Goal: Task Accomplishment & Management: Use online tool/utility

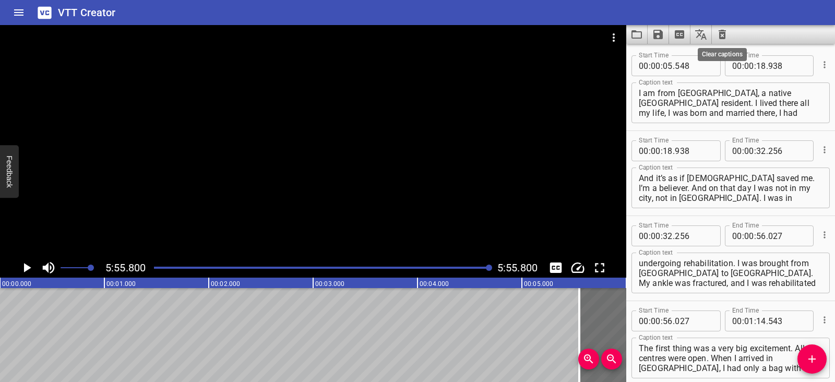
scroll to position [1668, 0]
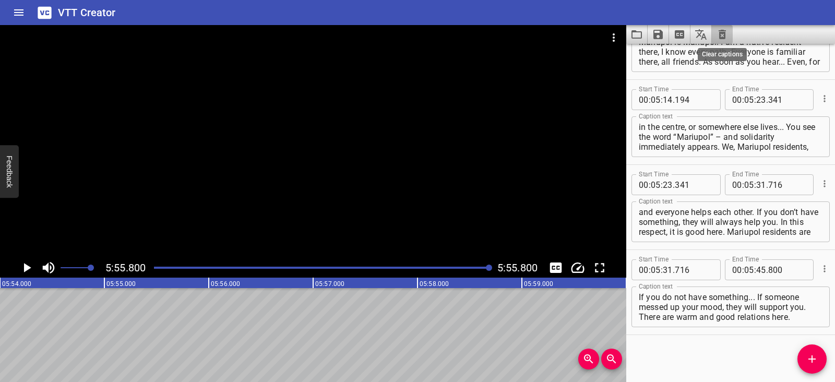
click at [722, 37] on icon "Clear captions" at bounding box center [722, 34] width 7 height 9
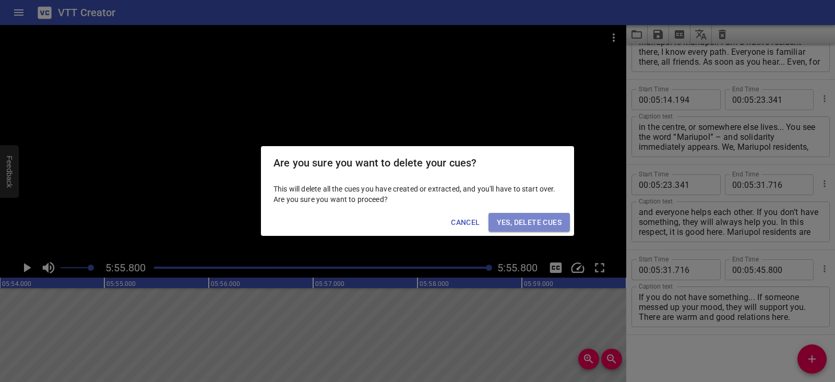
click at [550, 220] on span "Yes, Delete Cues" at bounding box center [529, 222] width 65 height 13
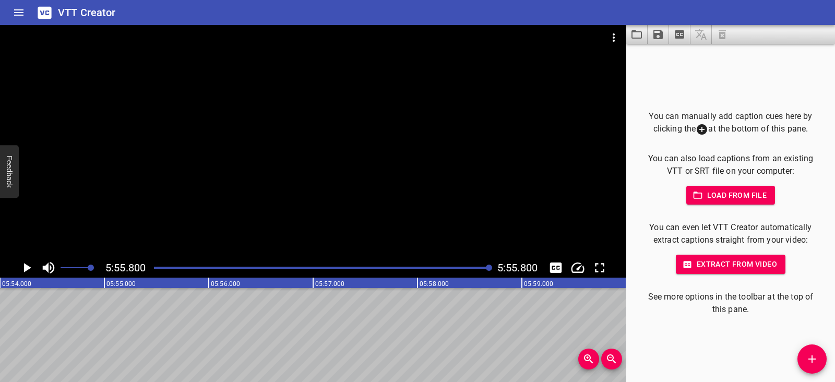
click at [612, 35] on icon "Video Options" at bounding box center [614, 37] width 13 height 13
click at [612, 35] on li "Select New Video File..." at bounding box center [653, 38] width 104 height 19
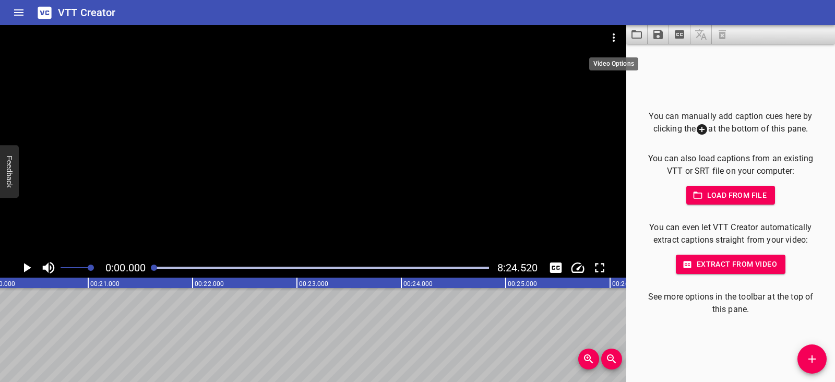
scroll to position [0, 0]
click at [21, 264] on icon "Play/Pause" at bounding box center [27, 268] width 16 height 16
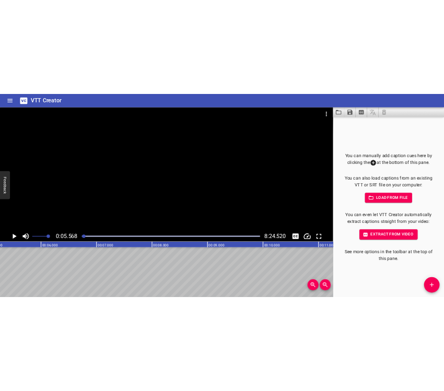
scroll to position [0, 581]
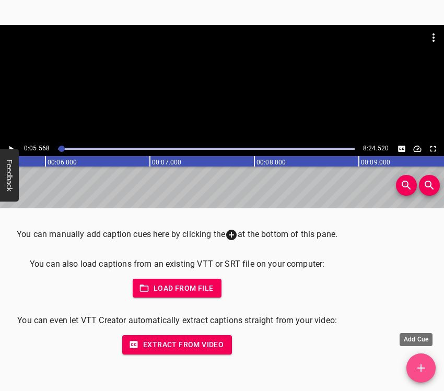
click at [425, 374] on button "Add Cue" at bounding box center [420, 367] width 29 height 29
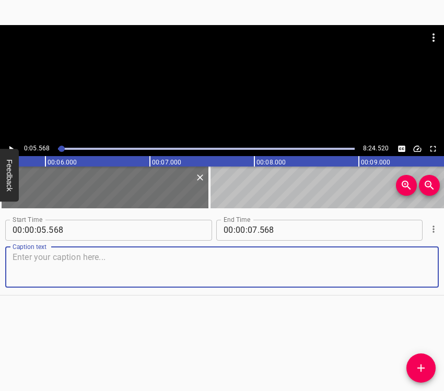
click at [39, 254] on textarea at bounding box center [222, 267] width 419 height 30
paste textarea "I remember what it was like before… The news kept saying that something was bei…"
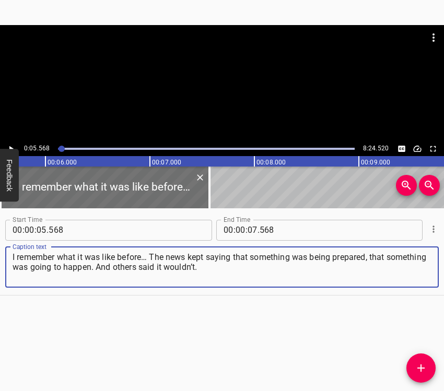
type textarea "I remember what it was like before… The news kept saying that something was bei…"
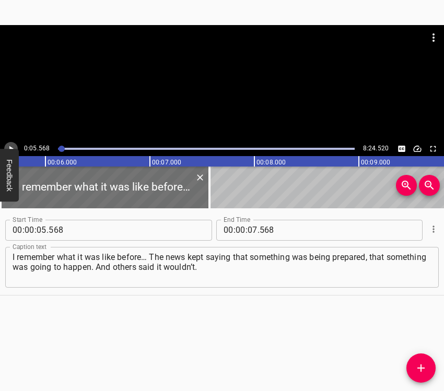
click at [7, 148] on icon "Play/Pause" at bounding box center [10, 148] width 9 height 9
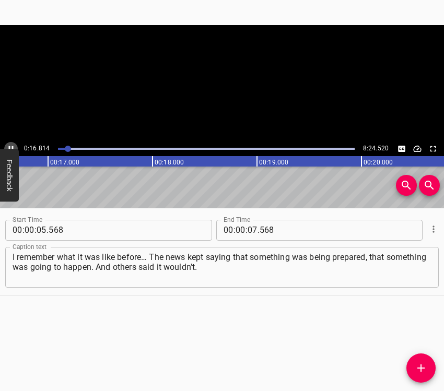
click at [7, 148] on icon "Play/Pause" at bounding box center [10, 148] width 9 height 9
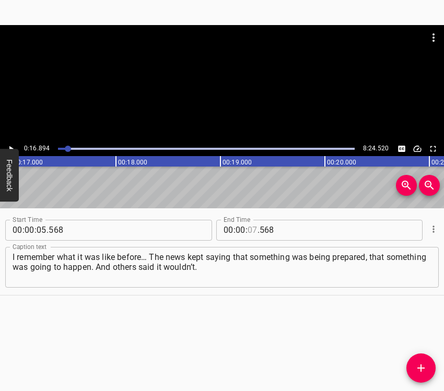
click at [251, 230] on input "number" at bounding box center [252, 230] width 10 height 21
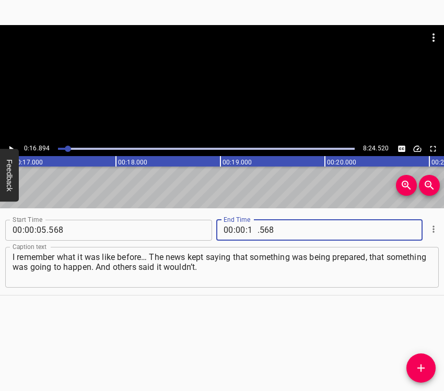
type input "16"
type input "894"
click at [420, 370] on icon "Add Cue" at bounding box center [420, 367] width 7 height 7
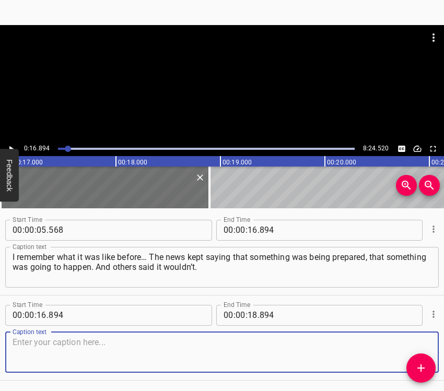
scroll to position [36, 0]
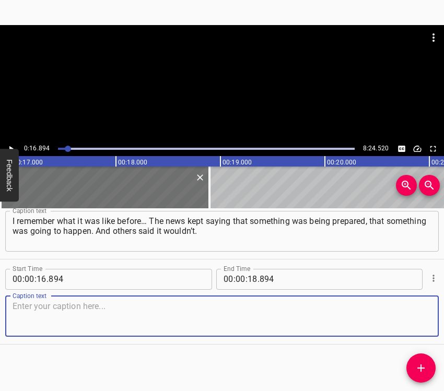
drag, startPoint x: 411, startPoint y: 317, endPoint x: 440, endPoint y: 293, distance: 37.1
click at [411, 316] on textarea at bounding box center [222, 316] width 419 height 30
click at [85, 328] on textarea at bounding box center [222, 316] width 419 height 30
paste textarea "So who was there to believe? We just sat and waited for something. And on the m…"
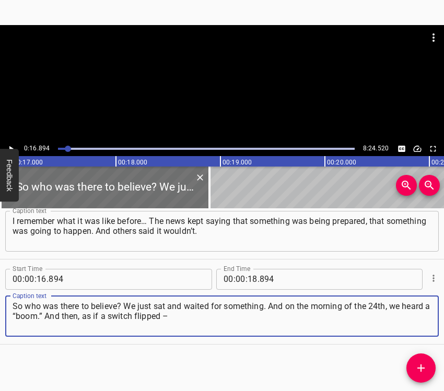
type textarea "So who was there to believe? We just sat and waited for something. And on the m…"
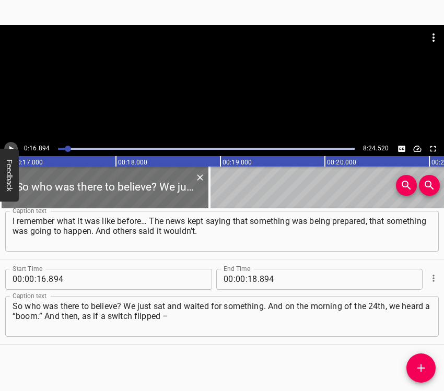
click at [12, 143] on button "Play/Pause" at bounding box center [11, 149] width 14 height 14
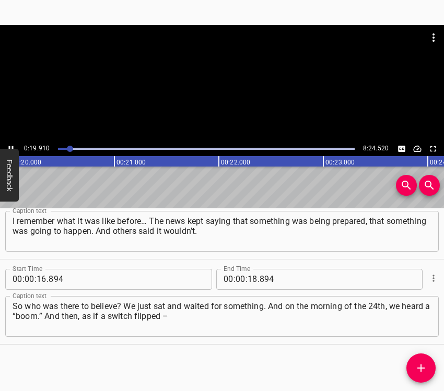
scroll to position [0, 2106]
click at [13, 144] on icon "Play/Pause" at bounding box center [10, 148] width 9 height 9
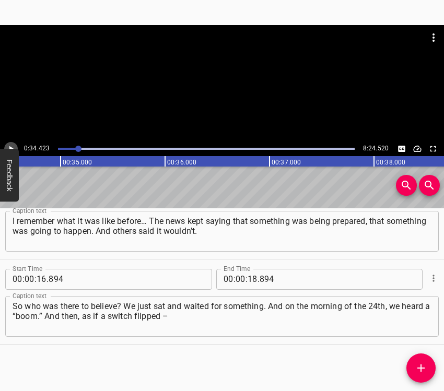
click at [13, 144] on icon "Play/Pause" at bounding box center [10, 148] width 9 height 9
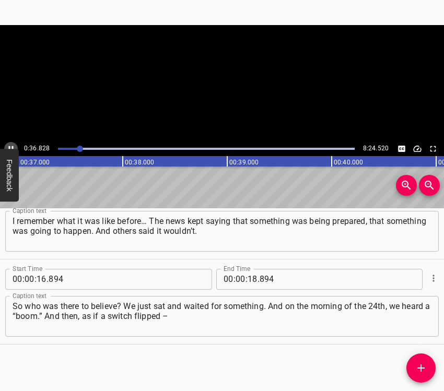
click at [13, 144] on icon "Play/Pause" at bounding box center [10, 148] width 9 height 9
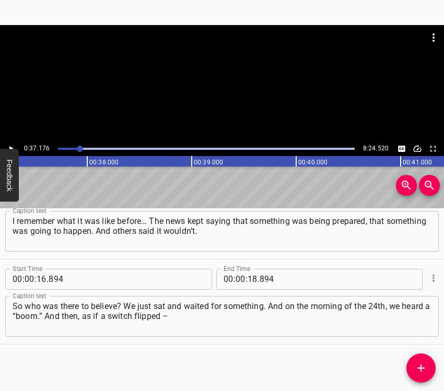
scroll to position [0, 3881]
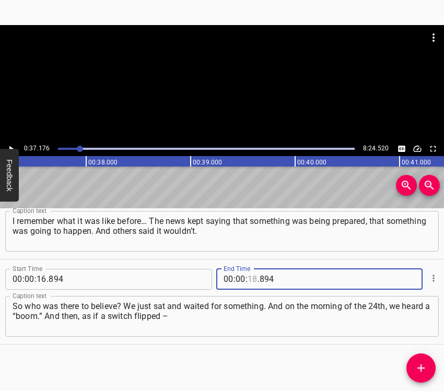
click at [247, 277] on input "number" at bounding box center [252, 279] width 10 height 21
type input "37"
type input "176"
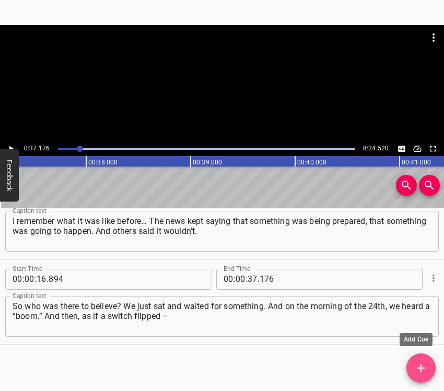
click at [424, 361] on button "Add Cue" at bounding box center [420, 367] width 29 height 29
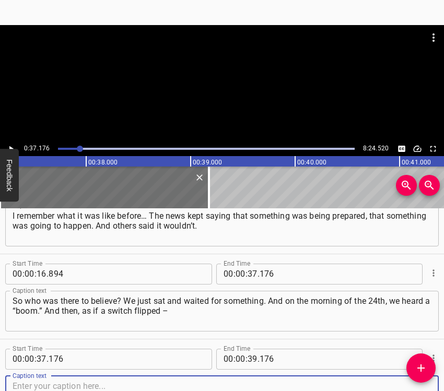
scroll to position [121, 0]
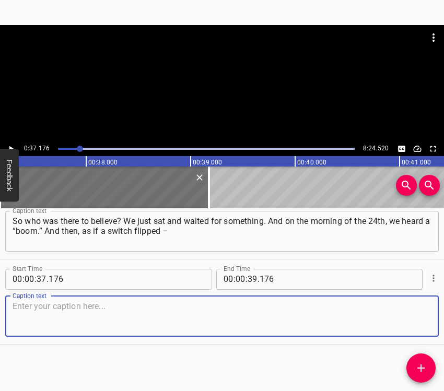
click at [410, 318] on textarea at bounding box center [222, 316] width 419 height 30
click at [40, 314] on textarea at bounding box center [222, 316] width 419 height 30
paste textarea "a channel turned on in my head: you have to do this, this, and this. I had to p…"
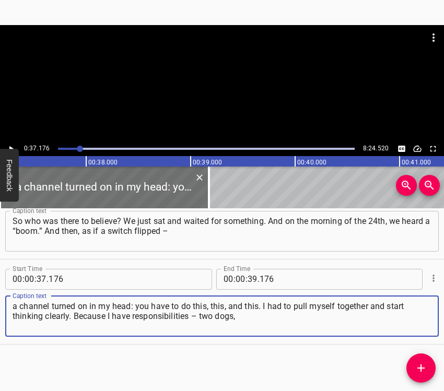
type textarea "a channel turned on in my head: you have to do this, this, and this. I had to p…"
click at [12, 147] on icon "Play/Pause" at bounding box center [10, 148] width 9 height 9
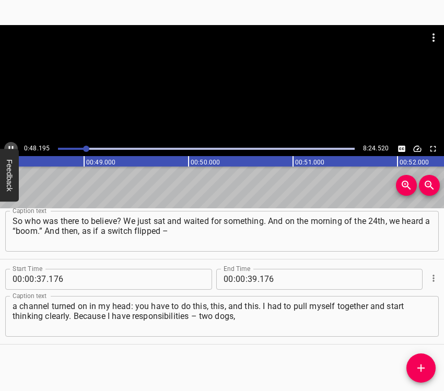
click at [9, 144] on icon "Play/Pause" at bounding box center [10, 148] width 9 height 9
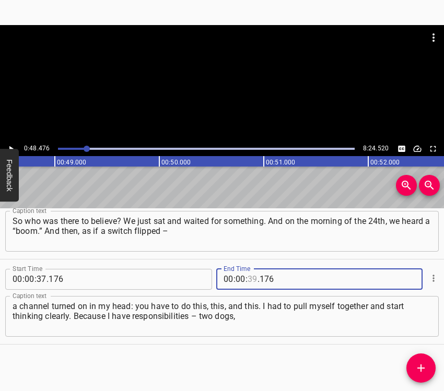
click at [248, 273] on input "number" at bounding box center [252, 279] width 10 height 21
type input "48"
type input "476"
click at [426, 364] on span "Add Cue" at bounding box center [420, 368] width 29 height 13
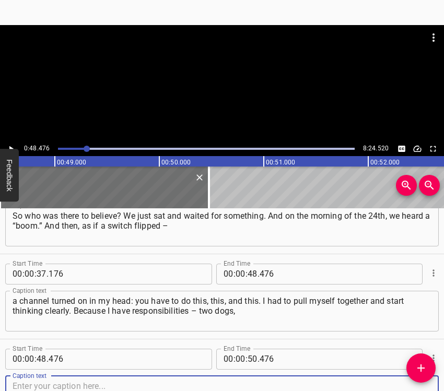
scroll to position [206, 0]
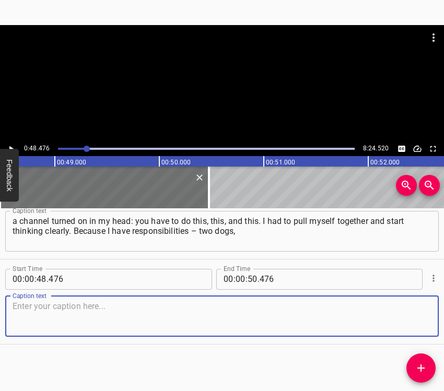
click at [405, 304] on textarea at bounding box center [222, 316] width 419 height 30
click at [407, 301] on div "Caption text" at bounding box center [221, 316] width 433 height 41
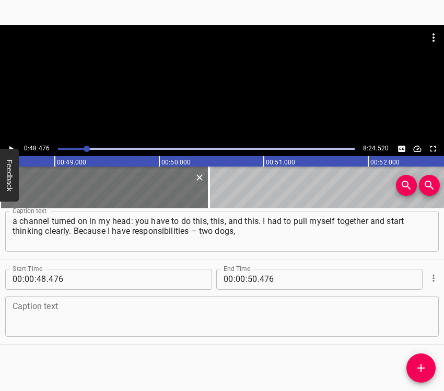
click at [55, 323] on textarea at bounding box center [222, 316] width 419 height 30
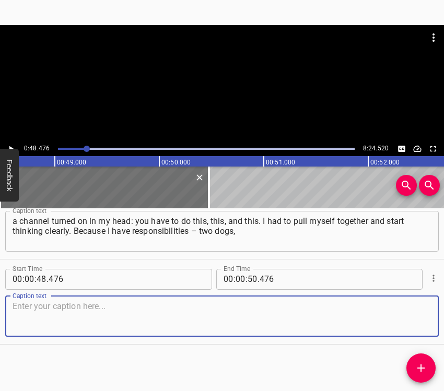
paste textarea "my grandmother – and I had to get everyone together. And my grandmother, she’s …"
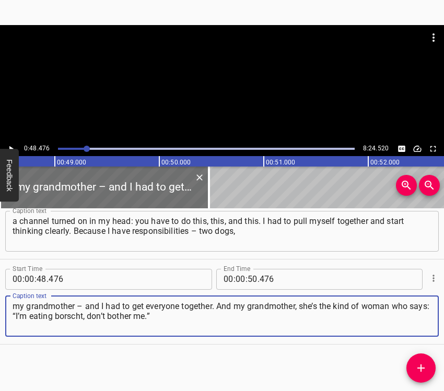
type textarea "my grandmother – and I had to get everyone together. And my grandmother, she’s …"
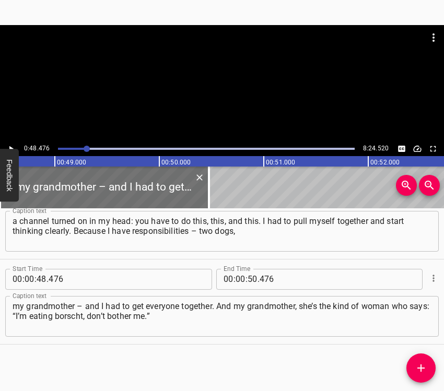
click at [14, 141] on div at bounding box center [222, 83] width 444 height 116
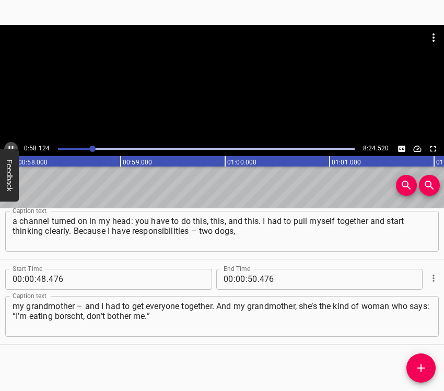
click at [12, 144] on icon "Play/Pause" at bounding box center [10, 148] width 9 height 9
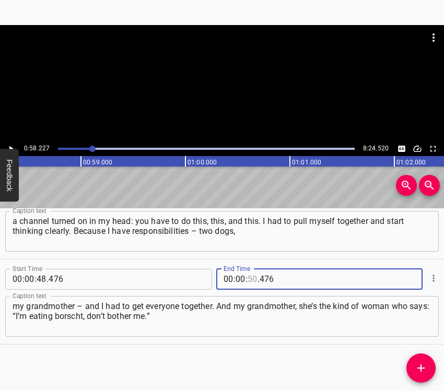
click at [249, 279] on input "number" at bounding box center [252, 279] width 10 height 21
type input "58"
type input "227"
click at [417, 364] on icon "Add Cue" at bounding box center [420, 368] width 13 height 13
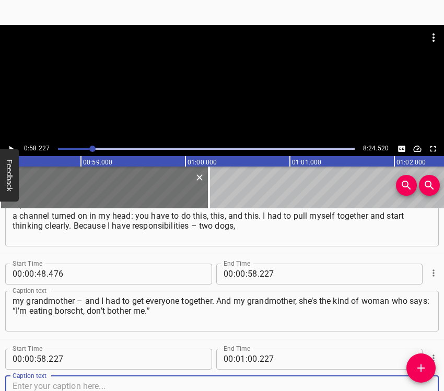
scroll to position [291, 0]
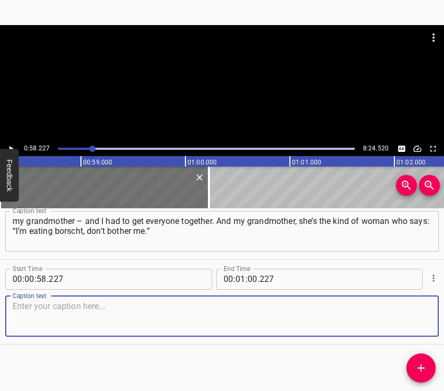
drag, startPoint x: 413, startPoint y: 323, endPoint x: 440, endPoint y: 310, distance: 29.2
click at [420, 322] on textarea at bounding box center [222, 316] width 419 height 30
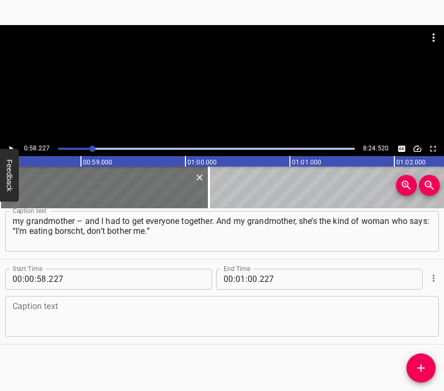
click at [55, 313] on textarea at bounding box center [222, 316] width 419 height 30
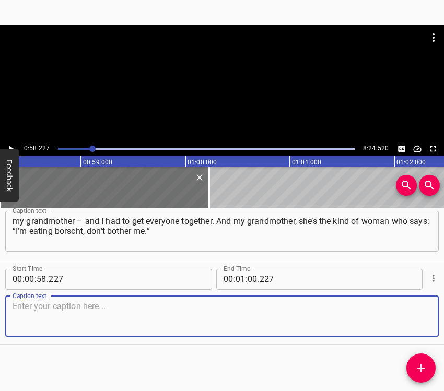
paste textarea "She didn’t care that there were explosions, rockets flying, people running arou…"
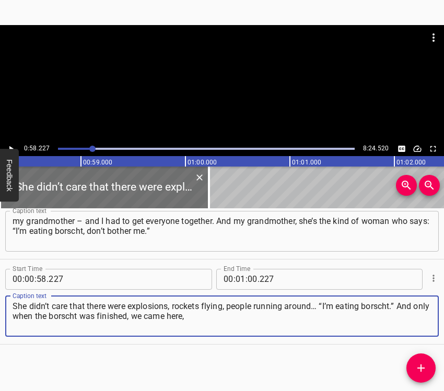
type textarea "She didn’t care that there were explosions, rockets flying, people running arou…"
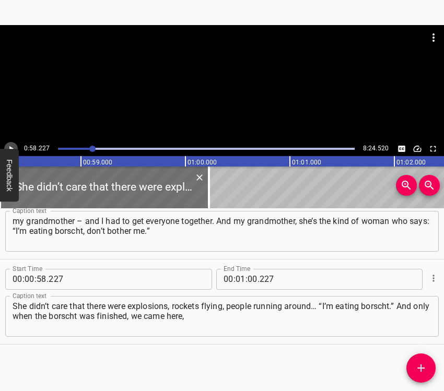
click at [13, 144] on icon "Play/Pause" at bounding box center [10, 148] width 9 height 9
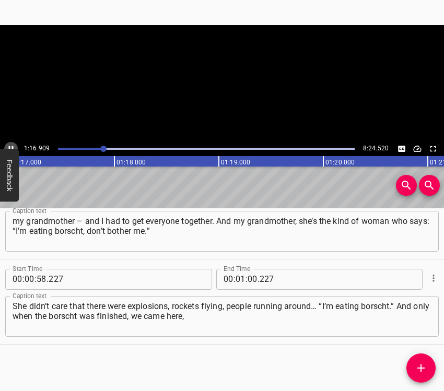
click at [14, 145] on icon "Play/Pause" at bounding box center [10, 148] width 9 height 9
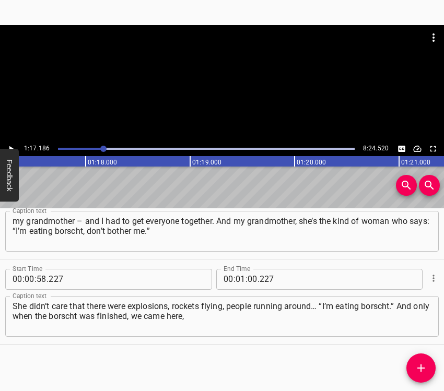
scroll to position [0, 8058]
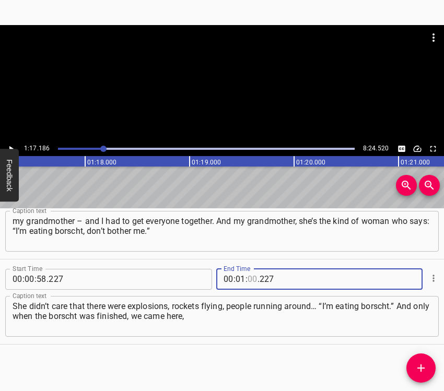
click at [247, 278] on input "number" at bounding box center [252, 279] width 10 height 21
type input "17"
type input "186"
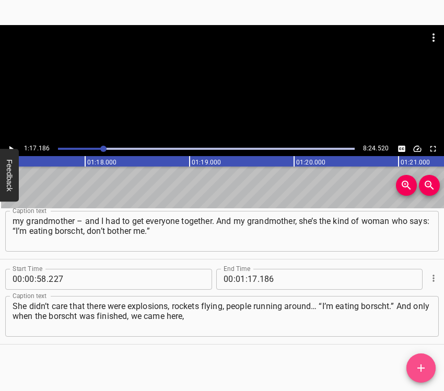
drag, startPoint x: 420, startPoint y: 369, endPoint x: 435, endPoint y: 355, distance: 20.0
click at [419, 367] on icon "Add Cue" at bounding box center [420, 367] width 7 height 7
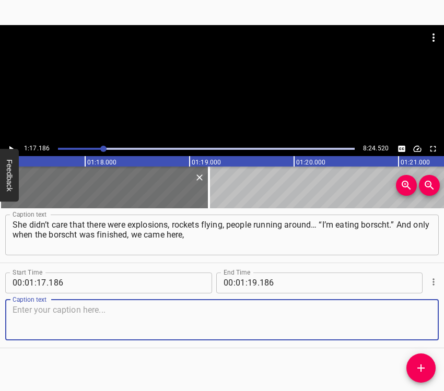
scroll to position [376, 0]
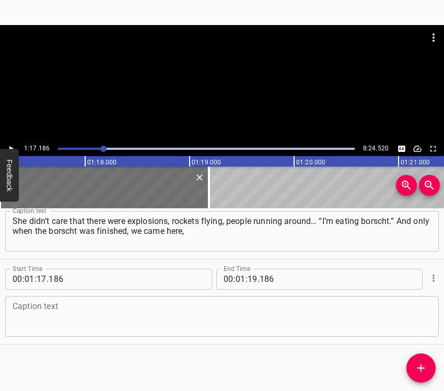
click at [424, 325] on div "Caption text" at bounding box center [221, 316] width 433 height 41
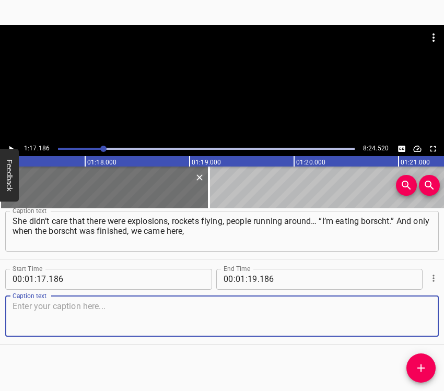
click at [86, 322] on textarea at bounding box center [222, 316] width 419 height 30
paste textarea "to this very place. It became a shelter for me, my family, and another hundred …"
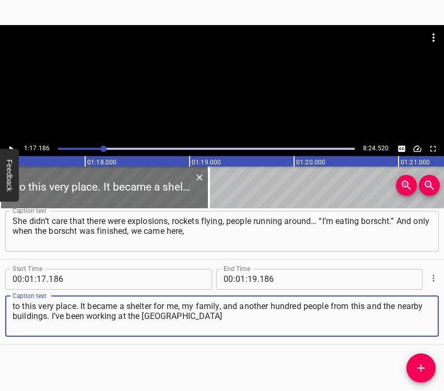
type textarea "to this very place. It became a shelter for me, my family, and another hundred …"
click at [13, 144] on icon "Play/Pause" at bounding box center [10, 148] width 9 height 9
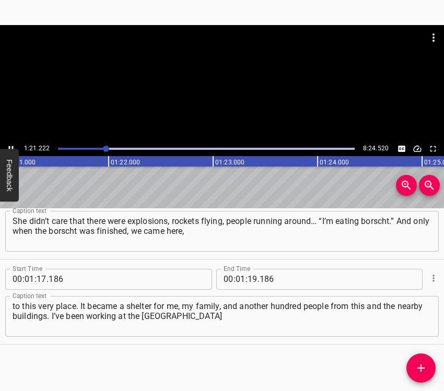
scroll to position [0, 8480]
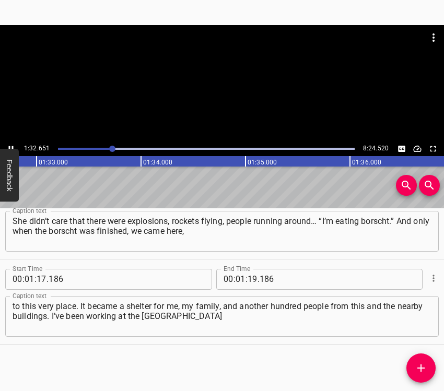
click at [8, 146] on icon "Play/Pause" at bounding box center [10, 148] width 9 height 9
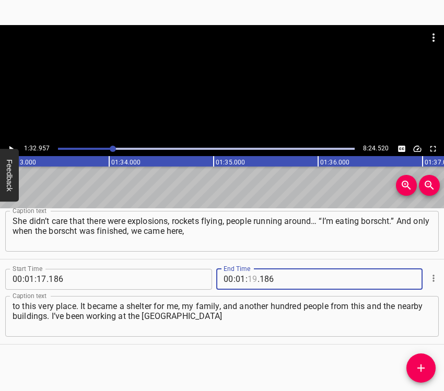
click at [248, 278] on input "number" at bounding box center [252, 279] width 10 height 21
type input "32"
type input "957"
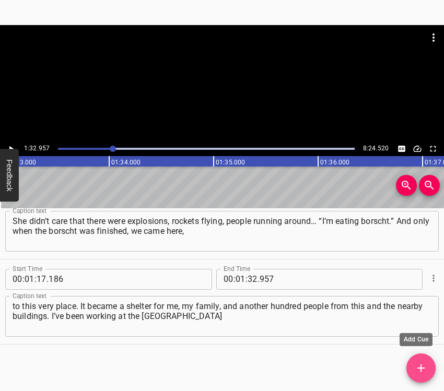
drag, startPoint x: 422, startPoint y: 366, endPoint x: 429, endPoint y: 358, distance: 10.4
click at [424, 366] on icon "Add Cue" at bounding box center [420, 368] width 13 height 13
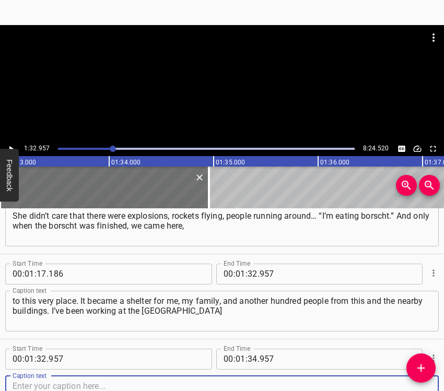
scroll to position [461, 0]
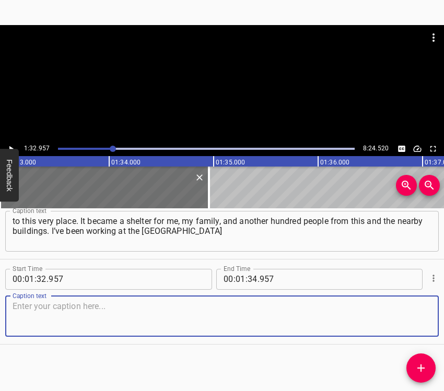
drag, startPoint x: 417, startPoint y: 318, endPoint x: 436, endPoint y: 313, distance: 20.7
click at [418, 318] on textarea at bounding box center [222, 316] width 419 height 30
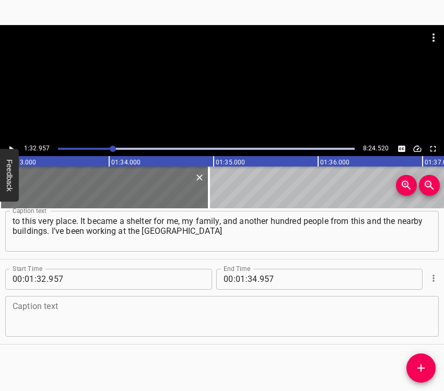
click at [108, 323] on textarea at bounding box center [222, 316] width 419 height 30
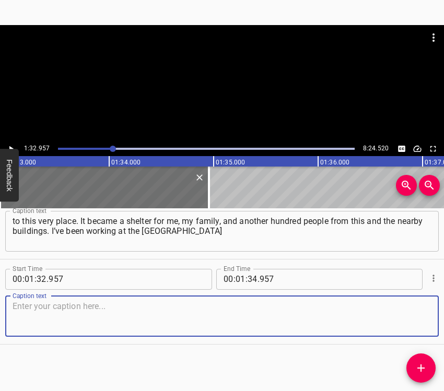
paste textarea "since the day it opened. We opened in [DATE], and that was quite funny too – th…"
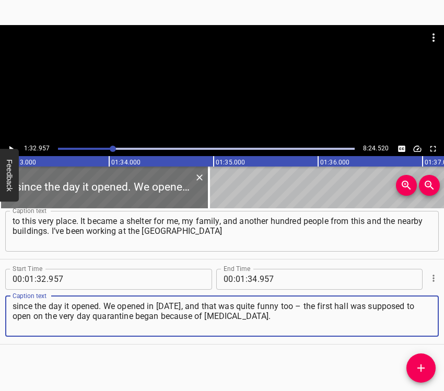
type textarea "since the day it opened. We opened in [DATE], and that was quite funny too – th…"
click at [10, 145] on icon "Play/Pause" at bounding box center [10, 148] width 9 height 9
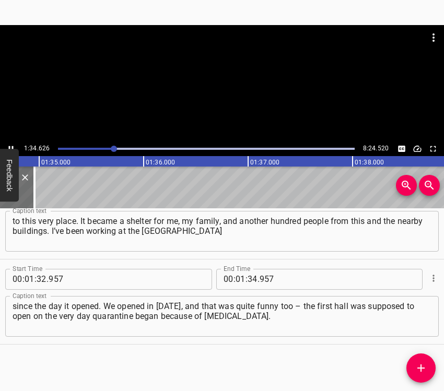
scroll to position [0, 9906]
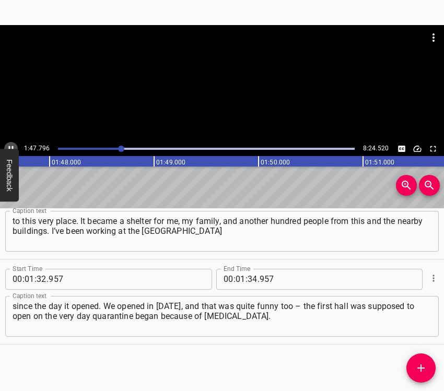
click at [10, 144] on icon "Play/Pause" at bounding box center [10, 148] width 9 height 9
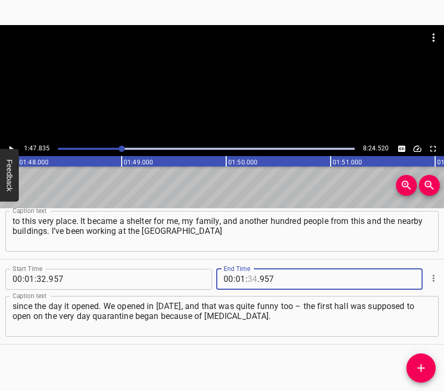
click at [248, 278] on input "number" at bounding box center [252, 279] width 10 height 21
type input "47"
type input "835"
click at [421, 361] on button "Add Cue" at bounding box center [420, 367] width 29 height 29
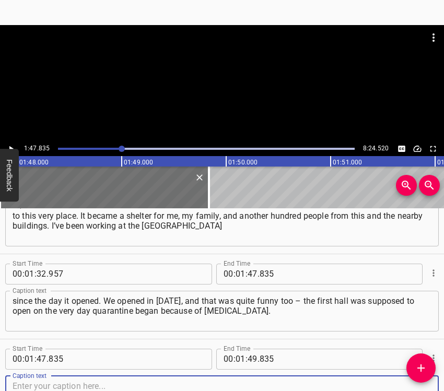
scroll to position [547, 0]
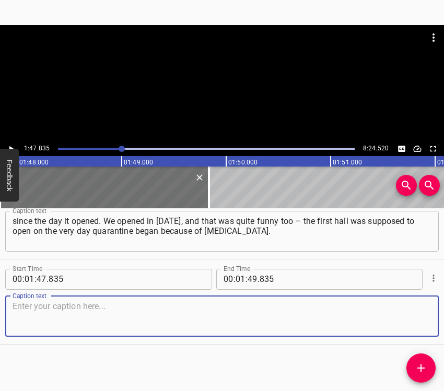
drag, startPoint x: 410, startPoint y: 310, endPoint x: 438, endPoint y: 303, distance: 29.6
click at [414, 310] on textarea at bounding box center [222, 316] width 419 height 30
click at [47, 317] on textarea at bounding box center [222, 316] width 419 height 30
paste textarea "Or rather, we were supposed to open, but quarantine didn’t let us. And this hal…"
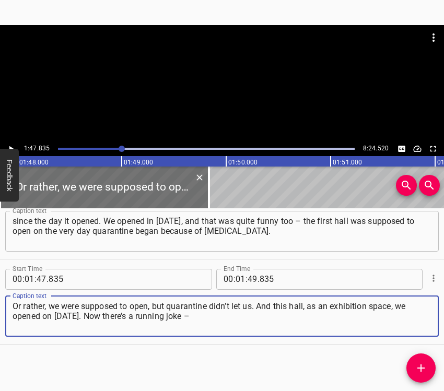
type textarea "Or rather, we were supposed to open, but quarantine didn’t let us. And this hal…"
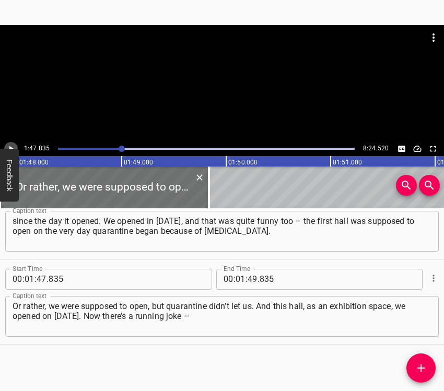
click at [11, 144] on icon "Play/Pause" at bounding box center [10, 148] width 9 height 9
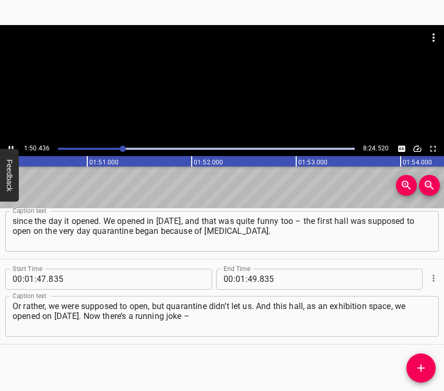
scroll to position [0, 11530]
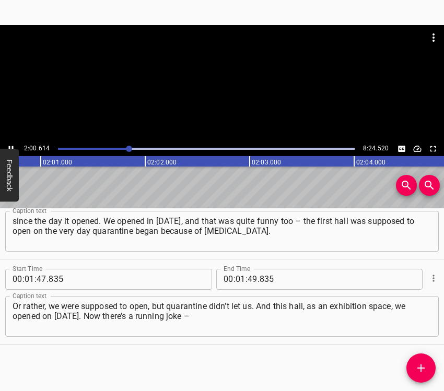
click at [10, 146] on icon "Play/Pause" at bounding box center [10, 148] width 9 height 9
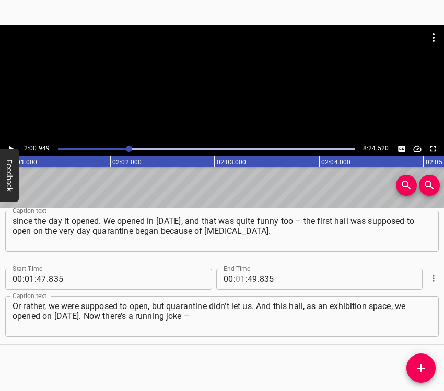
click at [236, 277] on input "number" at bounding box center [240, 279] width 10 height 21
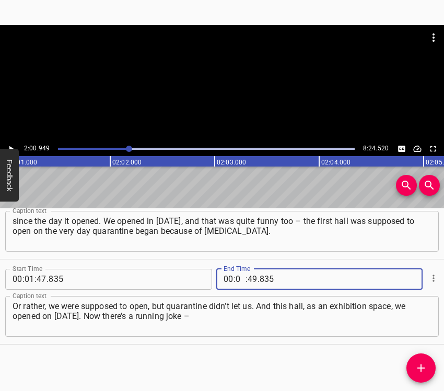
type input "02"
type input "00"
type input "949"
click at [419, 370] on icon "Add Cue" at bounding box center [420, 368] width 13 height 13
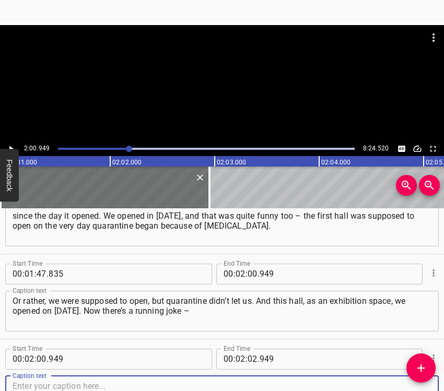
scroll to position [632, 0]
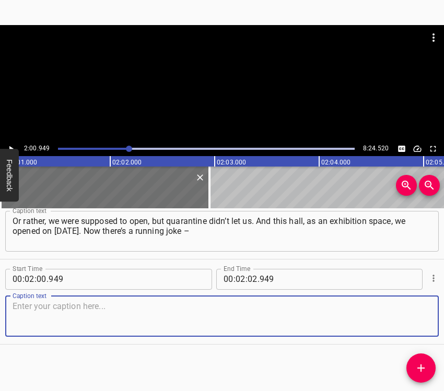
drag, startPoint x: 408, startPoint y: 323, endPoint x: 437, endPoint y: 310, distance: 32.0
click at [409, 323] on textarea at bounding box center [222, 316] width 419 height 30
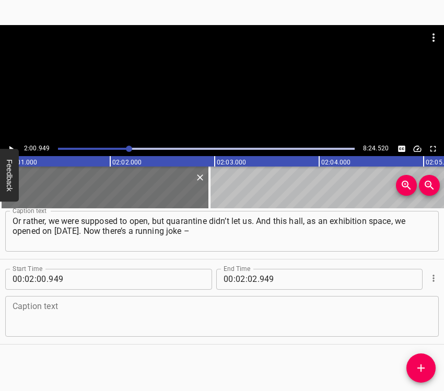
click at [34, 314] on textarea at bounding box center [222, 316] width 419 height 30
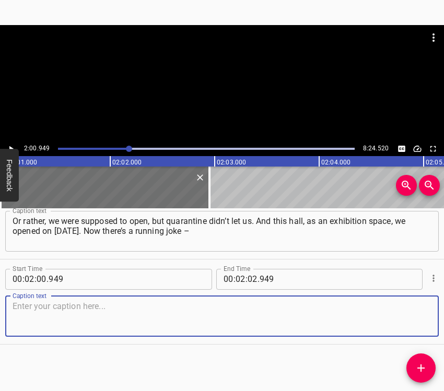
paste textarea "if you’re planning to open something grand, give us a warning so we can prepare…"
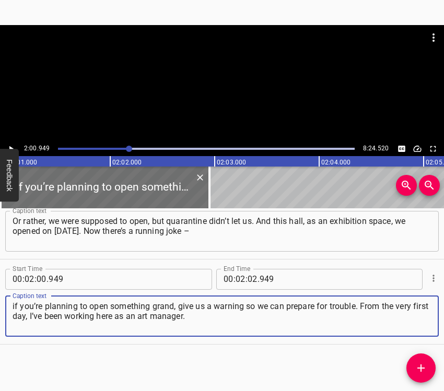
type textarea "if you’re planning to open something grand, give us a warning so we can prepare…"
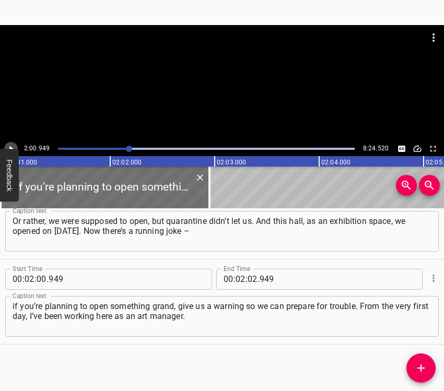
click at [11, 146] on icon "Play/Pause" at bounding box center [10, 148] width 9 height 9
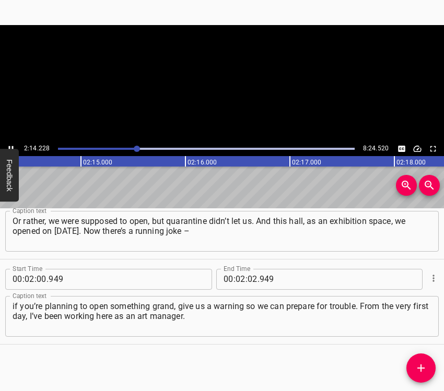
click at [10, 146] on icon "Play/Pause" at bounding box center [10, 148] width 9 height 9
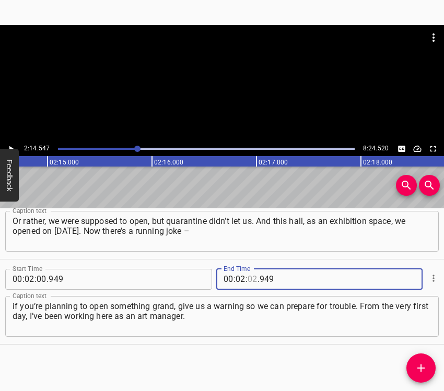
click at [247, 272] on input "number" at bounding box center [252, 279] width 10 height 21
type input "14"
type input "547"
click at [420, 360] on button "Add Cue" at bounding box center [420, 367] width 29 height 29
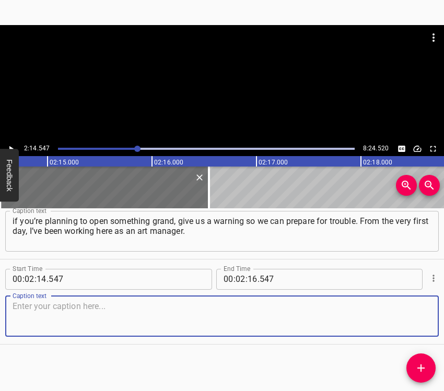
click at [430, 373] on span "Add Cue" at bounding box center [420, 368] width 29 height 13
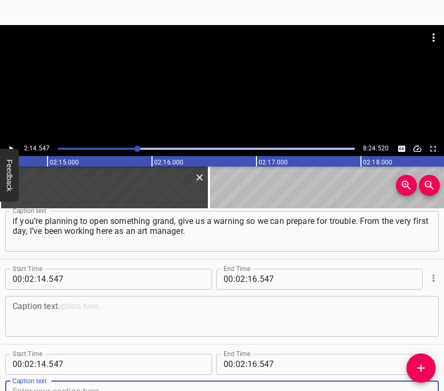
scroll to position [722, 0]
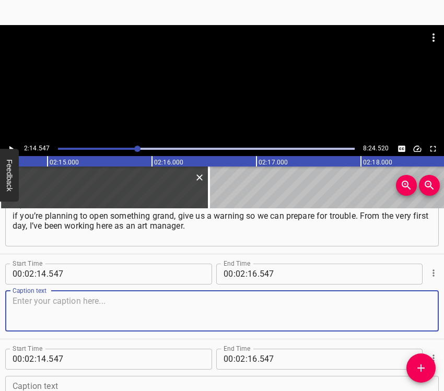
click at [415, 321] on textarea at bounding box center [222, 311] width 419 height 30
click at [39, 310] on textarea at bounding box center [222, 311] width 419 height 30
paste textarea "I stay here in the space, take part in creating exhibitions and exhibition proj…"
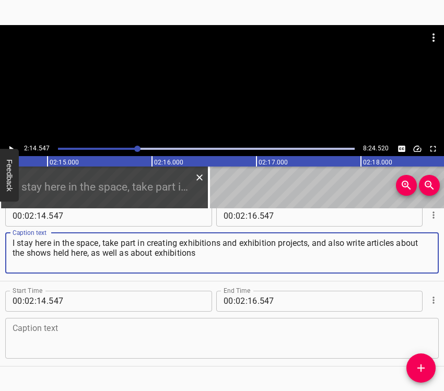
scroll to position [802, 0]
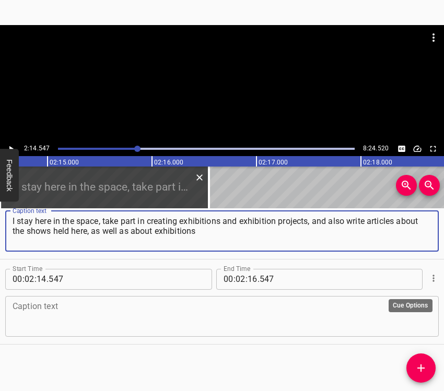
type textarea "I stay here in the space, take part in creating exhibitions and exhibition proj…"
click at [428, 279] on icon "Cue Options" at bounding box center [433, 278] width 10 height 10
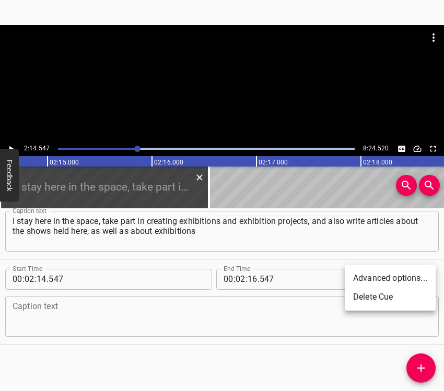
click at [383, 299] on li "Delete Cue" at bounding box center [390, 297] width 91 height 19
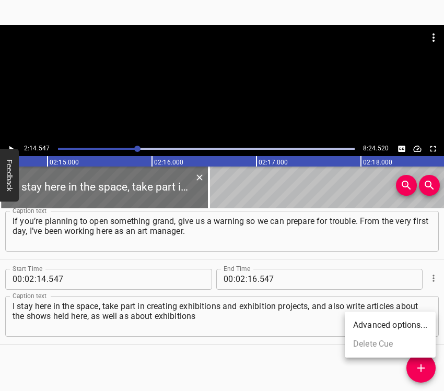
scroll to position [717, 0]
click at [11, 144] on icon "Play/Pause" at bounding box center [10, 148] width 9 height 9
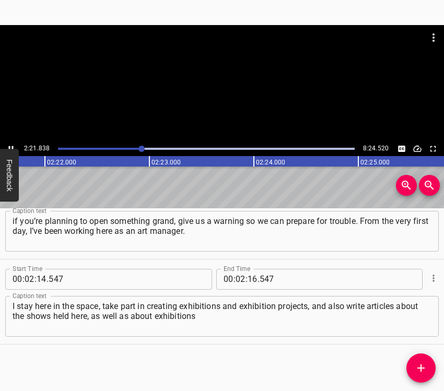
scroll to position [0, 14808]
click at [12, 145] on icon "Play/Pause" at bounding box center [10, 148] width 9 height 9
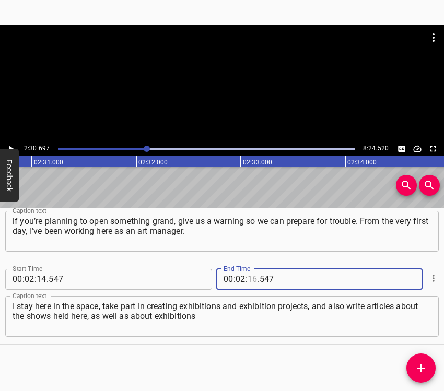
click at [247, 277] on input "number" at bounding box center [252, 279] width 10 height 21
type input "30"
type input "697"
click at [425, 363] on icon "Add Cue" at bounding box center [420, 368] width 13 height 13
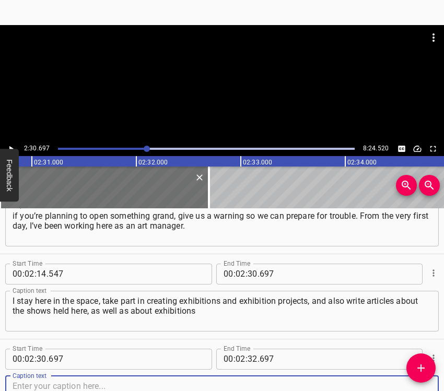
scroll to position [802, 0]
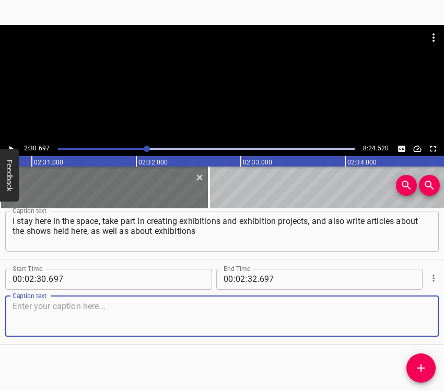
drag, startPoint x: 416, startPoint y: 320, endPoint x: 441, endPoint y: 311, distance: 26.8
click at [416, 319] on textarea at bounding box center [222, 316] width 419 height 30
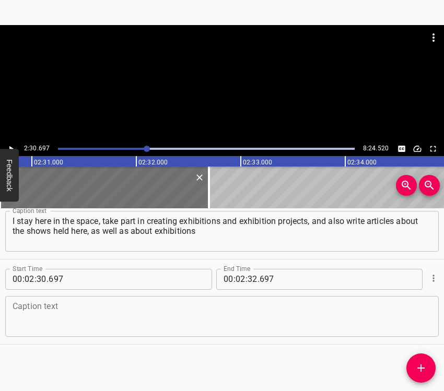
click at [59, 310] on textarea at bounding box center [222, 316] width 419 height 30
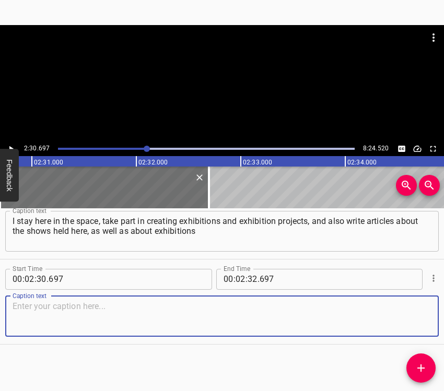
paste textarea "taking place in [GEOGRAPHIC_DATA] galleries and museums in general. The war has…"
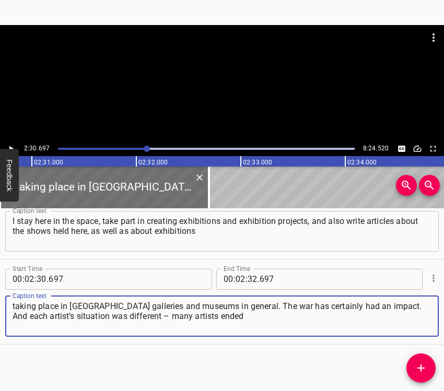
type textarea "taking place in [GEOGRAPHIC_DATA] galleries and museums in general. The war has…"
click at [10, 144] on icon "Play/Pause" at bounding box center [10, 148] width 9 height 9
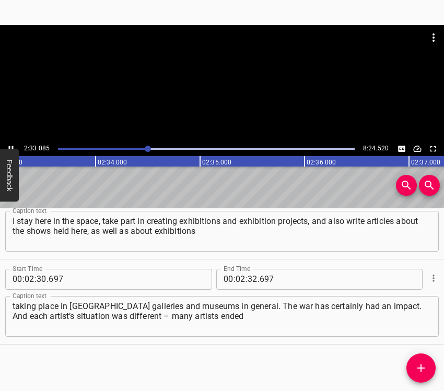
scroll to position [0, 16010]
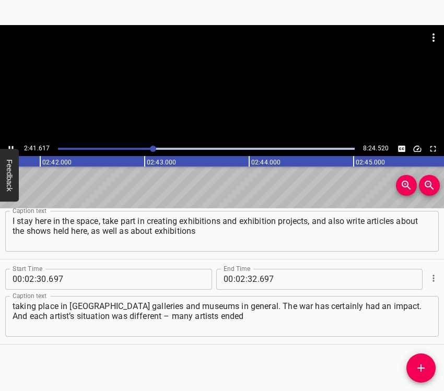
click at [11, 144] on icon "Play/Pause" at bounding box center [10, 148] width 9 height 9
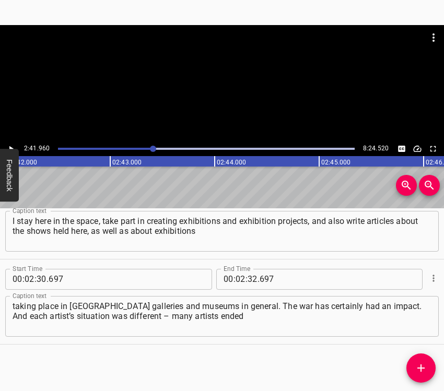
scroll to position [0, 16909]
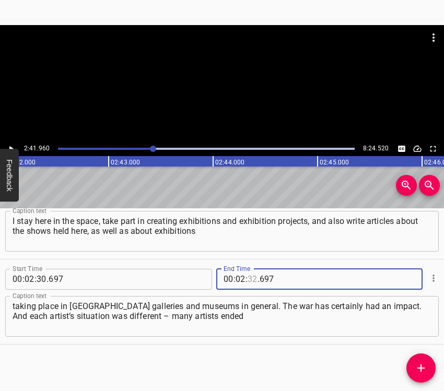
click at [247, 276] on input "number" at bounding box center [252, 279] width 10 height 21
type input "41"
type input "960"
drag, startPoint x: 416, startPoint y: 367, endPoint x: 423, endPoint y: 365, distance: 8.1
click at [420, 367] on icon "Add Cue" at bounding box center [420, 368] width 13 height 13
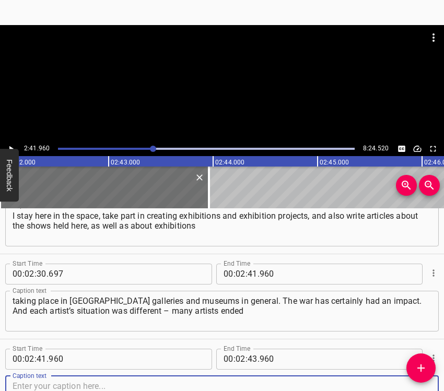
scroll to position [887, 0]
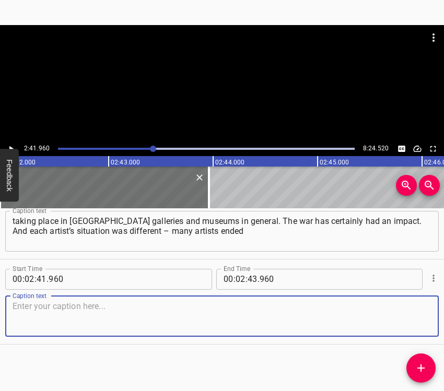
click at [417, 317] on textarea at bounding box center [222, 316] width 419 height 30
click at [45, 316] on textarea at bounding box center [222, 316] width 419 height 30
paste textarea "up under occupation, and many of them refused to suppress themselves as creator…"
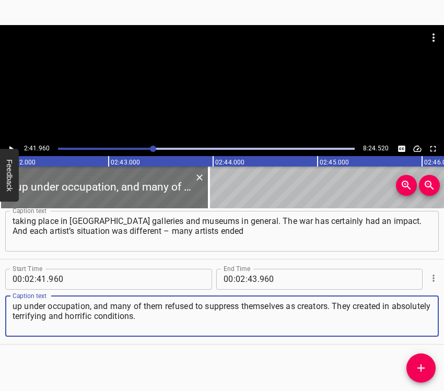
type textarea "up under occupation, and many of them refused to suppress themselves as creator…"
click at [10, 145] on icon "Play/Pause" at bounding box center [10, 148] width 9 height 9
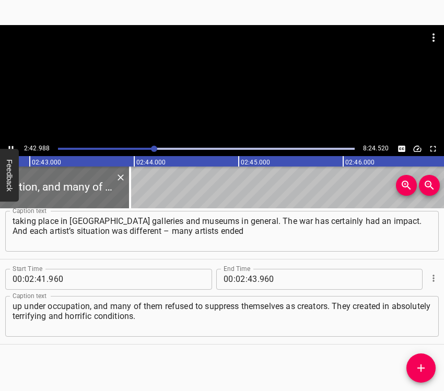
scroll to position [0, 17016]
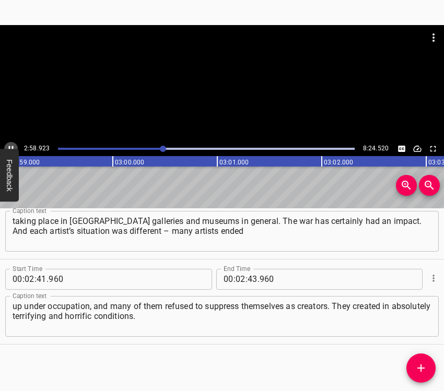
click at [11, 143] on button "Play/Pause" at bounding box center [11, 149] width 14 height 14
click at [248, 279] on input "number" at bounding box center [252, 279] width 10 height 21
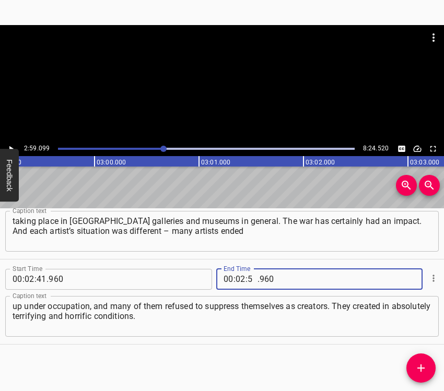
type input "59"
type input "099"
click at [419, 364] on icon "Add Cue" at bounding box center [420, 368] width 13 height 13
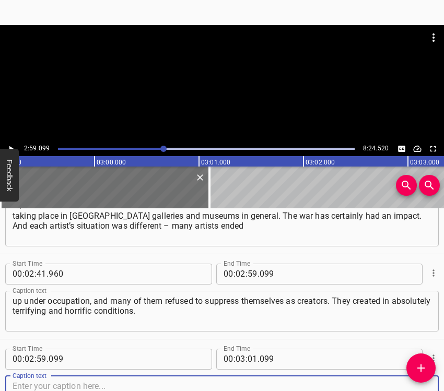
scroll to position [972, 0]
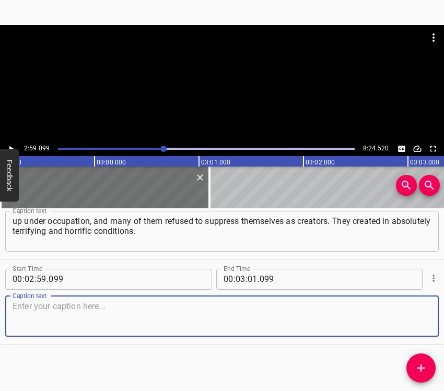
drag, startPoint x: 412, startPoint y: 317, endPoint x: 423, endPoint y: 311, distance: 12.2
click at [413, 317] on textarea at bounding box center [222, 316] width 419 height 30
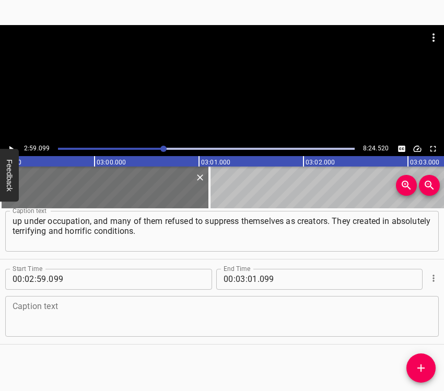
click at [47, 319] on textarea at bounding box center [222, 316] width 419 height 30
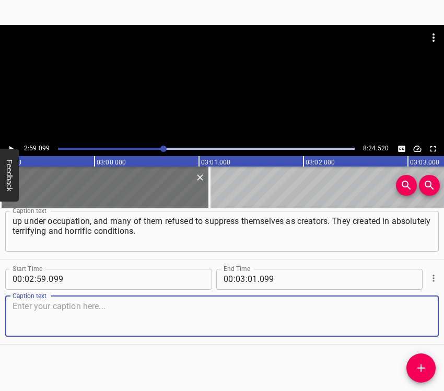
paste textarea "They created about [GEOGRAPHIC_DATA], about their hopes for victory, about esca…"
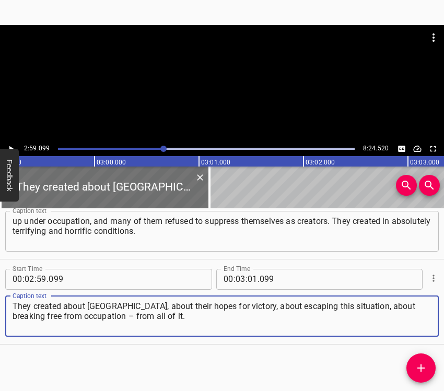
type textarea "They created about [GEOGRAPHIC_DATA], about their hopes for victory, about esca…"
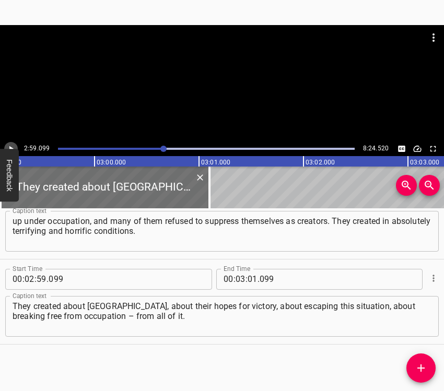
click at [13, 146] on icon "Play/Pause" at bounding box center [10, 148] width 9 height 9
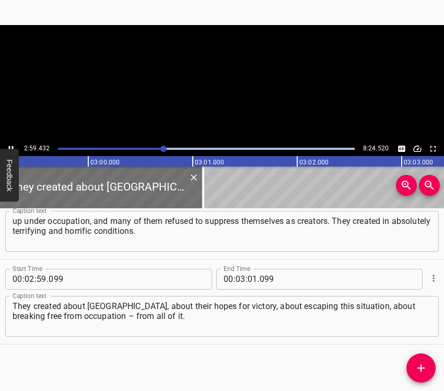
scroll to position [0, 18732]
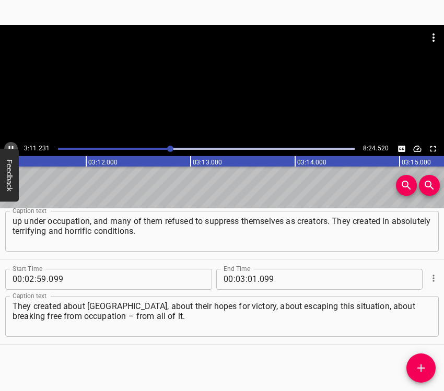
click at [11, 144] on icon "Play/Pause" at bounding box center [10, 148] width 9 height 9
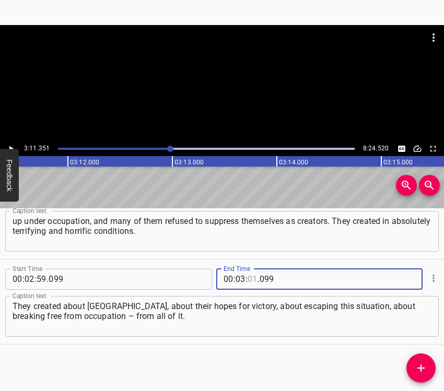
click at [249, 276] on input "number" at bounding box center [252, 279] width 10 height 21
type input "11"
type input "351"
click at [418, 363] on icon "Add Cue" at bounding box center [420, 368] width 13 height 13
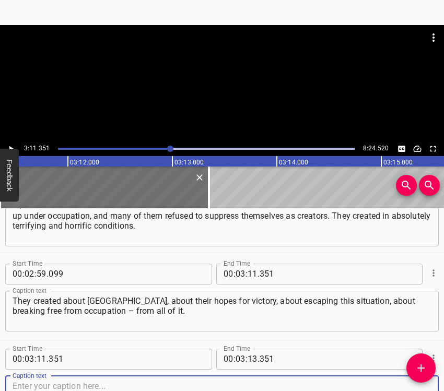
scroll to position [1057, 0]
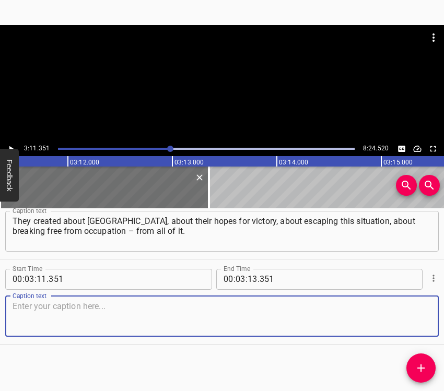
click at [410, 321] on textarea at bounding box center [222, 316] width 419 height 30
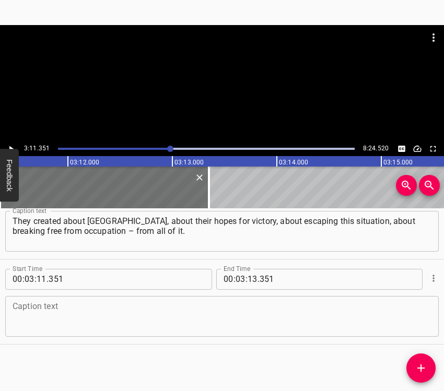
click at [56, 314] on textarea at bounding box center [222, 316] width 419 height 30
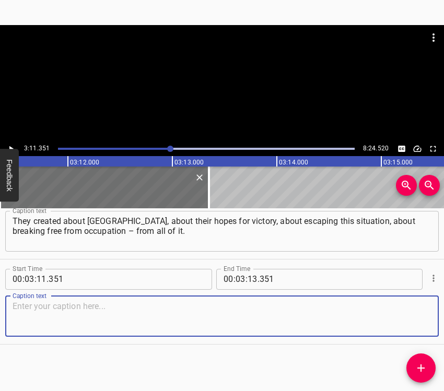
paste textarea "Some stayed there and continued to work. Some escaped by any means possible, fa…"
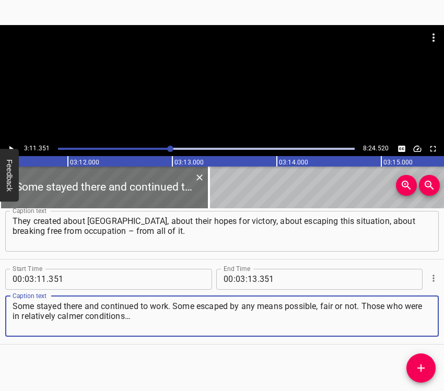
type textarea "Some stayed there and continued to work. Some escaped by any means possible, fa…"
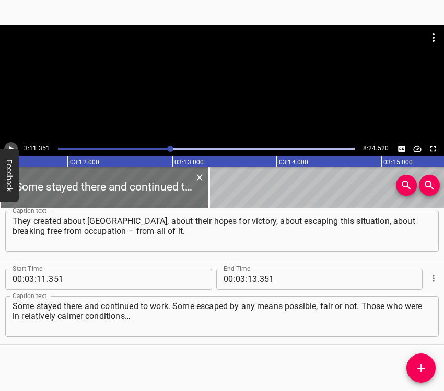
click at [10, 144] on icon "Play/Pause" at bounding box center [10, 148] width 9 height 9
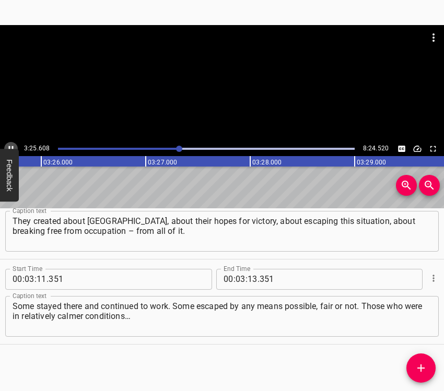
click at [11, 144] on icon "Play/Pause" at bounding box center [10, 148] width 9 height 9
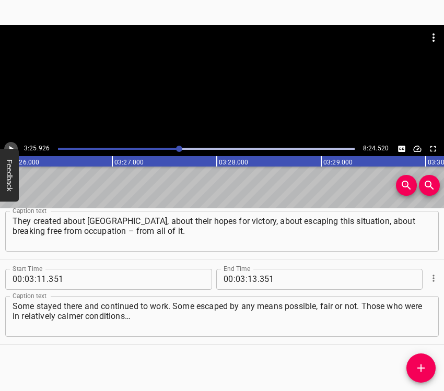
click at [11, 144] on icon "Play/Pause" at bounding box center [10, 148] width 9 height 9
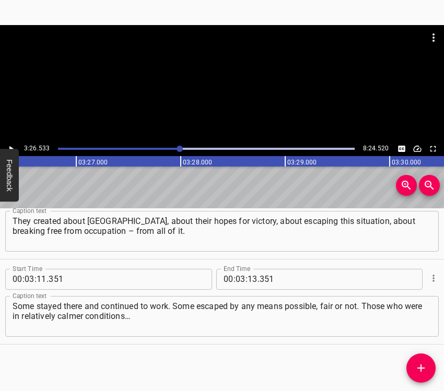
scroll to position [0, 21562]
click at [247, 276] on input "number" at bounding box center [252, 279] width 10 height 21
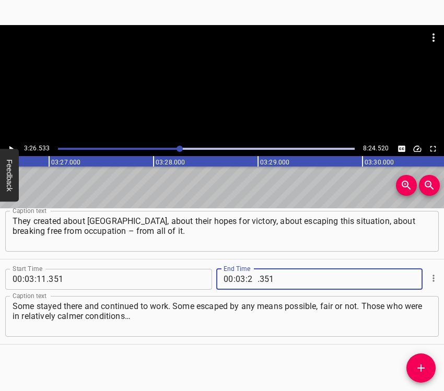
type input "26"
type input "533"
click at [420, 366] on icon "Add Cue" at bounding box center [420, 368] width 13 height 13
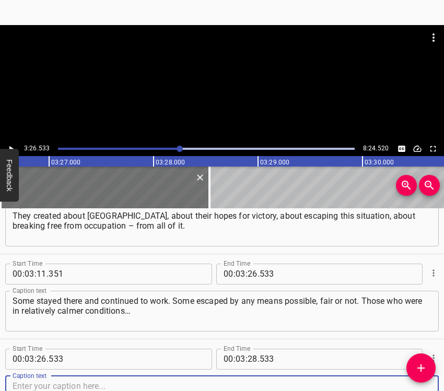
scroll to position [1142, 0]
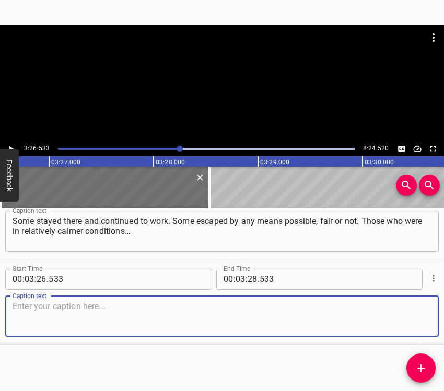
drag, startPoint x: 413, startPoint y: 321, endPoint x: 428, endPoint y: 318, distance: 14.3
click at [414, 321] on textarea at bounding box center [222, 316] width 419 height 30
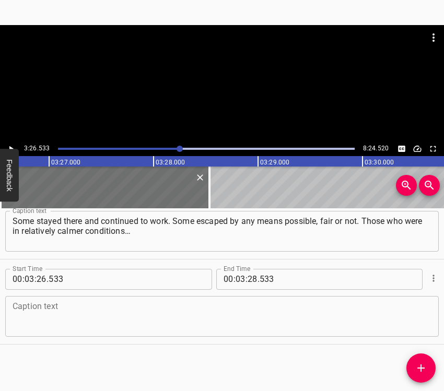
click at [70, 319] on textarea at bounding box center [222, 316] width 419 height 30
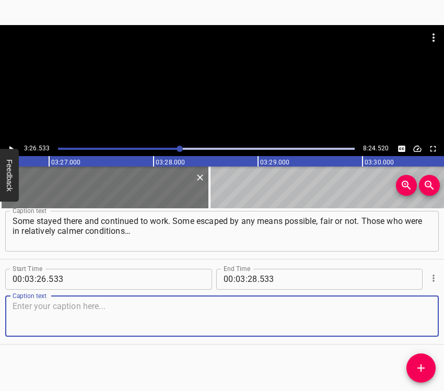
paste textarea "some began to create works drawn directly from what they saw – almost photograp…"
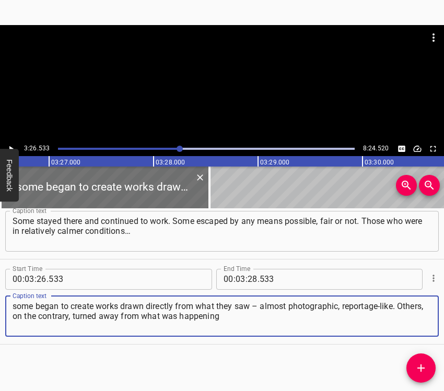
type textarea "some began to create works drawn directly from what they saw – almost photograp…"
click at [13, 146] on icon "Play/Pause" at bounding box center [10, 148] width 9 height 9
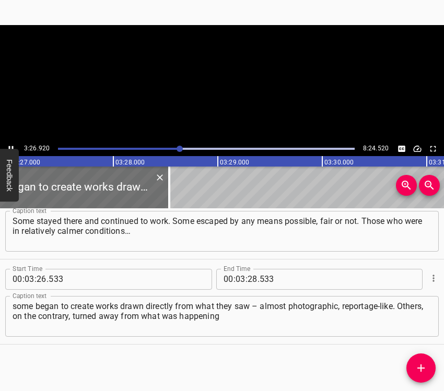
scroll to position [0, 21629]
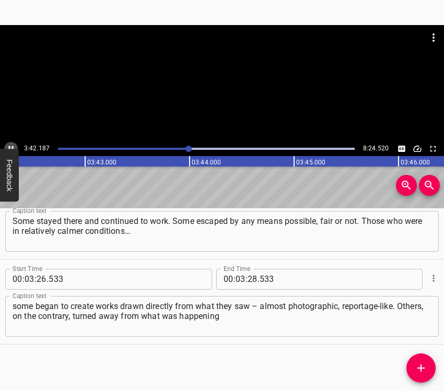
click at [8, 143] on button "Play/Pause" at bounding box center [11, 149] width 14 height 14
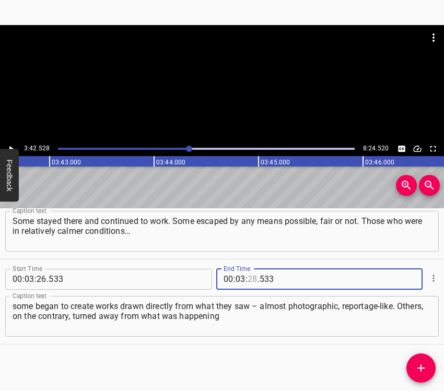
click at [250, 277] on input "number" at bounding box center [252, 279] width 10 height 21
type input "42"
type input "528"
click at [421, 367] on icon "Add Cue" at bounding box center [420, 367] width 7 height 7
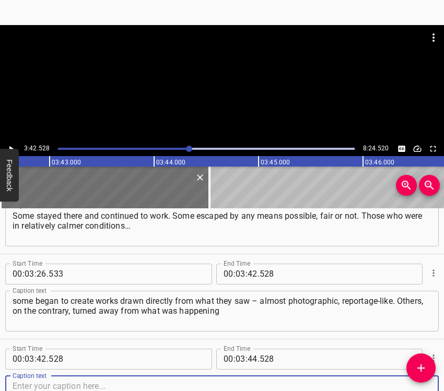
scroll to position [1227, 0]
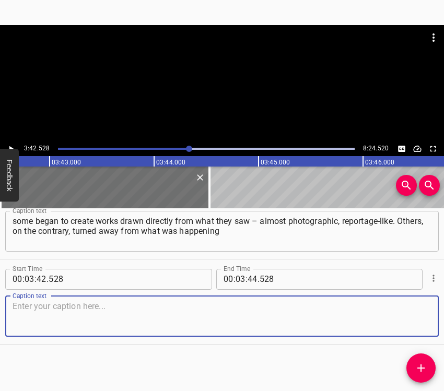
drag, startPoint x: 420, startPoint y: 320, endPoint x: 442, endPoint y: 310, distance: 23.6
click at [423, 318] on div "Caption text" at bounding box center [221, 316] width 433 height 41
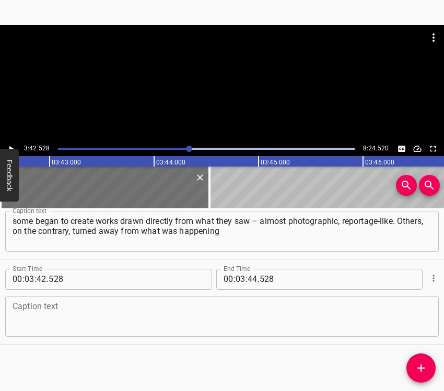
click at [17, 311] on textarea at bounding box center [222, 316] width 419 height 30
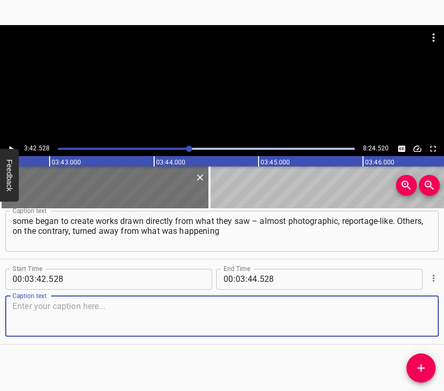
paste textarea "around them, producing works of fantasy, as if separating art from reality to e…"
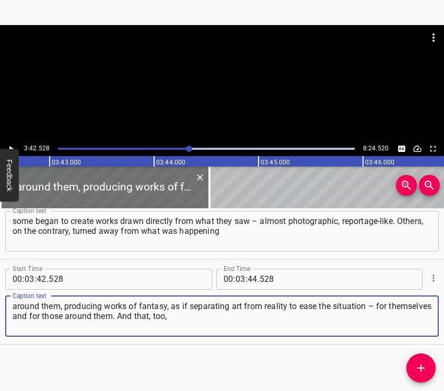
type textarea "around them, producing works of fantasy, as if separating art from reality to e…"
click at [8, 148] on icon "Play/Pause" at bounding box center [10, 148] width 9 height 9
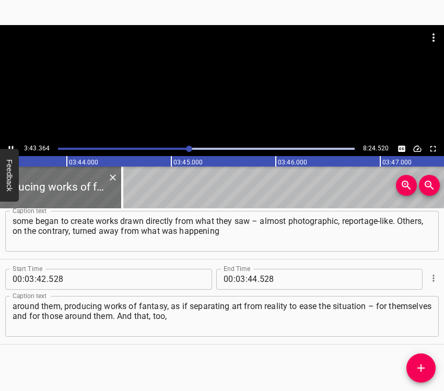
scroll to position [0, 23347]
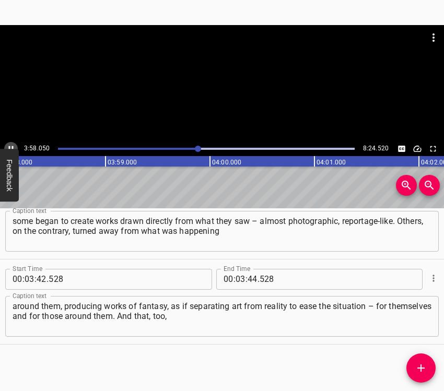
click at [10, 145] on icon "Play/Pause" at bounding box center [10, 148] width 9 height 9
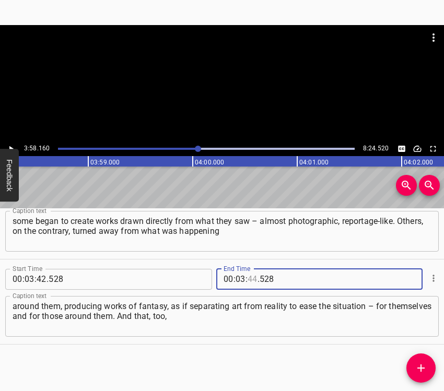
click at [247, 277] on input "number" at bounding box center [252, 279] width 10 height 21
type input "58"
type input "160"
click at [413, 366] on span "Add Cue" at bounding box center [420, 368] width 29 height 13
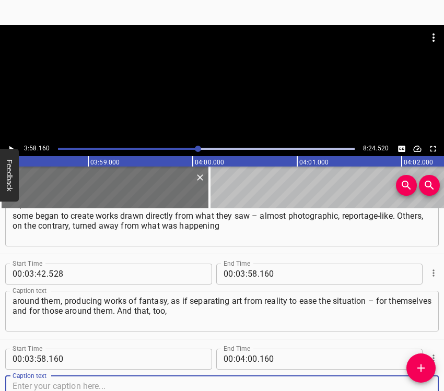
scroll to position [1312, 0]
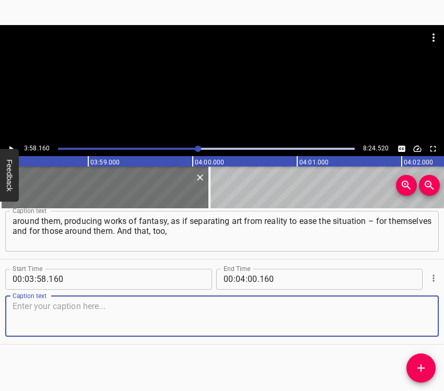
drag, startPoint x: 404, startPoint y: 316, endPoint x: 440, endPoint y: 310, distance: 36.6
click at [409, 316] on textarea at bounding box center [222, 316] width 419 height 30
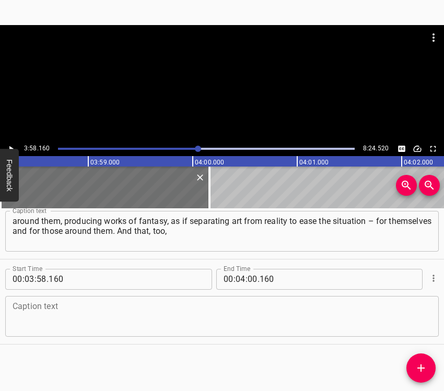
click at [97, 312] on textarea at bounding box center [222, 316] width 419 height 30
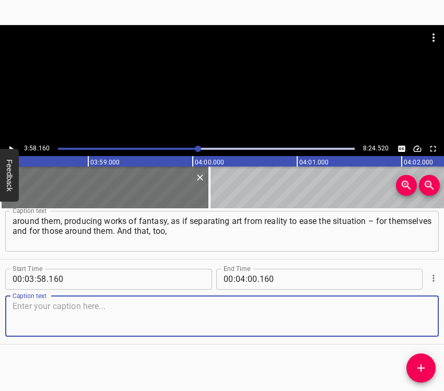
paste textarea "is very important, because it is impossible to remain immersed in all of this c…"
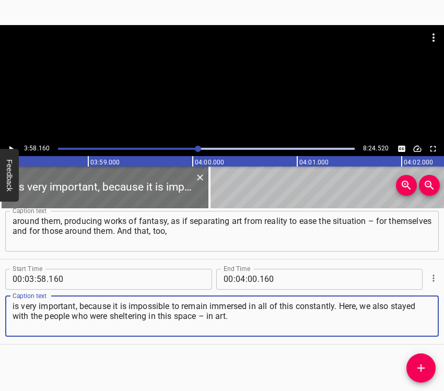
type textarea "is very important, because it is impossible to remain immersed in all of this c…"
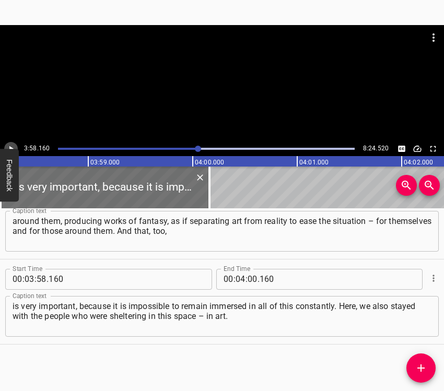
click at [10, 145] on icon "Play/Pause" at bounding box center [10, 148] width 9 height 9
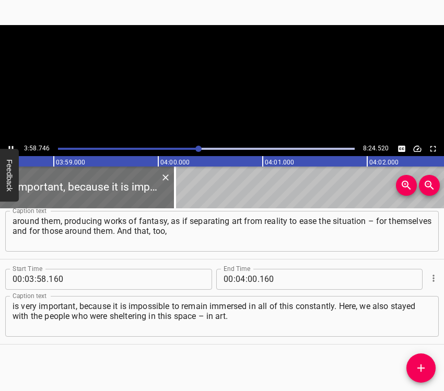
scroll to position [0, 24926]
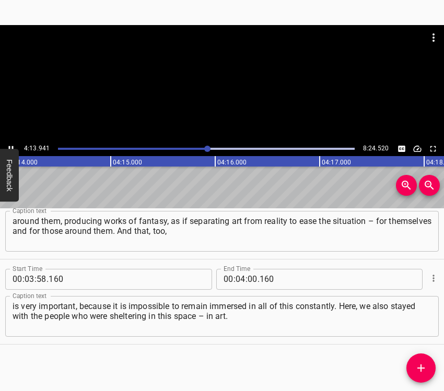
click at [202, 148] on div "Play progress" at bounding box center [59, 149] width 297 height 2
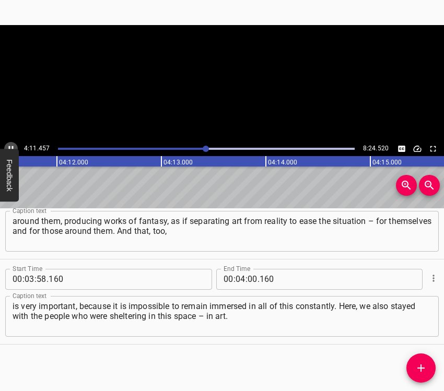
click at [10, 146] on icon "Play/Pause" at bounding box center [10, 148] width 9 height 9
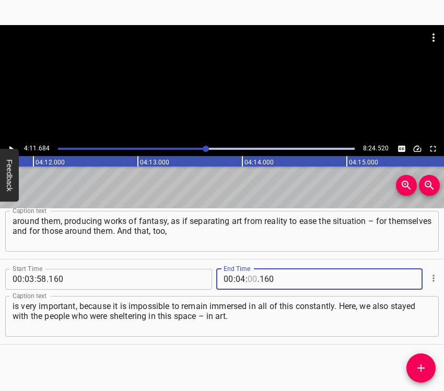
click at [248, 274] on input "number" at bounding box center [252, 279] width 10 height 21
type input "11"
type input "684"
click at [421, 367] on icon "Add Cue" at bounding box center [420, 367] width 7 height 7
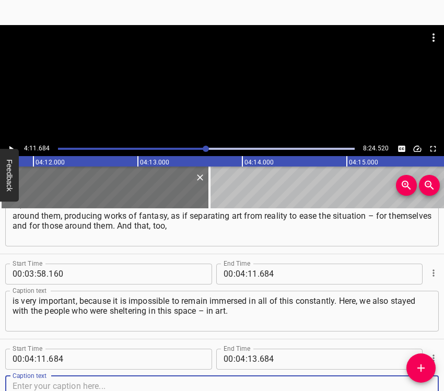
scroll to position [1397, 0]
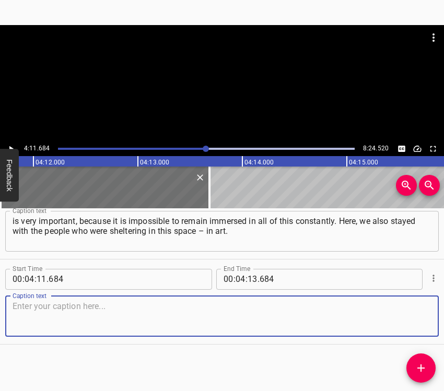
click at [416, 323] on textarea at bounding box center [222, 316] width 419 height 30
click at [92, 315] on textarea at bounding box center [222, 316] width 419 height 30
paste textarea "Because the first exhibition here, in this space, was Industrialization, Instit…"
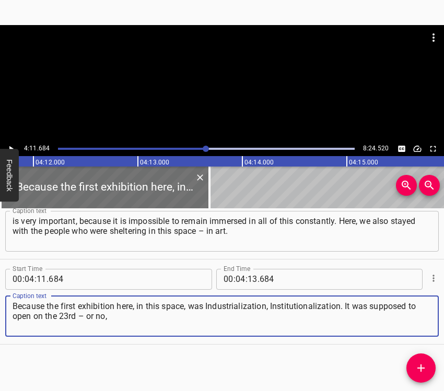
type textarea "Because the first exhibition here, in this space, was Industrialization, Instit…"
click at [11, 144] on icon "Play/Pause" at bounding box center [10, 148] width 9 height 9
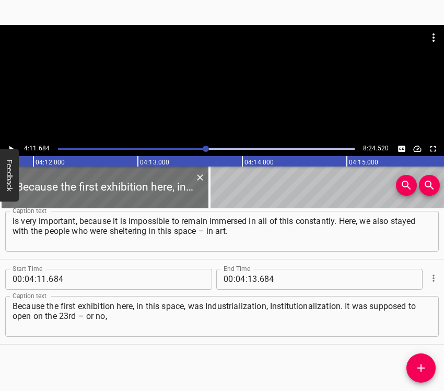
click at [12, 143] on button "Play/Pause" at bounding box center [11, 149] width 14 height 14
click at [13, 143] on button "Play/Pause" at bounding box center [11, 149] width 14 height 14
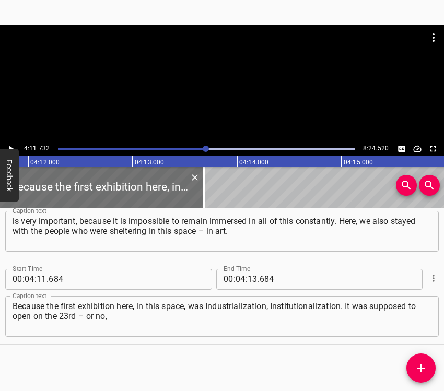
click at [13, 143] on button "Play/Pause" at bounding box center [11, 149] width 14 height 14
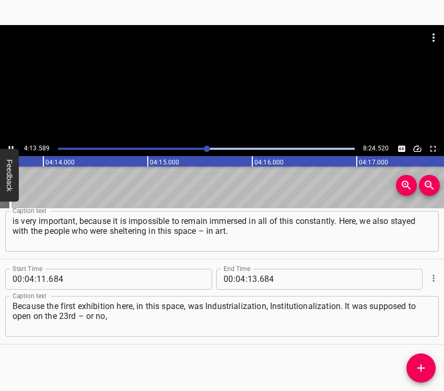
scroll to position [0, 26503]
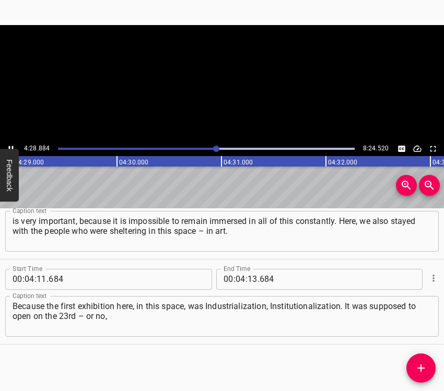
click at [11, 145] on icon "Play/Pause" at bounding box center [10, 148] width 9 height 9
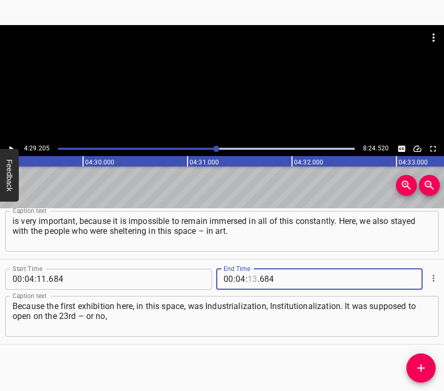
click at [247, 279] on input "number" at bounding box center [252, 279] width 10 height 21
type input "29"
type input "205"
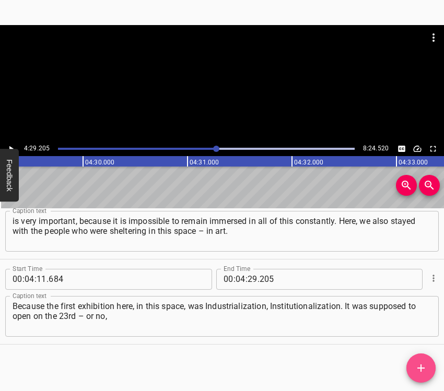
click at [424, 366] on icon "Add Cue" at bounding box center [420, 368] width 13 height 13
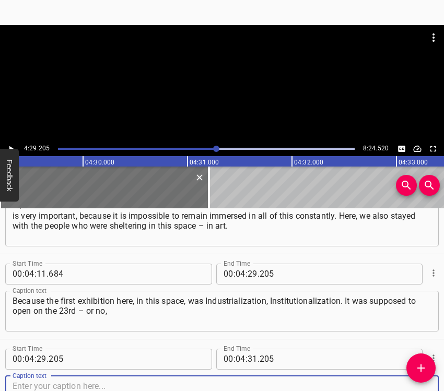
scroll to position [1483, 0]
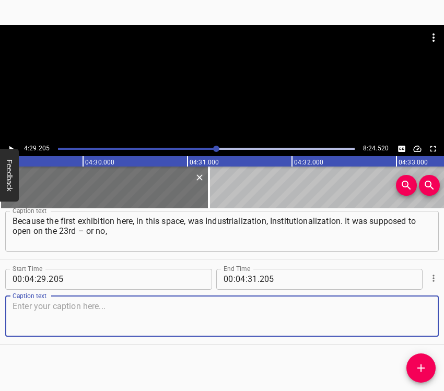
drag, startPoint x: 406, startPoint y: 317, endPoint x: 432, endPoint y: 311, distance: 26.5
click at [407, 317] on textarea at bounding box center [222, 316] width 419 height 30
click at [426, 311] on div "Caption text" at bounding box center [221, 316] width 433 height 41
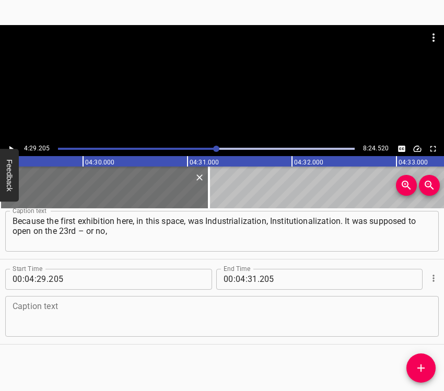
click at [224, 308] on textarea at bounding box center [222, 316] width 419 height 30
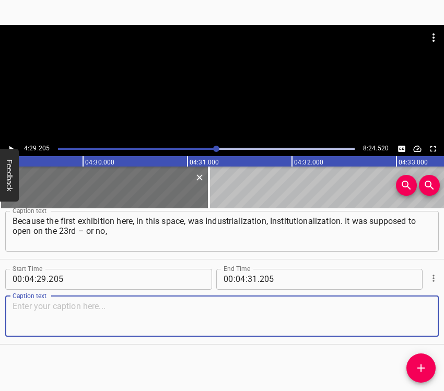
paste textarea "if I’m not mistaken, the exhibition in the small hall, featuring the works of […"
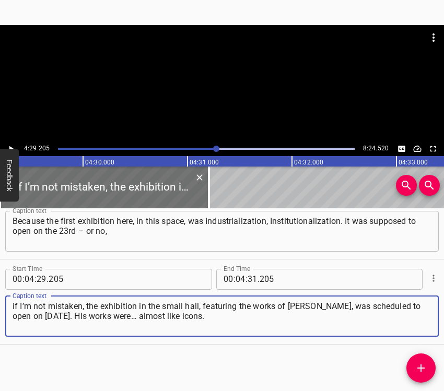
type textarea "if I’m not mistaken, the exhibition in the small hall, featuring the works of […"
click at [11, 145] on icon "Play/Pause" at bounding box center [10, 148] width 9 height 9
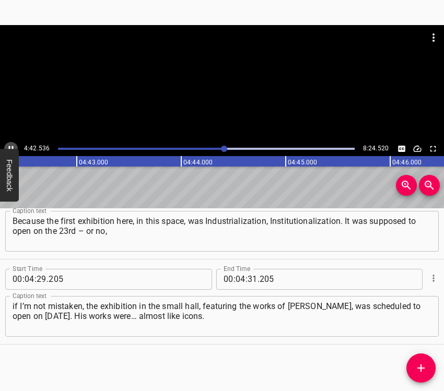
click at [10, 144] on icon "Play/Pause" at bounding box center [10, 148] width 9 height 9
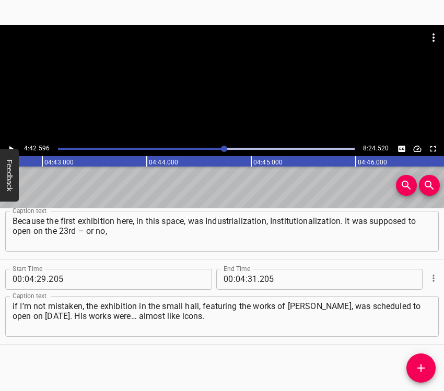
click at [10, 144] on icon "Play/Pause" at bounding box center [10, 148] width 9 height 9
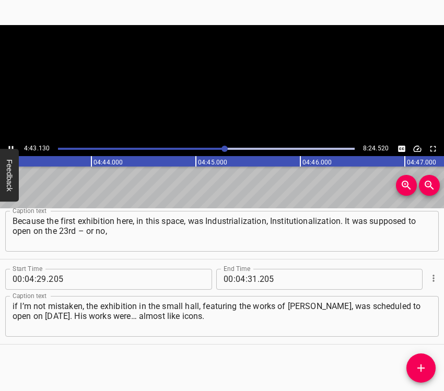
click at [10, 144] on icon "Play/Pause" at bounding box center [10, 148] width 9 height 9
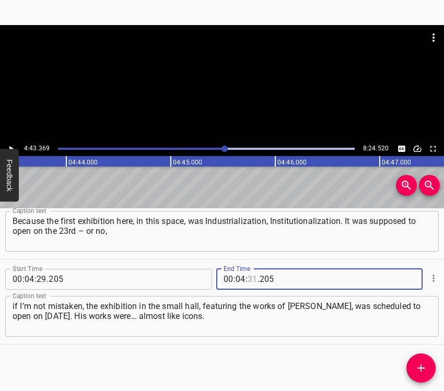
click at [250, 276] on input "number" at bounding box center [252, 279] width 10 height 21
type input "43"
type input "369"
click at [425, 363] on icon "Add Cue" at bounding box center [420, 368] width 13 height 13
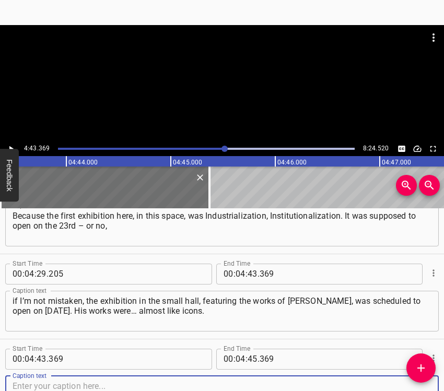
scroll to position [1568, 0]
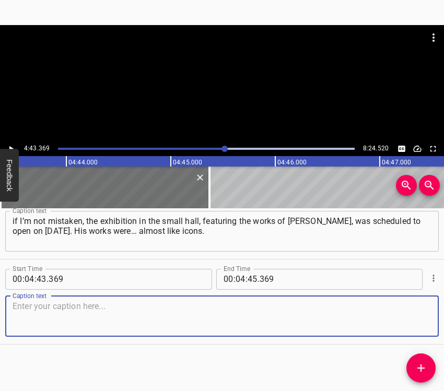
click at [419, 320] on textarea at bounding box center [222, 316] width 419 height 30
click at [25, 315] on textarea at bounding box center [222, 316] width 419 height 30
paste textarea "We spent time in art, surrounded by beauty, and that, too, made the situation e…"
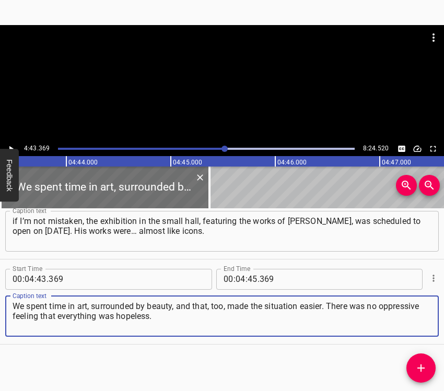
type textarea "We spent time in art, surrounded by beauty, and that, too, made the situation e…"
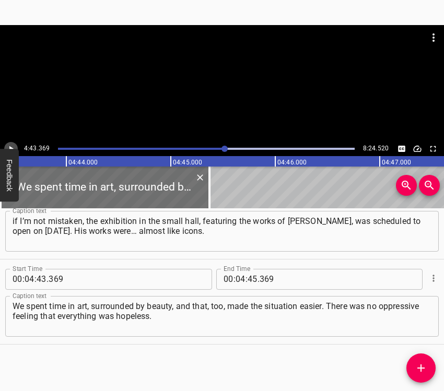
click at [9, 144] on icon "Play/Pause" at bounding box center [10, 148] width 9 height 9
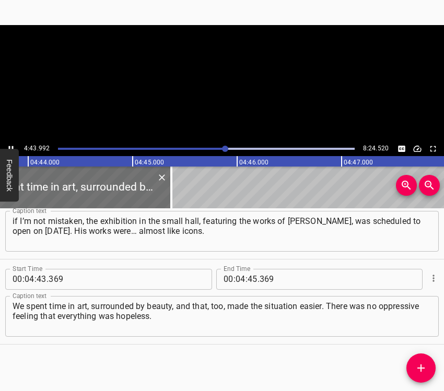
scroll to position [0, 29649]
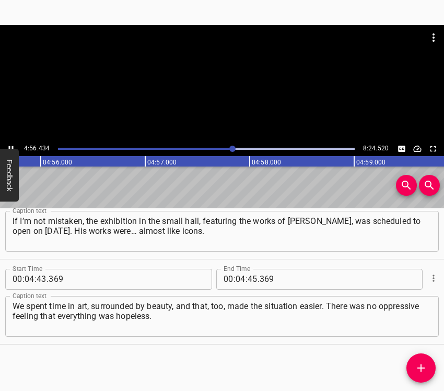
click at [13, 144] on icon "Play/Pause" at bounding box center [10, 148] width 9 height 9
click at [11, 144] on icon "Play/Pause" at bounding box center [10, 148] width 9 height 9
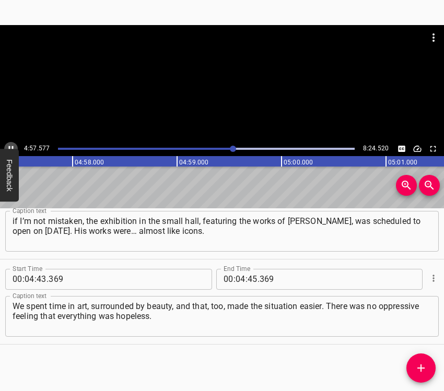
drag, startPoint x: 10, startPoint y: 144, endPoint x: 41, endPoint y: 153, distance: 31.7
click at [9, 143] on button "Play/Pause" at bounding box center [11, 149] width 14 height 14
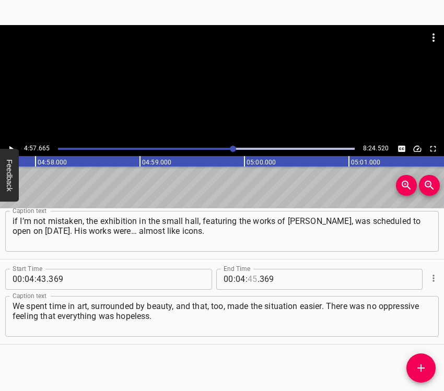
click at [247, 277] on input "number" at bounding box center [252, 279] width 10 height 21
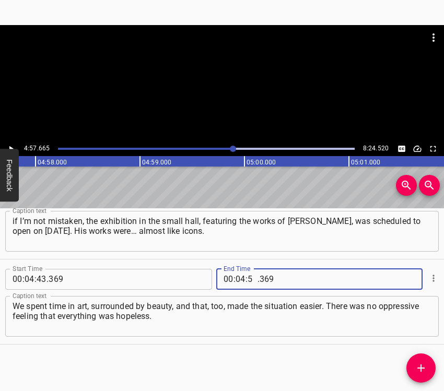
type input "57"
type input "665"
click at [419, 365] on icon "Add Cue" at bounding box center [420, 368] width 13 height 13
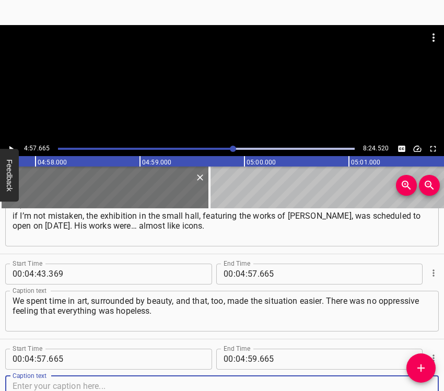
scroll to position [1653, 0]
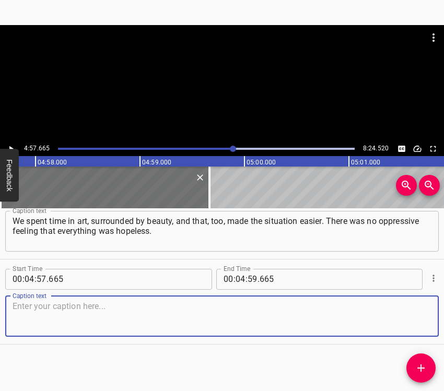
drag, startPoint x: 419, startPoint y: 321, endPoint x: 443, endPoint y: 313, distance: 25.1
click at [424, 318] on div "Caption text" at bounding box center [221, 316] width 433 height 41
click at [33, 322] on textarea at bounding box center [222, 316] width 419 height 30
paste textarea "Of course, it was impossible to escape it completely – especially when you step…"
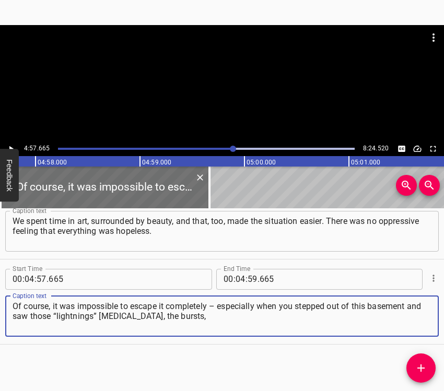
type textarea "Of course, it was impossible to escape it completely – especially when you step…"
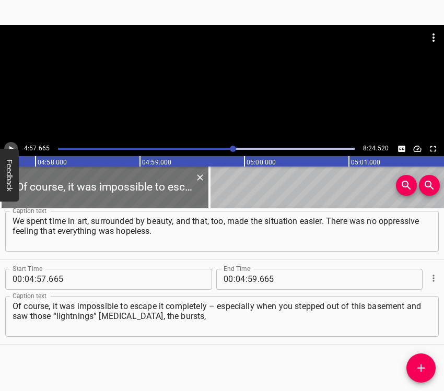
click at [11, 146] on icon "Play/Pause" at bounding box center [10, 148] width 9 height 9
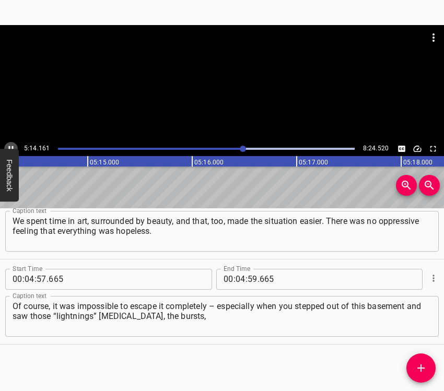
click at [12, 143] on button "Play/Pause" at bounding box center [11, 149] width 14 height 14
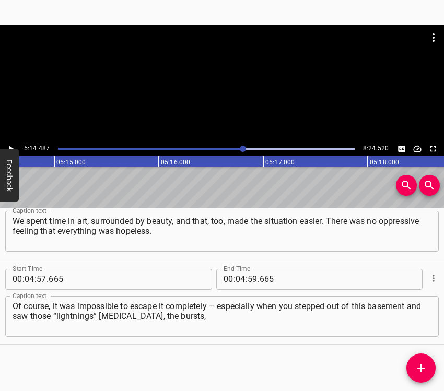
scroll to position [0, 32833]
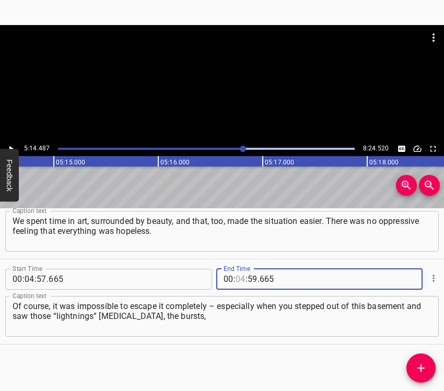
click at [236, 278] on input "number" at bounding box center [240, 279] width 10 height 21
type input "05"
type input "14"
type input "487"
click at [421, 359] on button "Add Cue" at bounding box center [420, 367] width 29 height 29
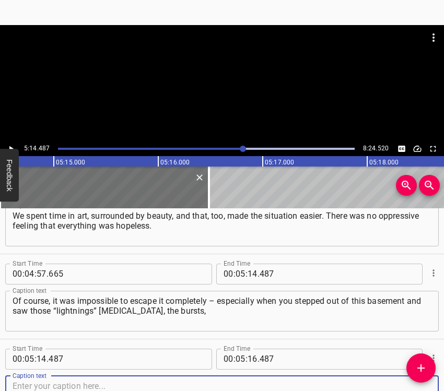
scroll to position [1738, 0]
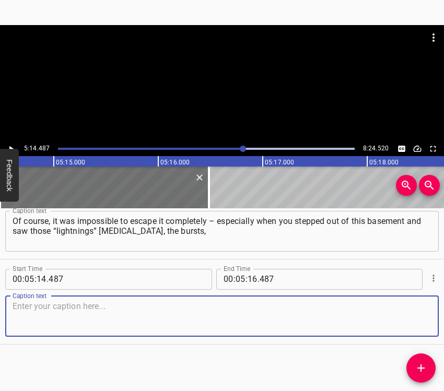
drag, startPoint x: 412, startPoint y: 323, endPoint x: 443, endPoint y: 316, distance: 32.2
click at [418, 321] on textarea at bounding box center [222, 316] width 419 height 30
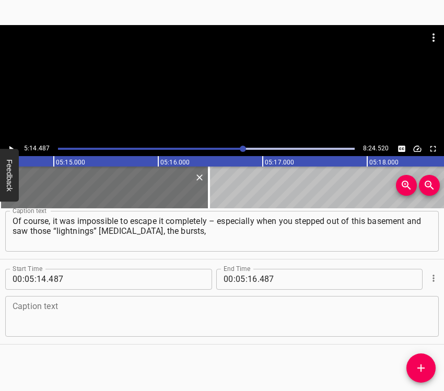
click at [24, 313] on textarea at bounding box center [222, 316] width 419 height 30
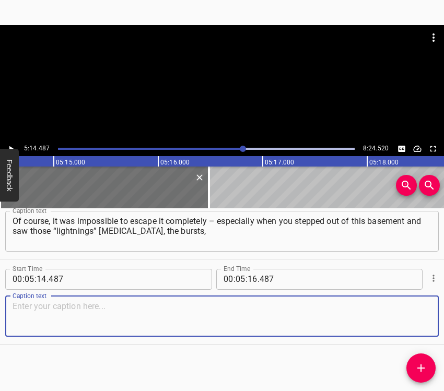
paste textarea "and heard the constant booming. And you stand there wondering: should I go back…"
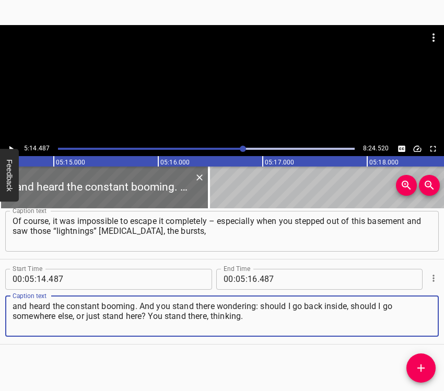
type textarea "and heard the constant booming. And you stand there wondering: should I go back…"
click at [9, 145] on icon "Play/Pause" at bounding box center [10, 148] width 9 height 9
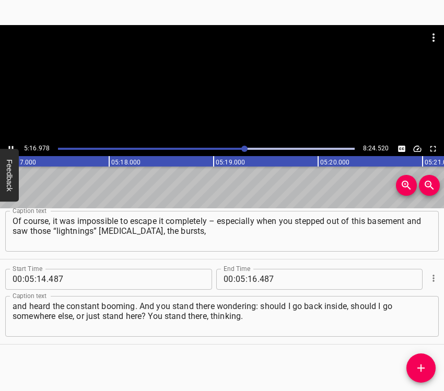
scroll to position [0, 33093]
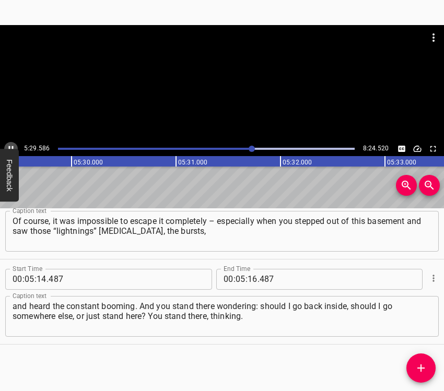
click at [11, 147] on icon "Play/Pause" at bounding box center [10, 148] width 9 height 9
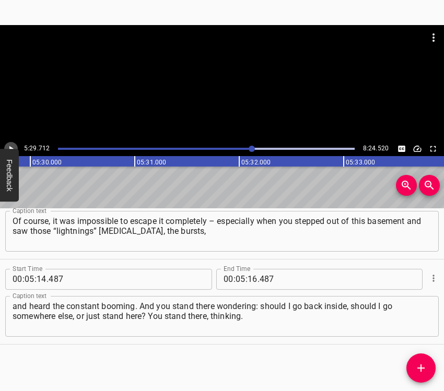
click at [11, 147] on icon "Play/Pause" at bounding box center [10, 148] width 9 height 9
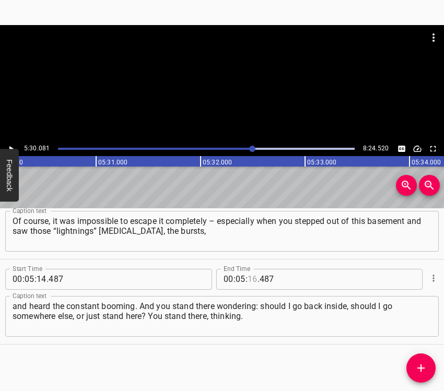
click at [247, 275] on input "number" at bounding box center [252, 279] width 10 height 21
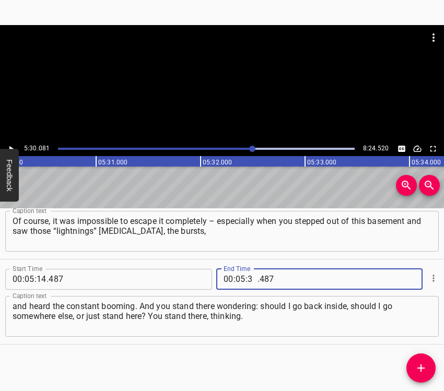
type input "30"
type input "081"
click at [426, 361] on button "Add Cue" at bounding box center [420, 367] width 29 height 29
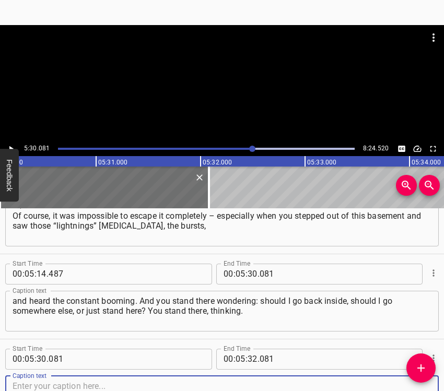
scroll to position [1823, 0]
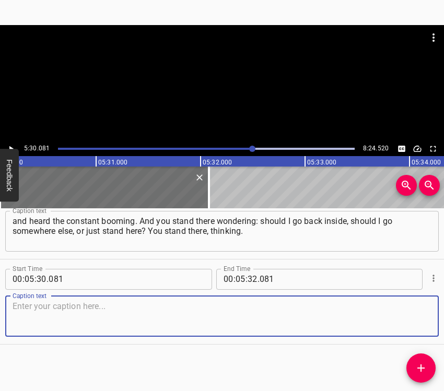
drag, startPoint x: 407, startPoint y: 313, endPoint x: 438, endPoint y: 313, distance: 31.3
click at [414, 313] on textarea at bounding box center [222, 316] width 419 height 30
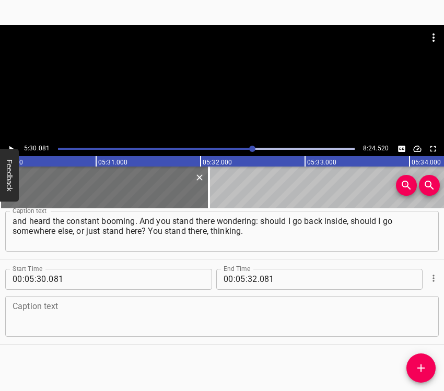
click at [76, 310] on textarea at bounding box center [222, 316] width 419 height 30
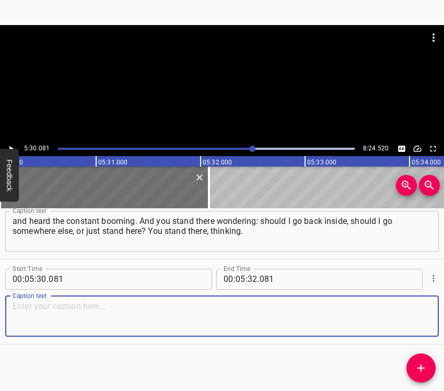
paste textarea "There’s simply no way to switch off completely. Here, somehow, it was all… Firs…"
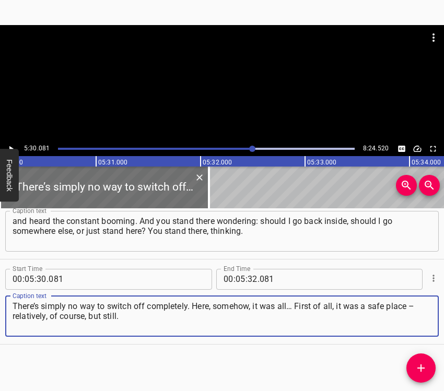
type textarea "There’s simply no way to switch off completely. Here, somehow, it was all… Firs…"
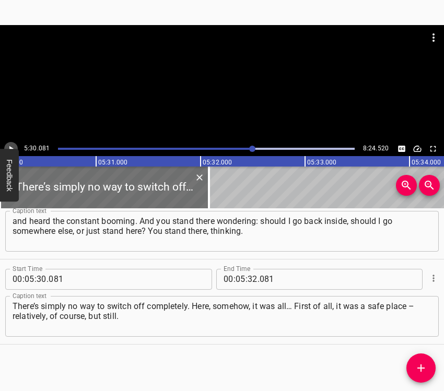
click at [13, 145] on icon "Play/Pause" at bounding box center [10, 148] width 9 height 9
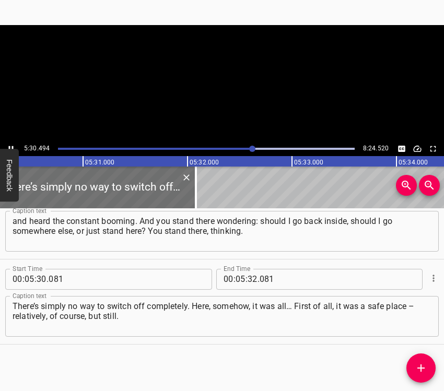
scroll to position [0, 34504]
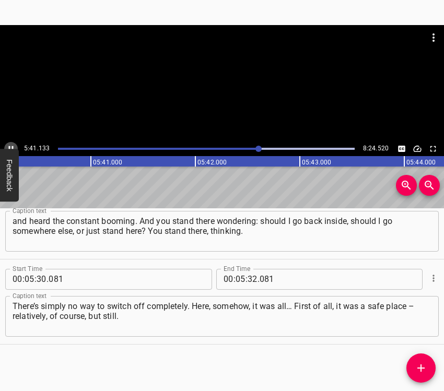
click at [9, 143] on button "Play/Pause" at bounding box center [11, 149] width 14 height 14
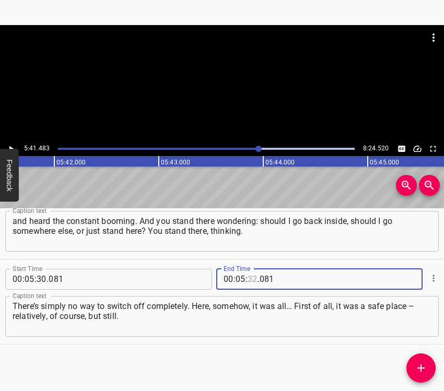
click at [250, 279] on input "number" at bounding box center [252, 279] width 10 height 21
type input "41"
type input "483"
click at [417, 360] on button "Add Cue" at bounding box center [420, 367] width 29 height 29
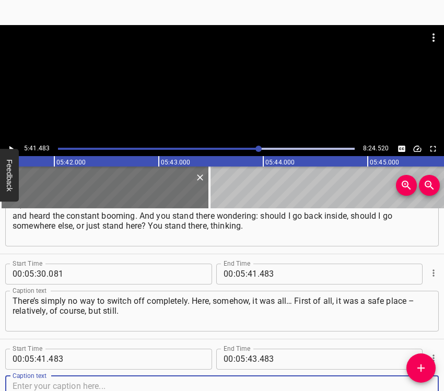
scroll to position [1908, 0]
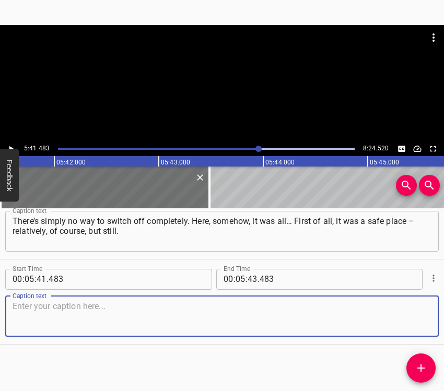
drag, startPoint x: 420, startPoint y: 316, endPoint x: 441, endPoint y: 313, distance: 20.5
click at [421, 315] on textarea at bounding box center [222, 316] width 419 height 30
click at [48, 320] on textarea at bounding box center [222, 316] width 419 height 30
paste textarea "Second, we were able to distract ourselves here. There was even a time, around …"
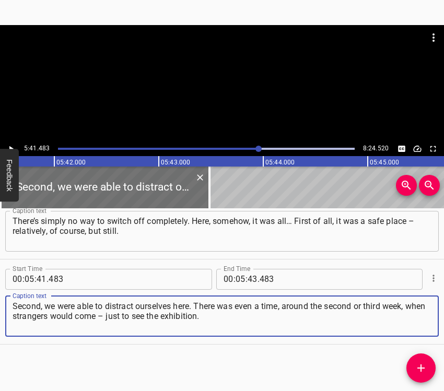
type textarea "Second, we were able to distract ourselves here. There was even a time, around …"
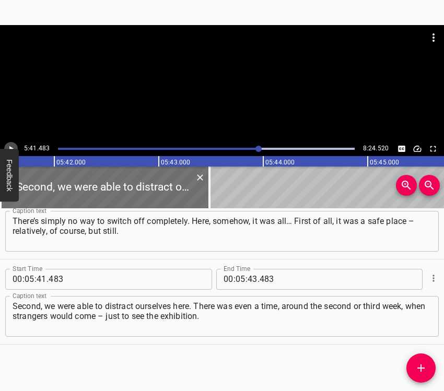
click at [14, 143] on button "Play/Pause" at bounding box center [11, 149] width 14 height 14
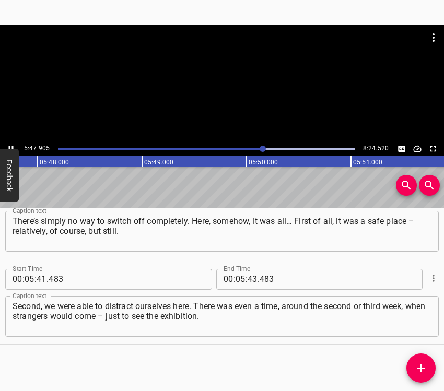
scroll to position [0, 36322]
click at [11, 145] on icon "Play/Pause" at bounding box center [10, 148] width 9 height 9
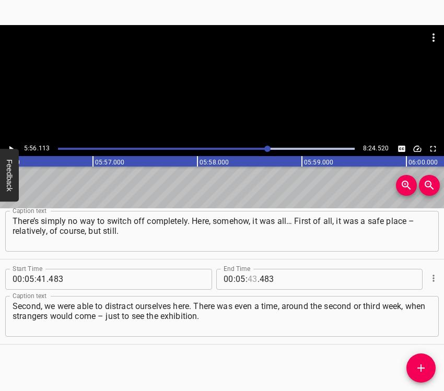
click at [250, 278] on input "number" at bounding box center [252, 279] width 10 height 21
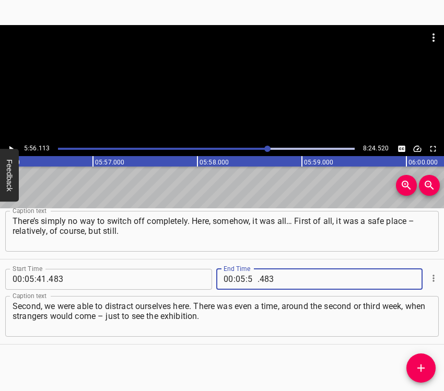
type input "56"
type input "113"
click at [417, 367] on icon "Add Cue" at bounding box center [420, 368] width 13 height 13
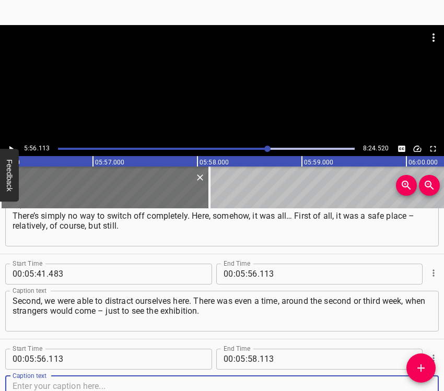
scroll to position [1993, 0]
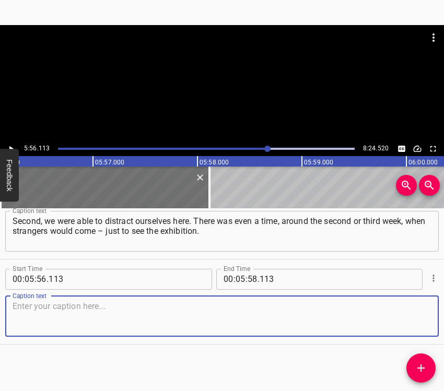
click at [414, 317] on textarea at bounding box center [222, 316] width 419 height 30
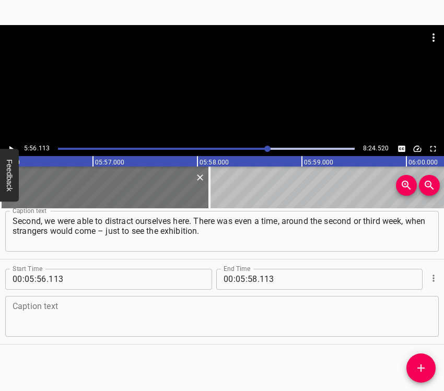
click at [75, 323] on textarea at bounding box center [222, 316] width 419 height 30
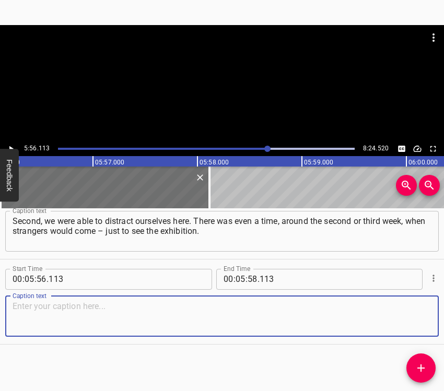
paste textarea "And we welcomed them gladly. We invited them in. They would come, look at the e…"
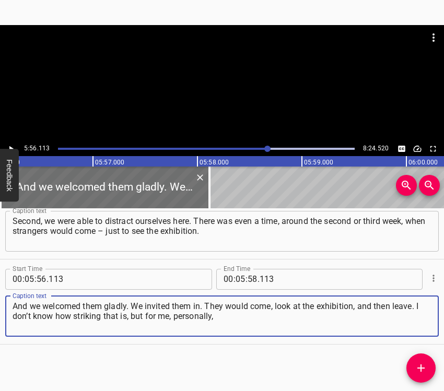
type textarea "And we welcomed them gladly. We invited them in. They would come, look at the e…"
click at [12, 147] on icon "Play/Pause" at bounding box center [10, 148] width 9 height 9
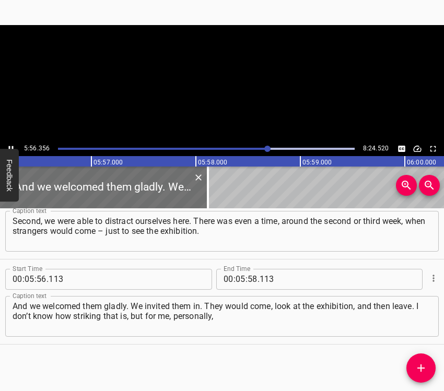
scroll to position [0, 37203]
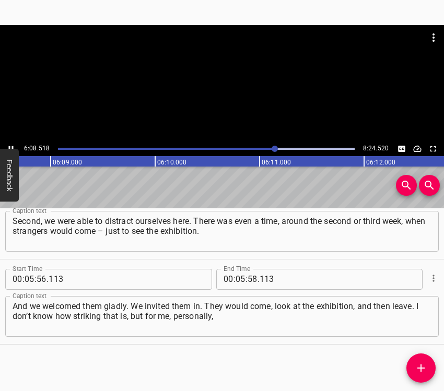
click at [11, 147] on icon "Play/Pause" at bounding box center [10, 148] width 9 height 9
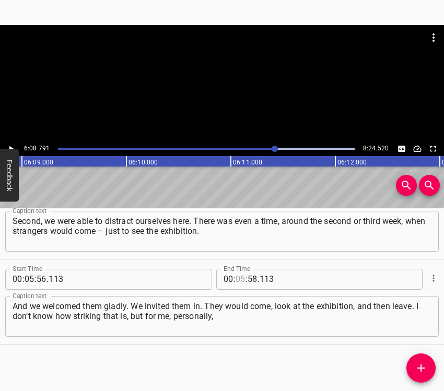
click at [235, 274] on input "number" at bounding box center [240, 279] width 10 height 21
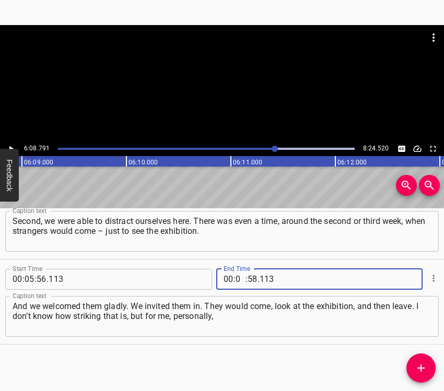
type input "06"
type input "08"
type input "791"
click at [421, 367] on icon "Add Cue" at bounding box center [420, 367] width 7 height 7
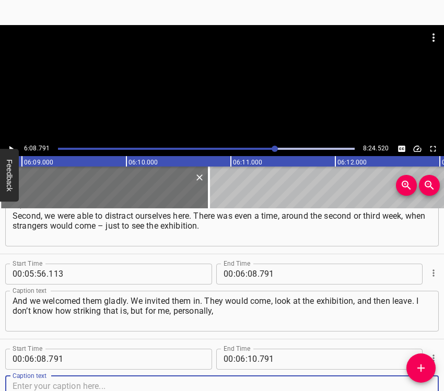
scroll to position [2078, 0]
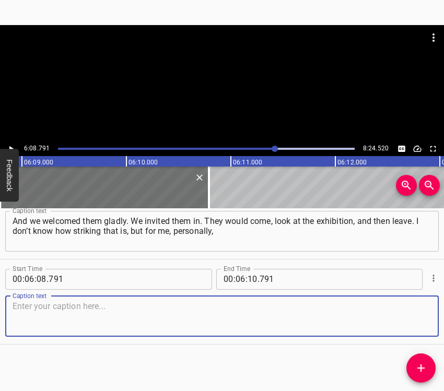
click at [393, 309] on textarea at bounding box center [222, 316] width 419 height 30
click at [169, 330] on textarea at bounding box center [222, 316] width 419 height 30
paste textarea "it’s a sweet memory. There was a woman here with her son. Around the third week…"
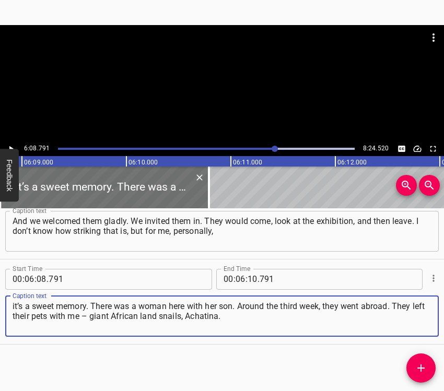
type textarea "it’s a sweet memory. There was a woman here with her son. Around the third week…"
click at [14, 144] on icon "Play/Pause" at bounding box center [10, 148] width 9 height 9
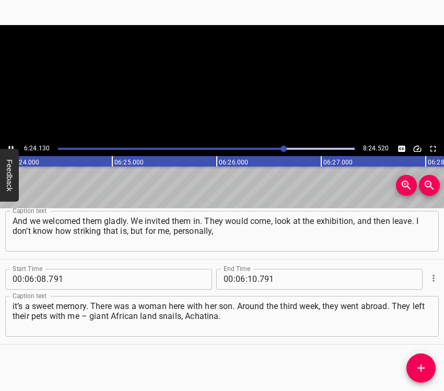
scroll to position [0, 40104]
click at [11, 144] on icon "Play/Pause" at bounding box center [10, 148] width 9 height 9
click at [247, 277] on input "number" at bounding box center [252, 279] width 10 height 21
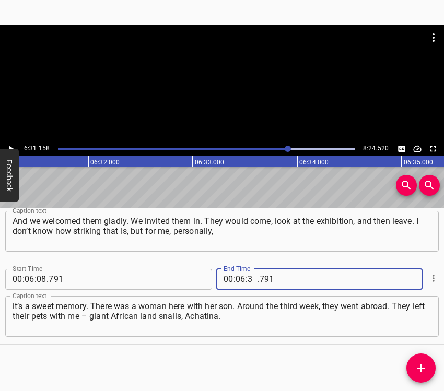
type input "31"
type input "158"
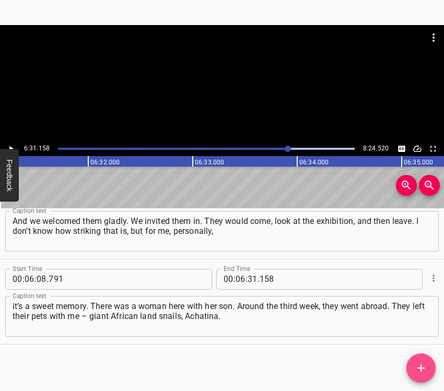
click at [423, 368] on icon "Add Cue" at bounding box center [420, 367] width 7 height 7
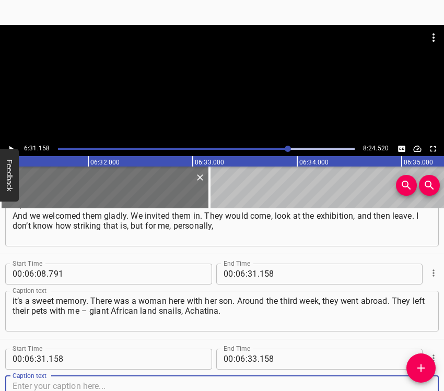
scroll to position [2163, 0]
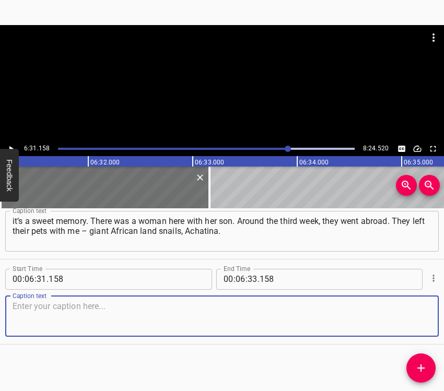
click at [414, 312] on textarea at bounding box center [222, 316] width 419 height 30
click at [137, 317] on textarea at bounding box center [222, 316] width 419 height 30
paste textarea "Where were they supposed to take them? You can’t exactly travel with a terrariu…"
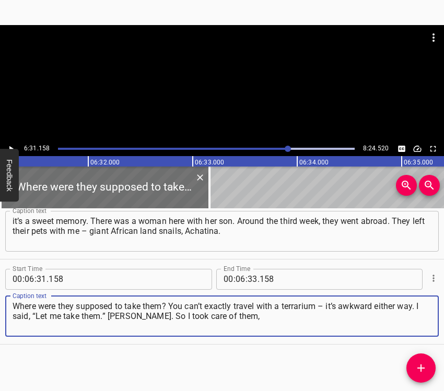
type textarea "Where were they supposed to take them? You can’t exactly travel with a terrariu…"
click at [16, 145] on button "Play/Pause" at bounding box center [11, 149] width 14 height 14
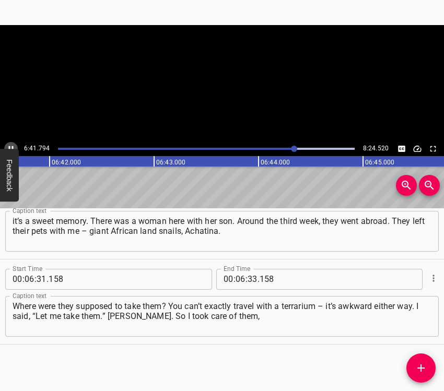
click at [12, 145] on icon "Play/Pause" at bounding box center [10, 148] width 9 height 9
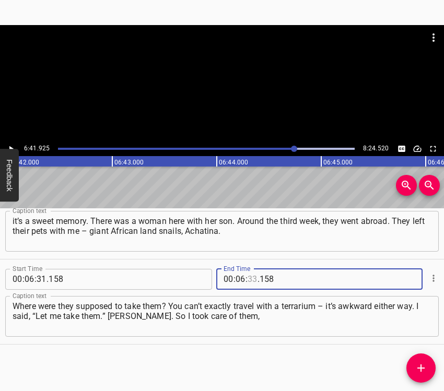
click at [252, 279] on input "number" at bounding box center [252, 279] width 10 height 21
type input "41"
type input "925"
click at [420, 368] on icon "Add Cue" at bounding box center [420, 367] width 7 height 7
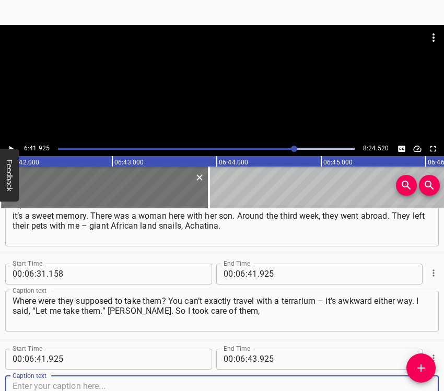
scroll to position [2248, 0]
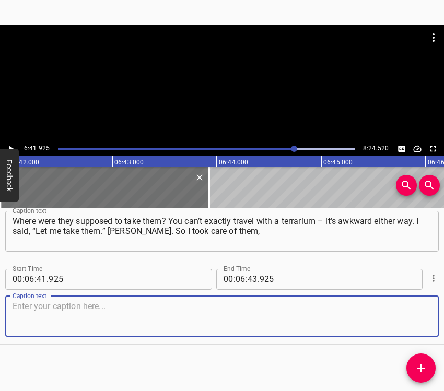
drag, startPoint x: 404, startPoint y: 319, endPoint x: 416, endPoint y: 313, distance: 13.1
click at [404, 318] on textarea at bounding box center [222, 316] width 419 height 30
click at [165, 306] on textarea at bounding box center [222, 316] width 419 height 30
paste textarea "everything was fine. Then I returned home – and the blackouts began. And the Ac…"
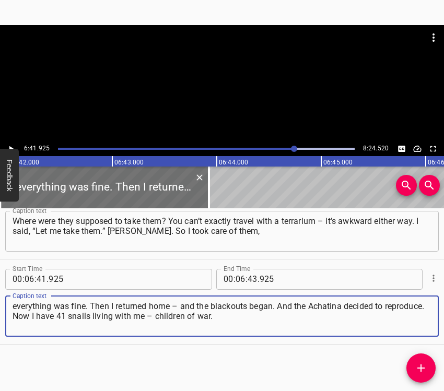
type textarea "everything was fine. Then I returned home – and the blackouts began. And the Ac…"
click at [13, 146] on icon "Play/Pause" at bounding box center [10, 148] width 9 height 9
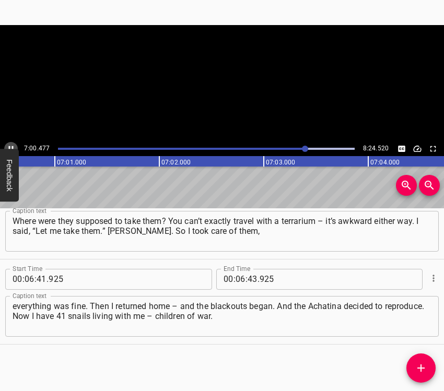
click at [13, 146] on icon "Play/Pause" at bounding box center [10, 148] width 9 height 9
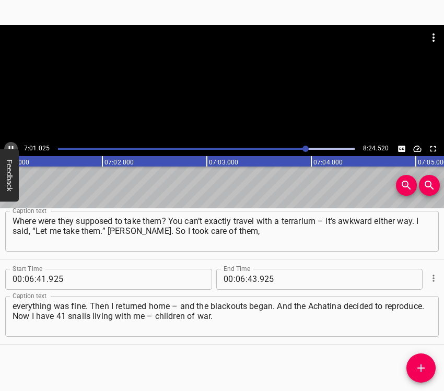
click at [13, 146] on icon "Play/Pause" at bounding box center [10, 148] width 9 height 9
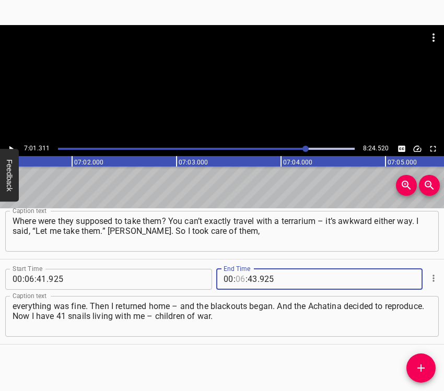
click at [240, 277] on input "number" at bounding box center [240, 279] width 10 height 21
type input "07"
type input "01"
type input "311"
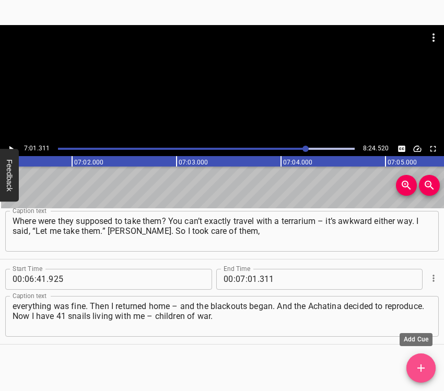
click at [424, 366] on icon "Add Cue" at bounding box center [420, 368] width 13 height 13
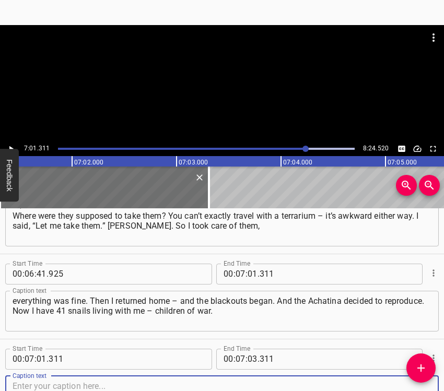
scroll to position [2333, 0]
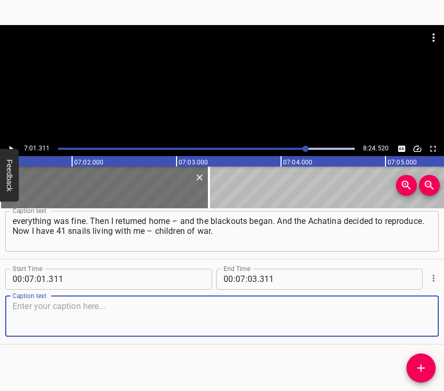
drag, startPoint x: 417, startPoint y: 319, endPoint x: 440, endPoint y: 317, distance: 23.6
click at [417, 319] on textarea at bounding box center [222, 316] width 419 height 30
click at [136, 319] on textarea at bounding box center [222, 316] width 419 height 30
paste textarea "I kept them warm by the gas stove. Everyone who came over thought I was going t…"
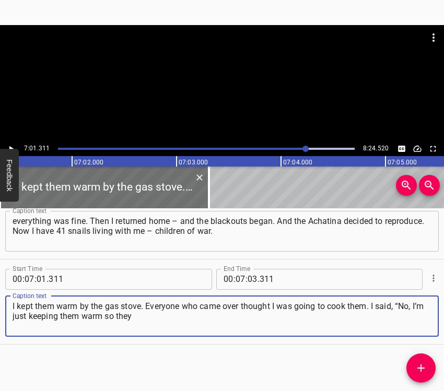
type textarea "I kept them warm by the gas stove. Everyone who came over thought I was going t…"
click at [13, 144] on icon "Play/Pause" at bounding box center [10, 148] width 9 height 9
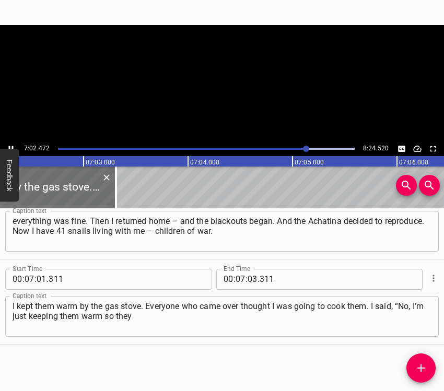
scroll to position [0, 44107]
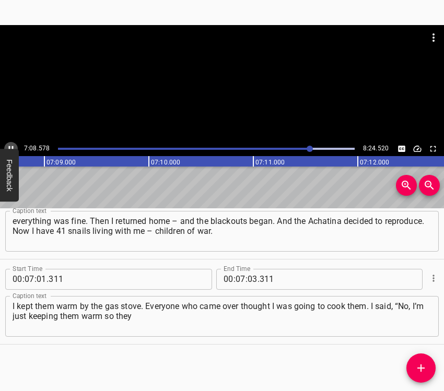
click at [13, 144] on icon "Play/Pause" at bounding box center [10, 148] width 9 height 9
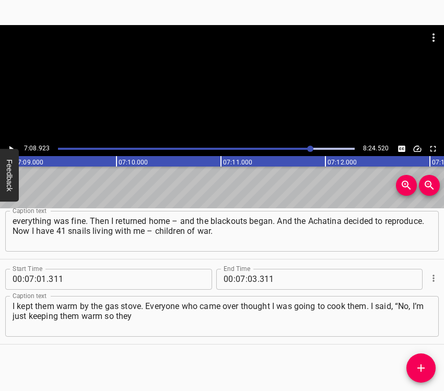
scroll to position [0, 44780]
click at [10, 147] on icon "Play/Pause" at bounding box center [11, 149] width 4 height 6
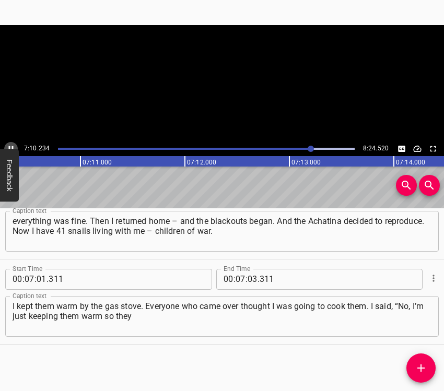
click at [10, 147] on icon "Play/Pause" at bounding box center [10, 148] width 9 height 9
click at [248, 279] on input "number" at bounding box center [252, 279] width 10 height 21
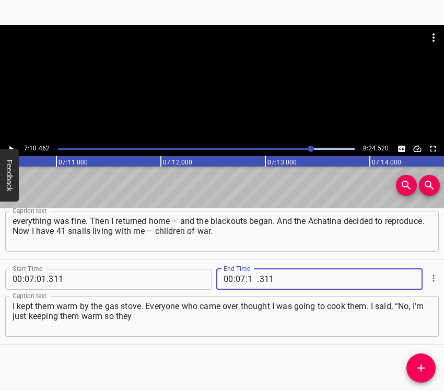
type input "10"
type input "462"
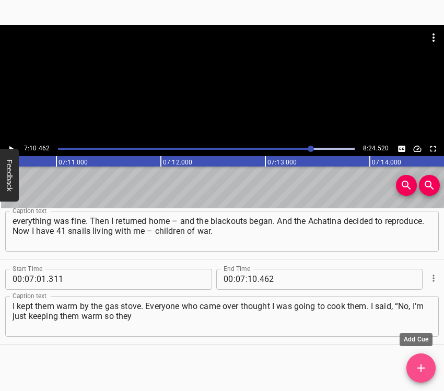
click at [422, 365] on icon "Add Cue" at bounding box center [420, 368] width 13 height 13
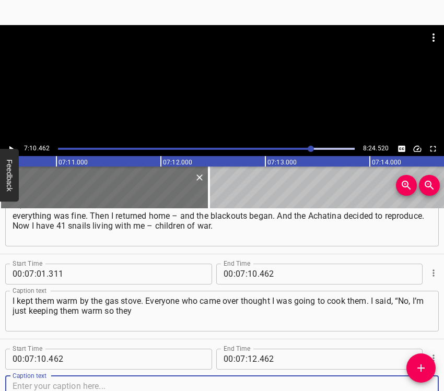
scroll to position [2418, 0]
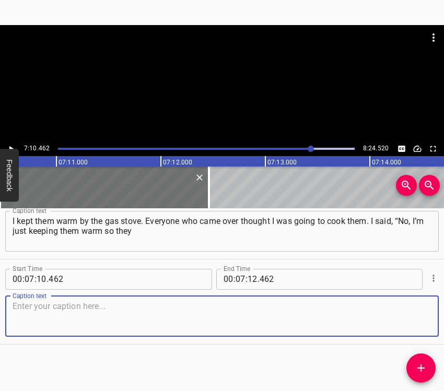
click at [414, 318] on textarea at bounding box center [222, 316] width 419 height 30
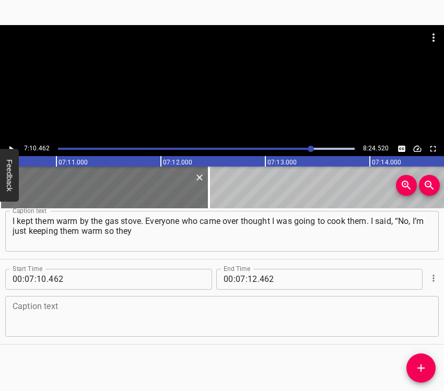
click at [188, 309] on textarea at bounding box center [222, 316] width 419 height 30
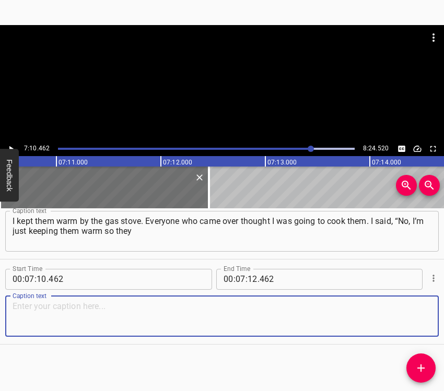
paste textarea "don’t die – it’s cold in winter, and they’re heat-loving.” No heating, no elect…"
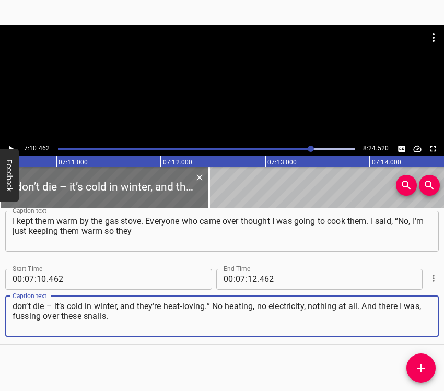
type textarea "don’t die – it’s cold in winter, and they’re heat-loving.” No heating, no elect…"
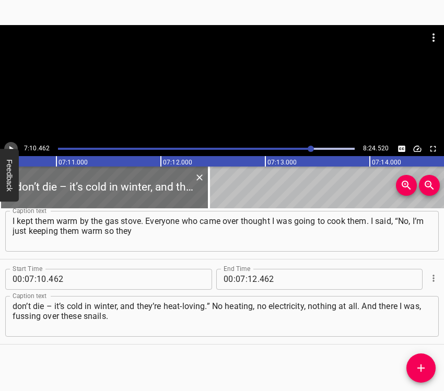
click at [11, 143] on button "Play/Pause" at bounding box center [11, 149] width 14 height 14
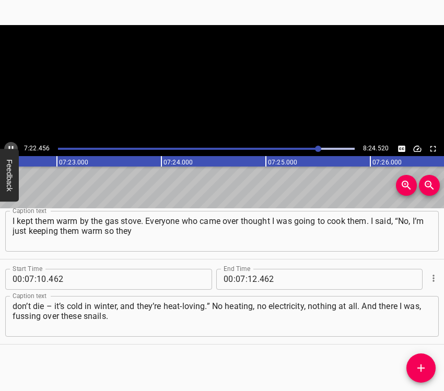
click at [11, 143] on button "Play/Pause" at bounding box center [11, 149] width 14 height 14
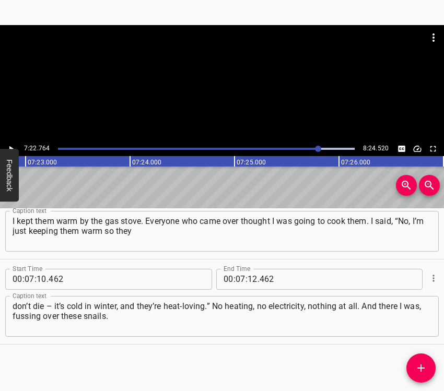
scroll to position [0, 46225]
click at [10, 146] on icon "Play/Pause" at bounding box center [10, 148] width 9 height 9
click at [317, 148] on div at bounding box center [320, 149] width 6 height 6
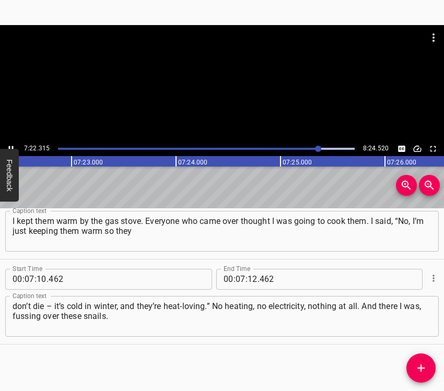
click at [10, 147] on icon "Play/Pause" at bounding box center [10, 148] width 9 height 9
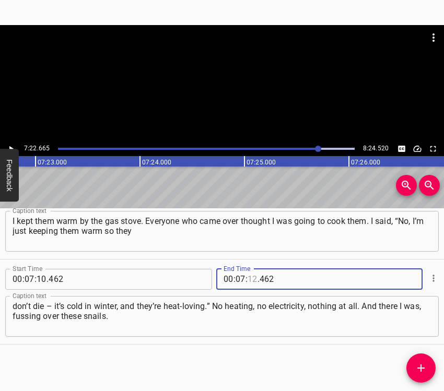
click at [248, 276] on input "number" at bounding box center [252, 279] width 10 height 21
type input "22"
type input "665"
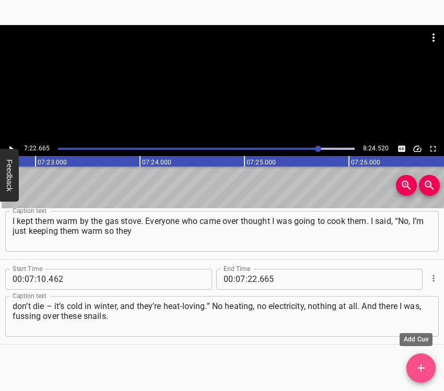
click at [421, 364] on icon "Add Cue" at bounding box center [420, 368] width 13 height 13
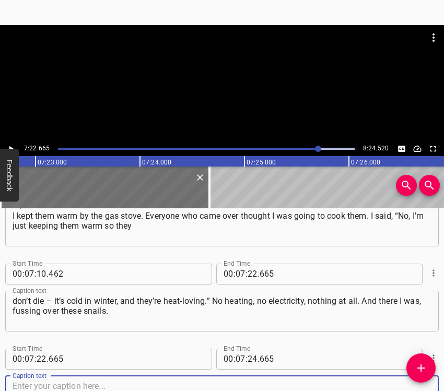
scroll to position [2504, 0]
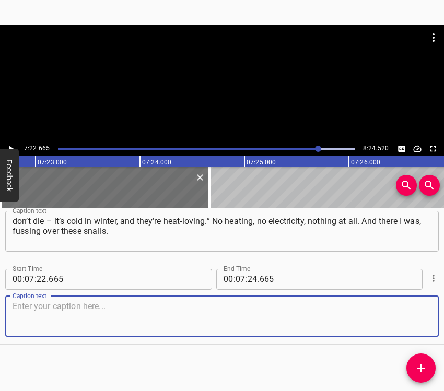
click at [419, 322] on textarea at bounding box center [222, 316] width 419 height 30
click at [63, 312] on textarea at bounding box center [222, 316] width 419 height 30
paste textarea "I said, “Well, that’s it – now I have children of war, 41 of them.” Staying as …"
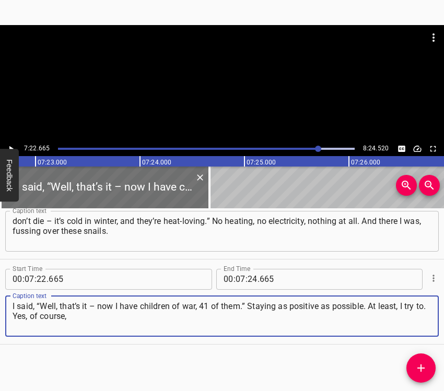
type textarea "I said, “Well, that’s it – now I have children of war, 41 of them.” Staying as …"
click at [13, 143] on button "Play/Pause" at bounding box center [11, 149] width 14 height 14
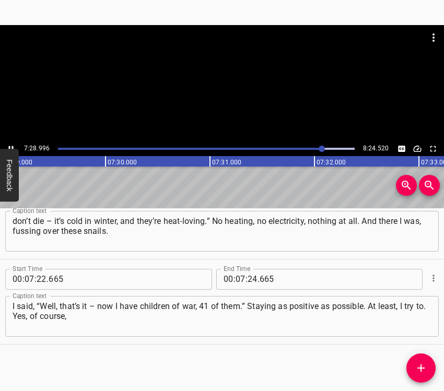
scroll to position [0, 46876]
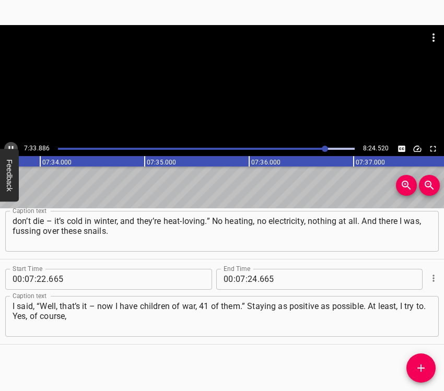
click at [8, 145] on icon "Play/Pause" at bounding box center [10, 148] width 9 height 9
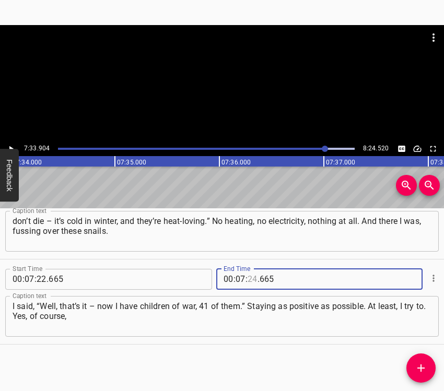
click at [247, 279] on input "number" at bounding box center [252, 279] width 10 height 21
type input "33"
type input "904"
click at [416, 364] on icon "Add Cue" at bounding box center [420, 368] width 13 height 13
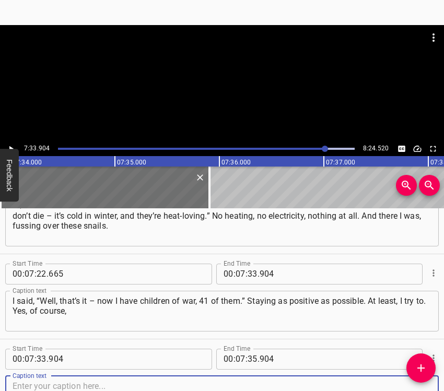
scroll to position [2589, 0]
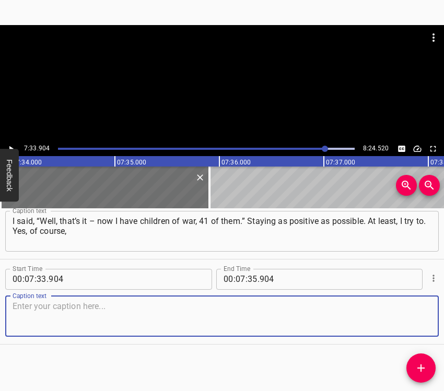
click at [416, 328] on textarea at bounding box center [222, 316] width 419 height 30
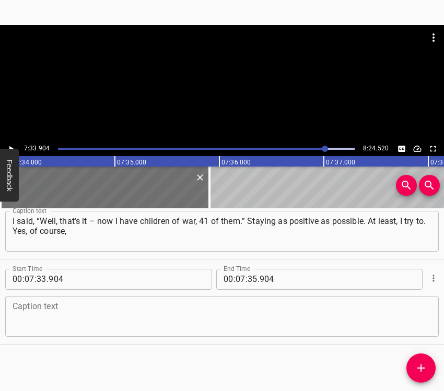
click at [79, 312] on textarea at bounding box center [222, 316] width 419 height 30
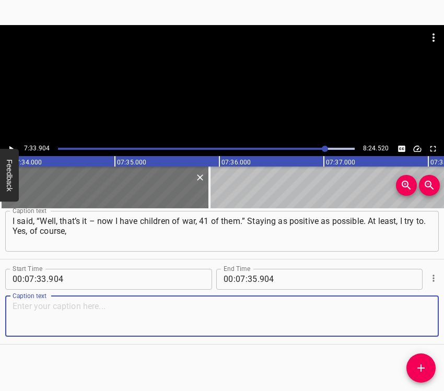
paste textarea "there are moments when you see something in the news… or something explodes nea…"
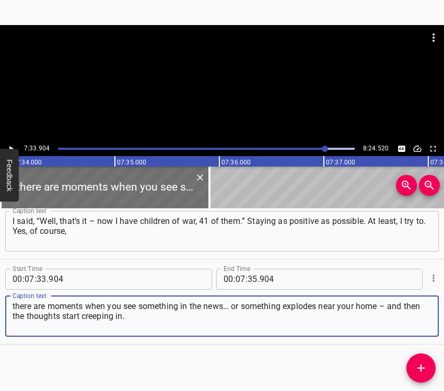
type textarea "there are moments when you see something in the news… or something explodes nea…"
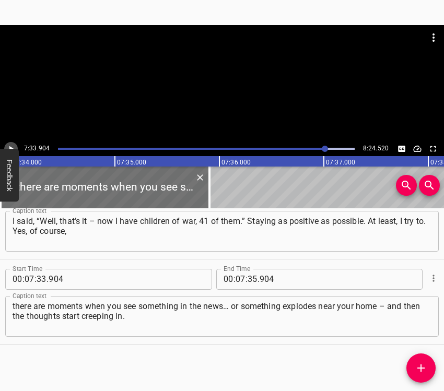
click at [11, 147] on icon "Play/Pause" at bounding box center [10, 148] width 9 height 9
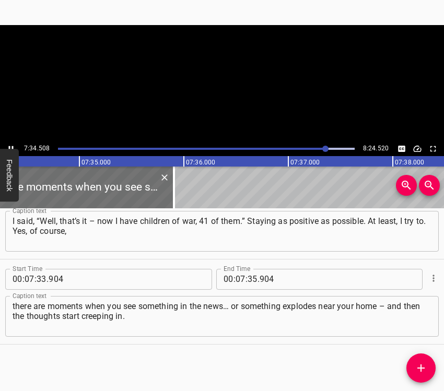
scroll to position [0, 47452]
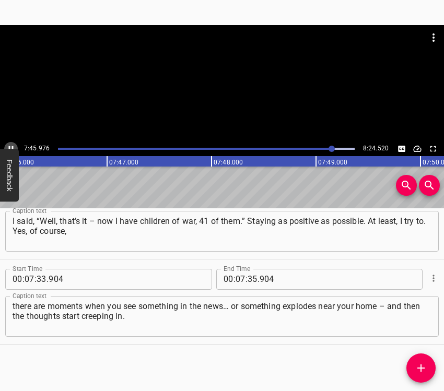
click at [11, 146] on icon "Play/Pause" at bounding box center [10, 148] width 9 height 9
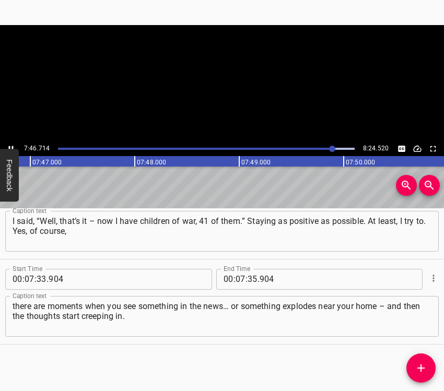
click at [11, 146] on icon "Play/Pause" at bounding box center [10, 148] width 9 height 9
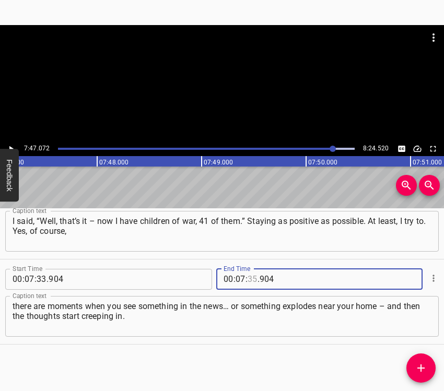
click at [247, 279] on input "number" at bounding box center [252, 279] width 10 height 21
type input "47"
type input "072"
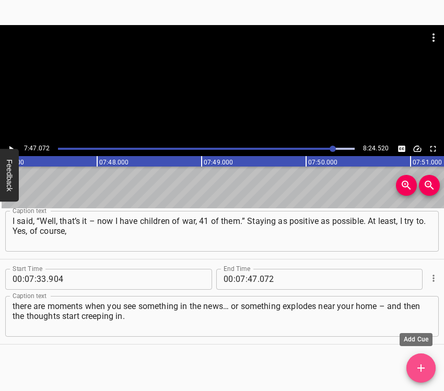
click at [420, 366] on icon "Add Cue" at bounding box center [420, 367] width 7 height 7
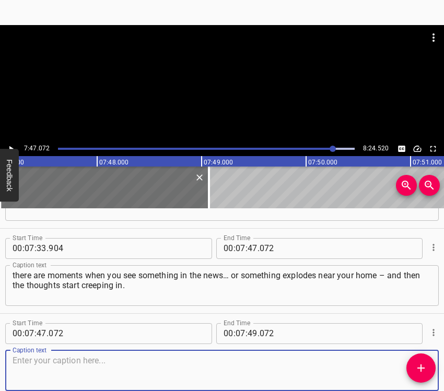
scroll to position [2674, 0]
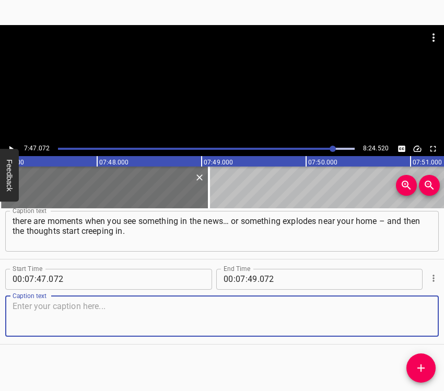
drag, startPoint x: 412, startPoint y: 318, endPoint x: 440, endPoint y: 309, distance: 28.7
click at [414, 317] on textarea at bounding box center [222, 316] width 419 height 30
click at [41, 310] on textarea at bounding box center [222, 316] width 419 height 30
paste textarea "But overall, I hold myself together because, again, I have a reason to. Forty-o…"
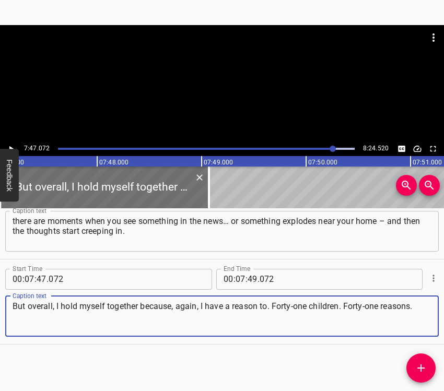
type textarea "But overall, I hold myself together because, again, I have a reason to. Forty-o…"
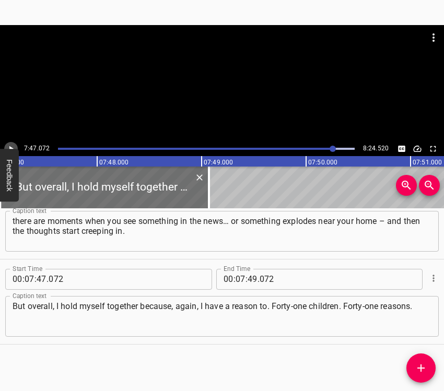
click at [6, 147] on icon "Play/Pause" at bounding box center [10, 148] width 9 height 9
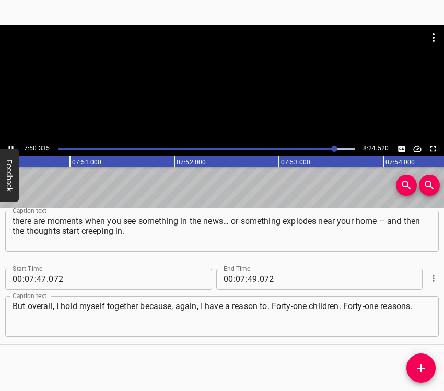
scroll to position [0, 49132]
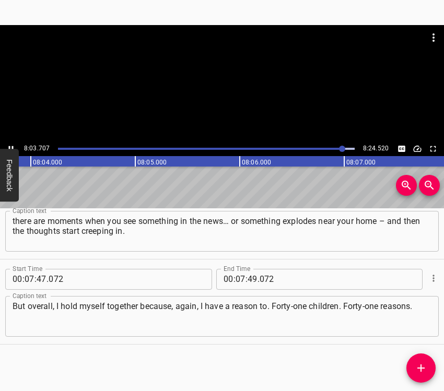
click at [11, 145] on icon "Play/Pause" at bounding box center [10, 148] width 9 height 9
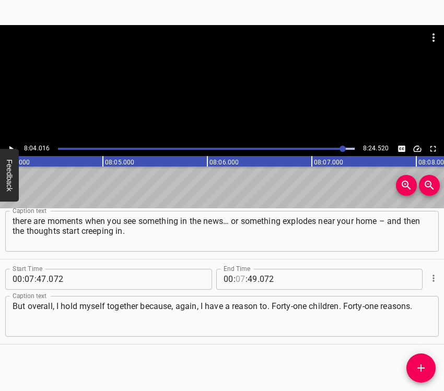
click at [235, 278] on input "number" at bounding box center [240, 279] width 10 height 21
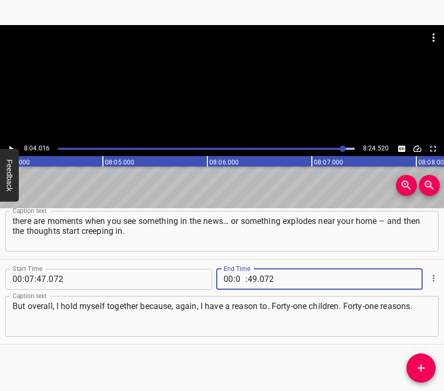
type input "08"
type input "04"
type input "016"
click at [421, 366] on icon "Add Cue" at bounding box center [420, 367] width 7 height 7
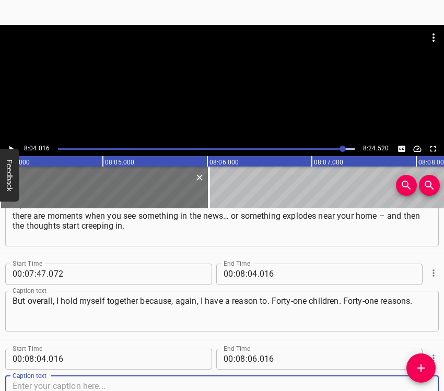
scroll to position [2759, 0]
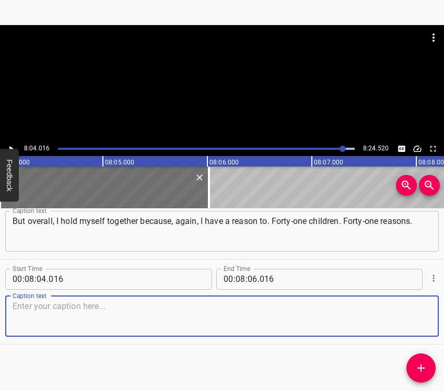
drag, startPoint x: 417, startPoint y: 319, endPoint x: 438, endPoint y: 317, distance: 21.5
click at [433, 317] on div "Start Time 00 : 08 : 04 . 016 Start Time End Time 00 : 08 : 06 . 016 End Time C…" at bounding box center [222, 301] width 444 height 85
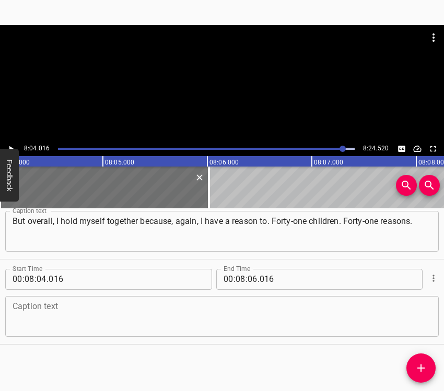
click at [85, 308] on textarea at bounding box center [222, 316] width 419 height 30
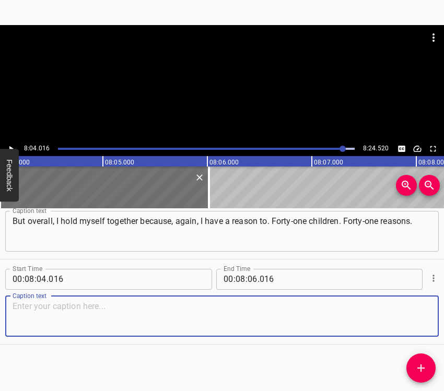
paste textarea "So – maximum positivity. Maximum. Pull yourself together – and march forward wi…"
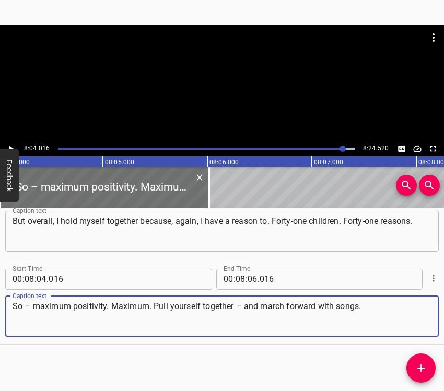
type textarea "So – maximum positivity. Maximum. Pull yourself together – and march forward wi…"
click at [252, 277] on input "number" at bounding box center [252, 279] width 10 height 21
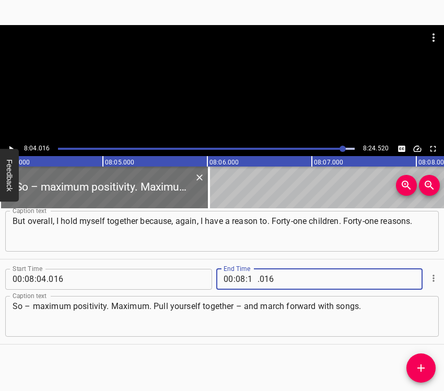
type input "14"
type input "520"
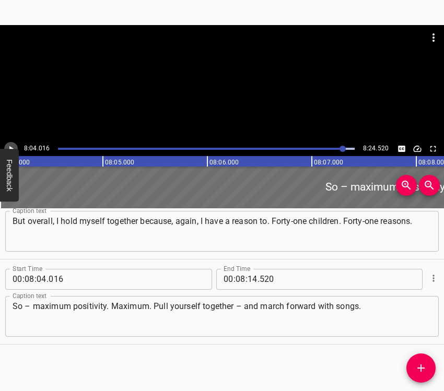
click at [13, 145] on icon "Play/Pause" at bounding box center [10, 148] width 9 height 9
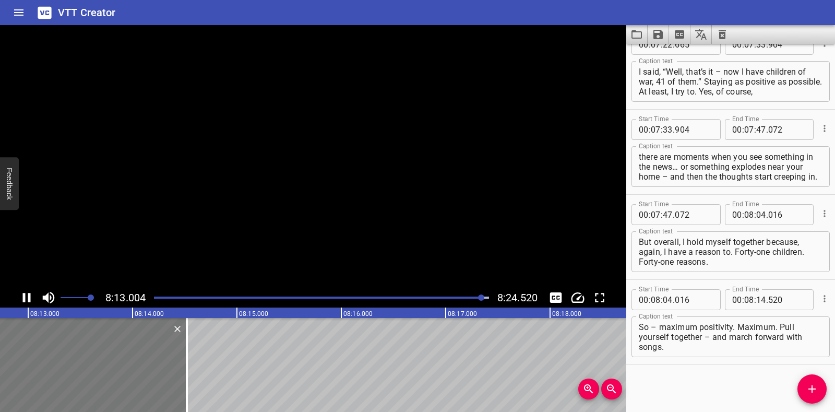
scroll to position [0, 51468]
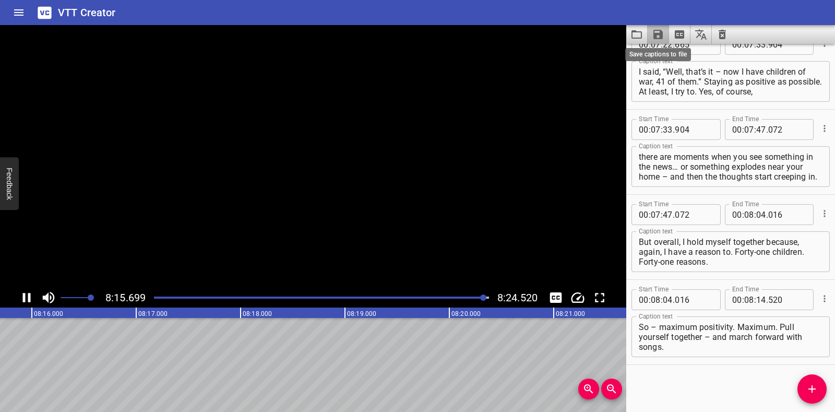
click at [658, 31] on icon "Save captions to file" at bounding box center [658, 34] width 13 height 13
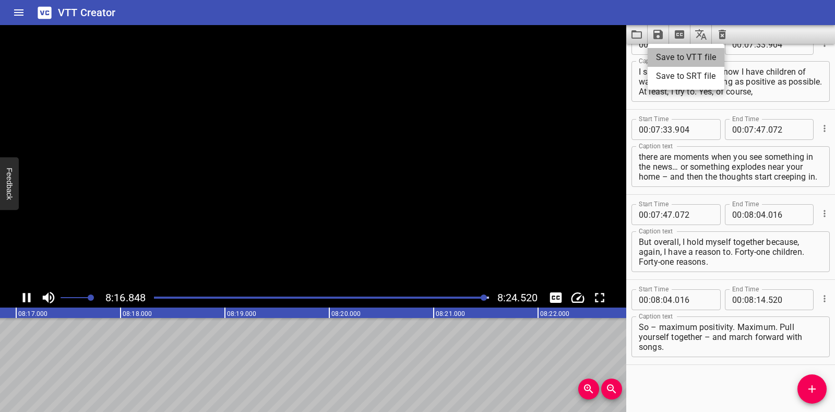
click at [671, 55] on li "Save to VTT file" at bounding box center [686, 57] width 77 height 19
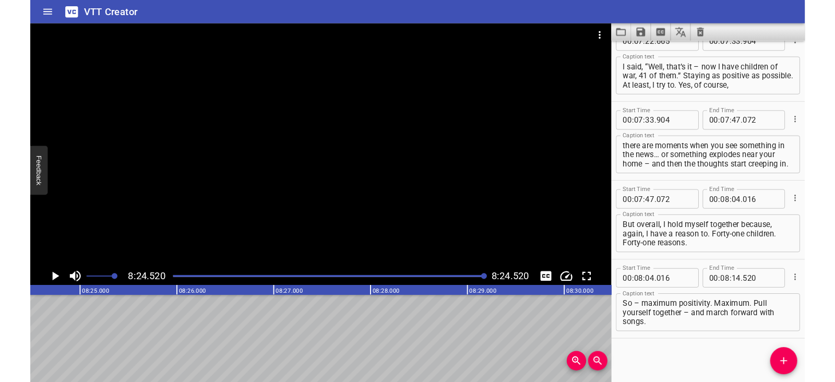
scroll to position [0, 52673]
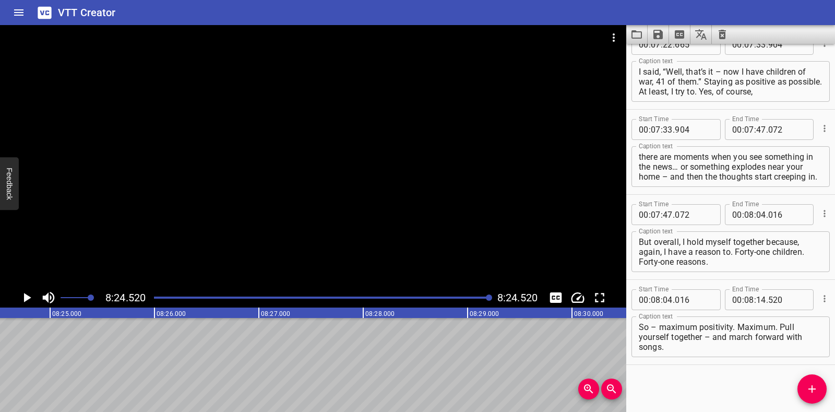
click at [658, 34] on icon "Save captions to file" at bounding box center [658, 34] width 9 height 9
click at [670, 56] on li "Save to VTT file" at bounding box center [686, 57] width 77 height 19
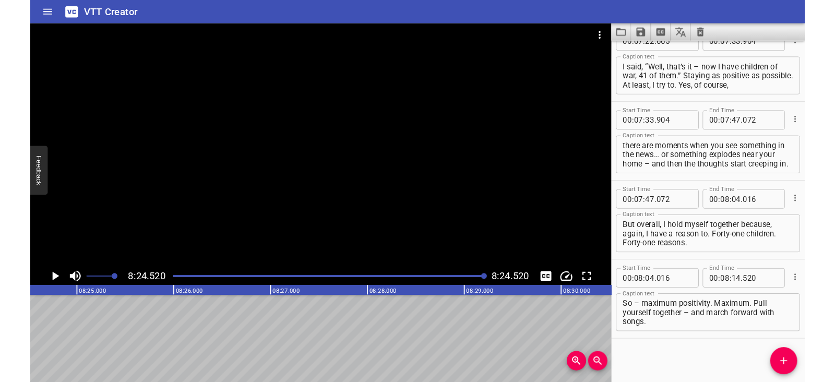
scroll to position [2604, 0]
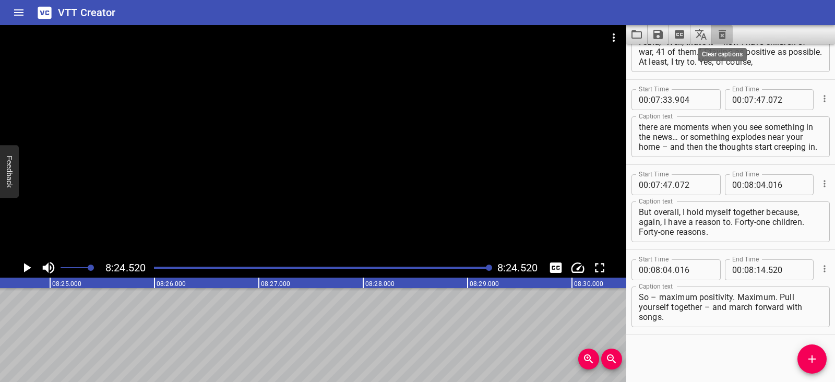
click at [723, 32] on icon "Clear captions" at bounding box center [722, 34] width 7 height 9
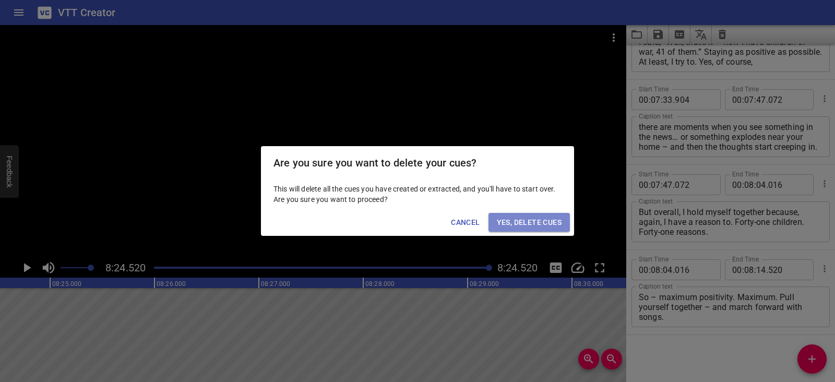
click at [559, 220] on span "Yes, Delete Cues" at bounding box center [529, 222] width 65 height 13
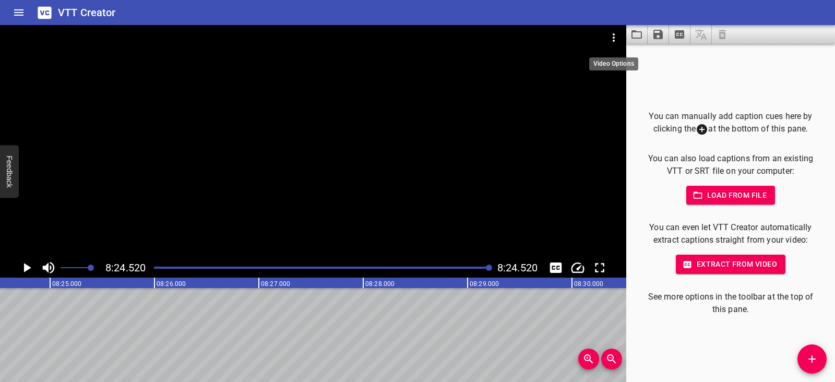
click at [613, 38] on icon "Video Options" at bounding box center [614, 37] width 2 height 8
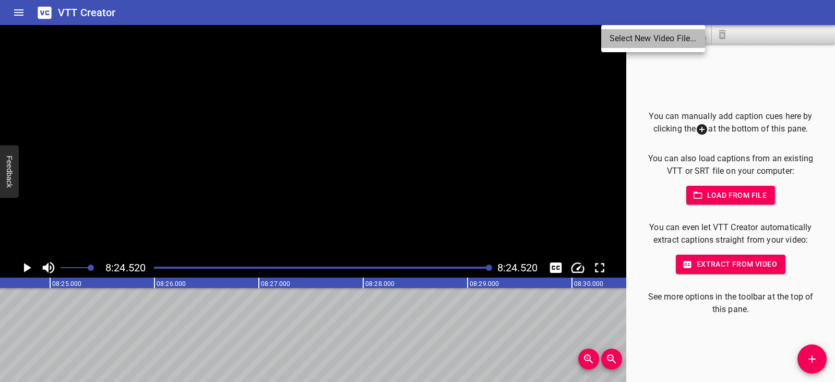
click at [613, 38] on li "Select New Video File..." at bounding box center [653, 38] width 104 height 19
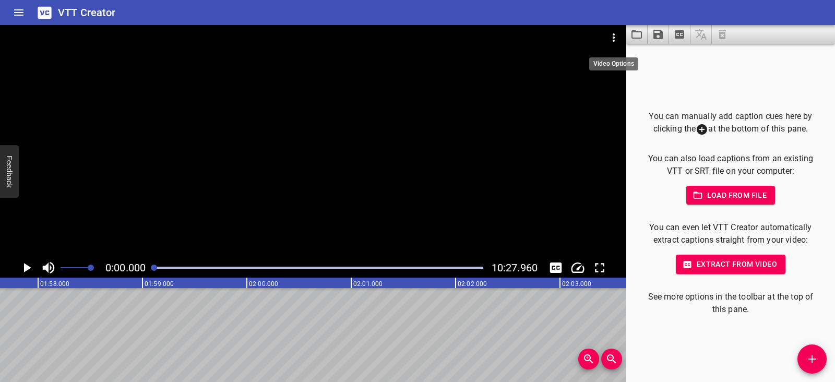
scroll to position [0, 0]
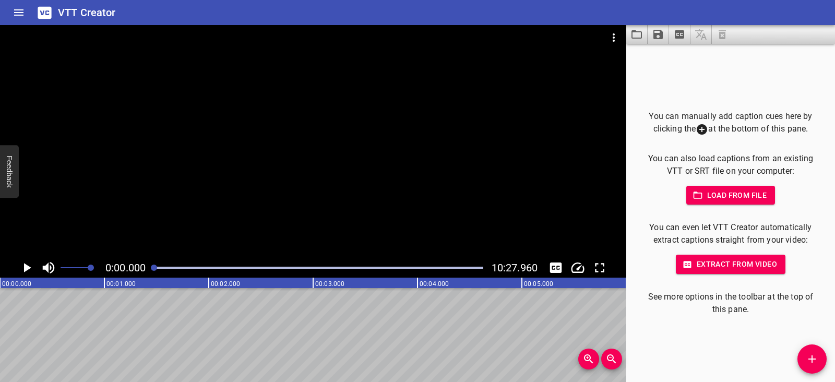
click at [28, 265] on icon "Play/Pause" at bounding box center [27, 268] width 16 height 16
click at [27, 265] on icon "Play/Pause" at bounding box center [27, 268] width 16 height 16
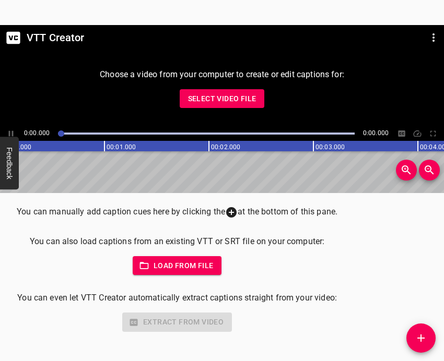
click at [216, 101] on span "Select Video File" at bounding box center [222, 98] width 68 height 13
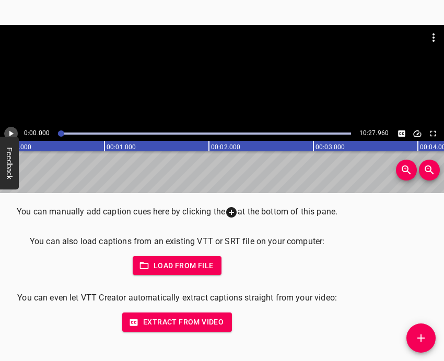
click at [11, 131] on icon "Play/Pause" at bounding box center [10, 133] width 9 height 9
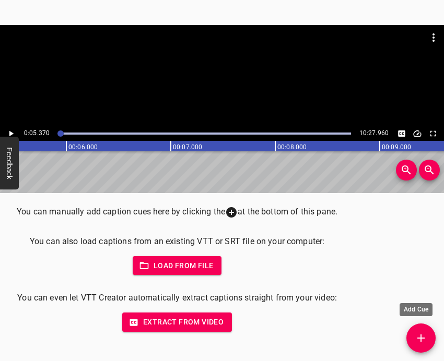
click at [420, 338] on icon "Add Cue" at bounding box center [420, 338] width 7 height 7
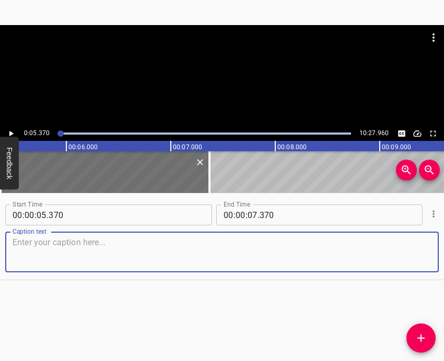
click at [56, 243] on textarea at bounding box center [222, 253] width 419 height 30
paste textarea "It somehow happened that I woke up before the explosions began. I went to bed a…"
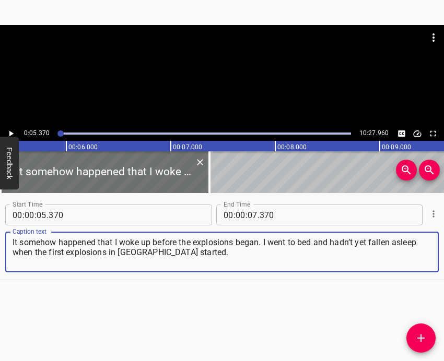
type textarea "It somehow happened that I woke up before the explosions began. I went to bed a…"
click at [13, 130] on icon "Play/Pause" at bounding box center [10, 133] width 9 height 9
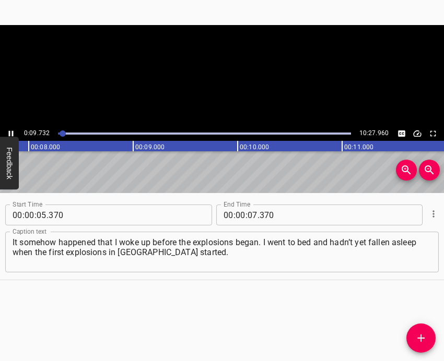
scroll to position [0, 850]
click at [10, 130] on icon "Play/Pause" at bounding box center [10, 133] width 9 height 9
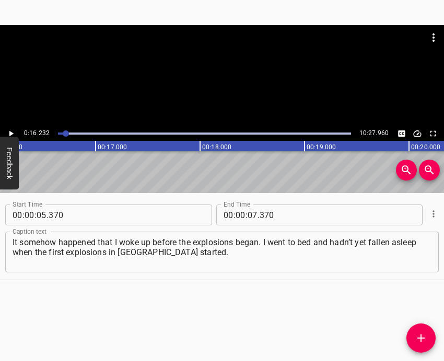
scroll to position [0, 1694]
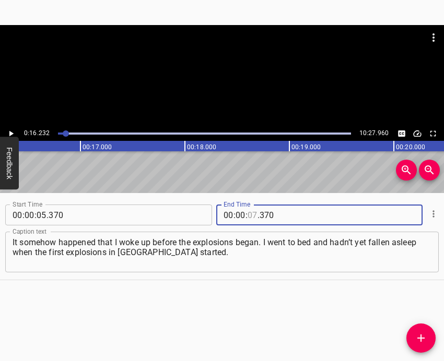
click at [248, 211] on input "number" at bounding box center [252, 215] width 10 height 21
type input "16"
type input "232"
click at [425, 342] on icon "Add Cue" at bounding box center [420, 338] width 13 height 13
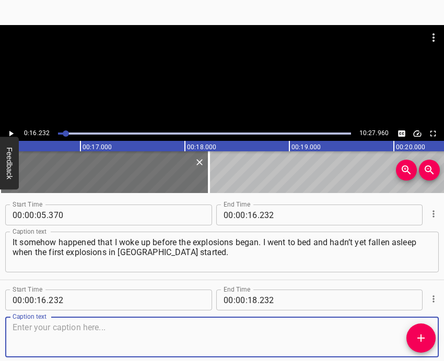
scroll to position [51, 0]
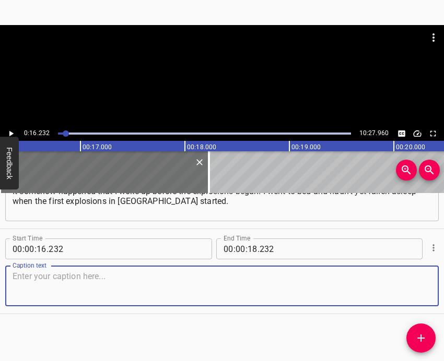
click at [402, 292] on textarea at bounding box center [222, 286] width 419 height 30
click at [179, 273] on textarea at bounding box center [222, 286] width 419 height 30
paste textarea "There was the first explosion — I heard it and thought, I thought it was not… I…"
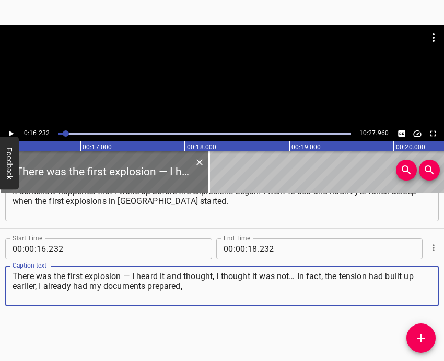
type textarea "There was the first explosion — I heard it and thought, I thought it was not… I…"
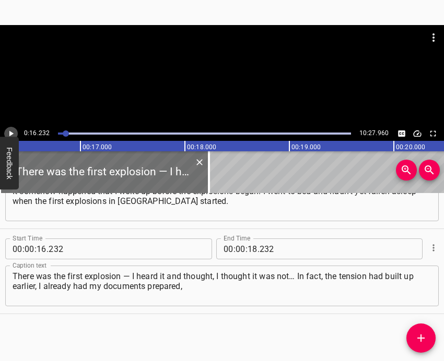
click at [10, 129] on icon "Play/Pause" at bounding box center [10, 133] width 9 height 9
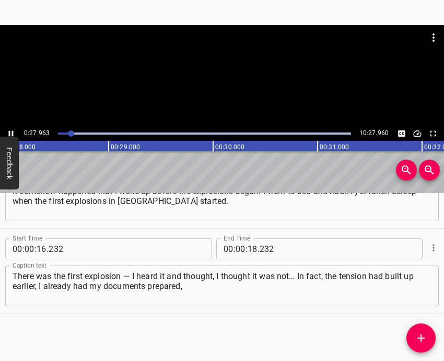
click at [11, 131] on icon "Play/Pause" at bounding box center [10, 133] width 9 height 9
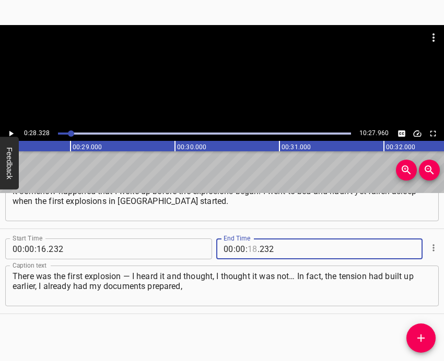
click at [249, 246] on input "number" at bounding box center [252, 249] width 10 height 21
type input "28"
type input "328"
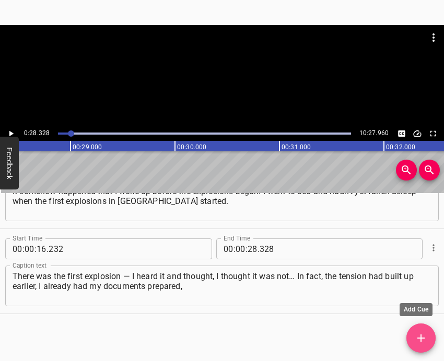
click at [424, 338] on icon "Add Cue" at bounding box center [420, 338] width 13 height 13
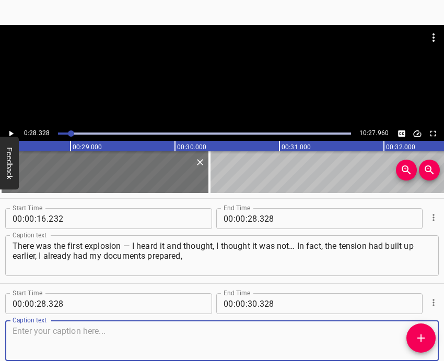
scroll to position [136, 0]
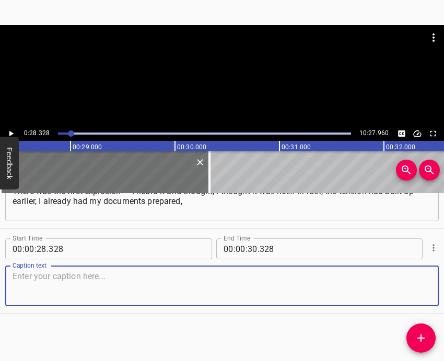
drag, startPoint x: 406, startPoint y: 295, endPoint x: 438, endPoint y: 287, distance: 33.8
click at [407, 294] on textarea at bounding box center [222, 286] width 419 height 30
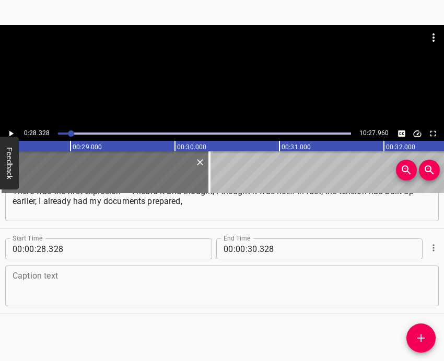
click at [103, 281] on textarea at bounding box center [222, 286] width 419 height 30
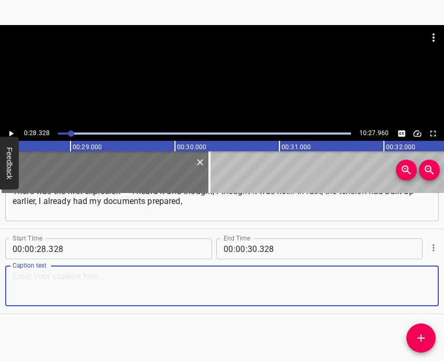
paste textarea "my wife and I had already agreed on certain things. For example, I would go to …"
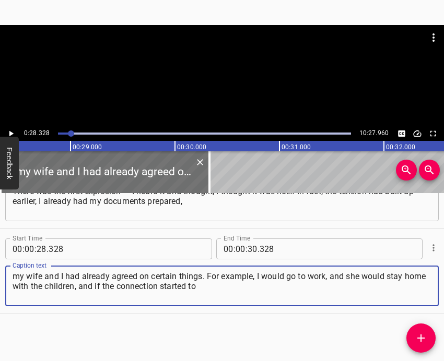
type textarea "my wife and I had already agreed on certain things. For example, I would go to …"
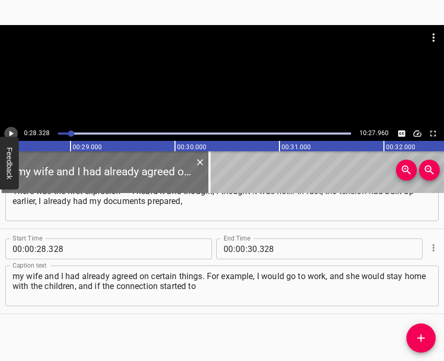
click at [14, 134] on icon "Play/Pause" at bounding box center [10, 133] width 9 height 9
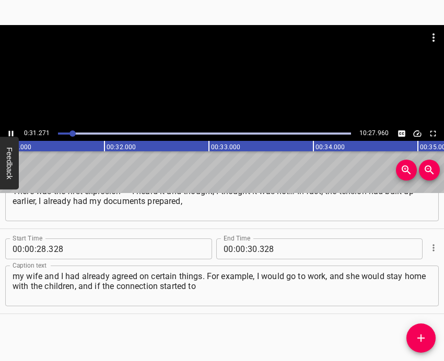
scroll to position [0, 3264]
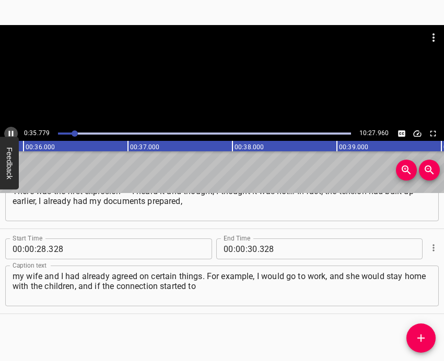
click at [10, 134] on icon "Play/Pause" at bounding box center [11, 134] width 5 height 6
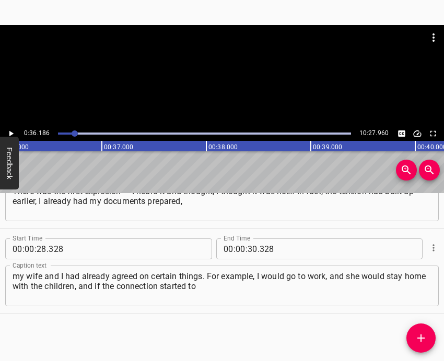
scroll to position [0, 3778]
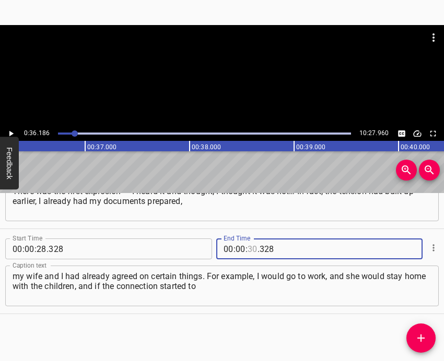
click at [247, 247] on input "number" at bounding box center [252, 249] width 10 height 21
type input "36"
type input "186"
click at [416, 340] on icon "Add Cue" at bounding box center [420, 338] width 13 height 13
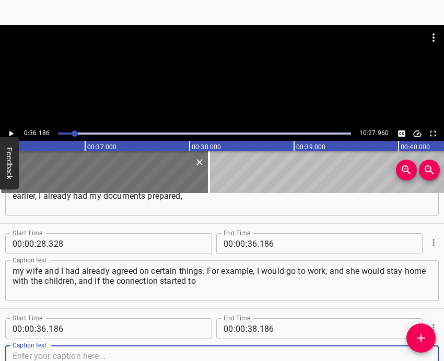
scroll to position [221, 0]
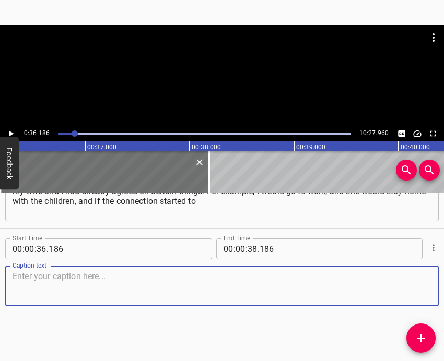
click at [409, 280] on textarea at bounding box center [222, 286] width 419 height 30
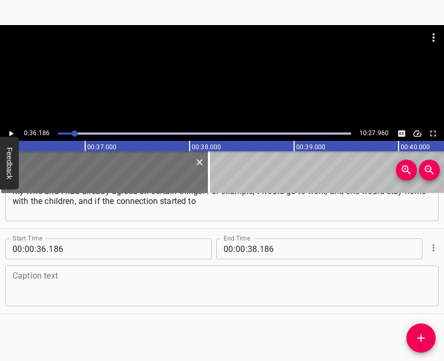
click at [54, 287] on textarea at bounding box center [222, 286] width 419 height 30
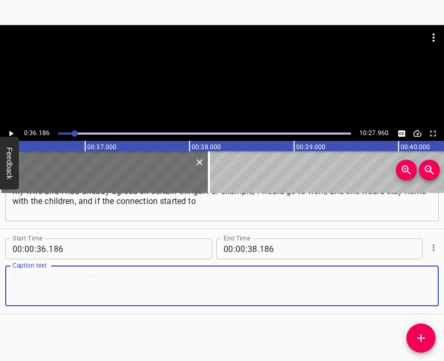
paste textarea "disappear or something like that… As for critical thinking, we already had… But…"
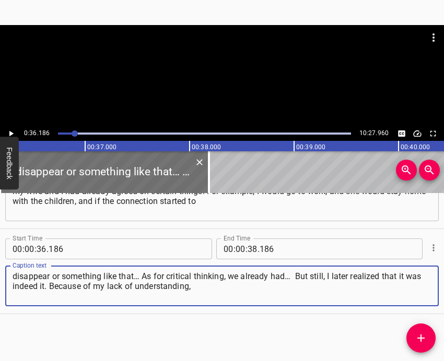
type textarea "disappear or something like that… As for critical thinking, we already had… But…"
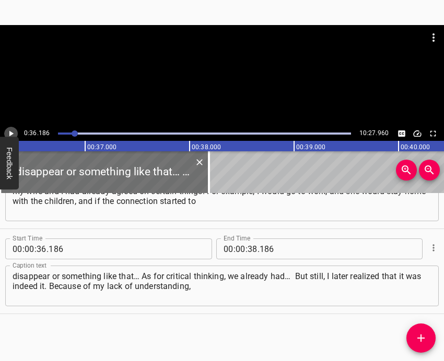
click at [9, 132] on icon "Play/Pause" at bounding box center [10, 133] width 9 height 9
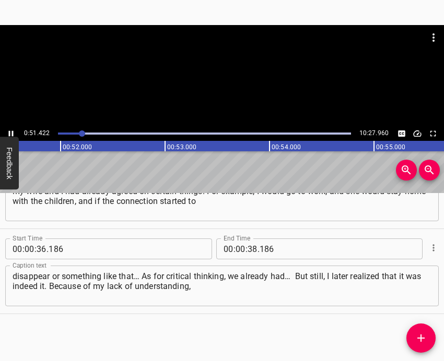
click at [10, 130] on icon "Play/Pause" at bounding box center [10, 133] width 9 height 9
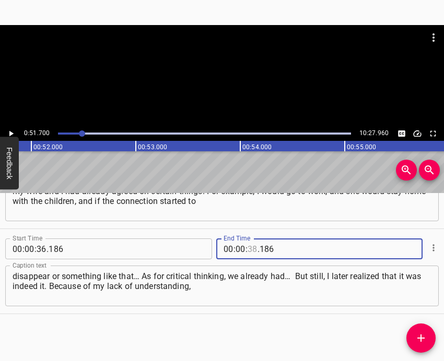
click at [251, 244] on input "number" at bounding box center [252, 249] width 10 height 21
type input "51"
type input "700"
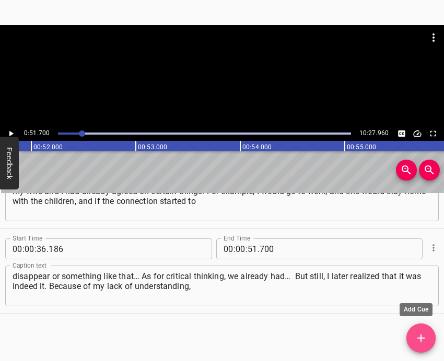
click at [424, 337] on icon "Add Cue" at bounding box center [420, 338] width 13 height 13
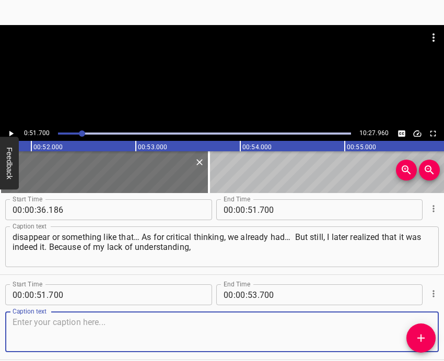
scroll to position [306, 0]
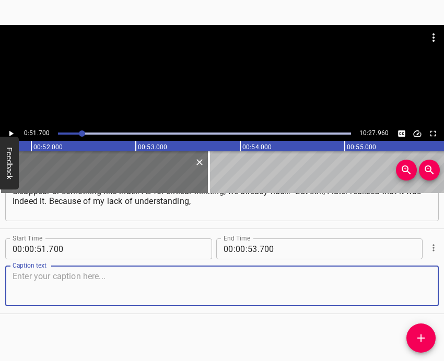
drag, startPoint x: 414, startPoint y: 290, endPoint x: 441, endPoint y: 286, distance: 26.9
click at [415, 289] on textarea at bounding box center [222, 286] width 419 height 30
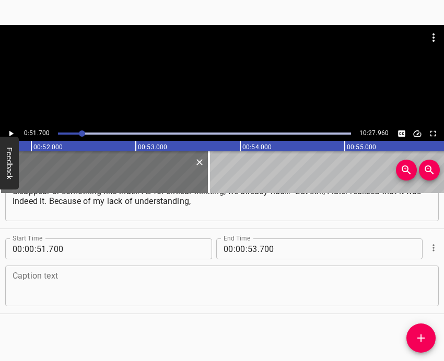
click at [29, 289] on textarea at bounding box center [222, 286] width 419 height 30
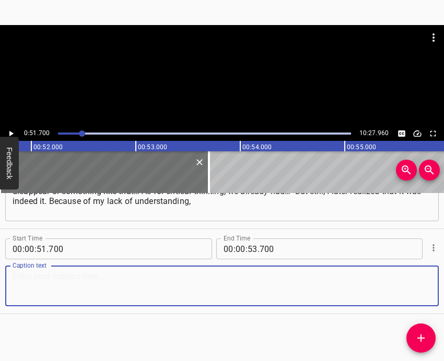
paste textarea "you could say, of what war actually is and how it happens, I thought that if ro…"
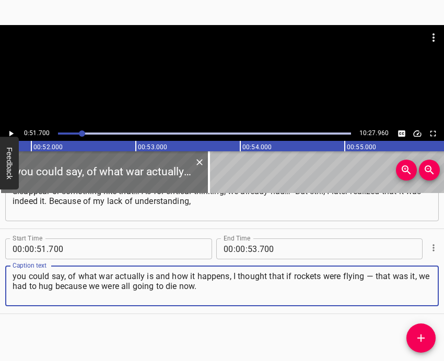
type textarea "you could say, of what war actually is and how it happens, I thought that if ro…"
click at [10, 133] on icon "Play/Pause" at bounding box center [11, 134] width 4 height 6
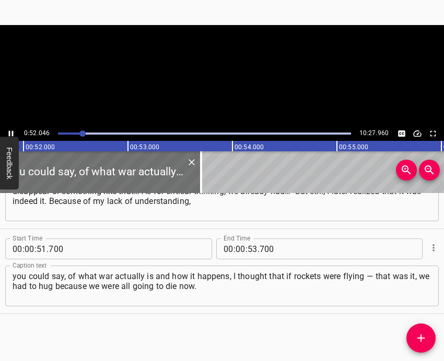
scroll to position [0, 5434]
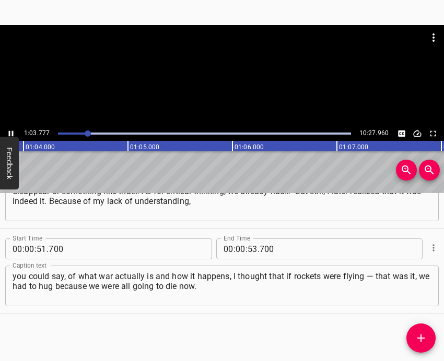
click at [9, 132] on icon "Play/Pause" at bounding box center [11, 134] width 5 height 6
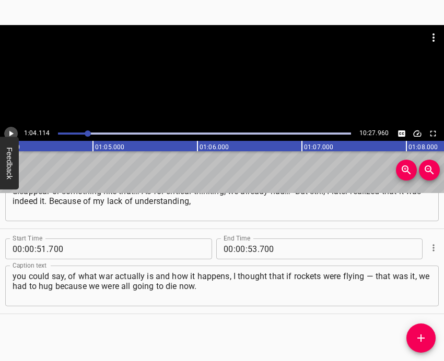
click at [9, 132] on icon "Play/Pause" at bounding box center [10, 133] width 9 height 9
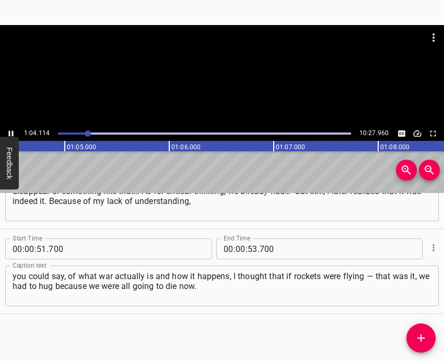
click at [9, 132] on icon "Play/Pause" at bounding box center [11, 134] width 5 height 6
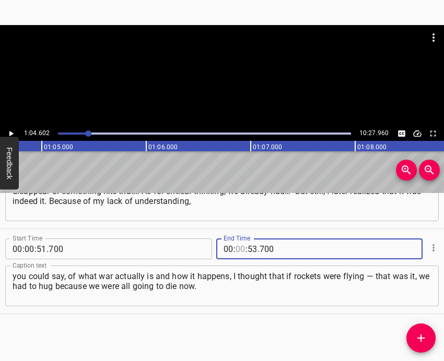
click at [235, 252] on input "number" at bounding box center [240, 249] width 10 height 21
type input "01"
type input "04"
type input "602"
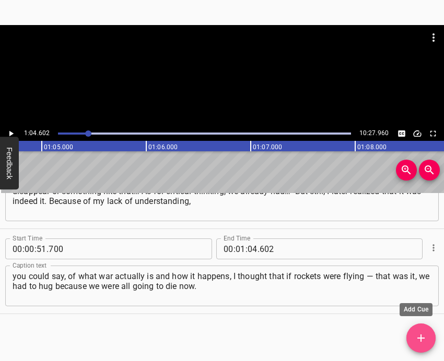
click at [422, 334] on icon "Add Cue" at bounding box center [420, 338] width 13 height 13
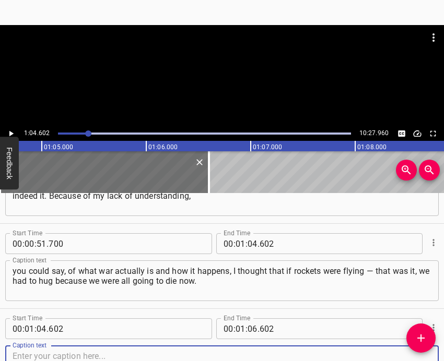
scroll to position [392, 0]
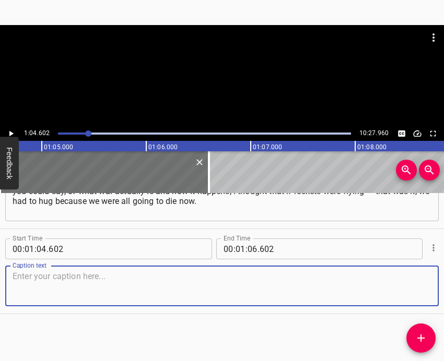
click at [420, 284] on textarea at bounding box center [222, 286] width 419 height 30
click at [191, 289] on textarea at bounding box center [222, 286] width 419 height 30
paste textarea "That was the feeling I had. Then came the dawn. Dawn is better. What did I do a…"
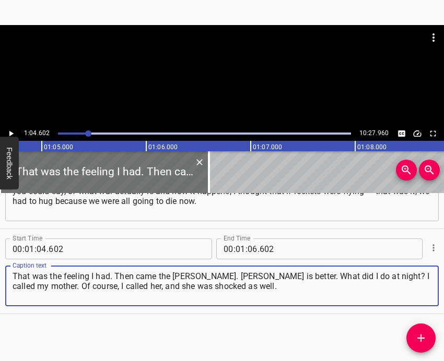
type textarea "That was the feeling I had. Then came the dawn. Dawn is better. What did I do a…"
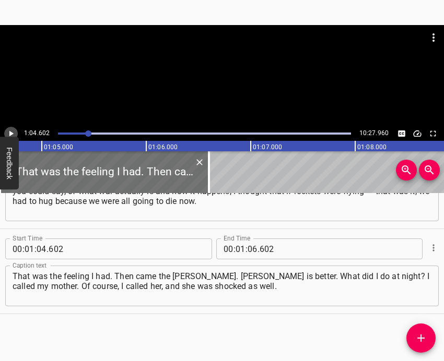
click at [12, 132] on icon "Play/Pause" at bounding box center [10, 133] width 9 height 9
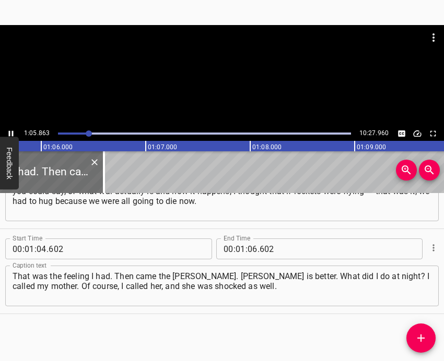
scroll to position [0, 6876]
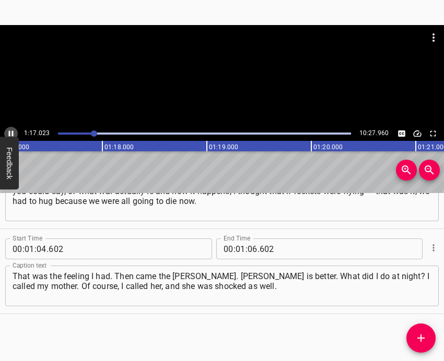
click at [11, 129] on icon "Play/Pause" at bounding box center [10, 133] width 9 height 9
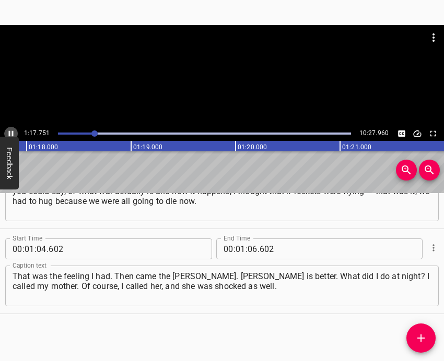
click at [11, 129] on icon "Play/Pause" at bounding box center [10, 133] width 9 height 9
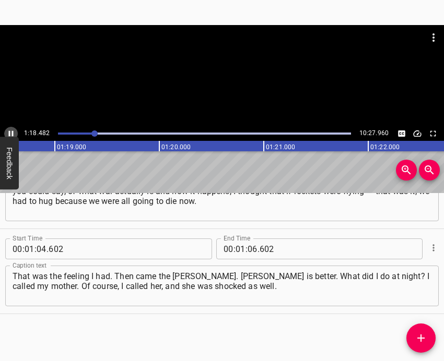
click at [11, 129] on icon "Play/Pause" at bounding box center [10, 133] width 9 height 9
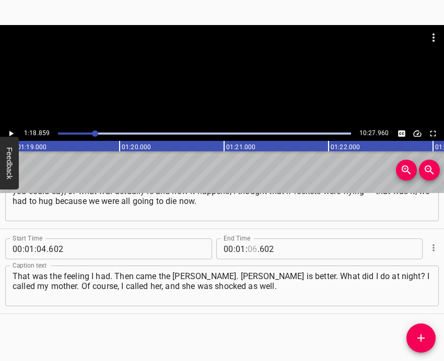
click at [250, 247] on input "number" at bounding box center [252, 249] width 10 height 21
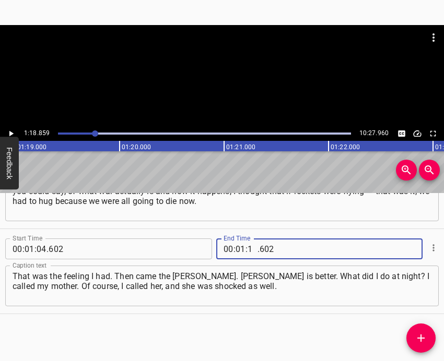
type input "18"
type input "859"
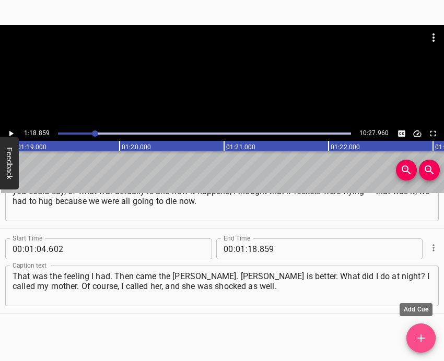
click at [426, 335] on icon "Add Cue" at bounding box center [420, 338] width 13 height 13
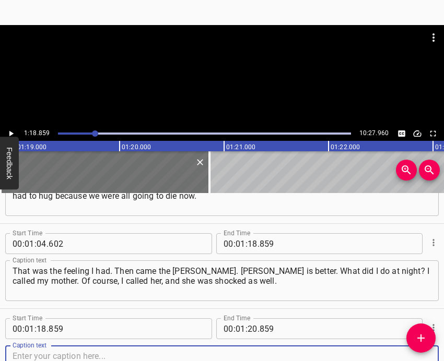
scroll to position [477, 0]
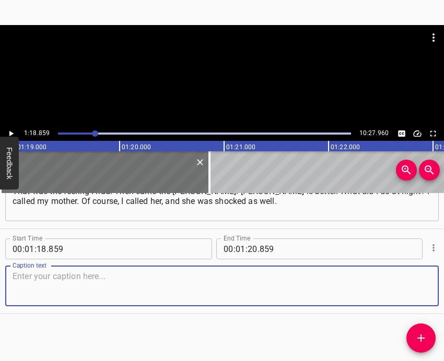
click at [410, 280] on textarea at bounding box center [222, 286] width 419 height 30
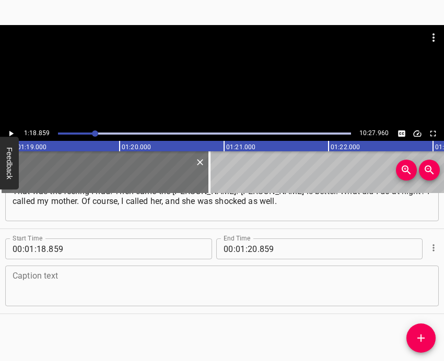
click at [27, 273] on textarea at bounding box center [222, 286] width 419 height 30
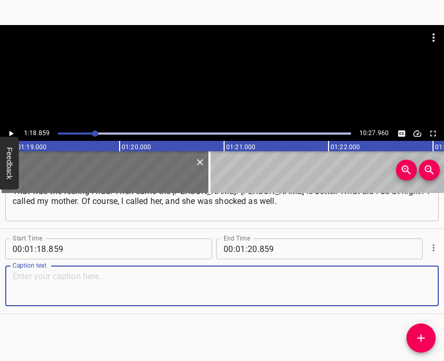
paste textarea "And also a friend, who at that moment was in the area under the Darnytskyi Brid…"
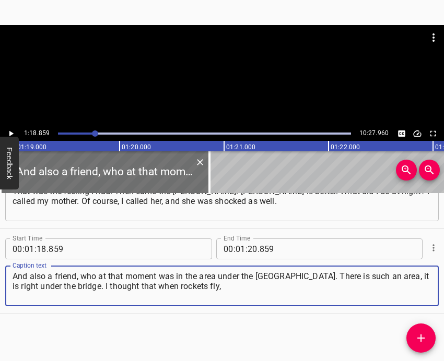
type textarea "And also a friend, who at that moment was in the area under the Darnytskyi Brid…"
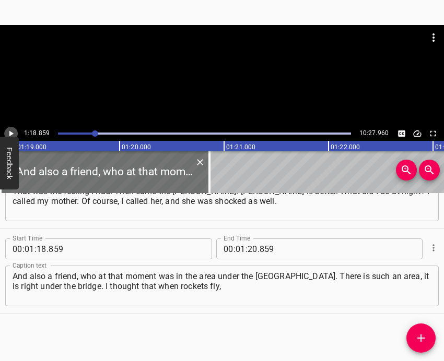
click at [11, 134] on icon "Play/Pause" at bounding box center [11, 134] width 4 height 6
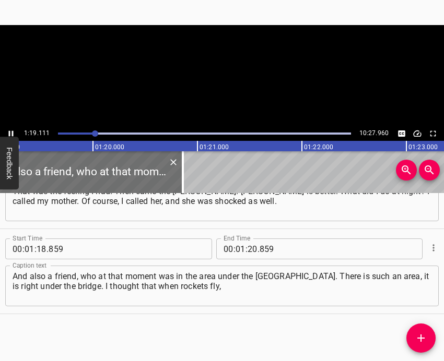
scroll to position [0, 8285]
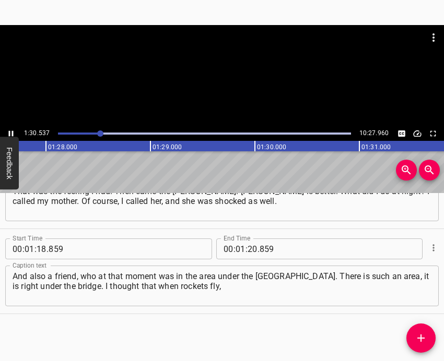
click at [8, 134] on icon "Play/Pause" at bounding box center [10, 133] width 9 height 9
click at [10, 135] on icon "Play/Pause" at bounding box center [11, 134] width 4 height 6
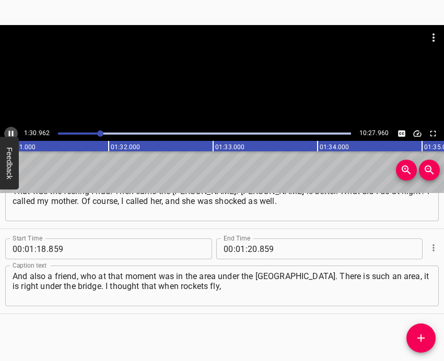
click at [10, 135] on icon "Play/Pause" at bounding box center [11, 134] width 5 height 6
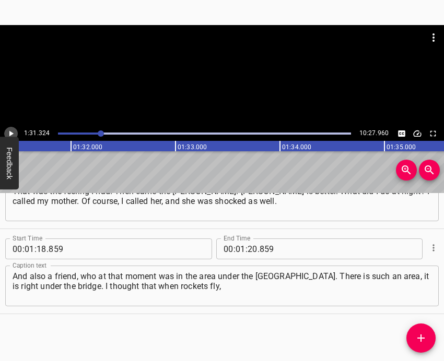
click at [10, 135] on icon "Play/Pause" at bounding box center [11, 134] width 4 height 6
click at [10, 135] on icon "Play/Pause" at bounding box center [11, 134] width 5 height 6
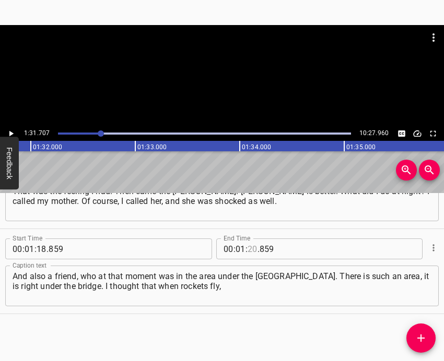
click at [251, 247] on input "number" at bounding box center [252, 249] width 10 height 21
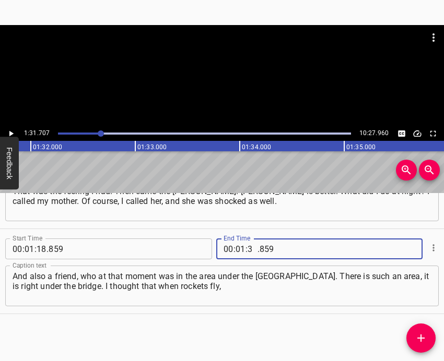
type input "31"
type input "707"
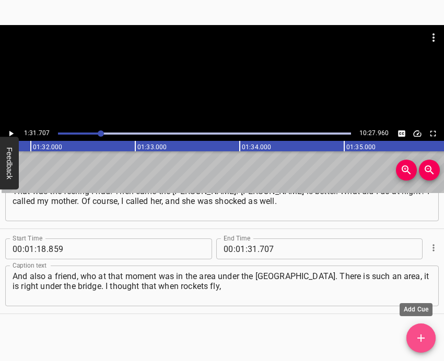
click at [426, 331] on button "Add Cue" at bounding box center [420, 338] width 29 height 29
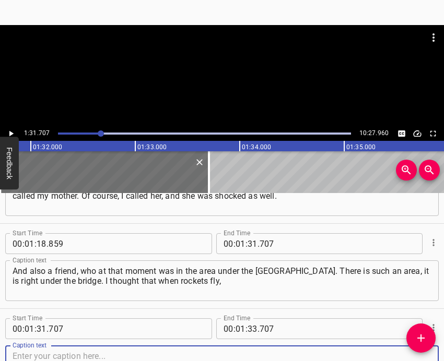
scroll to position [562, 0]
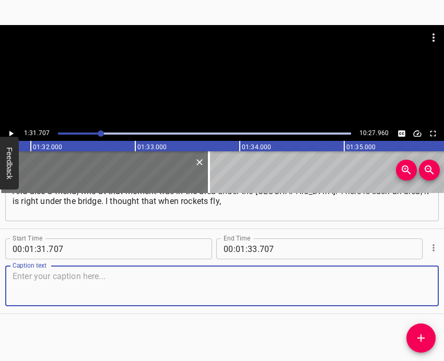
click at [413, 287] on textarea at bounding box center [222, 286] width 419 height 30
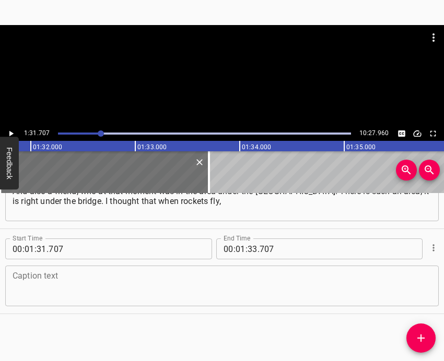
click at [44, 283] on textarea at bounding box center [222, 286] width 419 height 30
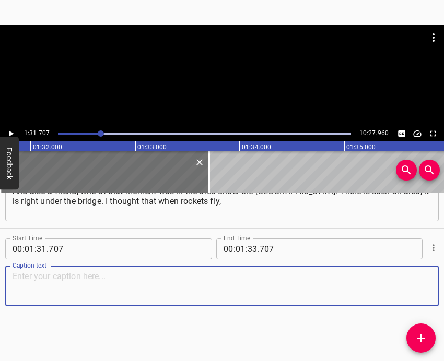
paste textarea "they strike strategic infrastructure, bridges. And then all of this escalated s…"
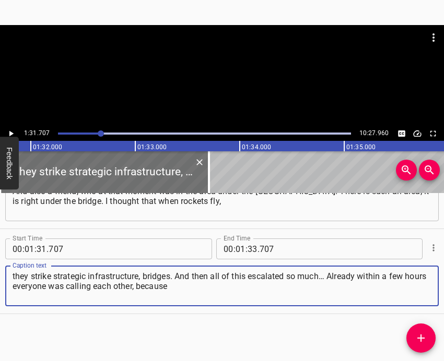
type textarea "they strike strategic infrastructure, bridges. And then all of this escalated s…"
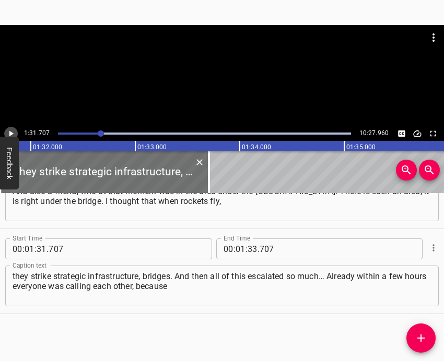
click at [14, 129] on icon "Play/Pause" at bounding box center [10, 133] width 9 height 9
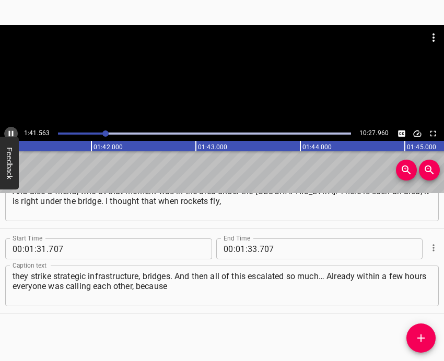
click at [8, 131] on icon "Play/Pause" at bounding box center [10, 133] width 9 height 9
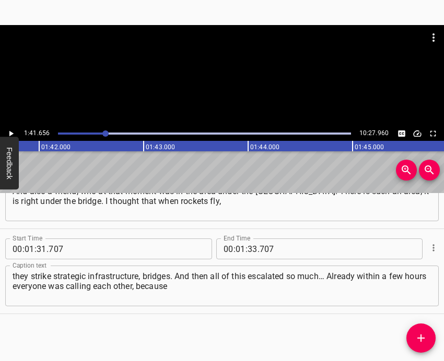
scroll to position [0, 10613]
click at [247, 249] on input "number" at bounding box center [252, 249] width 10 height 21
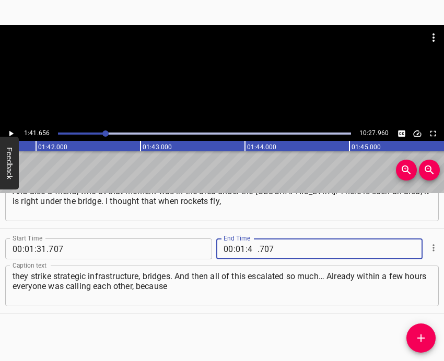
type input "41"
type input "656"
click at [422, 339] on icon "Add Cue" at bounding box center [420, 338] width 7 height 7
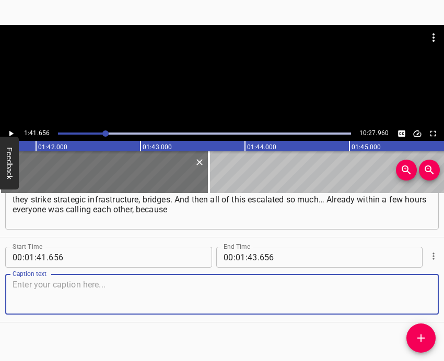
scroll to position [647, 0]
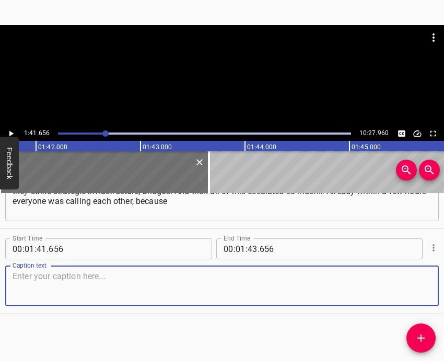
click at [396, 277] on textarea at bounding box center [222, 286] width 419 height 30
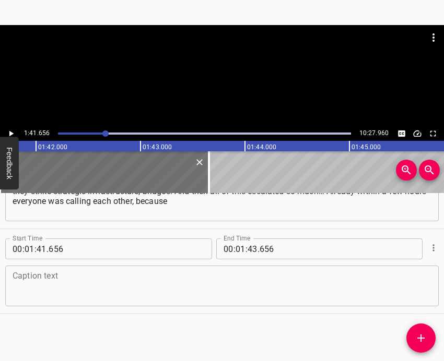
click at [41, 300] on textarea at bounding box center [222, 286] width 419 height 30
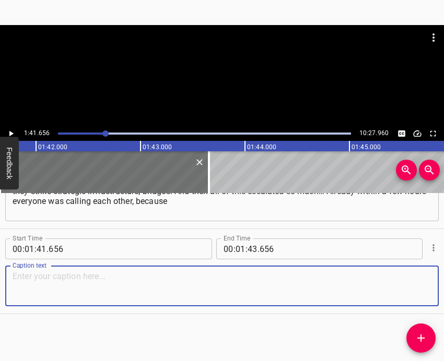
paste textarea "the shelling was not only in Kyiv. I am from the Myrhorod district, and Myrhoro…"
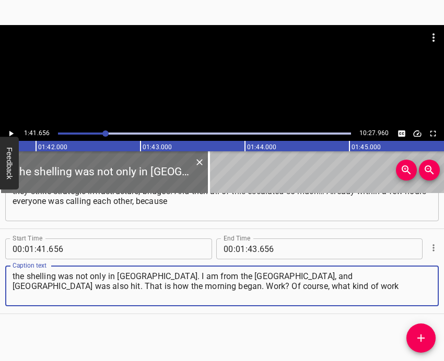
type textarea "the shelling was not only in Kyiv. I am from the Myrhorod district, and Myrhoro…"
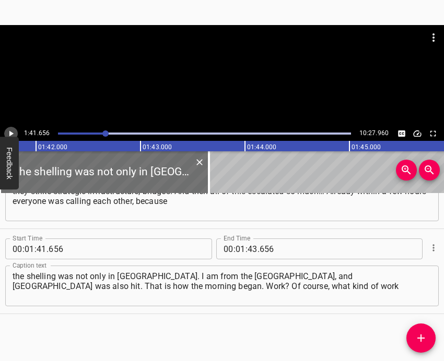
click at [11, 132] on icon "Play/Pause" at bounding box center [11, 134] width 4 height 6
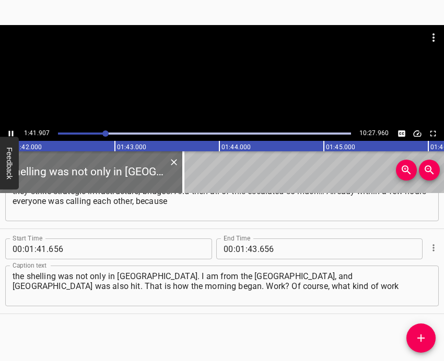
scroll to position [0, 10666]
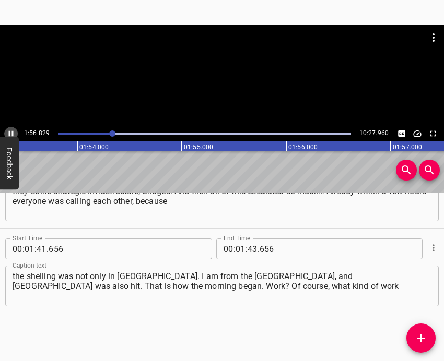
click at [9, 128] on button "Play/Pause" at bounding box center [11, 134] width 14 height 14
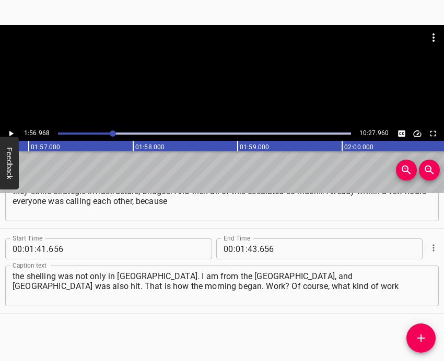
scroll to position [0, 12211]
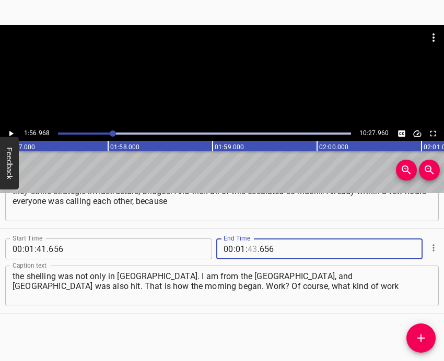
click at [247, 250] on input "number" at bounding box center [252, 249] width 10 height 21
click at [247, 250] on input "6" at bounding box center [252, 249] width 10 height 21
type input "56"
type input "6"
type input "656"
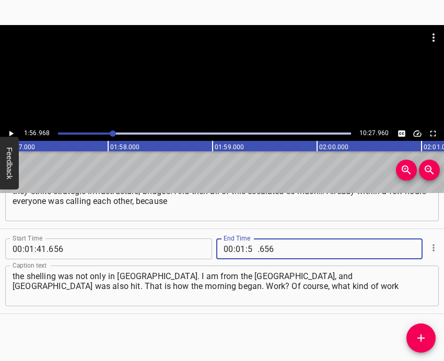
type input "56"
type input "968"
click at [420, 338] on icon "Add Cue" at bounding box center [420, 338] width 7 height 7
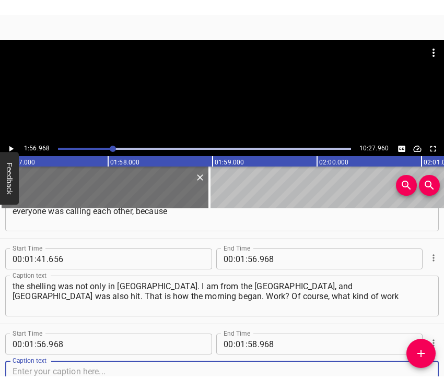
scroll to position [732, 0]
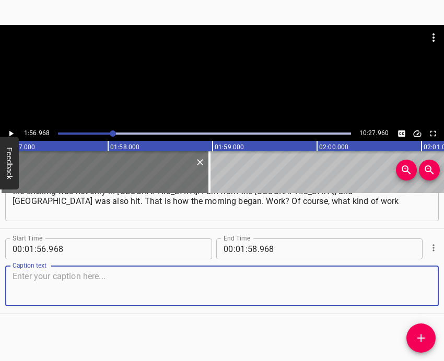
drag, startPoint x: 415, startPoint y: 291, endPoint x: 441, endPoint y: 287, distance: 26.4
click at [416, 291] on textarea at bounding box center [222, 286] width 419 height 30
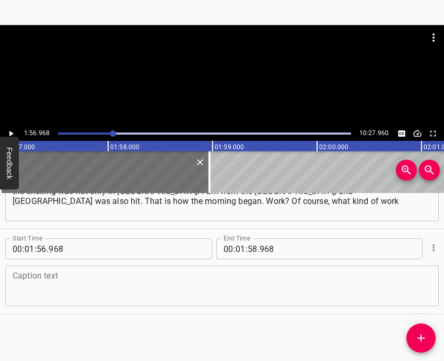
click at [93, 289] on textarea at bounding box center [222, 286] width 419 height 30
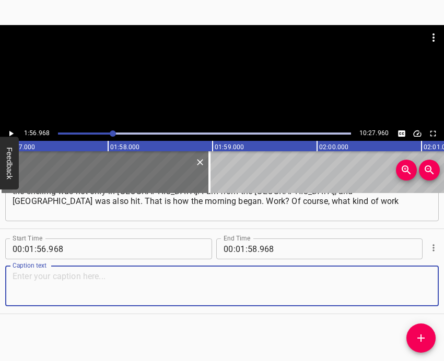
paste textarea "could there be? Everything completely stopped. What conclusions did we draw for…"
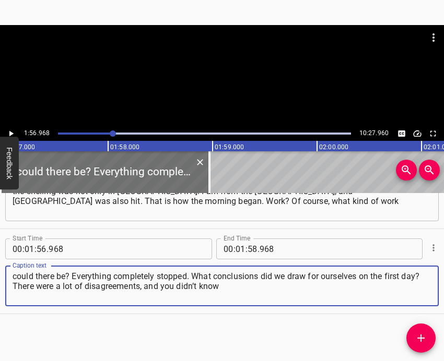
type textarea "could there be? Everything completely stopped. What conclusions did we draw for…"
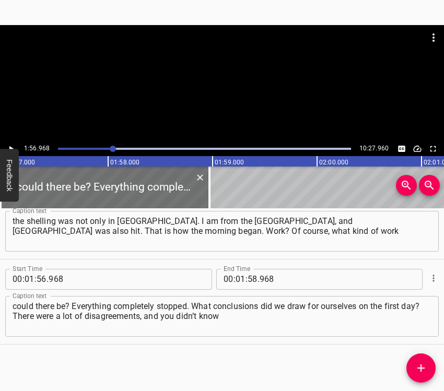
scroll to position [717, 0]
click at [12, 146] on icon "Play/Pause" at bounding box center [10, 148] width 9 height 9
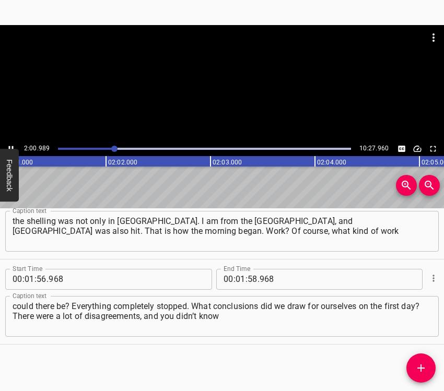
scroll to position [0, 12659]
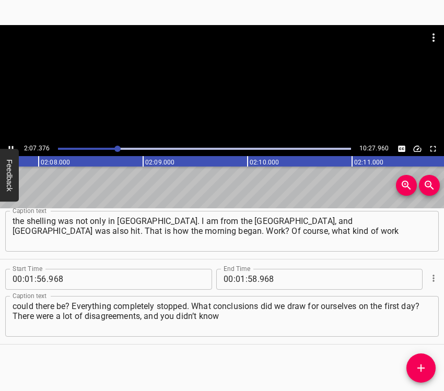
click at [12, 145] on icon "Play/Pause" at bounding box center [10, 148] width 9 height 9
click at [238, 277] on input "number" at bounding box center [240, 279] width 10 height 21
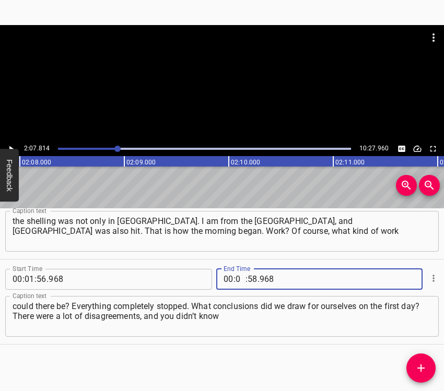
type input "02"
type input "07"
type input "814"
click at [417, 361] on icon "Add Cue" at bounding box center [420, 368] width 13 height 13
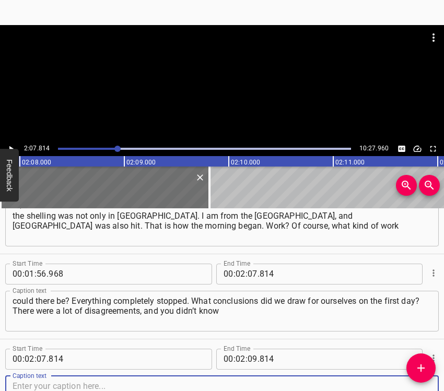
scroll to position [802, 0]
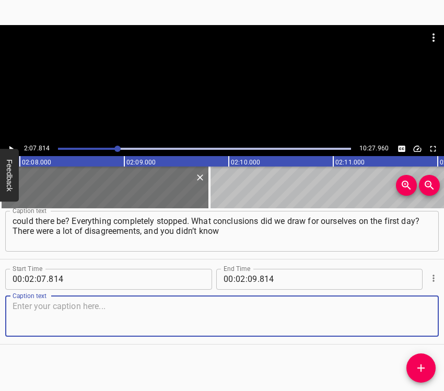
drag, startPoint x: 414, startPoint y: 323, endPoint x: 439, endPoint y: 312, distance: 27.6
click at [414, 323] on textarea at bounding box center [222, 316] width 419 height 30
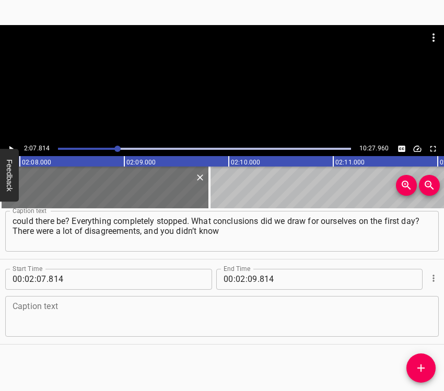
click at [30, 304] on textarea at bounding box center [222, 316] width 419 height 30
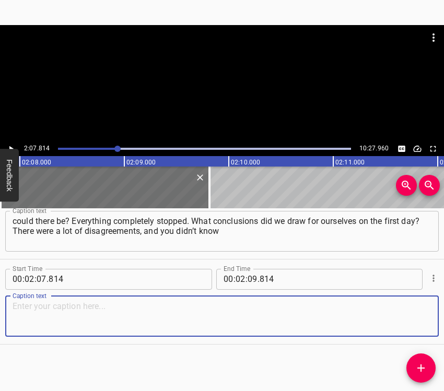
paste textarea "what to do: whether to go to Western Ukraine, to return home, or to stay in Kyi…"
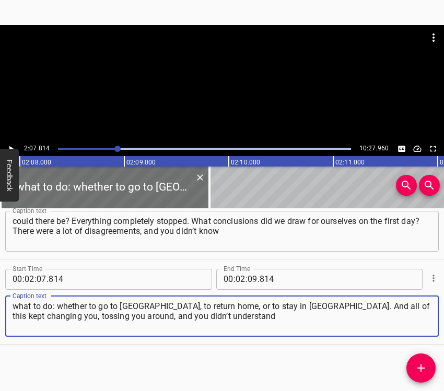
type textarea "what to do: whether to go to Western Ukraine, to return home, or to stay in Kyi…"
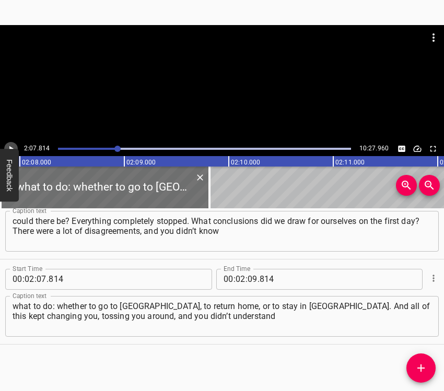
click at [10, 145] on icon "Play/Pause" at bounding box center [10, 148] width 9 height 9
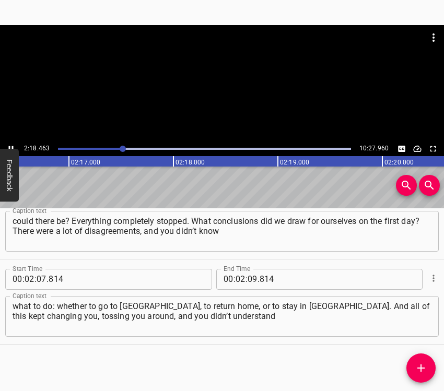
click at [11, 143] on button "Play/Pause" at bounding box center [11, 149] width 14 height 14
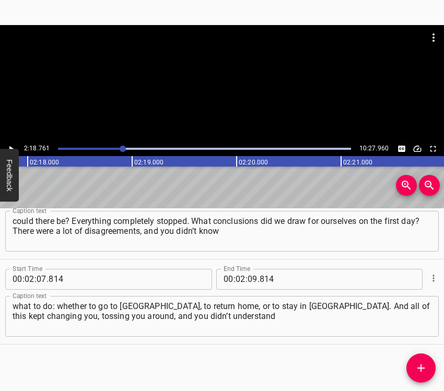
scroll to position [0, 14487]
click at [247, 275] on input "number" at bounding box center [252, 279] width 10 height 21
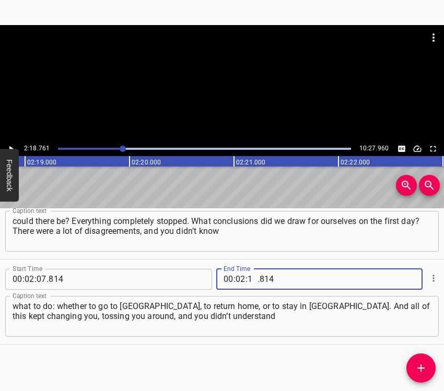
type input "18"
type input "761"
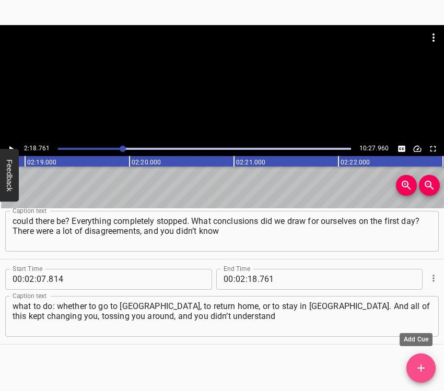
click at [417, 361] on icon "Add Cue" at bounding box center [420, 368] width 13 height 13
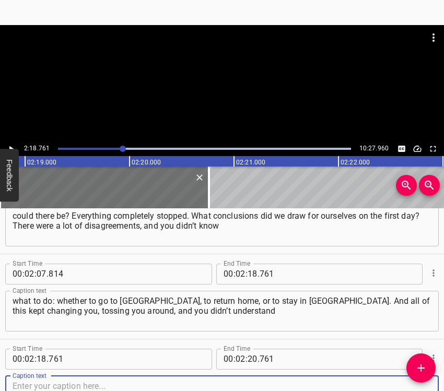
scroll to position [887, 0]
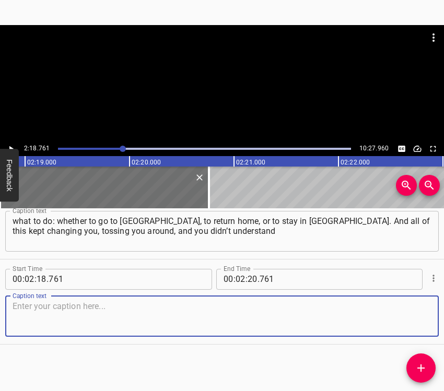
click at [404, 304] on textarea at bounding box center [222, 316] width 419 height 30
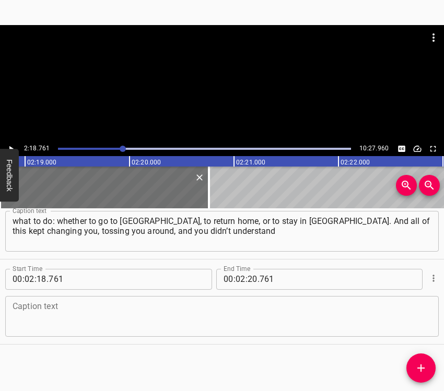
click at [77, 338] on div "Caption text Caption text" at bounding box center [221, 315] width 433 height 47
click at [69, 327] on textarea at bounding box center [222, 316] width 419 height 30
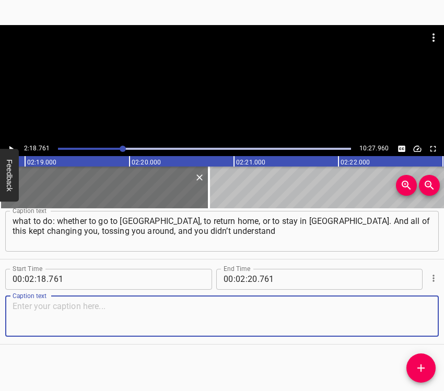
paste textarea "what would be best for you to do right at that moment. And there had to be some…"
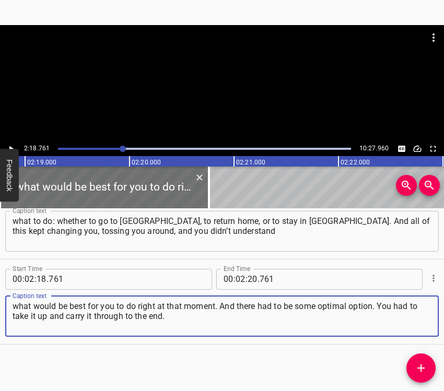
type textarea "what would be best for you to do right at that moment. And there had to be some…"
click at [12, 144] on icon "Play/Pause" at bounding box center [10, 148] width 9 height 9
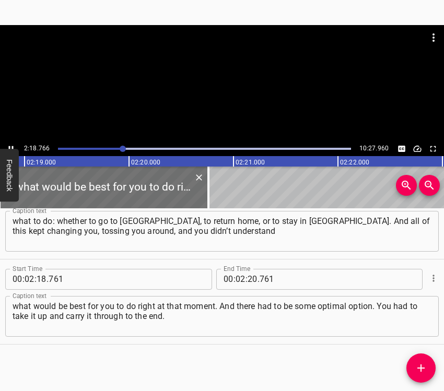
scroll to position [0, 14515]
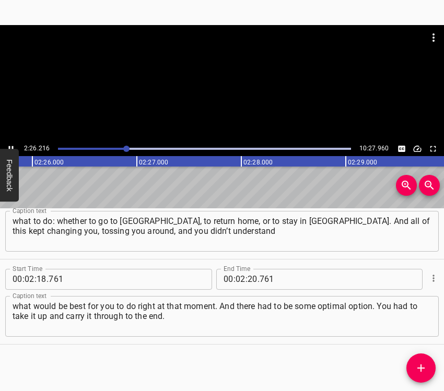
click at [11, 146] on icon "Play/Pause" at bounding box center [10, 148] width 9 height 9
click at [247, 278] on input "number" at bounding box center [252, 279] width 10 height 21
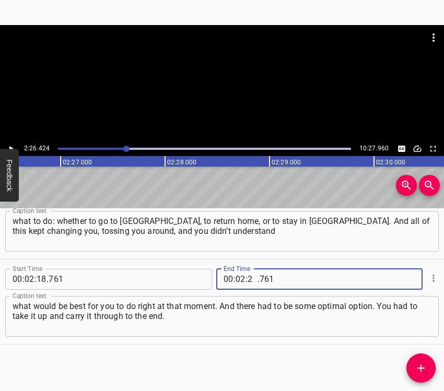
type input "26"
type input "424"
click at [419, 361] on icon "Add Cue" at bounding box center [420, 367] width 7 height 7
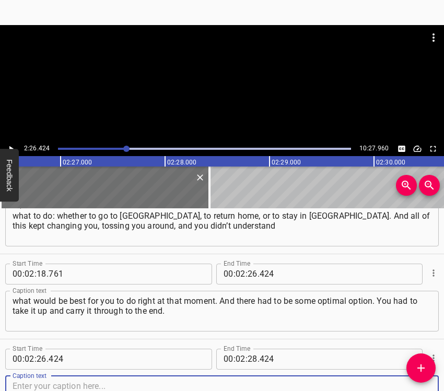
scroll to position [972, 0]
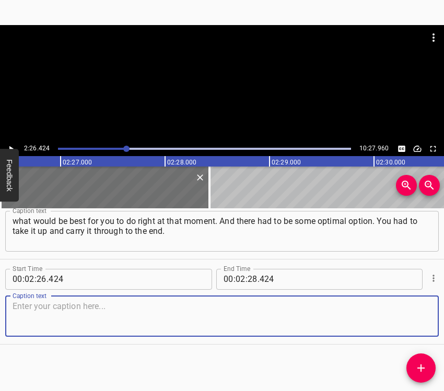
click at [409, 322] on textarea at bounding box center [222, 316] width 419 height 30
click at [27, 307] on textarea at bounding box center [222, 316] width 419 height 30
paste textarea "Because at that time it was an endless whirlwind of events that were happening.…"
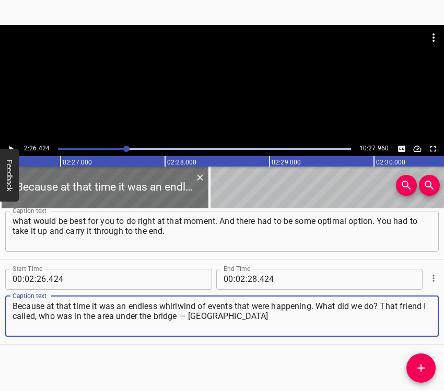
type textarea "Because at that time it was an endless whirlwind of events that were happening.…"
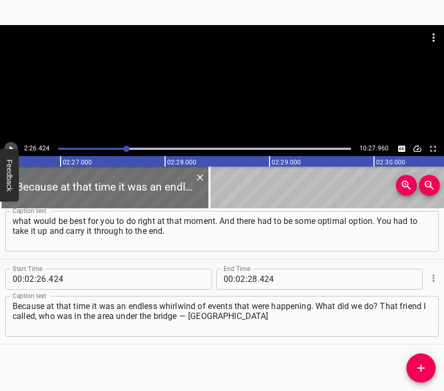
click at [9, 146] on icon "Play/Pause" at bounding box center [10, 148] width 9 height 9
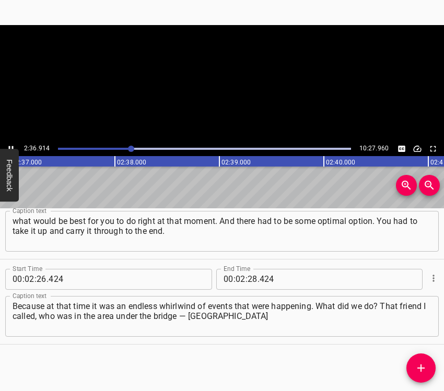
click at [9, 146] on icon "Play/Pause" at bounding box center [10, 148] width 9 height 9
click at [247, 279] on input "number" at bounding box center [252, 279] width 10 height 21
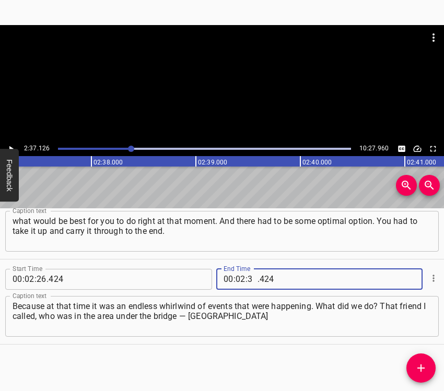
type input "37"
type input "126"
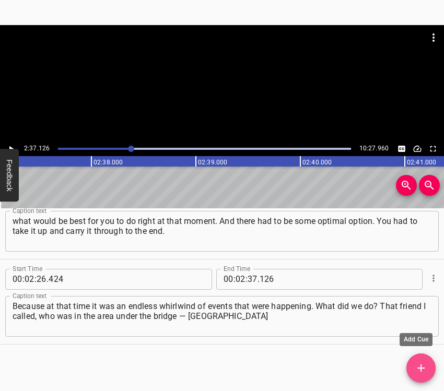
click at [422, 361] on icon "Add Cue" at bounding box center [420, 367] width 7 height 7
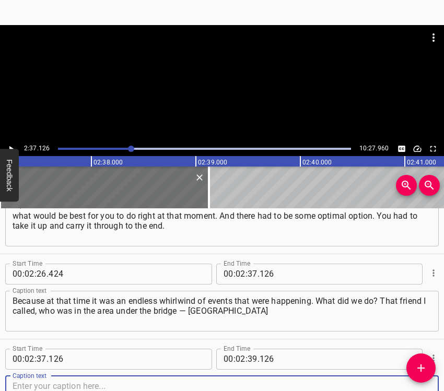
scroll to position [1057, 0]
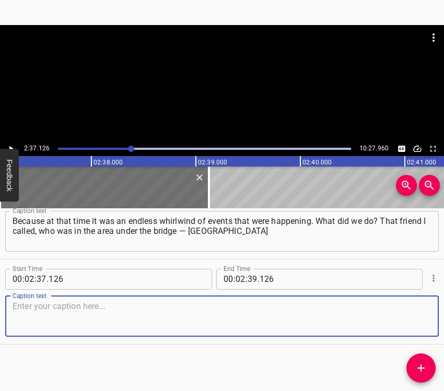
click at [422, 313] on div "Caption text" at bounding box center [221, 316] width 433 height 41
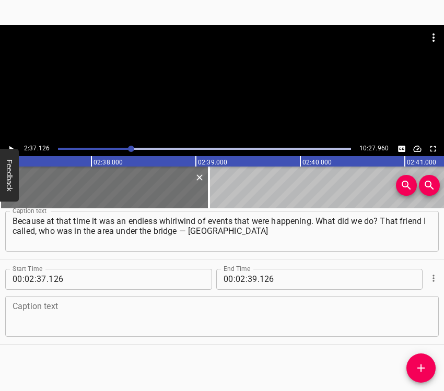
click at [45, 325] on textarea at bounding box center [222, 316] width 419 height 30
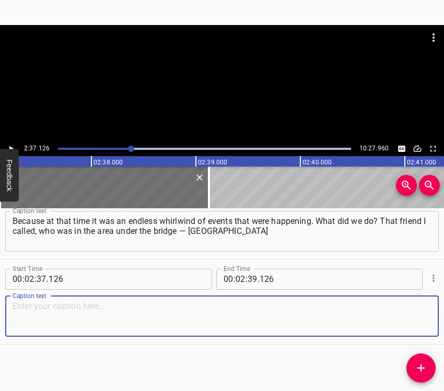
paste textarea "— he came with his girlfriend to us. Back then, the guidelines were that people…"
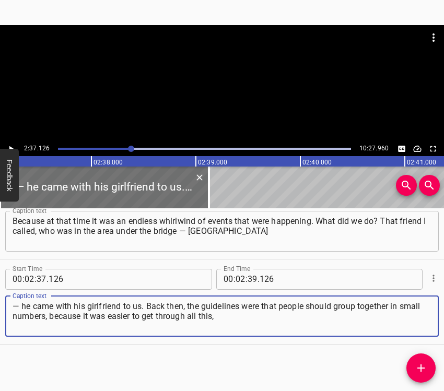
type textarea "— he came with his girlfriend to us. Back then, the guidelines were that people…"
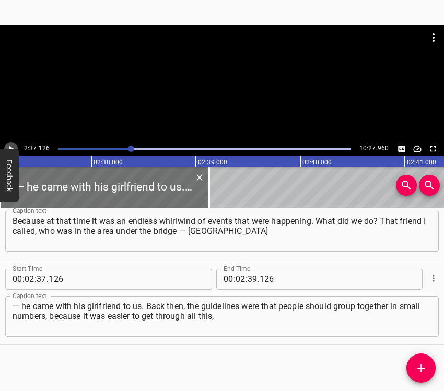
click at [12, 145] on icon "Play/Pause" at bounding box center [10, 148] width 9 height 9
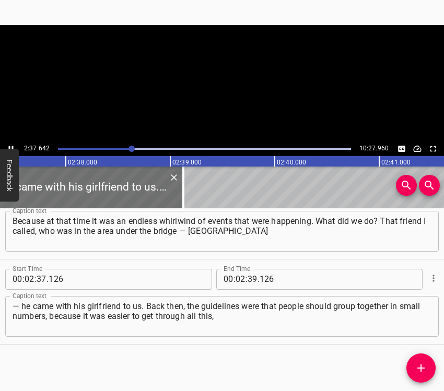
scroll to position [0, 16458]
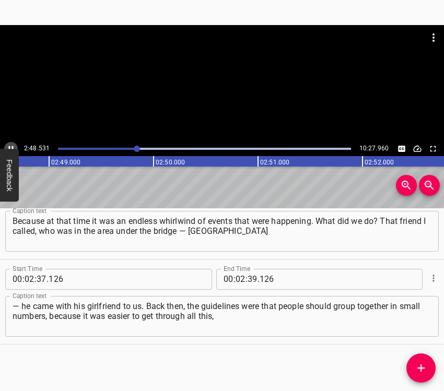
click at [11, 144] on icon "Play/Pause" at bounding box center [10, 148] width 9 height 9
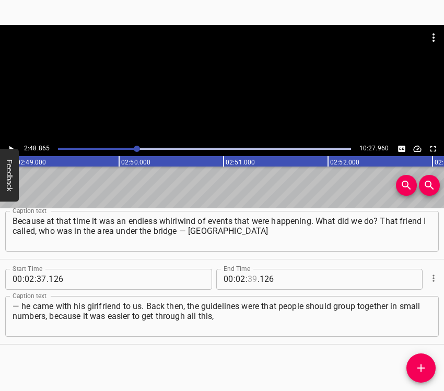
click at [248, 277] on input "number" at bounding box center [252, 279] width 10 height 21
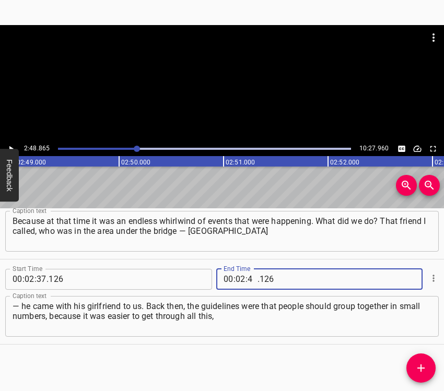
type input "48"
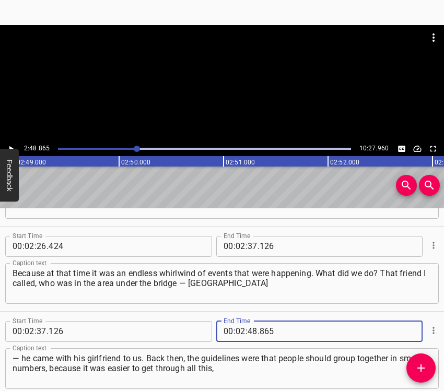
type input "865"
click at [421, 361] on icon "Add Cue" at bounding box center [420, 367] width 7 height 7
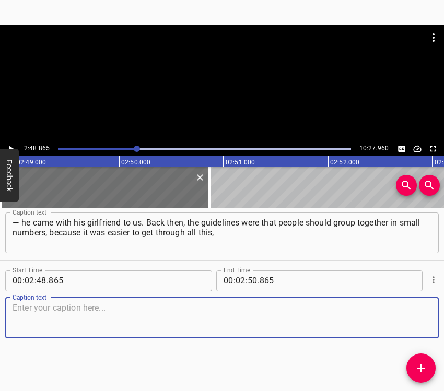
scroll to position [1142, 0]
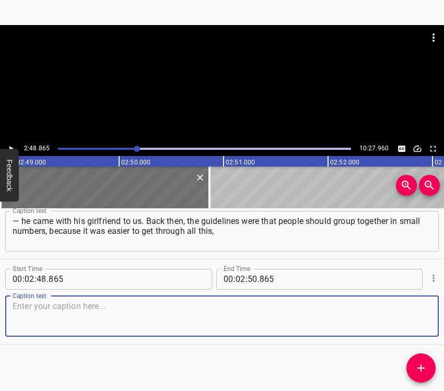
click at [406, 315] on textarea at bounding box center [222, 316] width 419 height 30
click at [58, 309] on textarea at bounding box center [222, 316] width 419 height 30
paste textarea ", to survive in those times. We gathered and went to our bomb shelter — on Yevh…"
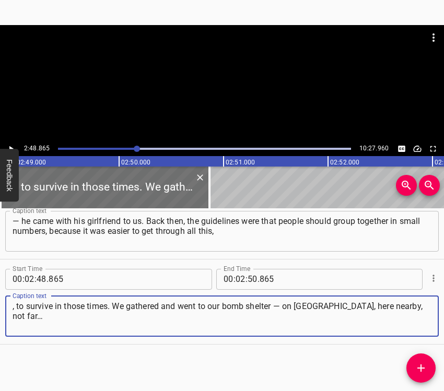
type textarea ", to survive in those times. We gathered and went to our bomb shelter — on Yevh…"
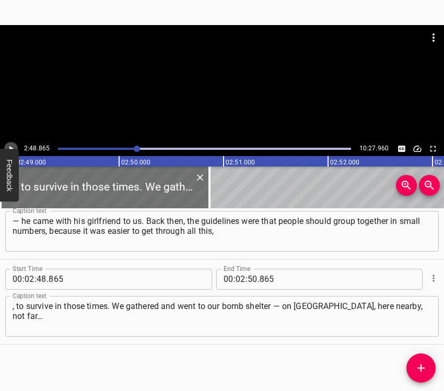
click at [13, 145] on icon "Play/Pause" at bounding box center [10, 148] width 9 height 9
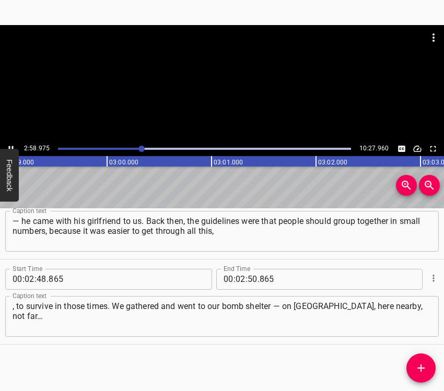
click at [10, 143] on button "Play/Pause" at bounding box center [11, 149] width 14 height 14
click at [11, 144] on icon "Play/Pause" at bounding box center [10, 148] width 9 height 9
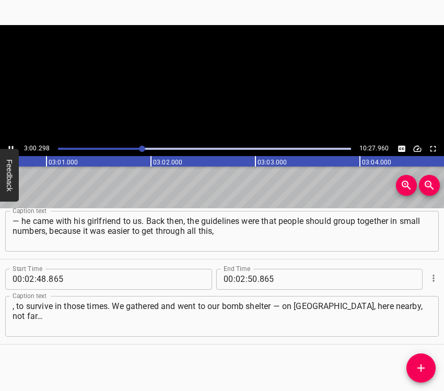
click at [11, 144] on icon "Play/Pause" at bounding box center [10, 148] width 9 height 9
click at [235, 276] on input "number" at bounding box center [240, 279] width 10 height 21
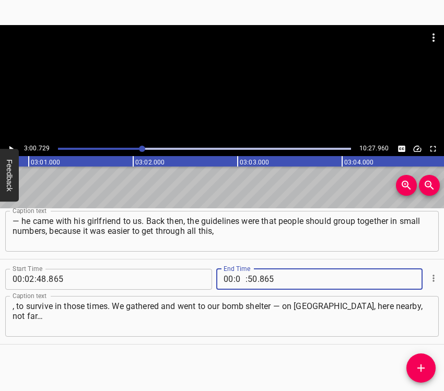
type input "03"
type input "00"
type input "729"
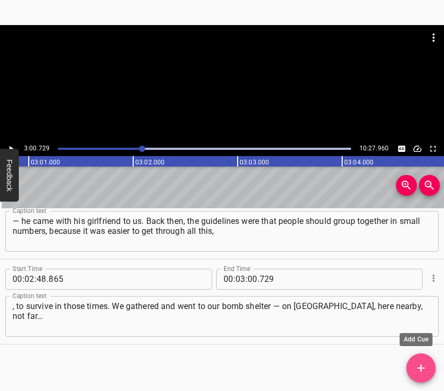
click at [429, 361] on span "Add Cue" at bounding box center [420, 368] width 29 height 13
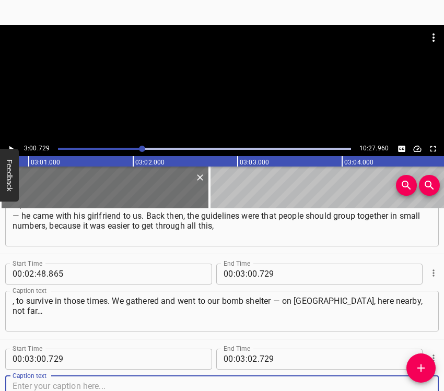
scroll to position [1227, 0]
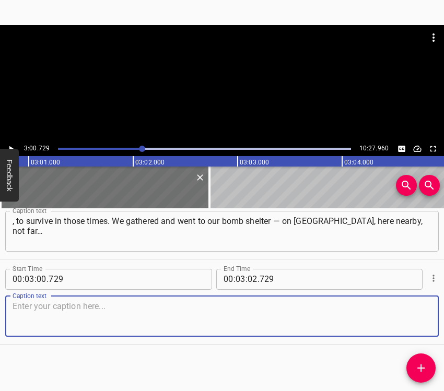
click at [414, 317] on textarea at bounding box center [222, 316] width 419 height 30
click at [38, 313] on textarea at bounding box center [222, 316] width 419 height 30
paste textarea "Or rather, not to a bomb shelter, but to a shelter. We went into the shelter. W…"
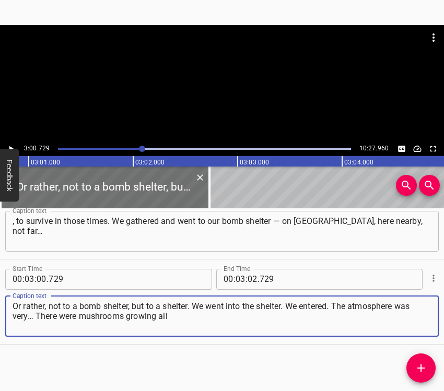
type textarea "Or rather, not to a bomb shelter, but to a shelter. We went into the shelter. W…"
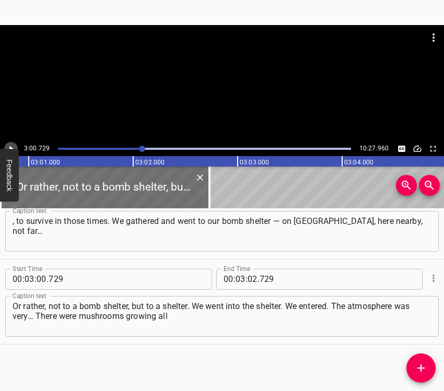
click at [11, 145] on icon "Play/Pause" at bounding box center [10, 148] width 9 height 9
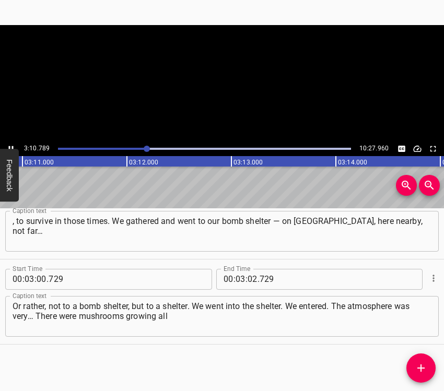
click at [11, 145] on icon "Play/Pause" at bounding box center [10, 148] width 9 height 9
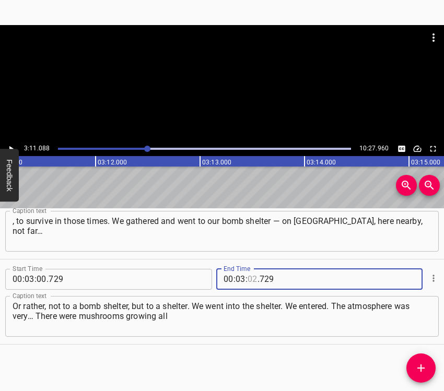
click at [247, 279] on input "number" at bounding box center [252, 279] width 10 height 21
type input "11"
type input "088"
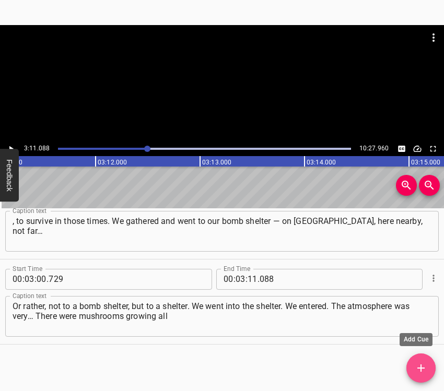
click at [419, 361] on icon "Add Cue" at bounding box center [420, 368] width 13 height 13
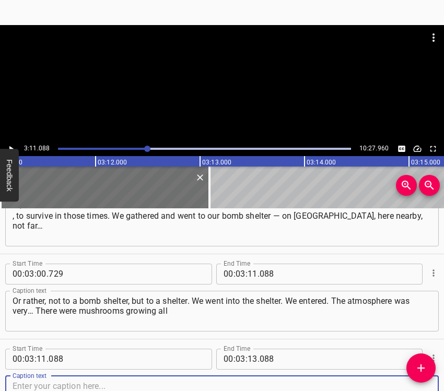
scroll to position [1312, 0]
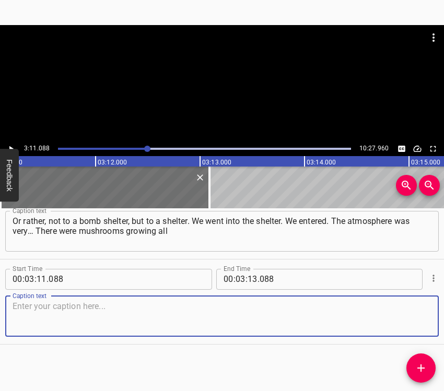
click at [417, 318] on textarea at bounding box center [222, 316] width 419 height 30
click at [95, 315] on textarea at bounding box center [222, 316] width 419 height 30
paste textarea "over the walls. That’s just how it was. It was in the first days of the full-sc…"
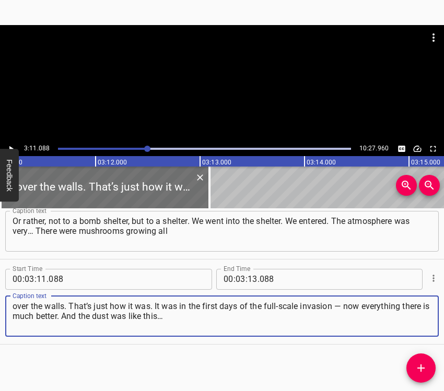
type textarea "over the walls. That’s just how it was. It was in the first days of the full-sc…"
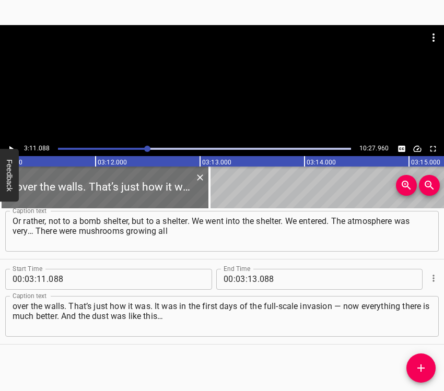
click at [13, 141] on div at bounding box center [222, 83] width 444 height 116
click at [10, 145] on icon "Play/Pause" at bounding box center [10, 148] width 9 height 9
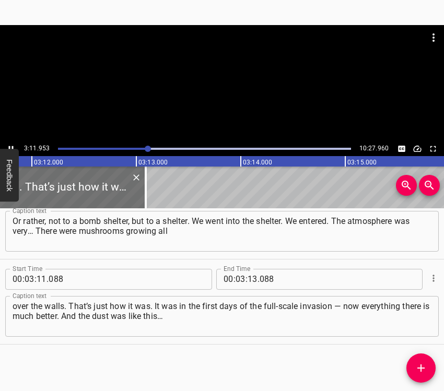
scroll to position [0, 20040]
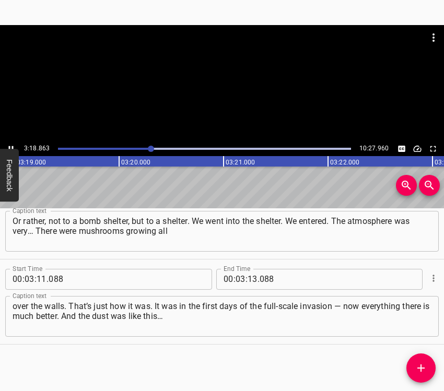
click at [9, 146] on icon "Play/Pause" at bounding box center [11, 149] width 5 height 6
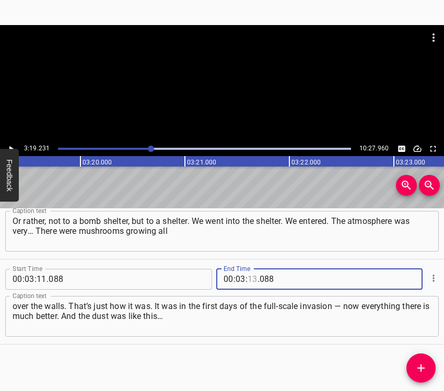
click at [247, 279] on input "number" at bounding box center [252, 279] width 10 height 21
type input "19"
type input "231"
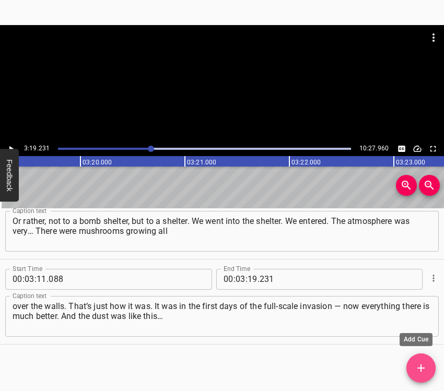
click at [421, 361] on icon "Add Cue" at bounding box center [420, 368] width 13 height 13
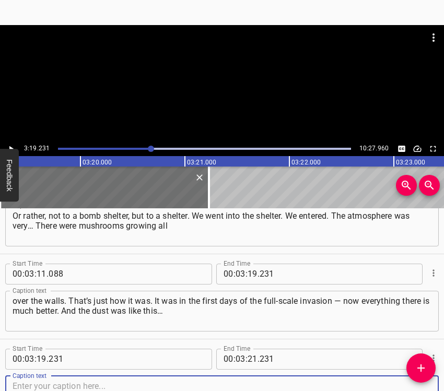
scroll to position [1397, 0]
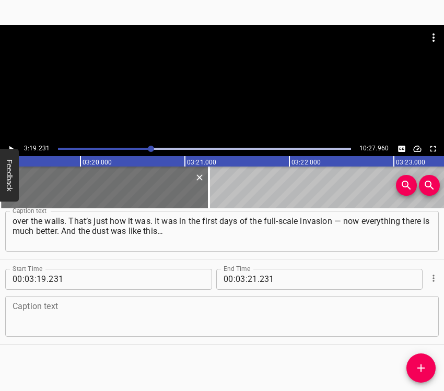
click at [423, 313] on div "Caption text" at bounding box center [221, 316] width 433 height 41
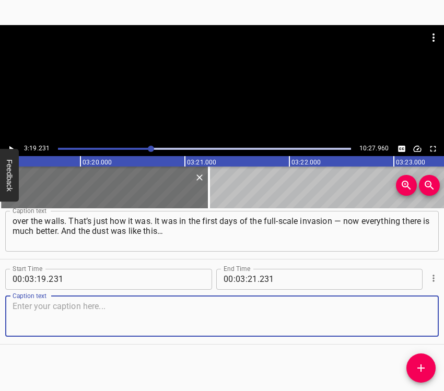
click at [73, 309] on textarea at bounding box center [222, 316] width 419 height 30
paste textarea "You walk — and everything is just flying around. I am actually a construction w…"
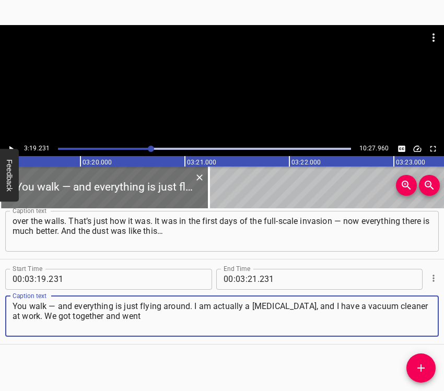
type textarea "You walk — and everything is just flying around. I am actually a construction w…"
click at [10, 143] on button "Play/Pause" at bounding box center [11, 149] width 14 height 14
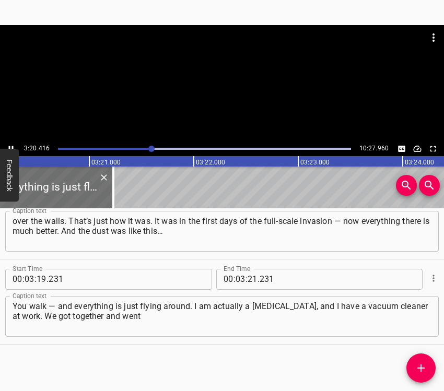
scroll to position [0, 20923]
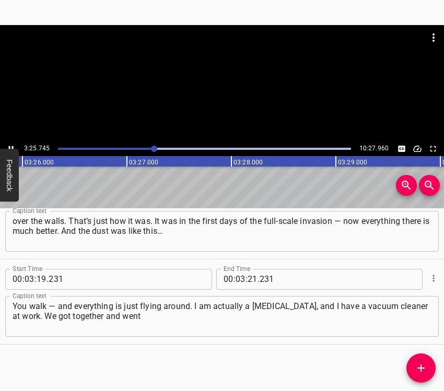
click at [11, 143] on button "Play/Pause" at bounding box center [11, 149] width 14 height 14
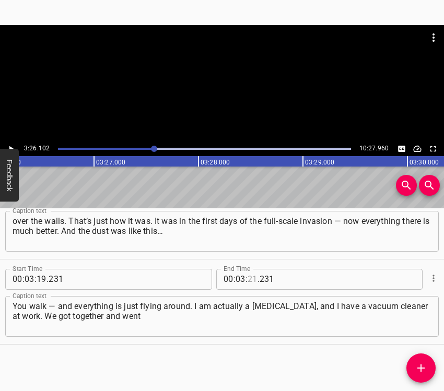
click at [247, 274] on input "number" at bounding box center [252, 279] width 10 height 21
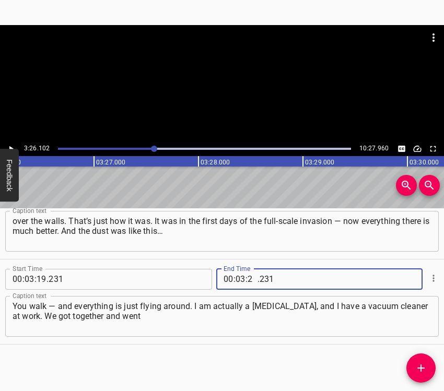
type input "26"
type input "102"
click at [425, 361] on icon "Add Cue" at bounding box center [420, 368] width 13 height 13
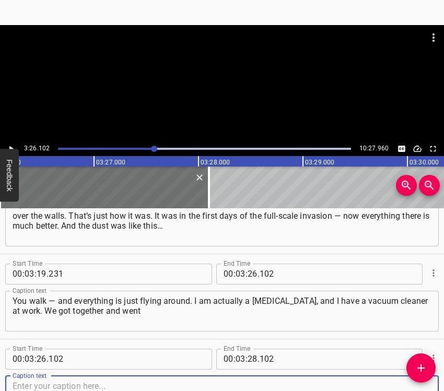
scroll to position [1483, 0]
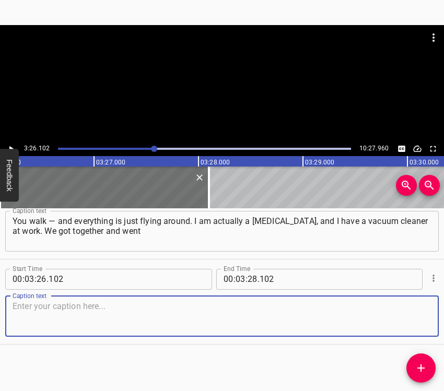
drag, startPoint x: 418, startPoint y: 317, endPoint x: 439, endPoint y: 314, distance: 21.6
click at [418, 316] on textarea at bounding box center [222, 316] width 419 height 30
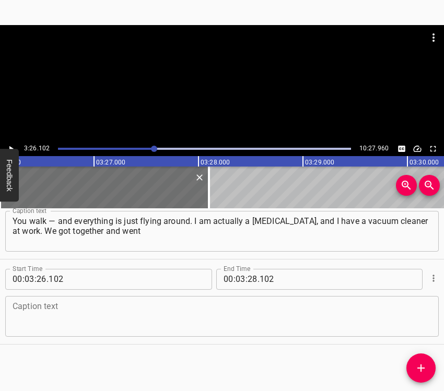
click at [100, 319] on textarea at bounding box center [222, 316] width 419 height 30
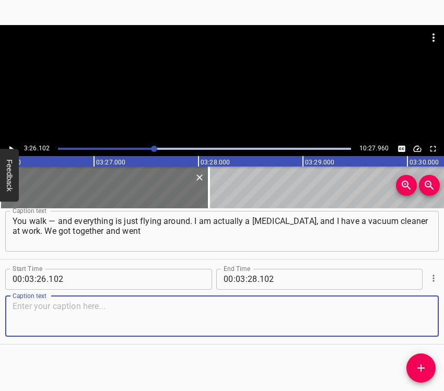
paste textarea "to get the vacuum cleaner to clean all this up. People were lying there. They h…"
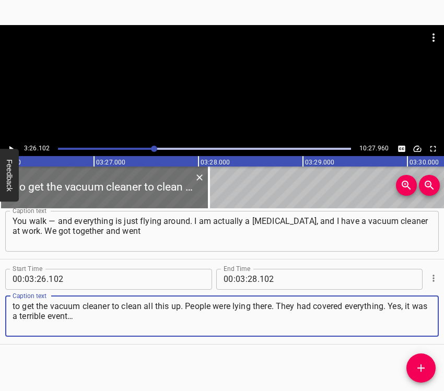
type textarea "to get the vacuum cleaner to clean all this up. People were lying there. They h…"
click at [10, 148] on icon "Play/Pause" at bounding box center [11, 149] width 4 height 6
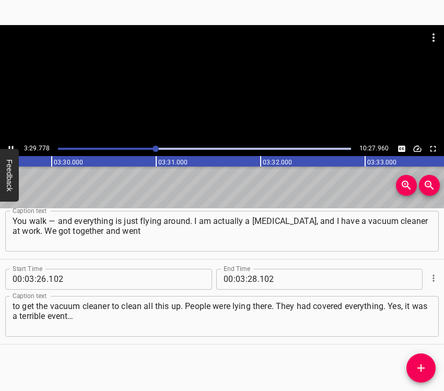
scroll to position [0, 21901]
click at [10, 146] on icon "Play/Pause" at bounding box center [10, 148] width 9 height 9
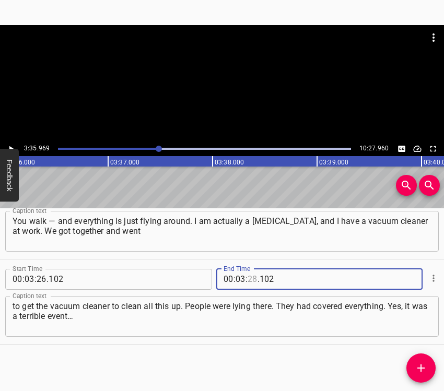
click at [248, 281] on input "number" at bounding box center [252, 279] width 10 height 21
type input "35"
type input "969"
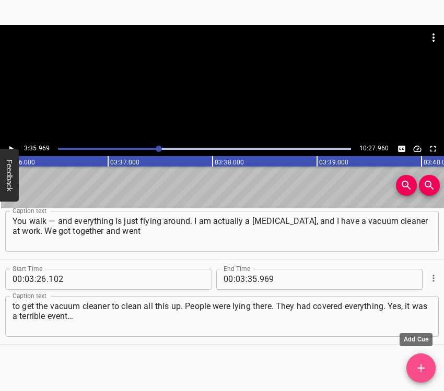
click at [427, 361] on span "Add Cue" at bounding box center [420, 368] width 29 height 13
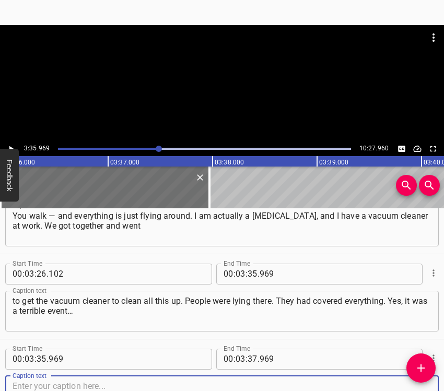
scroll to position [1568, 0]
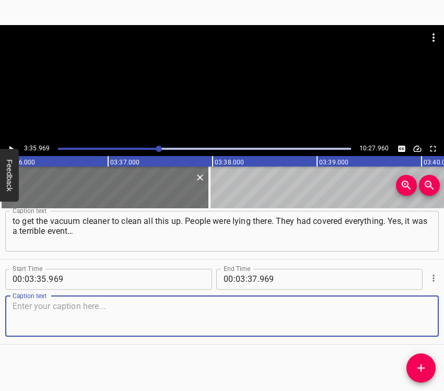
click at [423, 321] on div "Caption text" at bounding box center [221, 316] width 433 height 41
click at [88, 311] on textarea at bounding box center [222, 316] width 419 height 30
paste textarea "While I was driving back here with the vacuum cleaner to my neighborhood, I got…"
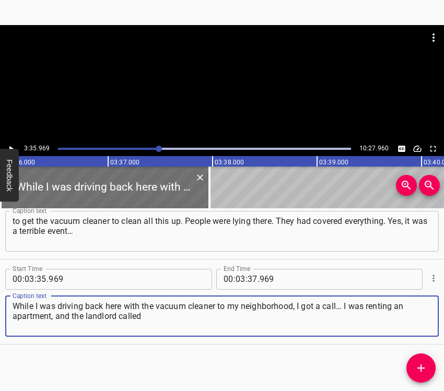
type textarea "While I was driving back here with the vacuum cleaner to my neighborhood, I got…"
click at [7, 147] on icon "Play/Pause" at bounding box center [10, 148] width 9 height 9
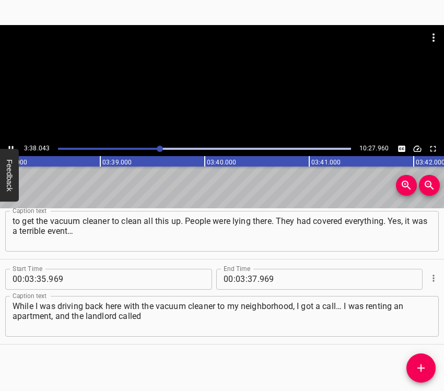
scroll to position [0, 22791]
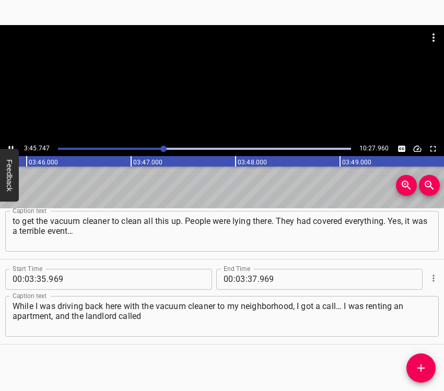
click at [10, 145] on icon "Play/Pause" at bounding box center [10, 148] width 9 height 9
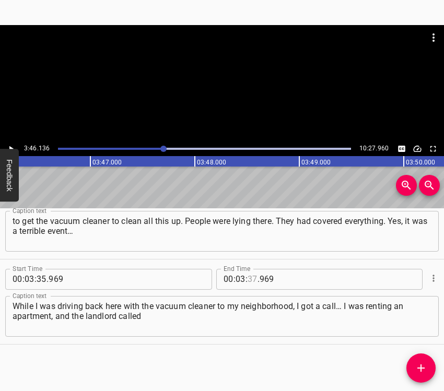
click at [247, 275] on input "number" at bounding box center [252, 279] width 10 height 21
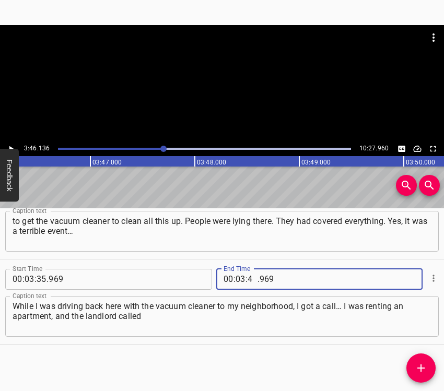
type input "46"
type input "136"
click at [418, 361] on icon "Add Cue" at bounding box center [420, 367] width 7 height 7
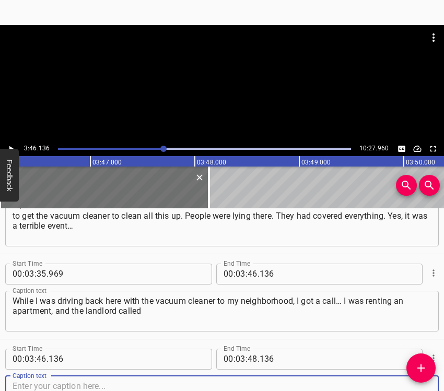
scroll to position [1653, 0]
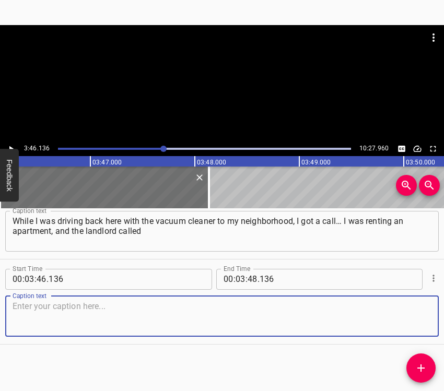
click at [414, 305] on textarea at bounding box center [222, 316] width 419 height 30
click at [43, 322] on textarea at bounding box center [222, 316] width 419 height 30
paste textarea "and said that there was a bomb shelter in our building, right in ours. I though…"
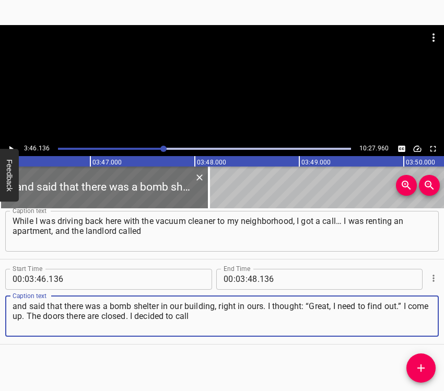
type textarea "and said that there was a bomb shelter in our building, right in ours. I though…"
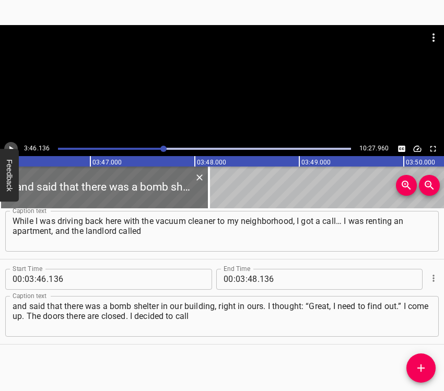
click at [13, 146] on icon "Play/Pause" at bounding box center [10, 148] width 9 height 9
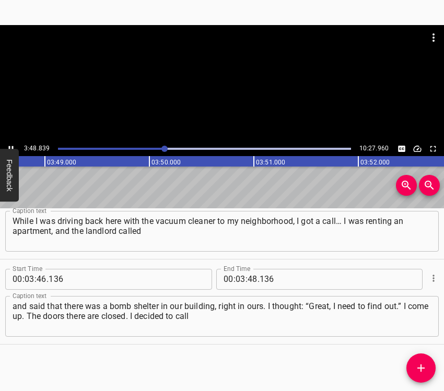
scroll to position [0, 23891]
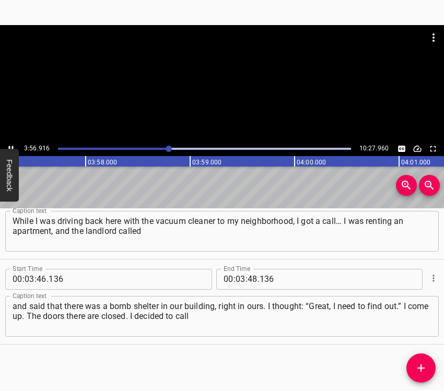
click at [8, 144] on icon "Play/Pause" at bounding box center [10, 148] width 9 height 9
click at [247, 283] on input "number" at bounding box center [252, 279] width 10 height 21
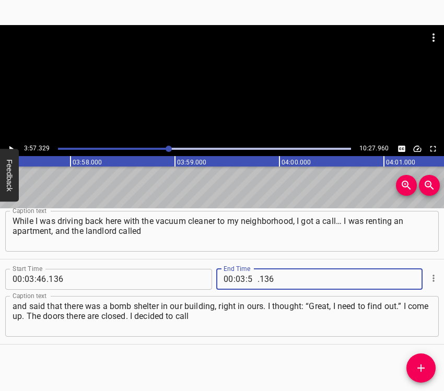
type input "57"
type input "329"
click at [425, 361] on icon "Add Cue" at bounding box center [420, 368] width 13 height 13
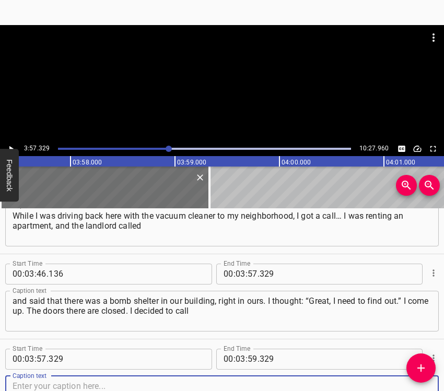
scroll to position [1738, 0]
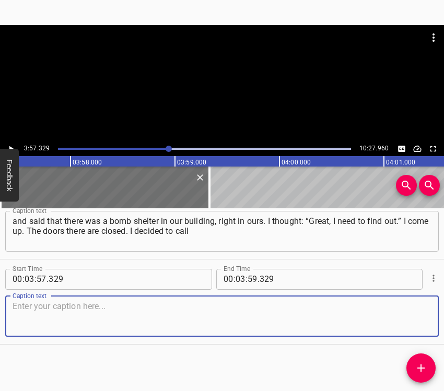
click at [413, 314] on textarea at bounding box center [222, 316] width 419 height 30
click at [46, 320] on textarea at bounding box center [222, 316] width 419 height 30
paste textarea "the housing maintenance office. And that’s already an interesting and even a bi…"
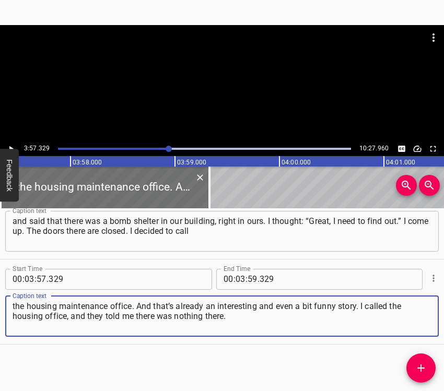
type textarea "the housing maintenance office. And that’s already an interesting and even a bi…"
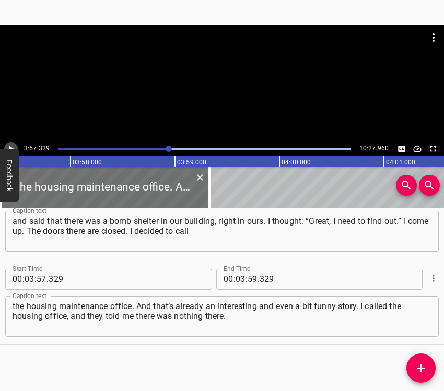
click at [10, 146] on icon "Play/Pause" at bounding box center [10, 148] width 9 height 9
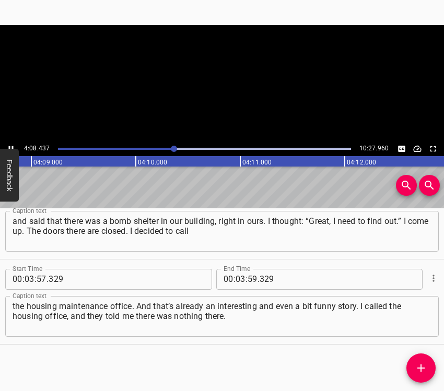
click at [10, 146] on icon "Play/Pause" at bounding box center [10, 148] width 9 height 9
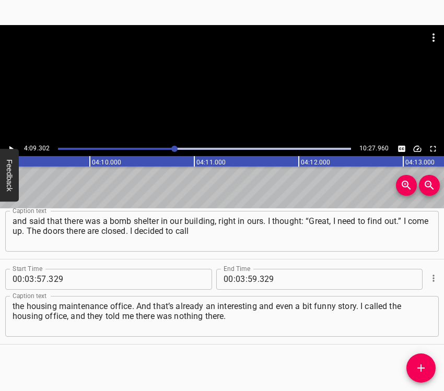
scroll to position [0, 26028]
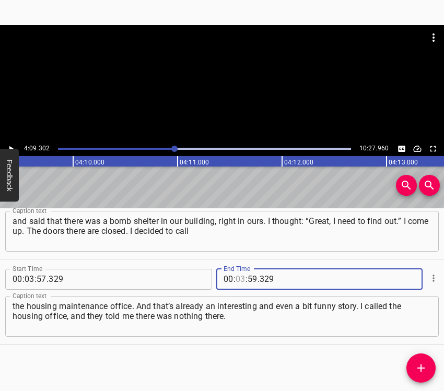
click at [235, 282] on input "number" at bounding box center [240, 279] width 10 height 21
type input "04"
type input "09"
type input "302"
click at [422, 361] on icon "Add Cue" at bounding box center [420, 368] width 13 height 13
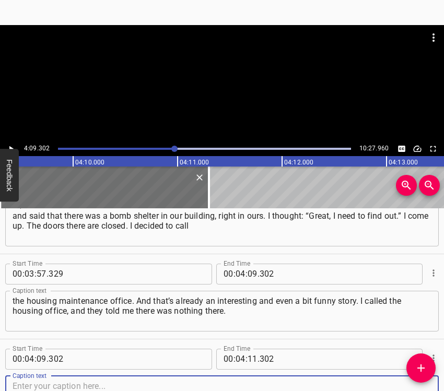
scroll to position [1823, 0]
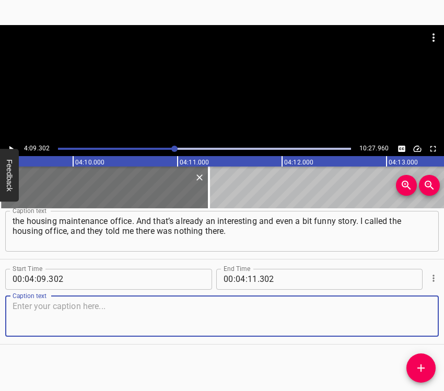
drag, startPoint x: 407, startPoint y: 320, endPoint x: 416, endPoint y: 319, distance: 8.9
click at [407, 319] on textarea at bounding box center [222, 316] width 419 height 30
click at [106, 315] on textarea at bounding box center [222, 316] width 419 height 30
paste textarea "I said: “My landlord has lived here since childhood. He knows there is somethin…"
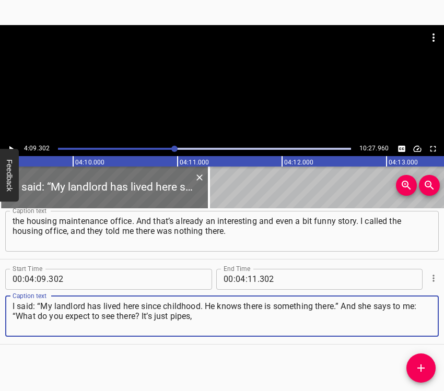
type textarea "I said: “My landlord has lived here since childhood. He knows there is somethin…"
click at [13, 145] on icon "Play/Pause" at bounding box center [10, 148] width 9 height 9
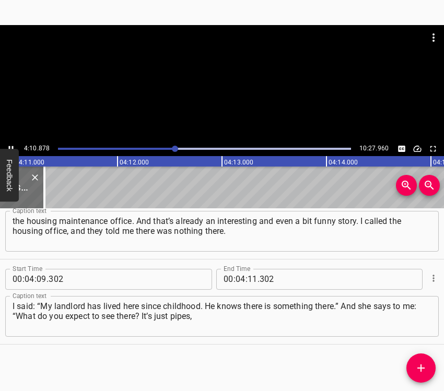
scroll to position [0, 26220]
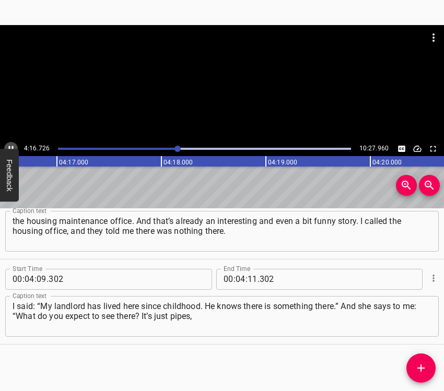
click at [9, 146] on icon "Play/Pause" at bounding box center [11, 149] width 5 height 6
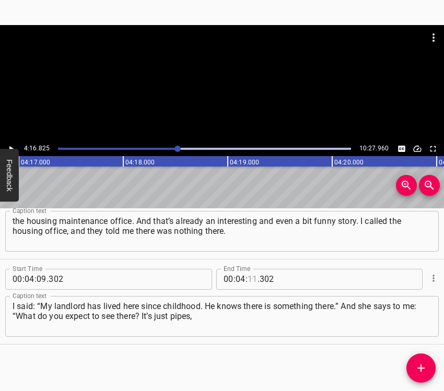
click at [247, 279] on input "number" at bounding box center [252, 279] width 10 height 21
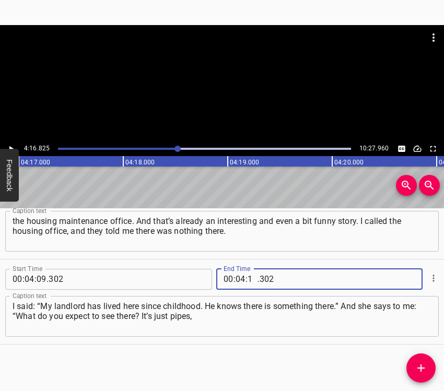
type input "16"
type input "825"
click at [423, 361] on icon "Add Cue" at bounding box center [420, 368] width 13 height 13
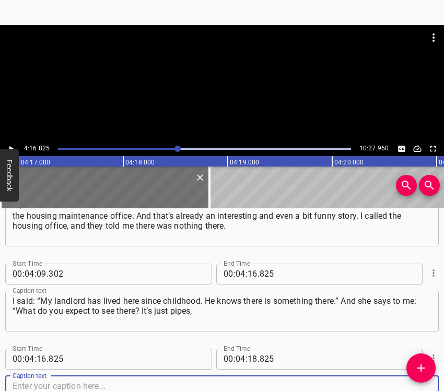
scroll to position [1908, 0]
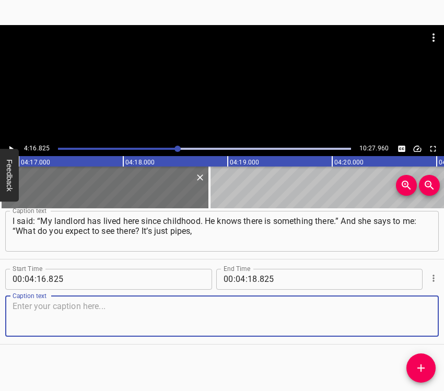
drag, startPoint x: 413, startPoint y: 312, endPoint x: 443, endPoint y: 311, distance: 30.3
click at [413, 312] on textarea at bounding box center [222, 316] width 419 height 30
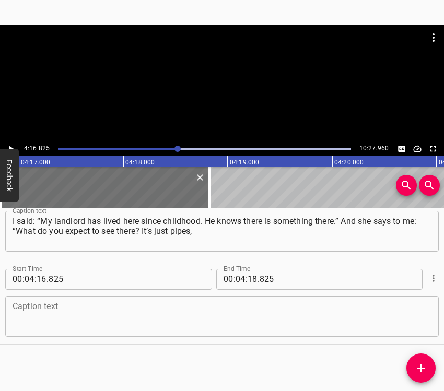
click at [101, 305] on textarea at bounding box center [222, 316] width 419 height 30
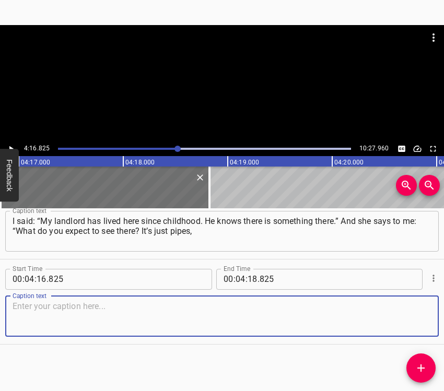
paste textarea "utilities. There’s nothing there.” I understood that I needed to minimize the d…"
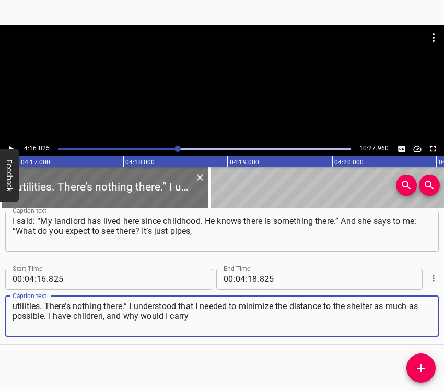
type textarea "utilities. There’s nothing there.” I understood that I needed to minimize the d…"
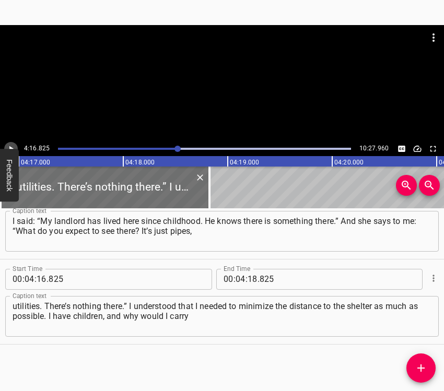
click at [8, 145] on icon "Play/Pause" at bounding box center [10, 148] width 9 height 9
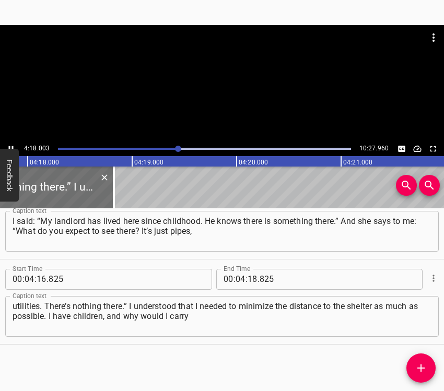
scroll to position [0, 26936]
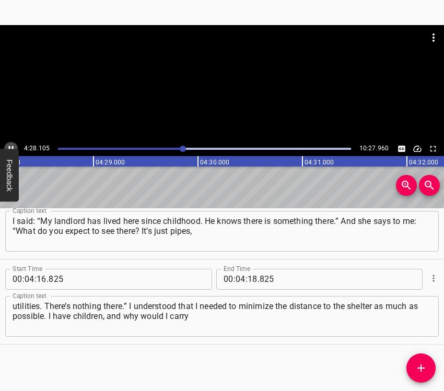
click at [12, 147] on icon "Play/Pause" at bounding box center [11, 149] width 5 height 6
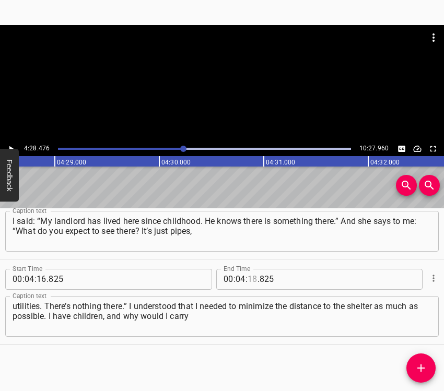
click at [250, 279] on input "number" at bounding box center [252, 279] width 10 height 21
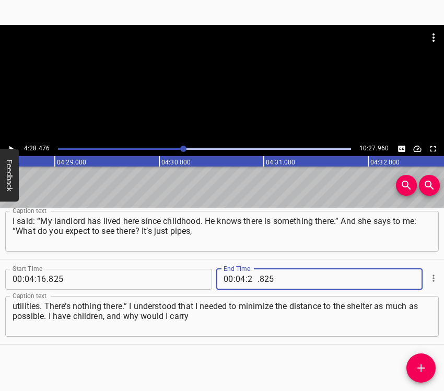
type input "28"
type input "47"
type input "825"
type input "28"
type input "476"
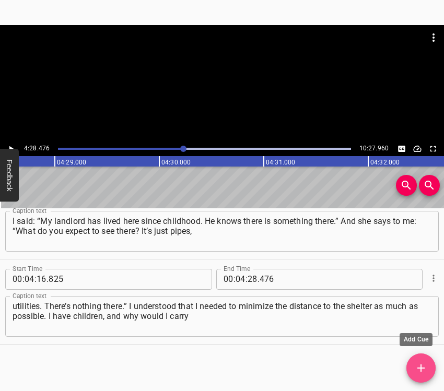
click at [423, 361] on icon "Add Cue" at bounding box center [420, 368] width 13 height 13
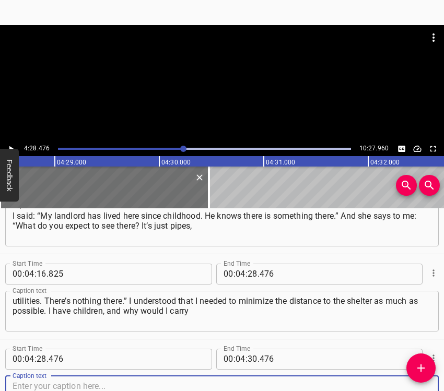
scroll to position [1993, 0]
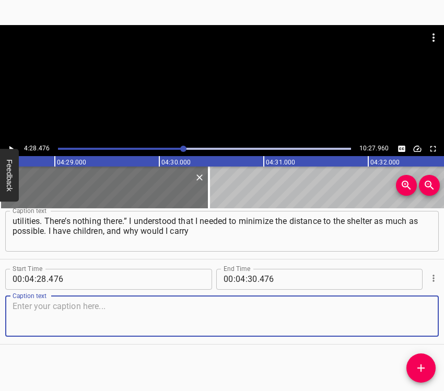
drag, startPoint x: 418, startPoint y: 313, endPoint x: 441, endPoint y: 309, distance: 23.8
click at [420, 312] on textarea at bounding box center [222, 316] width 419 height 30
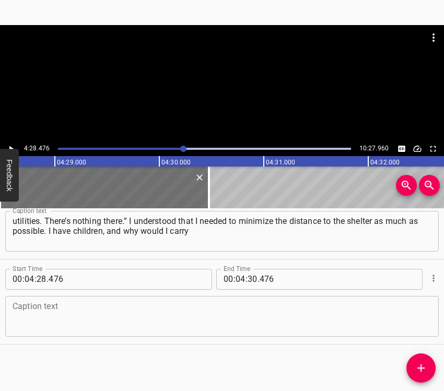
click at [33, 323] on textarea at bounding box center [222, 316] width 419 height 30
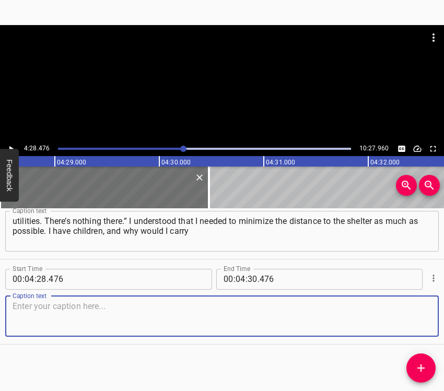
paste textarea "chairs and everything else? Why should I run across the yard, across half a blo…"
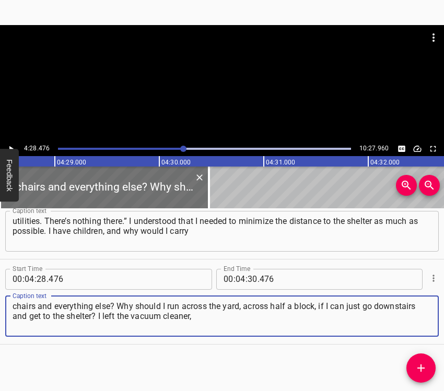
type textarea "chairs and everything else? Why should I run across the yard, across half a blo…"
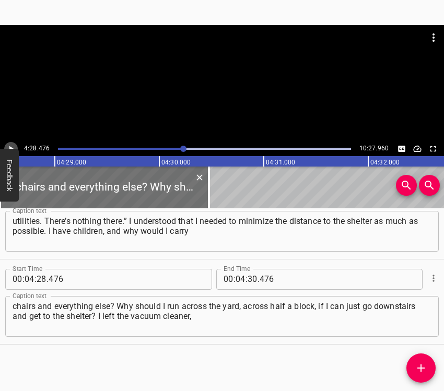
click at [8, 144] on icon "Play/Pause" at bounding box center [10, 148] width 9 height 9
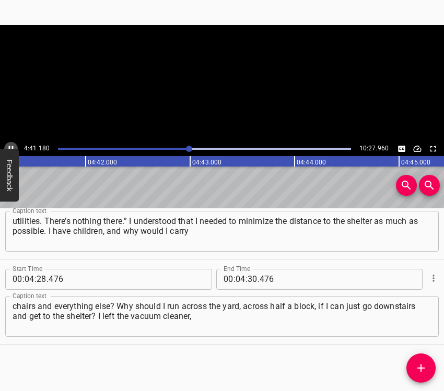
click at [10, 146] on icon "Play/Pause" at bounding box center [10, 148] width 9 height 9
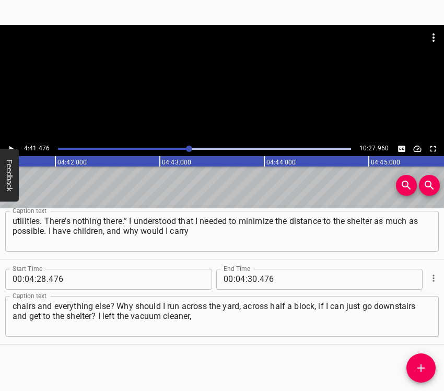
scroll to position [0, 29387]
click at [247, 279] on input "number" at bounding box center [252, 279] width 10 height 21
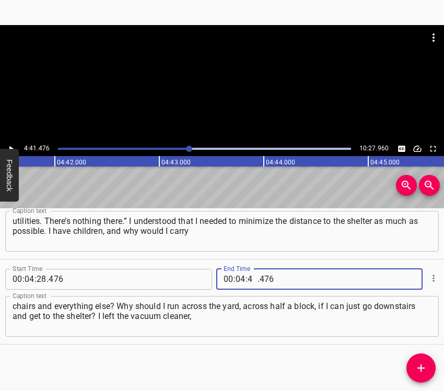
type input "41"
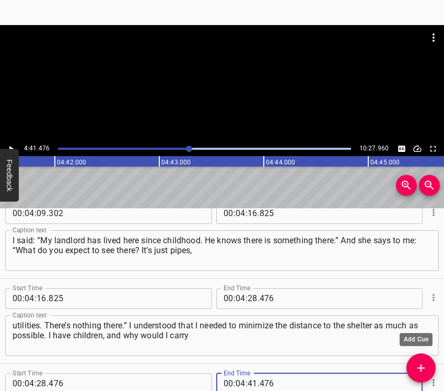
type input "476"
click at [417, 361] on icon "Add Cue" at bounding box center [420, 368] width 13 height 13
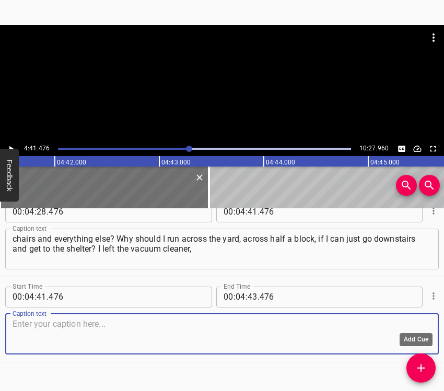
scroll to position [2078, 0]
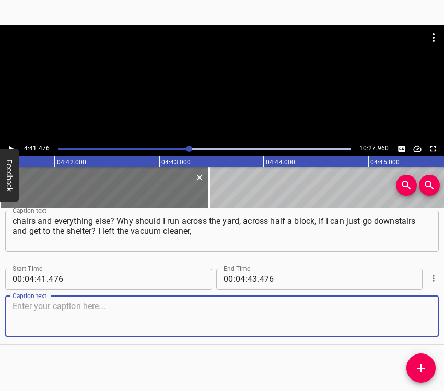
drag, startPoint x: 401, startPoint y: 307, endPoint x: 442, endPoint y: 302, distance: 41.1
click at [402, 307] on textarea at bounding box center [222, 316] width 419 height 30
click at [97, 312] on textarea at bounding box center [222, 316] width 419 height 30
paste textarea "took an angle grinder with me, and we came to cut through those doors. They wer…"
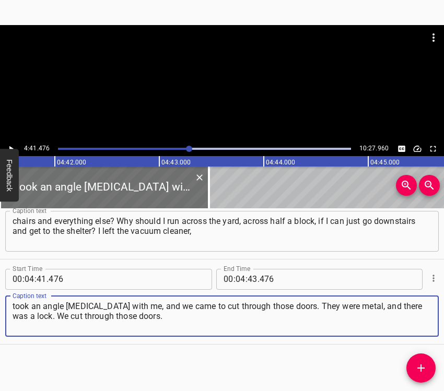
type textarea "took an angle grinder with me, and we came to cut through those doors. They wer…"
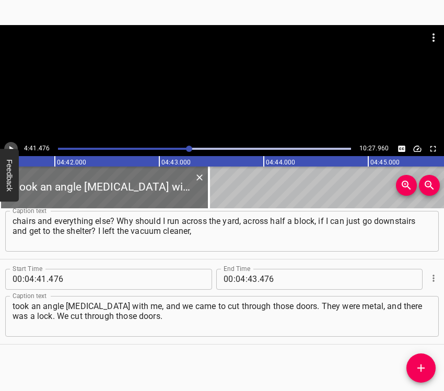
click at [12, 147] on icon "Play/Pause" at bounding box center [10, 148] width 9 height 9
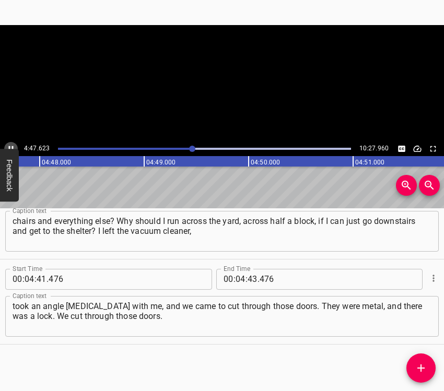
click at [12, 147] on icon "Play/Pause" at bounding box center [11, 149] width 5 height 6
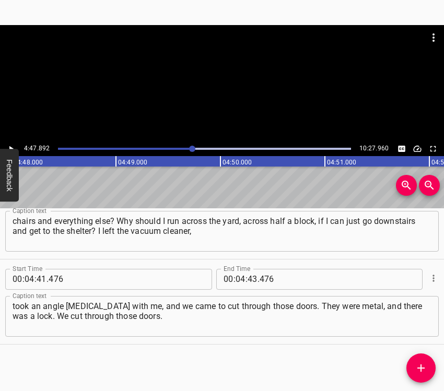
click at [8, 144] on icon "Play/Pause" at bounding box center [10, 148] width 9 height 9
click at [8, 145] on icon "Play/Pause" at bounding box center [10, 148] width 9 height 9
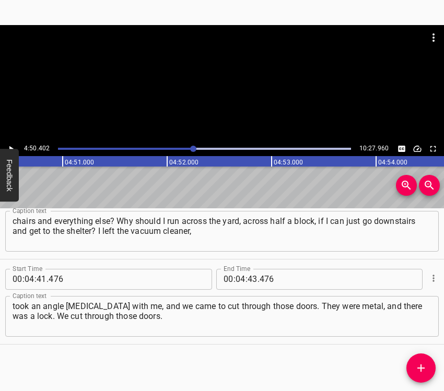
click at [257, 271] on span "." at bounding box center [258, 279] width 2 height 21
click at [250, 280] on input "number" at bounding box center [252, 279] width 10 height 21
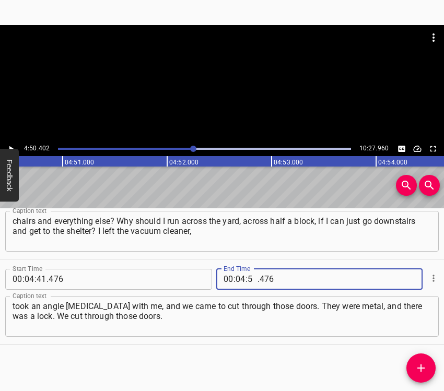
type input "50"
type input "402"
click at [423, 361] on icon "Add Cue" at bounding box center [420, 368] width 13 height 13
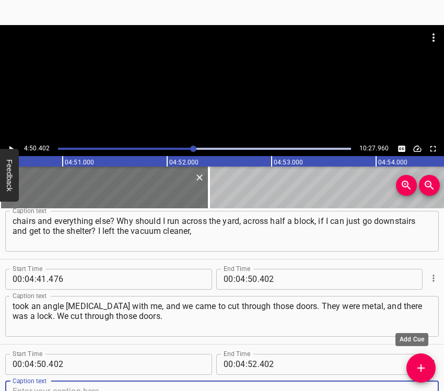
scroll to position [2083, 0]
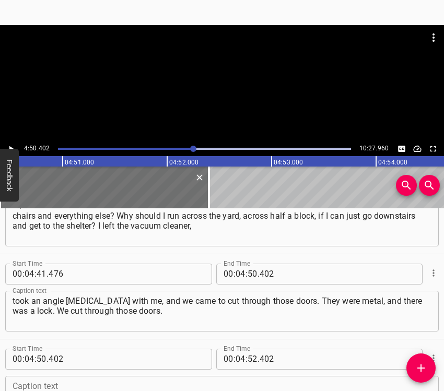
click at [440, 361] on div "Start Time 00 : 00 : 05 . 370 Start Time End Time 00 : 00 : 16 . 232 End Time C…" at bounding box center [222, 299] width 444 height 183
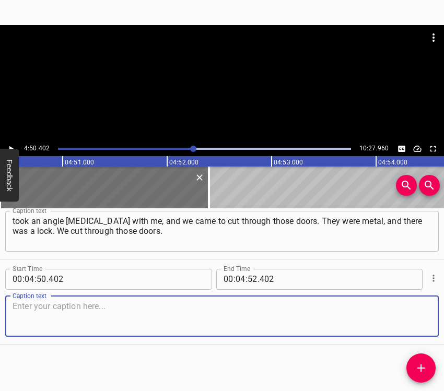
click at [420, 323] on textarea at bounding box center [222, 316] width 419 height 30
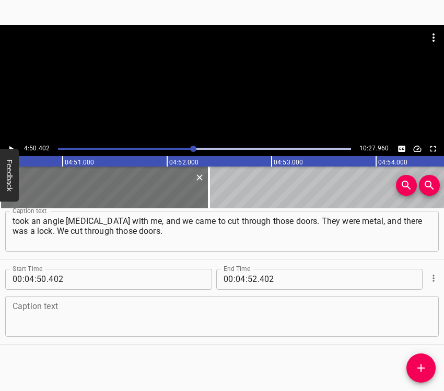
click at [113, 322] on textarea at bounding box center [222, 316] width 419 height 30
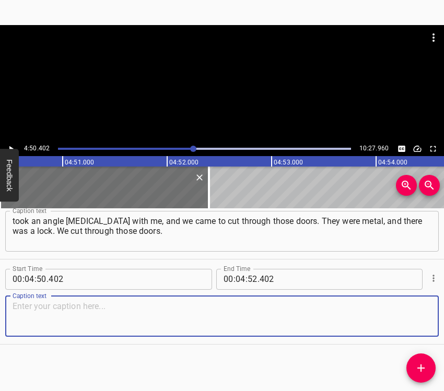
paste textarea "While we were cutting, a neighbor from upstairs came down. And as soon as he ca…"
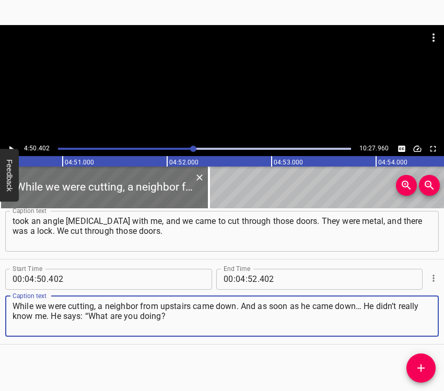
type textarea "While we were cutting, a neighbor from upstairs came down. And as soon as he ca…"
click at [8, 146] on icon "Play/Pause" at bounding box center [10, 148] width 9 height 9
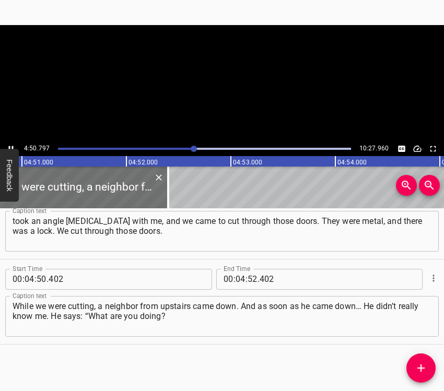
scroll to position [0, 30360]
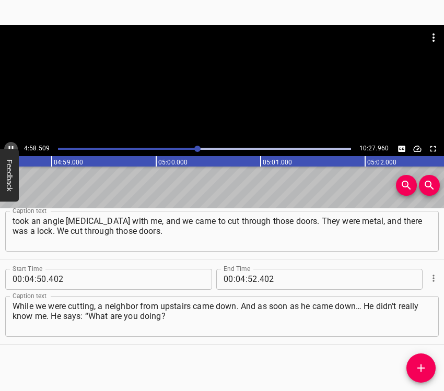
click at [12, 143] on button "Play/Pause" at bounding box center [11, 149] width 14 height 14
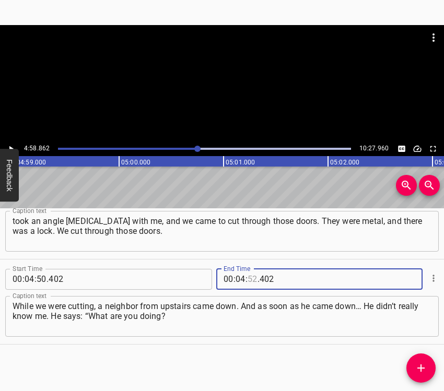
click at [250, 274] on input "number" at bounding box center [252, 279] width 10 height 21
type input "58"
type input "862"
click at [421, 361] on button "Add Cue" at bounding box center [420, 367] width 29 height 29
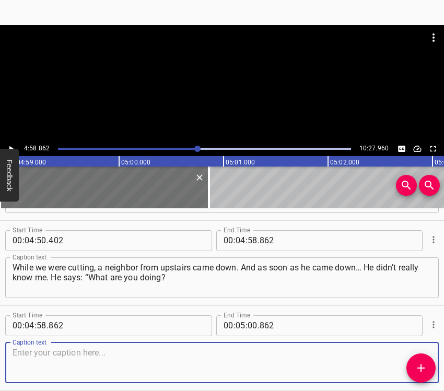
scroll to position [2248, 0]
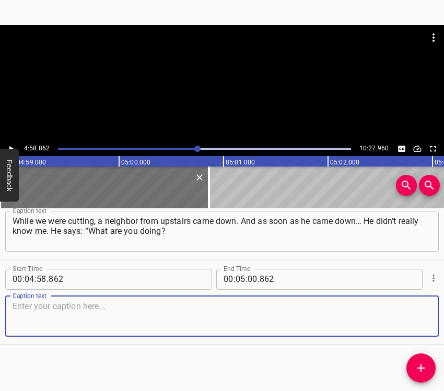
drag, startPoint x: 419, startPoint y: 315, endPoint x: 441, endPoint y: 311, distance: 21.8
click at [422, 315] on div "Caption text" at bounding box center [221, 316] width 433 height 41
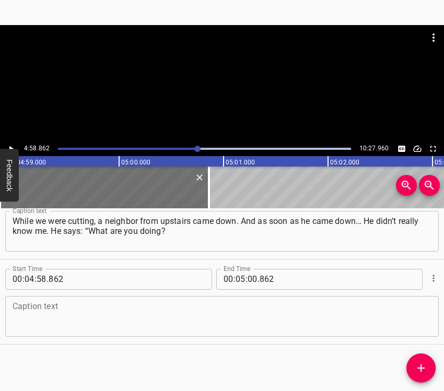
click at [64, 323] on textarea at bounding box center [222, 316] width 419 height 30
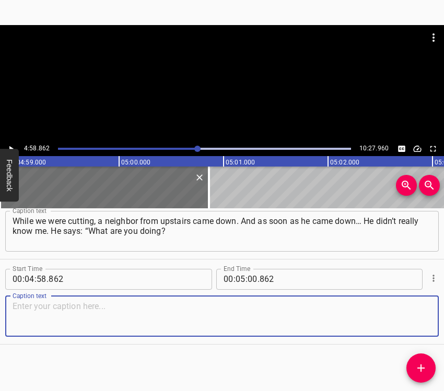
paste textarea "Already looting?” And we started explaining the situation to him, saying that w…"
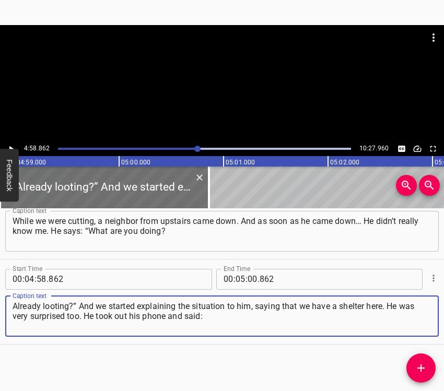
type textarea "Already looting?” And we started explaining the situation to him, saying that w…"
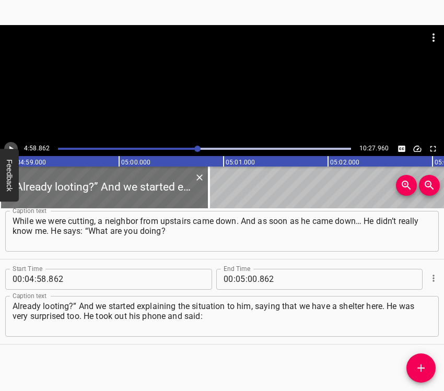
click at [10, 144] on icon "Play/Pause" at bounding box center [10, 148] width 9 height 9
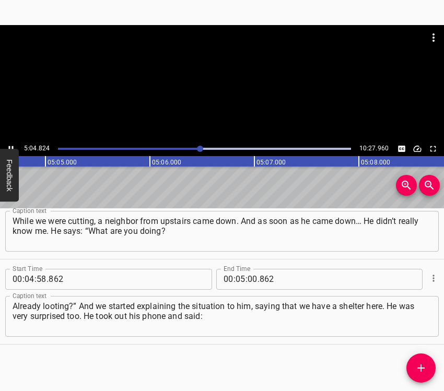
scroll to position [0, 31824]
click at [9, 143] on button "Play/Pause" at bounding box center [11, 149] width 14 height 14
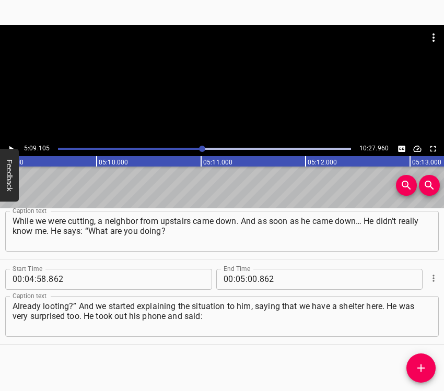
scroll to position [0, 32271]
click at [199, 148] on div at bounding box center [202, 149] width 6 height 6
click at [14, 144] on icon "Play/Pause" at bounding box center [10, 148] width 9 height 9
click at [10, 145] on icon "Play/Pause" at bounding box center [10, 148] width 9 height 9
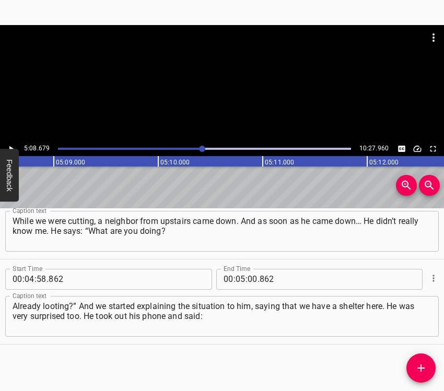
scroll to position [0, 32227]
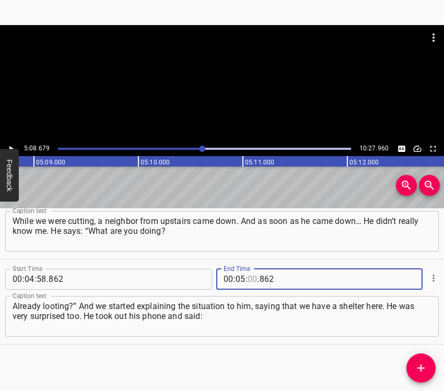
click at [248, 279] on input "number" at bounding box center [252, 279] width 10 height 21
type input "08"
type input "679"
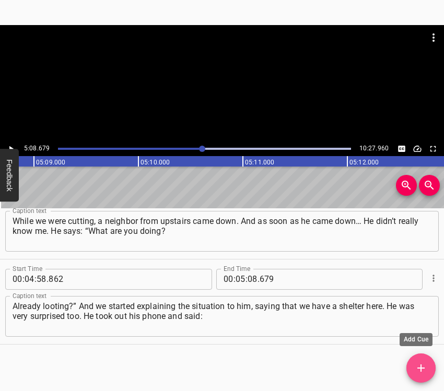
click at [422, 361] on button "Add Cue" at bounding box center [420, 367] width 29 height 29
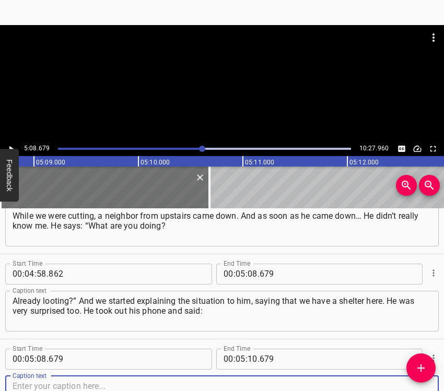
scroll to position [2333, 0]
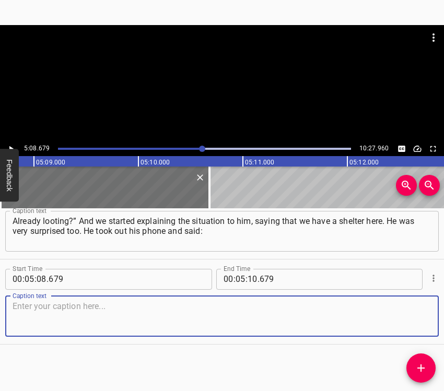
drag, startPoint x: 417, startPoint y: 313, endPoint x: 440, endPoint y: 306, distance: 24.0
click at [418, 313] on textarea at bounding box center [222, 316] width 419 height 30
click at [116, 316] on textarea at bounding box center [222, 316] width 419 height 30
paste textarea "“Let’s film everything so there won’t be any problems later,” and he started fi…"
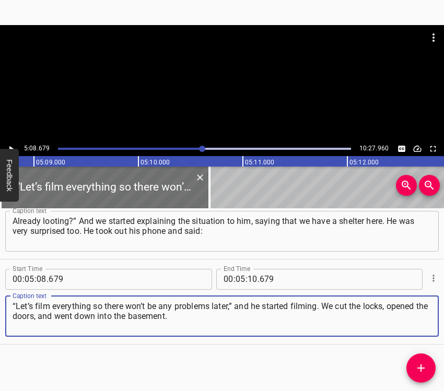
type textarea "“Let’s film everything so there won’t be any problems later,” and he started fi…"
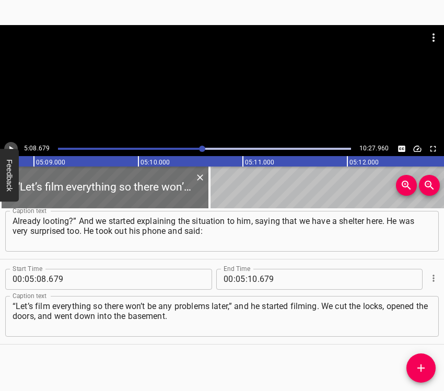
click at [8, 148] on icon "Play/Pause" at bounding box center [10, 148] width 9 height 9
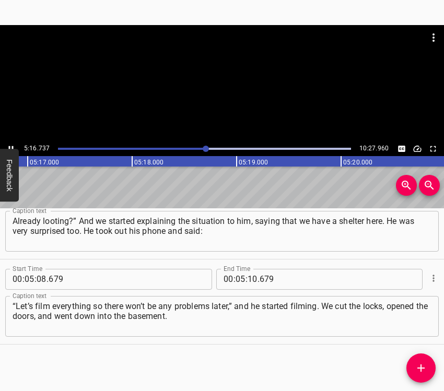
click at [10, 145] on icon "Play/Pause" at bounding box center [10, 148] width 9 height 9
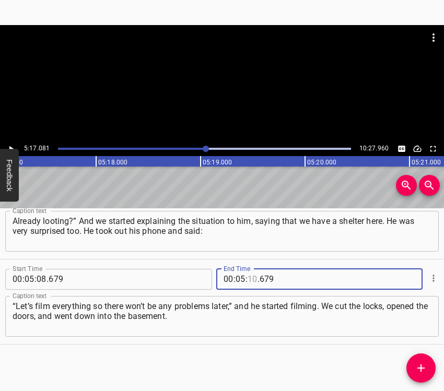
click at [251, 277] on input "number" at bounding box center [252, 279] width 10 height 21
type input "17"
type input "081"
click at [417, 361] on icon "Add Cue" at bounding box center [420, 368] width 13 height 13
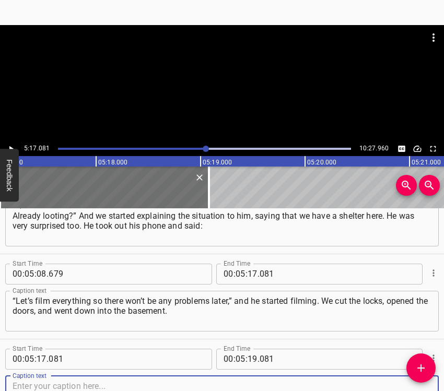
scroll to position [2418, 0]
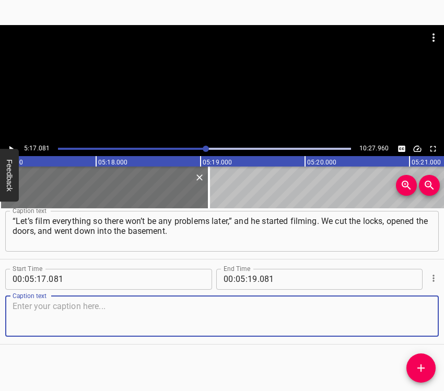
drag, startPoint x: 412, startPoint y: 321, endPoint x: 442, endPoint y: 317, distance: 30.0
click at [414, 321] on textarea at bounding box center [222, 316] width 419 height 30
click at [147, 323] on textarea at bounding box center [222, 316] width 419 height 30
paste textarea "And there was one quite well-known — I won’t name it — hair removal, depilation…"
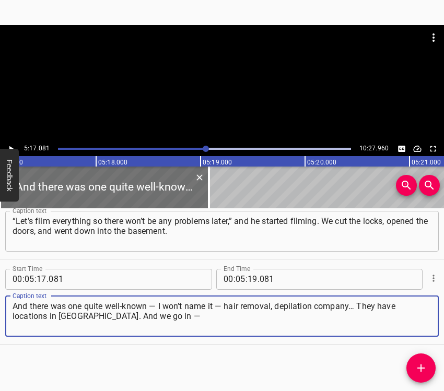
type textarea "And there was one quite well-known — I won’t name it — hair removal, depilation…"
click at [10, 147] on icon "Play/Pause" at bounding box center [11, 149] width 4 height 6
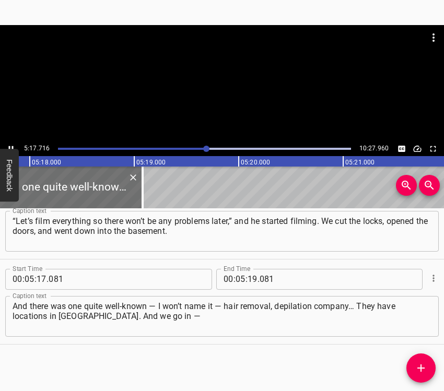
scroll to position [0, 33198]
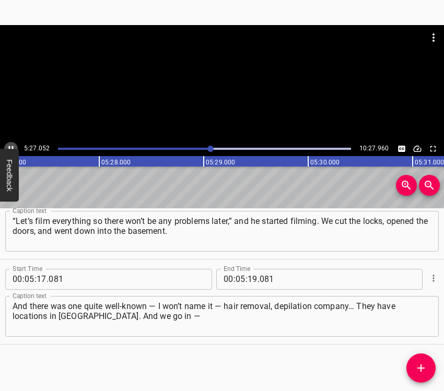
drag, startPoint x: 13, startPoint y: 145, endPoint x: 53, endPoint y: 179, distance: 52.7
click at [12, 145] on icon "Play/Pause" at bounding box center [10, 148] width 9 height 9
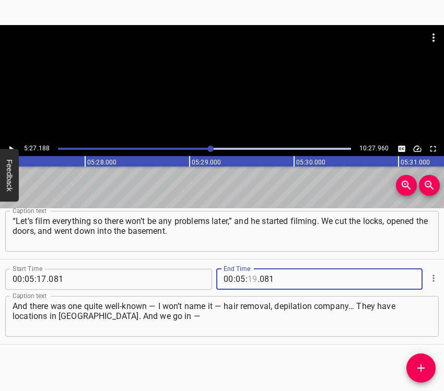
click at [251, 276] on input "number" at bounding box center [252, 279] width 10 height 21
type input "27"
type input "188"
click at [422, 361] on icon "Add Cue" at bounding box center [420, 368] width 13 height 13
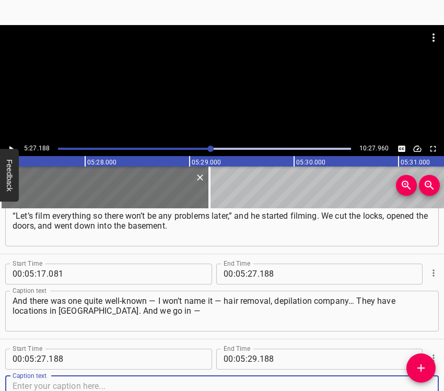
scroll to position [2504, 0]
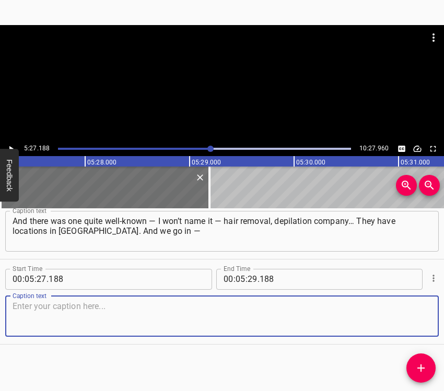
click at [404, 313] on textarea at bounding box center [222, 316] width 419 height 30
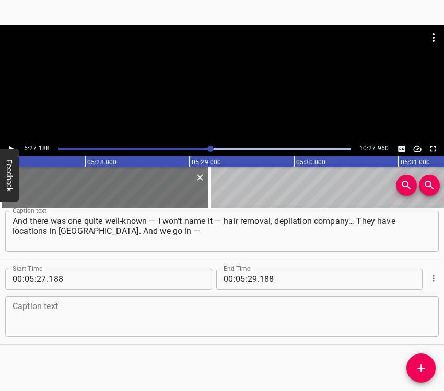
click at [52, 310] on textarea at bounding box center [222, 316] width 419 height 30
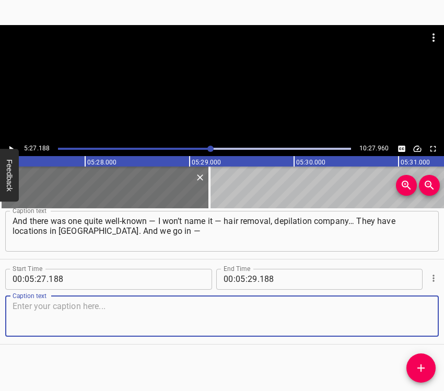
paste textarea "and there was simply a wonderful renovation done there. And this bomb shelter —…"
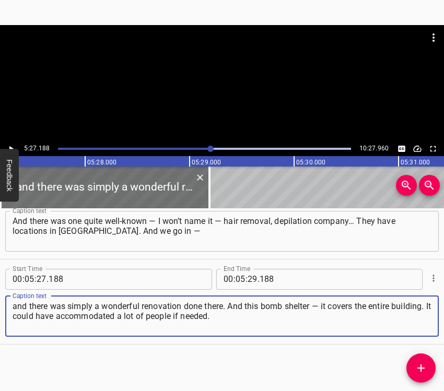
type textarea "and there was simply a wonderful renovation done there. And this bomb shelter —…"
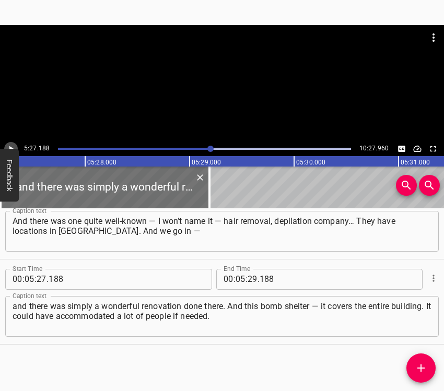
click at [8, 143] on button "Play/Pause" at bounding box center [11, 149] width 14 height 14
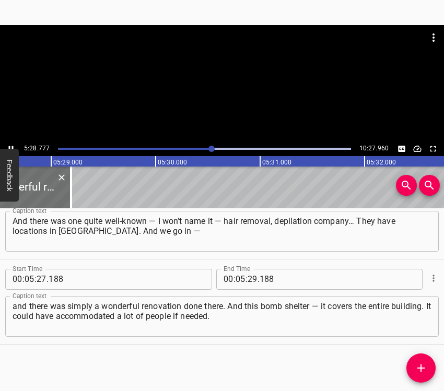
scroll to position [0, 34325]
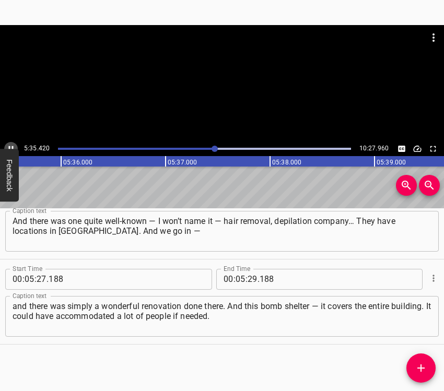
click at [10, 143] on button "Play/Pause" at bounding box center [11, 149] width 14 height 14
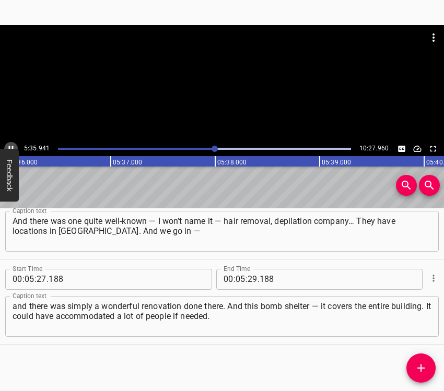
click at [10, 143] on button "Play/Pause" at bounding box center [11, 149] width 14 height 14
click at [251, 278] on input "number" at bounding box center [252, 279] width 10 height 21
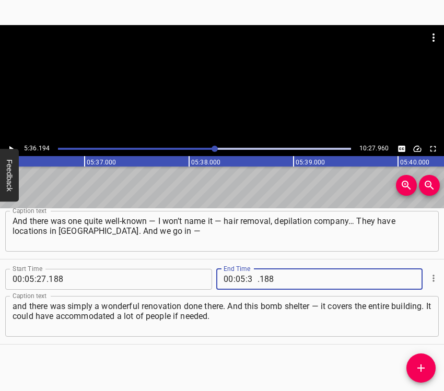
type input "36"
type input "194"
click at [423, 361] on icon "Add Cue" at bounding box center [420, 368] width 13 height 13
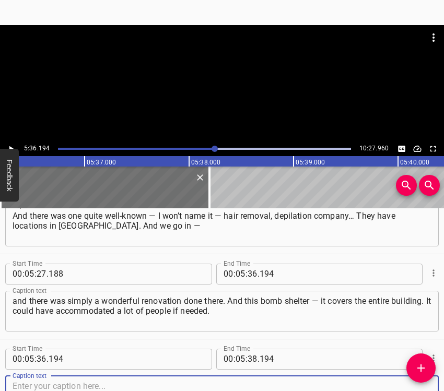
scroll to position [2589, 0]
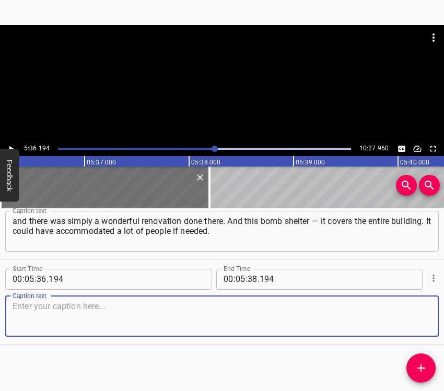
click at [419, 314] on textarea at bounding box center [222, 316] width 419 height 30
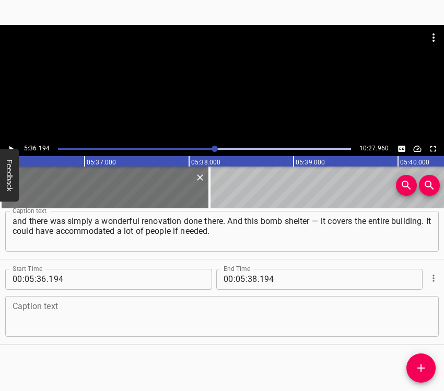
click at [93, 310] on textarea at bounding box center [222, 316] width 419 height 30
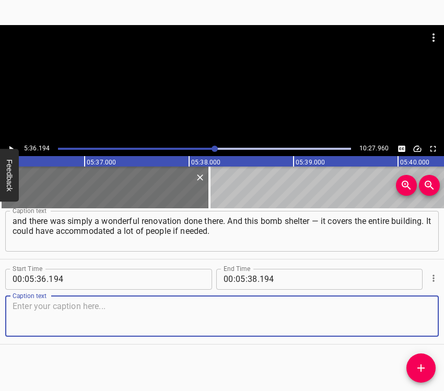
paste textarea "So we go down. There were cameras all around, beautiful renovation, leather cha…"
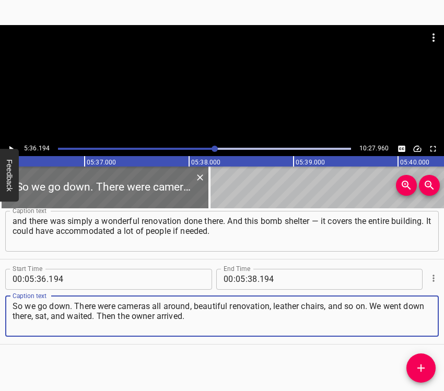
type textarea "So we go down. There were cameras all around, beautiful renovation, leather cha…"
click at [11, 145] on icon "Play/Pause" at bounding box center [10, 148] width 9 height 9
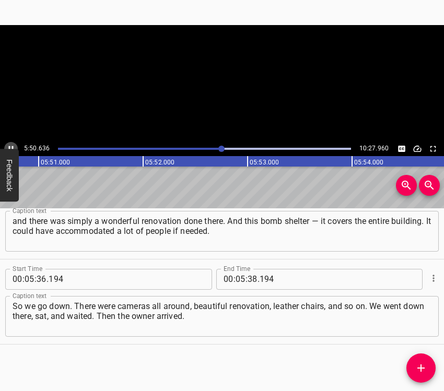
click at [10, 146] on icon "Play/Pause" at bounding box center [10, 148] width 9 height 9
click at [257, 278] on span "." at bounding box center [258, 279] width 2 height 21
click at [247, 274] on input "number" at bounding box center [252, 279] width 10 height 21
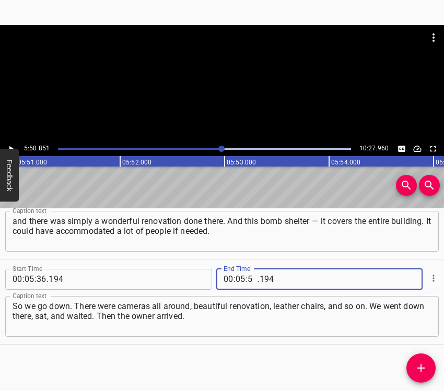
type input "50"
type input "851"
click at [424, 361] on icon "Add Cue" at bounding box center [420, 368] width 13 height 13
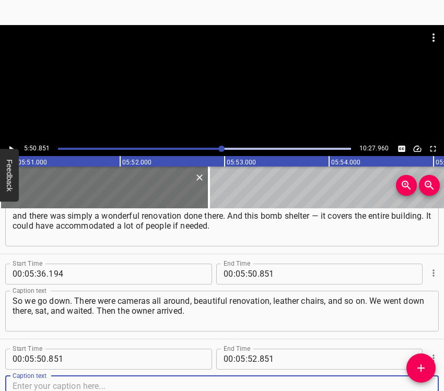
scroll to position [2674, 0]
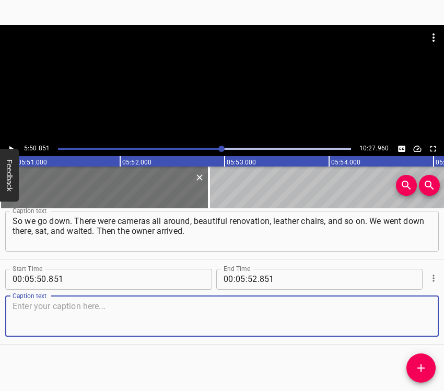
click at [422, 323] on div "Caption text" at bounding box center [221, 316] width 433 height 41
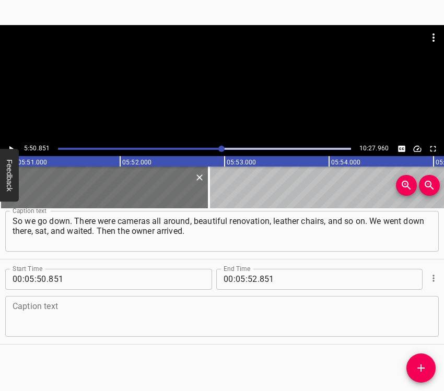
click at [109, 303] on textarea at bounding box center [222, 316] width 419 height 30
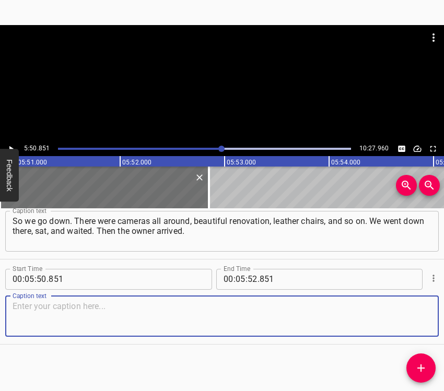
paste textarea "Honestly, I felt sorry for her. She, as an entrepreneur, had invested her effor…"
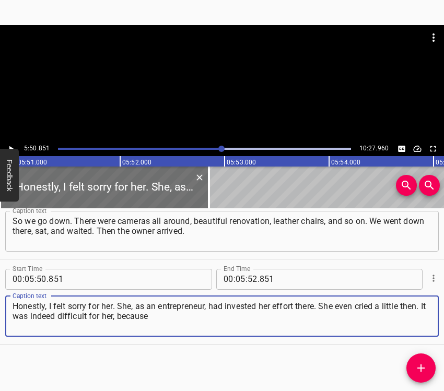
type textarea "Honestly, I felt sorry for her. She, as an entrepreneur, had invested her effor…"
click at [13, 143] on button "Play/Pause" at bounding box center [11, 149] width 14 height 14
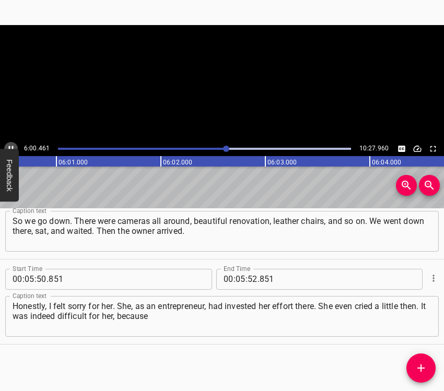
click at [13, 145] on icon "Play/Pause" at bounding box center [10, 148] width 9 height 9
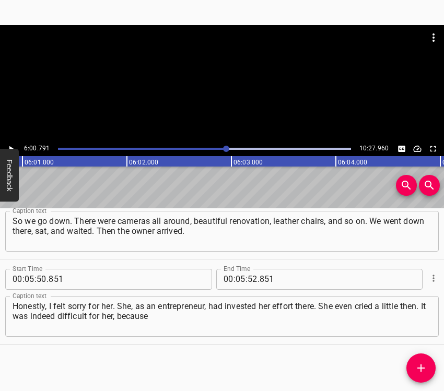
scroll to position [0, 37667]
click at [240, 272] on input "number" at bounding box center [240, 279] width 10 height 21
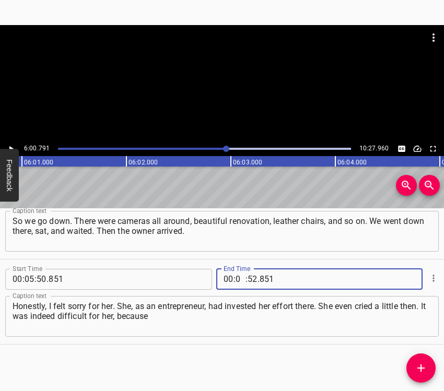
type input "06"
type input "00"
type input "791"
click at [424, 361] on icon "Add Cue" at bounding box center [420, 368] width 13 height 13
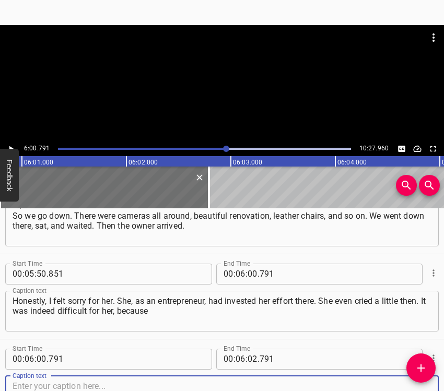
scroll to position [2759, 0]
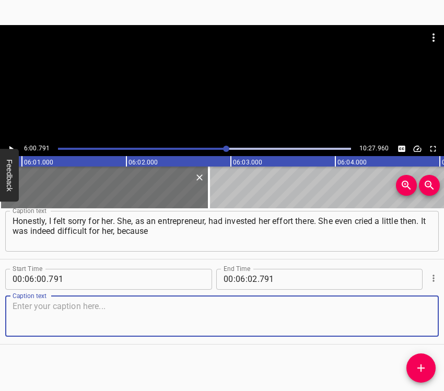
click at [416, 316] on textarea at bounding box center [222, 316] width 419 height 30
click at [94, 303] on textarea at bounding box center [222, 316] width 419 height 30
paste textarea "as a businesswoman she was suffering a lot in that regard. It was unclear how p…"
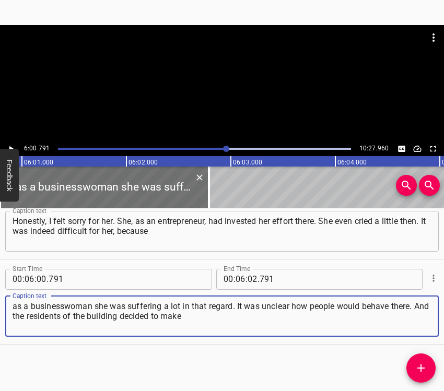
type textarea "as a businesswoman she was suffering a lot in that regard. It was unclear how p…"
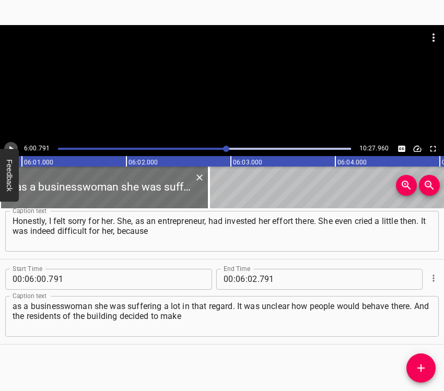
click at [8, 145] on icon "Play/Pause" at bounding box center [10, 148] width 9 height 9
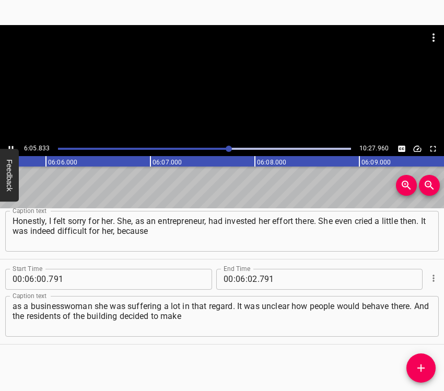
scroll to position [0, 38194]
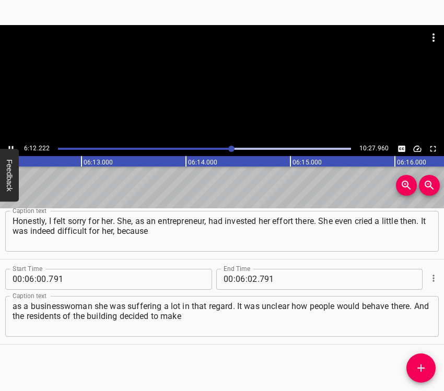
click at [10, 146] on icon "Play/Pause" at bounding box center [10, 148] width 9 height 9
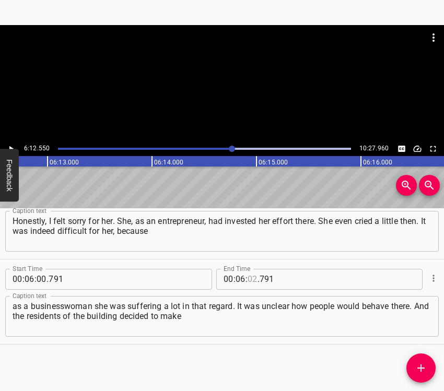
click at [249, 280] on input "number" at bounding box center [252, 279] width 10 height 21
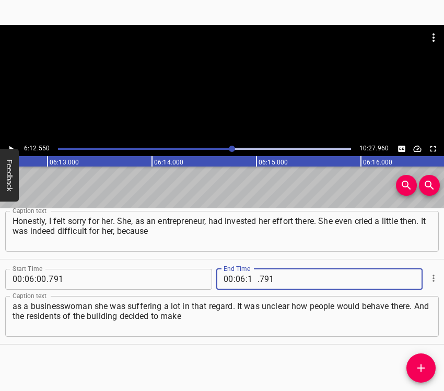
type input "12"
type input "550"
click at [428, 361] on span "Add Cue" at bounding box center [420, 368] width 29 height 13
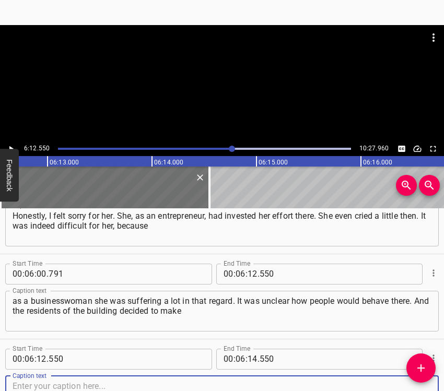
scroll to position [2844, 0]
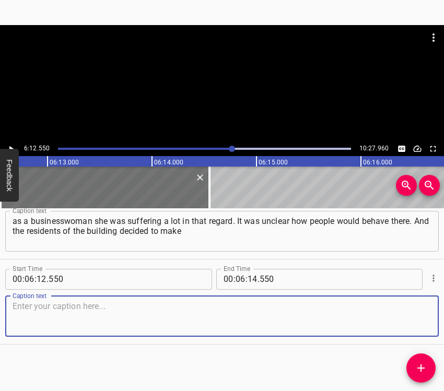
click at [415, 323] on textarea at bounding box center [222, 316] width 419 height 30
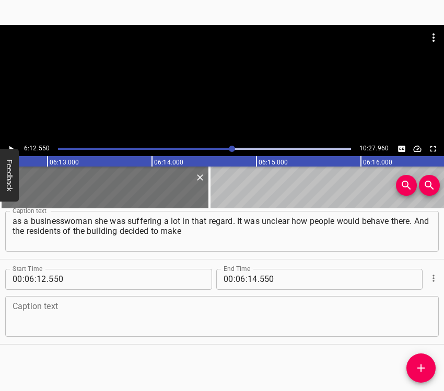
click at [20, 313] on textarea at bounding box center [222, 316] width 419 height 30
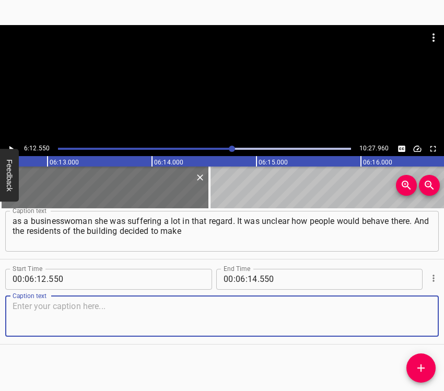
paste textarea "a sort of community of their own and to close it off, trying not to show this s…"
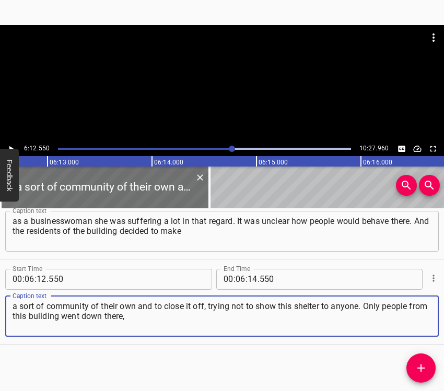
type textarea "a sort of community of their own and to close it off, trying not to show this s…"
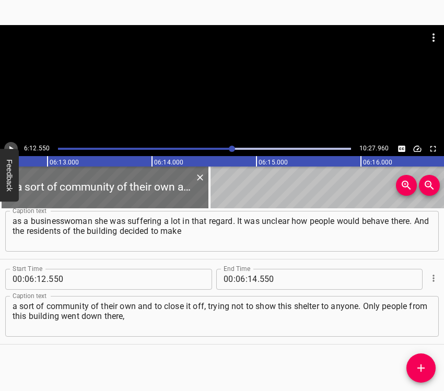
click at [10, 143] on button "Play/Pause" at bounding box center [11, 149] width 14 height 14
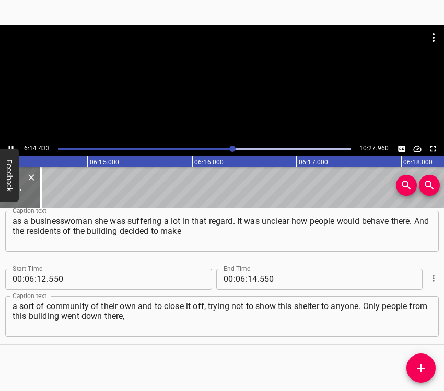
scroll to position [0, 39092]
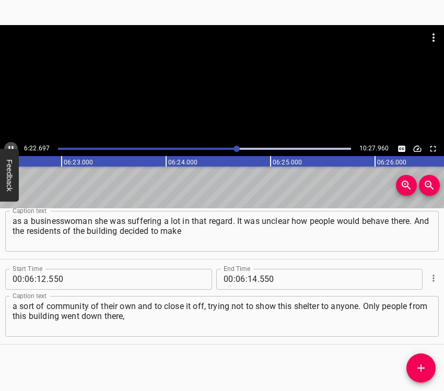
click at [9, 144] on icon "Play/Pause" at bounding box center [10, 148] width 9 height 9
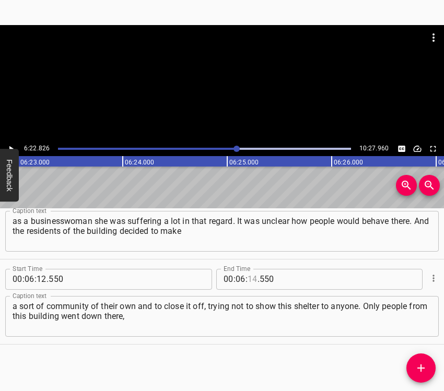
click at [250, 283] on input "number" at bounding box center [252, 279] width 10 height 21
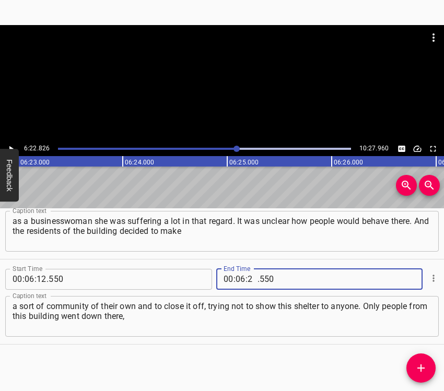
type input "22"
type input "826"
click at [425, 361] on icon "Add Cue" at bounding box center [420, 368] width 13 height 13
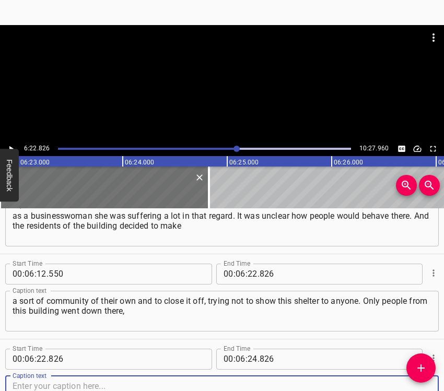
scroll to position [2929, 0]
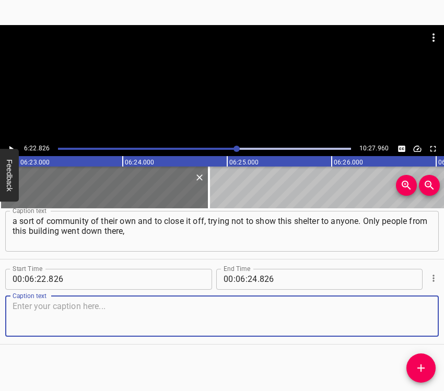
click at [416, 330] on textarea at bounding box center [222, 316] width 419 height 30
click at [163, 307] on textarea at bounding box center [222, 316] width 419 height 30
paste textarea "precisely to avoid the problems that someone might steal or damage something. T…"
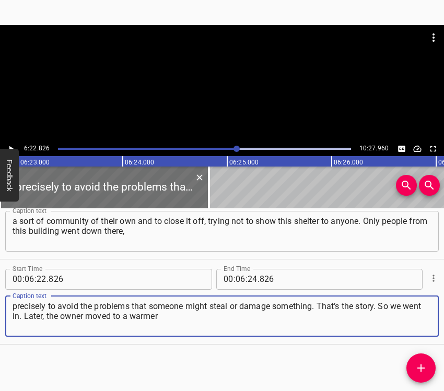
type textarea "precisely to avoid the problems that someone might steal or damage something. T…"
click at [14, 144] on icon "Play/Pause" at bounding box center [10, 148] width 9 height 9
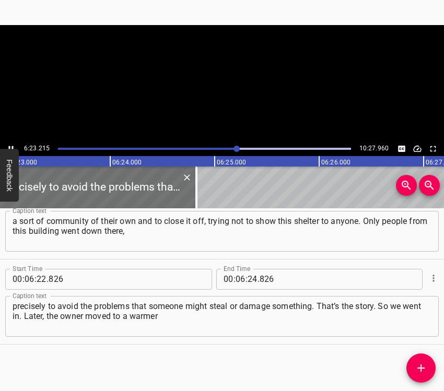
scroll to position [0, 40008]
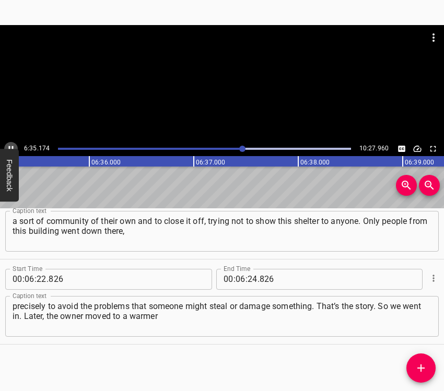
click at [11, 142] on button "Play/Pause" at bounding box center [11, 149] width 14 height 14
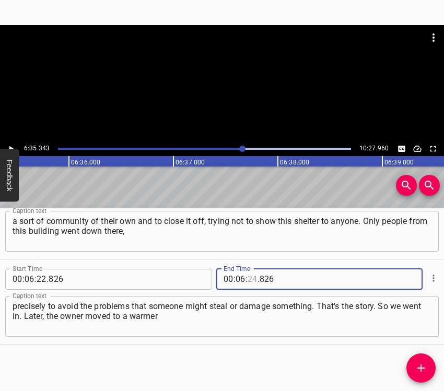
click at [247, 279] on input "number" at bounding box center [252, 279] width 10 height 21
type input "35"
type input "343"
click at [424, 361] on icon "Add Cue" at bounding box center [420, 368] width 13 height 13
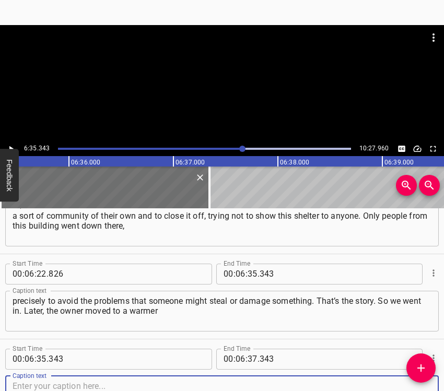
scroll to position [3014, 0]
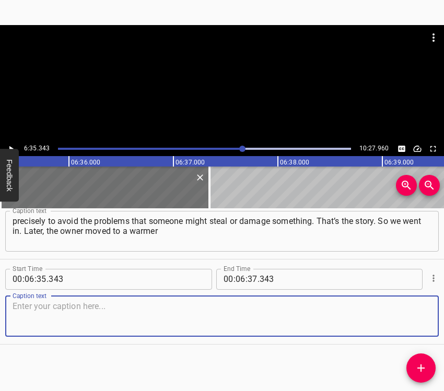
click at [419, 321] on textarea at bounding box center [222, 316] width 419 height 30
click at [33, 316] on textarea at bounding box center [222, 316] width 419 height 30
paste textarea "relationship with us. They even organized coffee, and there was a kitchen. Basi…"
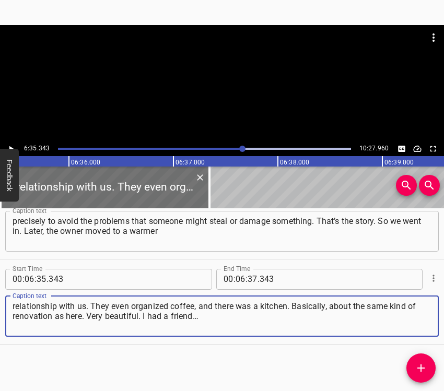
type textarea "relationship with us. They even organized coffee, and there was a kitchen. Basi…"
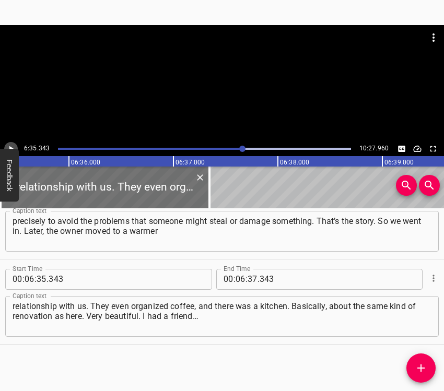
click at [10, 145] on icon "Play/Pause" at bounding box center [10, 148] width 9 height 9
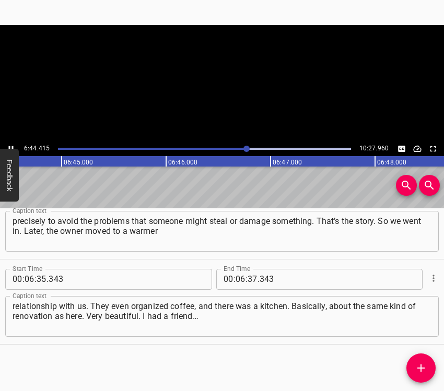
click at [10, 145] on icon "Play/Pause" at bounding box center [10, 148] width 9 height 9
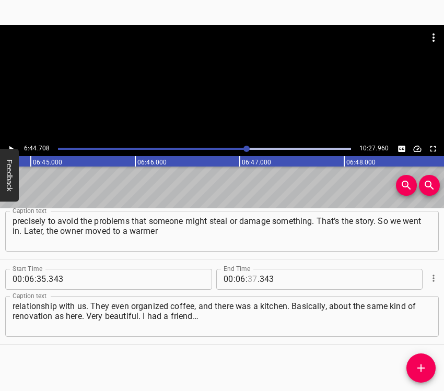
click at [248, 276] on input "number" at bounding box center [252, 279] width 10 height 21
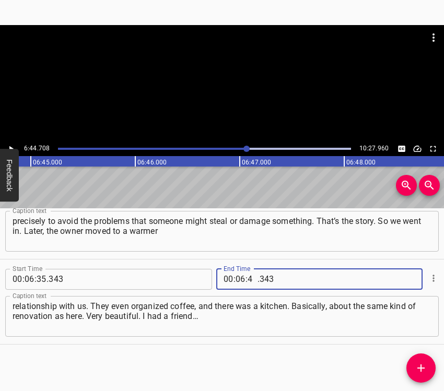
type input "44"
type input "708"
click at [420, 361] on icon "Add Cue" at bounding box center [420, 368] width 13 height 13
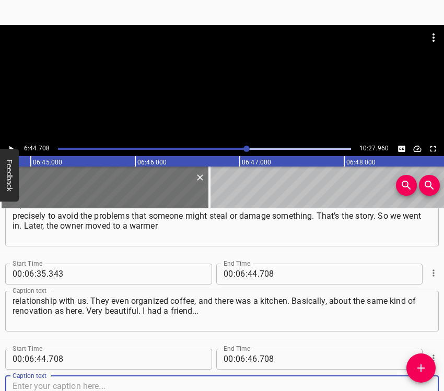
scroll to position [3099, 0]
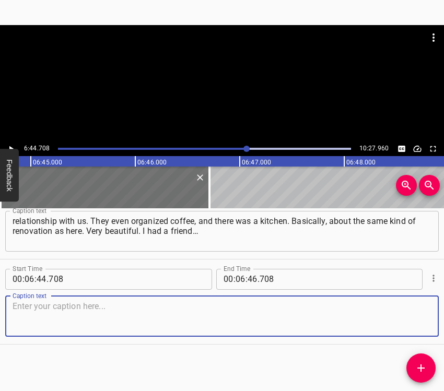
click at [409, 321] on textarea at bounding box center [222, 316] width 419 height 30
click at [28, 326] on textarea at bounding box center [222, 316] width 419 height 30
paste textarea "As they say, it’s better to keep away from a panicker, and that’s really true. …"
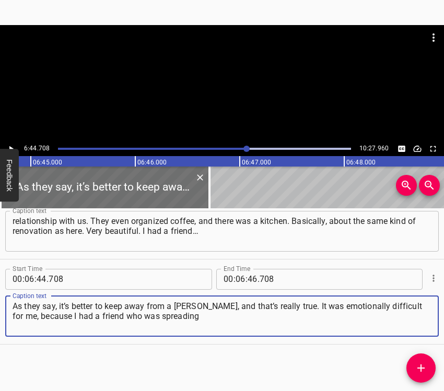
type textarea "As they say, it’s better to keep away from a panicker, and that’s really true. …"
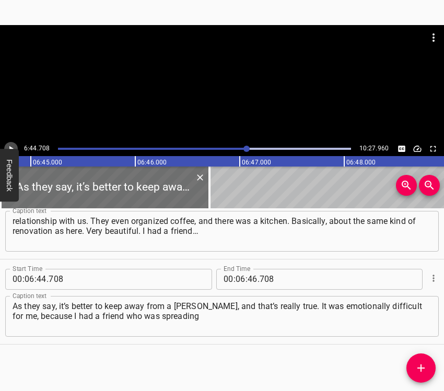
click at [13, 148] on icon "Play/Pause" at bounding box center [10, 148] width 9 height 9
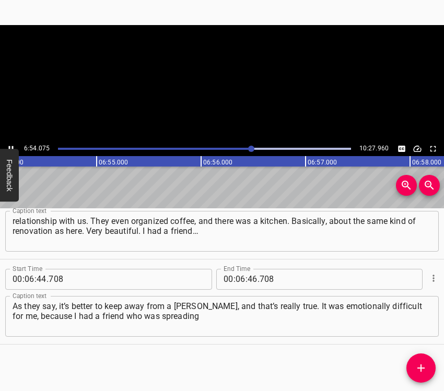
click at [13, 148] on icon "Play/Pause" at bounding box center [11, 149] width 5 height 6
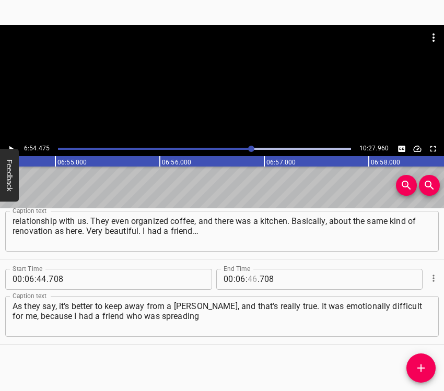
click at [247, 278] on input "number" at bounding box center [252, 279] width 10 height 21
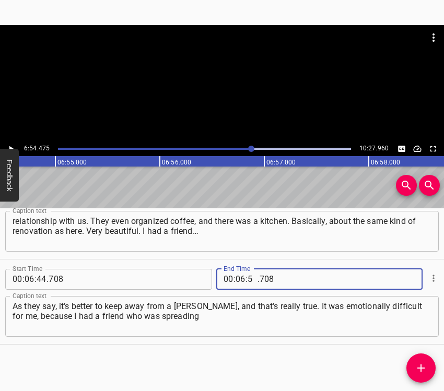
type input "54"
type input "475"
click at [419, 361] on icon "Add Cue" at bounding box center [420, 368] width 13 height 13
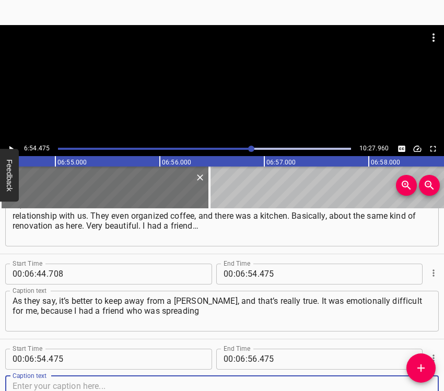
scroll to position [3184, 0]
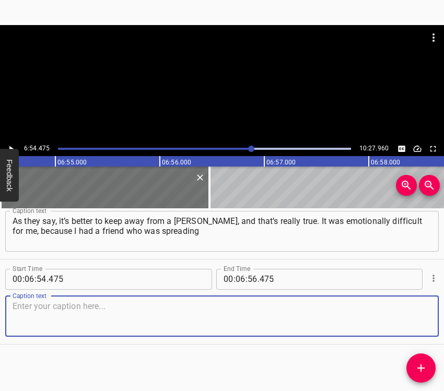
click at [416, 315] on textarea at bounding box center [222, 316] width 419 height 30
click at [25, 303] on textarea at bounding box center [222, 316] width 419 height 30
paste textarea "panic a lot. And that, probably… But overall — we gathered, tried to hold on mo…"
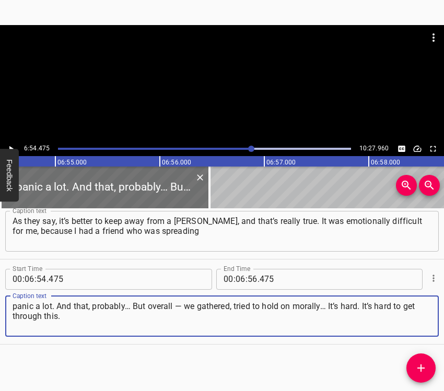
type textarea "panic a lot. And that, probably… But overall — we gathered, tried to hold on mo…"
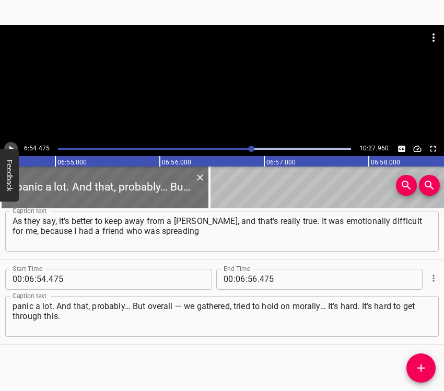
click at [10, 144] on icon "Play/Pause" at bounding box center [10, 148] width 9 height 9
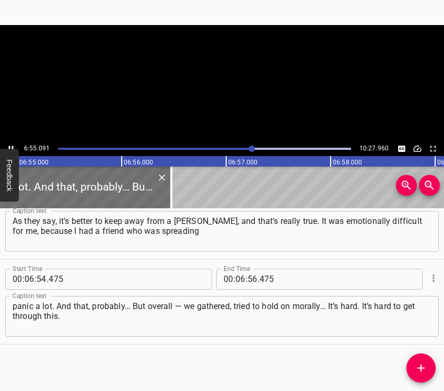
scroll to position [0, 43337]
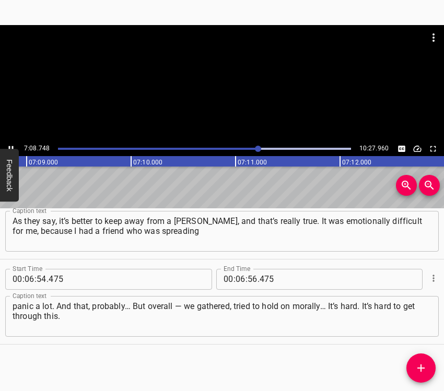
click at [8, 144] on icon "Play/Pause" at bounding box center [10, 148] width 9 height 9
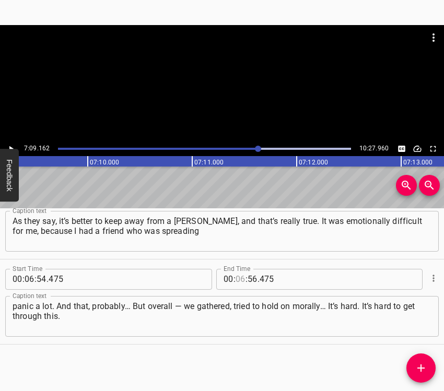
click at [238, 278] on input "number" at bounding box center [240, 279] width 10 height 21
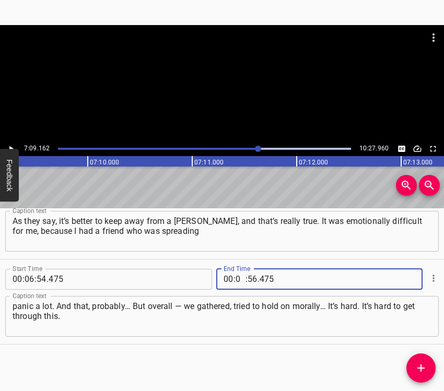
type input "07"
type input "09"
type input "162"
click at [418, 361] on icon "Add Cue" at bounding box center [420, 368] width 13 height 13
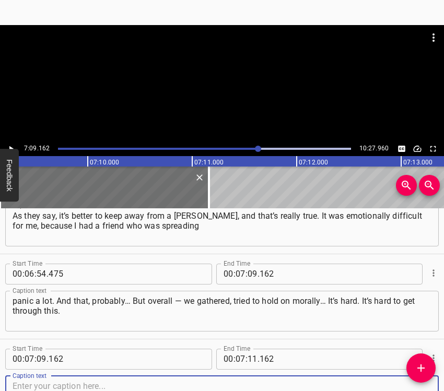
scroll to position [3269, 0]
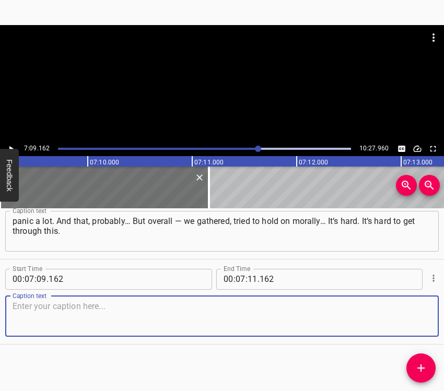
click at [416, 318] on textarea at bounding box center [222, 316] width 419 height 30
click at [128, 314] on textarea at bounding box center [222, 316] width 419 height 30
paste textarea "And if people have the opportunity not to stay in Kyiv, they should take advant…"
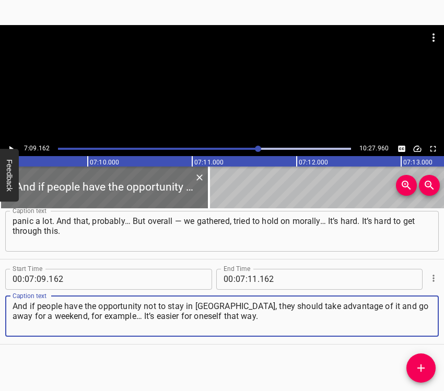
type textarea "And if people have the opportunity not to stay in Kyiv, they should take advant…"
click at [15, 146] on icon "Play/Pause" at bounding box center [10, 148] width 9 height 9
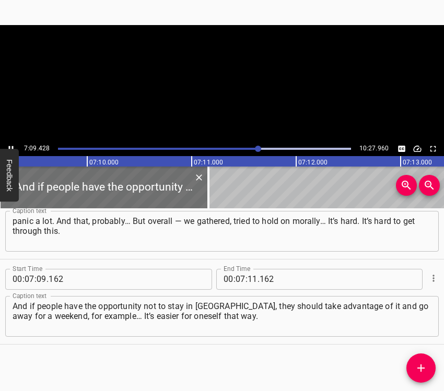
scroll to position [0, 44833]
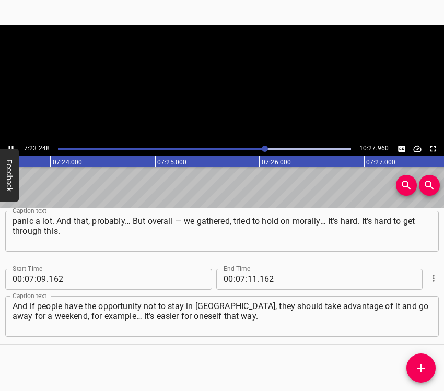
click at [8, 144] on icon "Play/Pause" at bounding box center [10, 148] width 9 height 9
click at [252, 279] on input "number" at bounding box center [252, 279] width 10 height 21
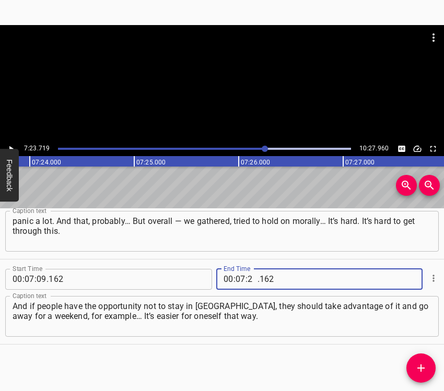
type input "23"
type input "719"
click at [423, 361] on icon "Add Cue" at bounding box center [420, 368] width 13 height 13
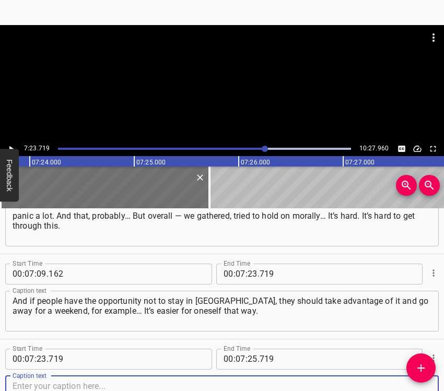
scroll to position [3354, 0]
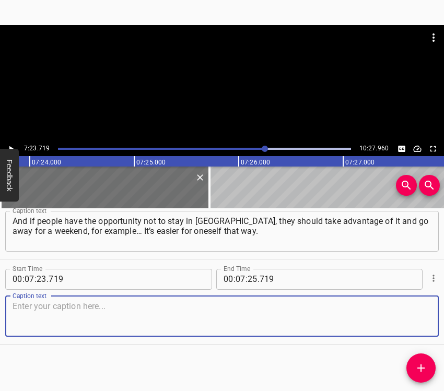
click at [420, 317] on textarea at bounding box center [222, 316] width 419 height 30
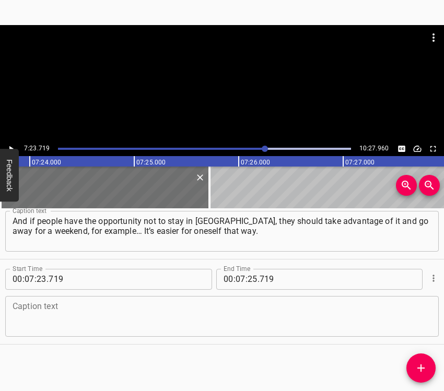
click at [43, 317] on textarea at bounding box center [222, 316] width 419 height 30
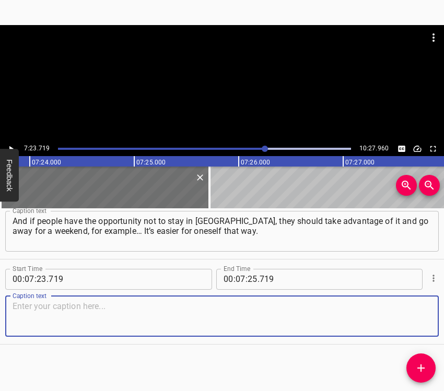
paste textarea "But you shouldn’t neglect the rules. Go to the shelter. Since that time, of cou…"
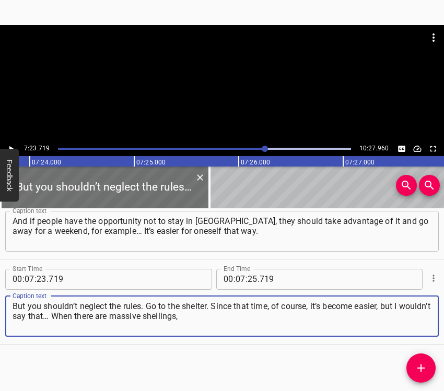
type textarea "But you shouldn’t neglect the rules. Go to the shelter. Since that time, of cou…"
click at [8, 143] on button "Play/Pause" at bounding box center [11, 149] width 14 height 14
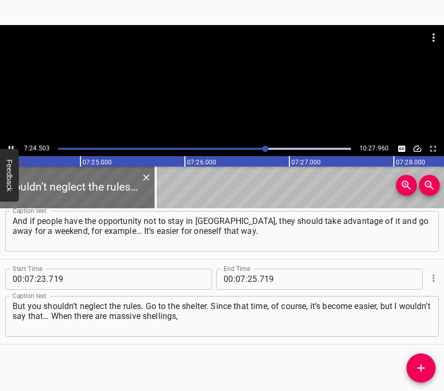
scroll to position [0, 46407]
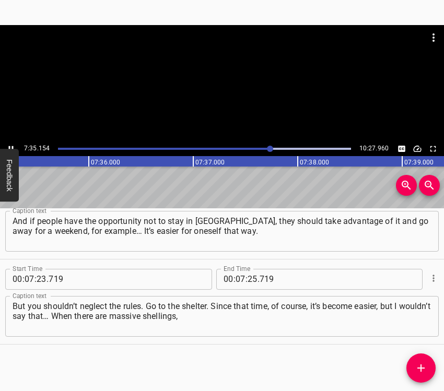
click at [8, 147] on icon "Play/Pause" at bounding box center [10, 148] width 9 height 9
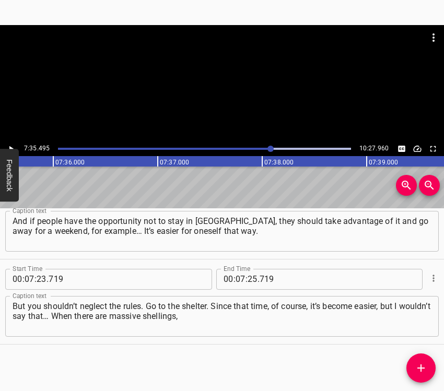
scroll to position [0, 47555]
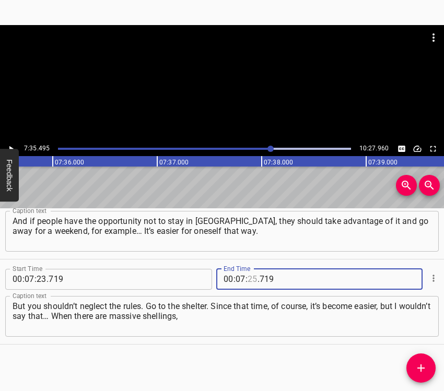
click at [250, 276] on input "number" at bounding box center [252, 279] width 10 height 21
type input "35"
type input "495"
click at [424, 361] on icon "Add Cue" at bounding box center [420, 368] width 13 height 13
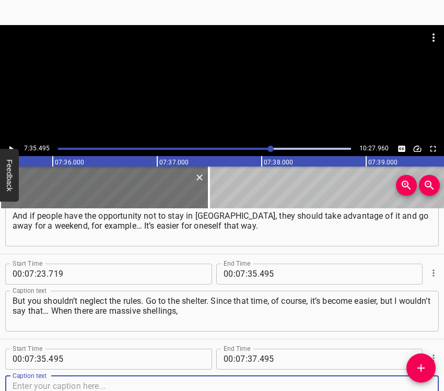
scroll to position [3440, 0]
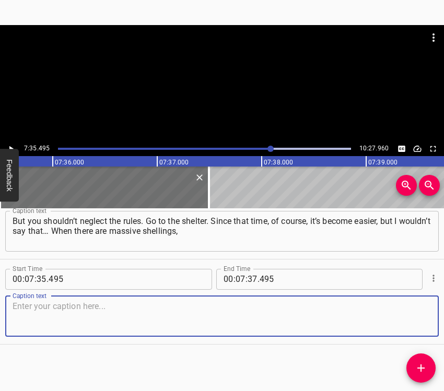
click at [415, 319] on textarea at bounding box center [222, 316] width 419 height 30
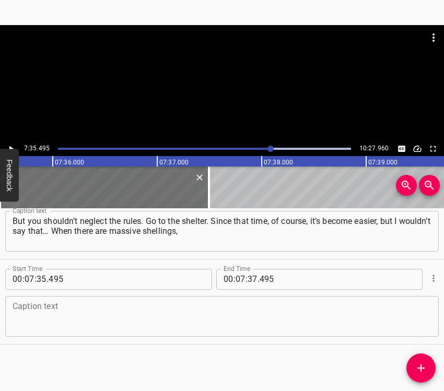
click at [45, 315] on textarea at bounding box center [222, 316] width 419 height 30
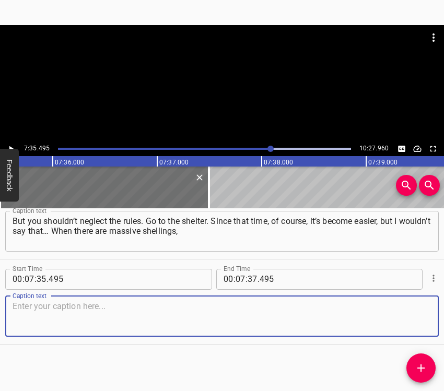
paste textarea "it’s simply unreal not to react when it’s flying over you. It’s scary. I engage…"
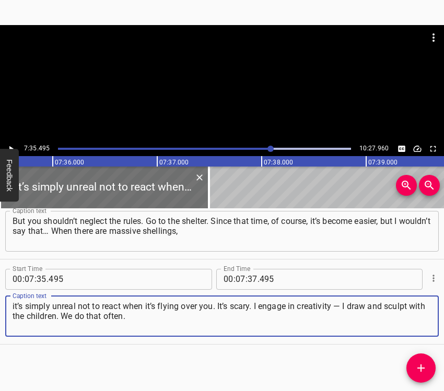
type textarea "it’s simply unreal not to react when it’s flying over you. It’s scary. I engage…"
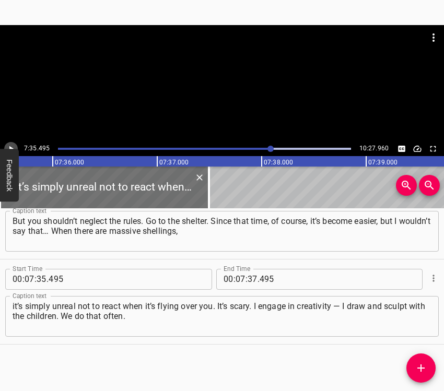
click at [9, 144] on icon "Play/Pause" at bounding box center [10, 148] width 9 height 9
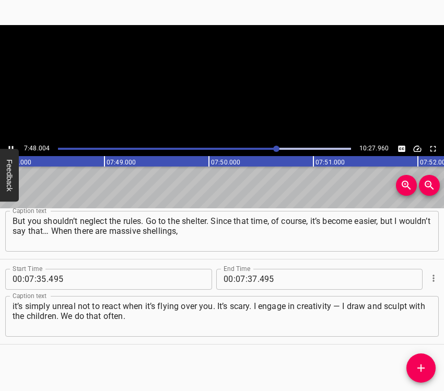
click at [9, 144] on icon "Play/Pause" at bounding box center [10, 148] width 9 height 9
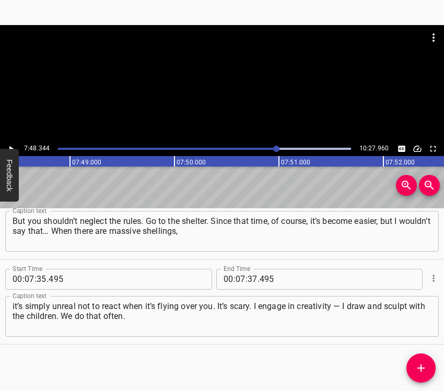
scroll to position [0, 48896]
click at [9, 144] on icon "Play/Pause" at bounding box center [10, 148] width 9 height 9
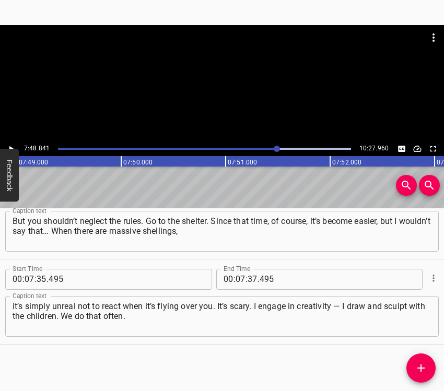
click at [257, 277] on span "." at bounding box center [258, 279] width 2 height 21
click at [252, 277] on input "number" at bounding box center [252, 279] width 10 height 21
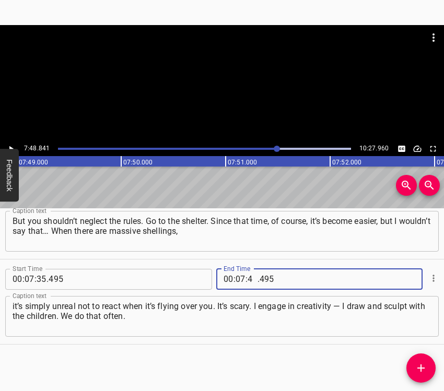
type input "48"
type input "841"
click at [421, 361] on icon "Add Cue" at bounding box center [420, 368] width 13 height 13
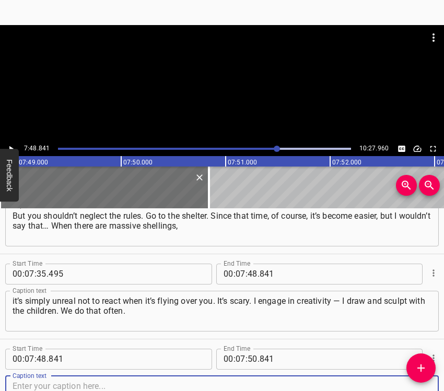
scroll to position [3525, 0]
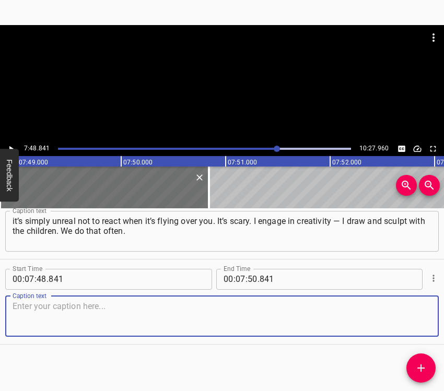
drag, startPoint x: 416, startPoint y: 320, endPoint x: 442, endPoint y: 312, distance: 26.8
click at [416, 319] on textarea at bounding box center [222, 316] width 419 height 30
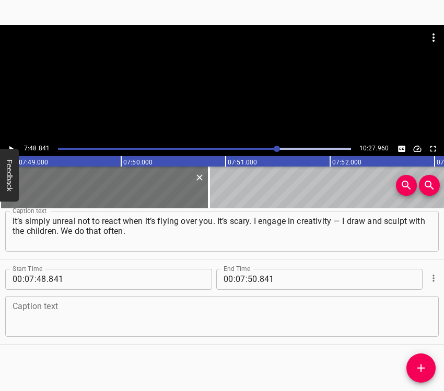
click at [25, 317] on textarea at bounding box center [222, 316] width 419 height 30
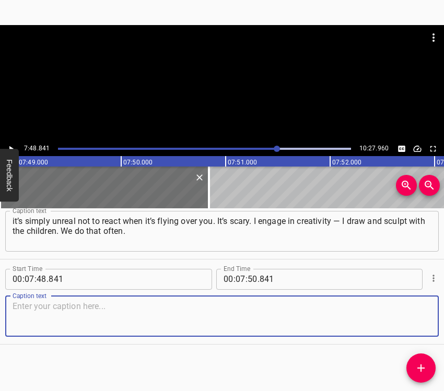
paste textarea "Especially my daughter Mia constantly involves me in it. Just like my father us…"
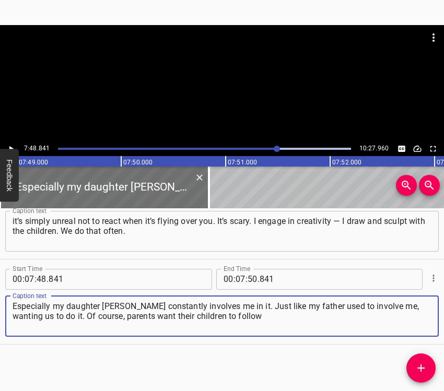
type textarea "Especially my daughter Mia constantly involves me in it. Just like my father us…"
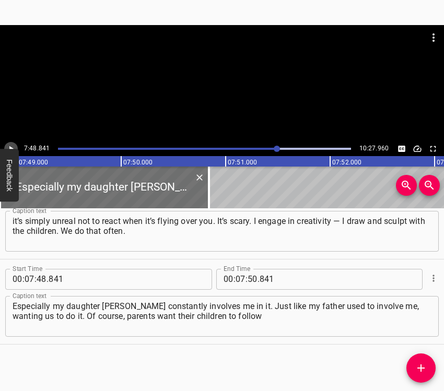
click at [10, 145] on icon "Play/Pause" at bounding box center [10, 148] width 9 height 9
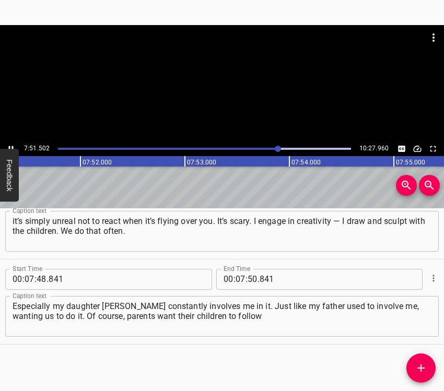
scroll to position [0, 49226]
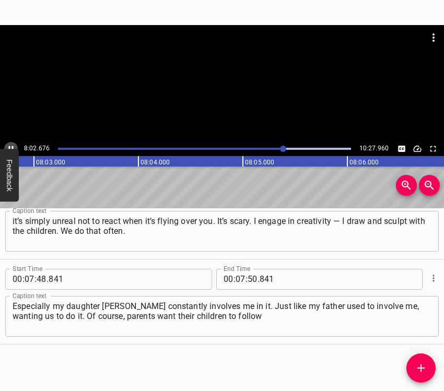
click at [11, 145] on icon "Play/Pause" at bounding box center [10, 148] width 9 height 9
click at [235, 269] on input "number" at bounding box center [240, 279] width 10 height 21
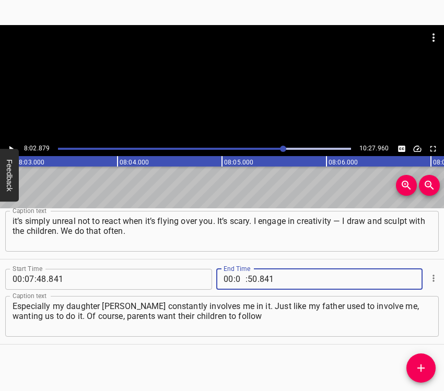
type input "08"
type input "02"
type input "879"
click at [423, 361] on icon "Add Cue" at bounding box center [420, 368] width 13 height 13
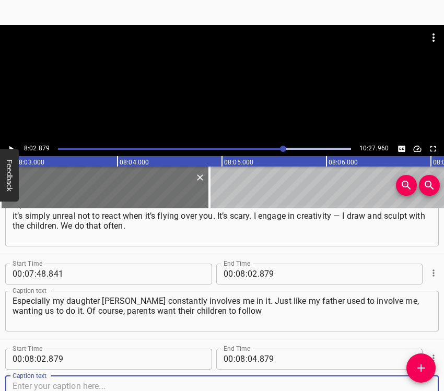
scroll to position [3610, 0]
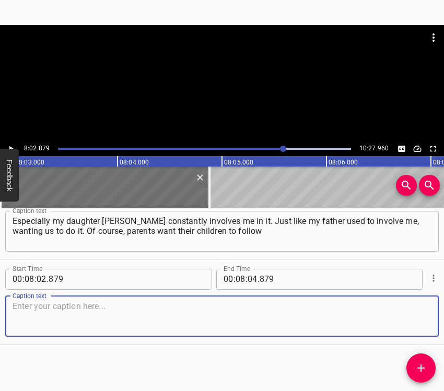
click at [422, 322] on div "Caption text" at bounding box center [221, 316] width 433 height 41
click at [159, 318] on textarea at bounding box center [222, 316] width 419 height 30
paste textarea "in their footsteps, especially in such a wonderful field. But somehow it didn’t…"
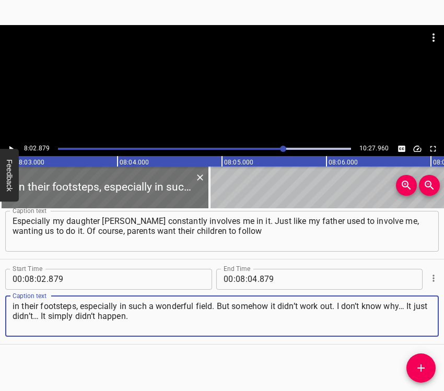
type textarea "in their footsteps, especially in such a wonderful field. But somehow it didn’t…"
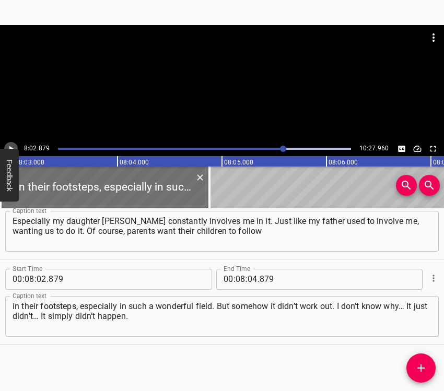
click at [10, 144] on icon "Play/Pause" at bounding box center [10, 148] width 9 height 9
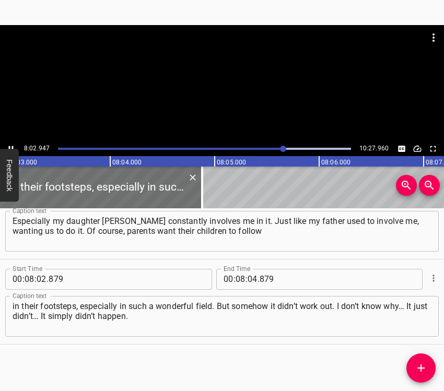
scroll to position [0, 50448]
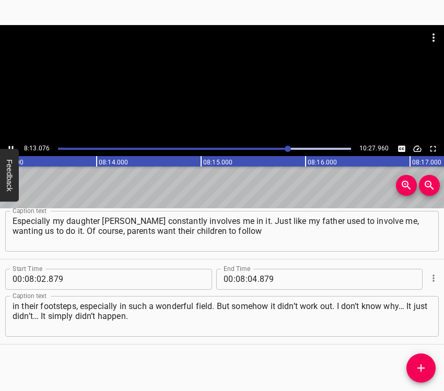
click at [9, 146] on icon "Play/Pause" at bounding box center [11, 149] width 5 height 6
click at [248, 278] on input "number" at bounding box center [252, 279] width 10 height 21
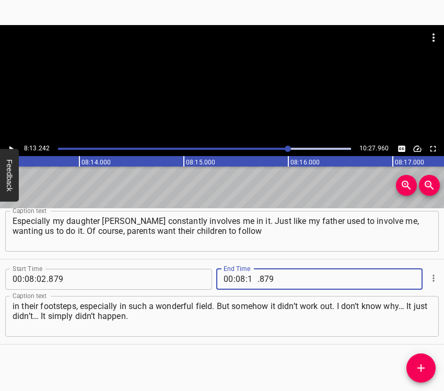
type input "13"
type input "242"
drag, startPoint x: 423, startPoint y: 369, endPoint x: 436, endPoint y: 370, distance: 13.7
click at [421, 361] on icon "Add Cue" at bounding box center [420, 367] width 7 height 7
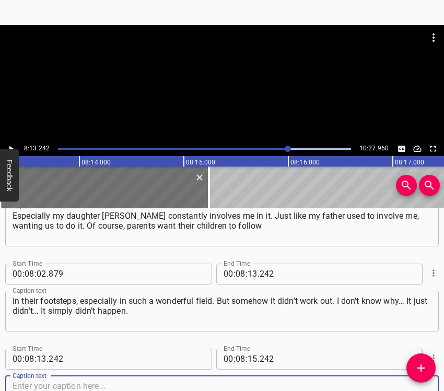
scroll to position [3695, 0]
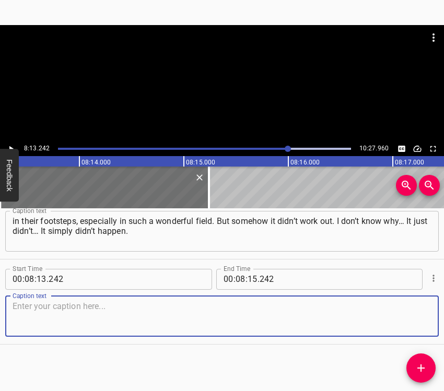
drag, startPoint x: 410, startPoint y: 319, endPoint x: 423, endPoint y: 317, distance: 13.2
click at [423, 317] on div "Caption text" at bounding box center [221, 316] width 433 height 41
click at [181, 303] on textarea at bounding box center [222, 316] width 419 height 30
paste textarea "But in general, who knows? Maybe over time something will work out. I do have t…"
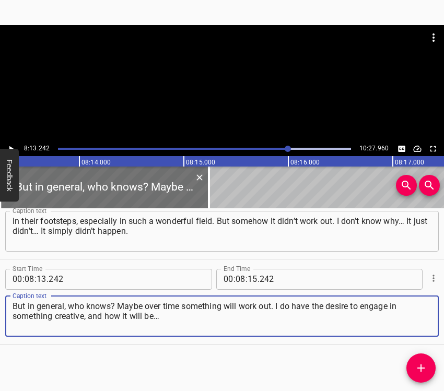
type textarea "But in general, who knows? Maybe over time something will work out. I do have t…"
click at [11, 145] on icon "Play/Pause" at bounding box center [10, 148] width 9 height 9
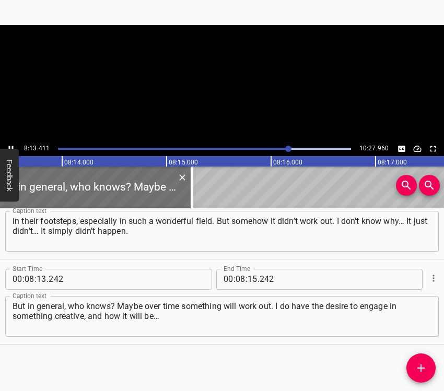
scroll to position [0, 51538]
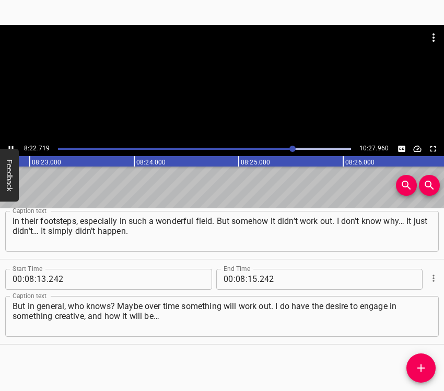
click at [10, 146] on icon "Play/Pause" at bounding box center [10, 148] width 9 height 9
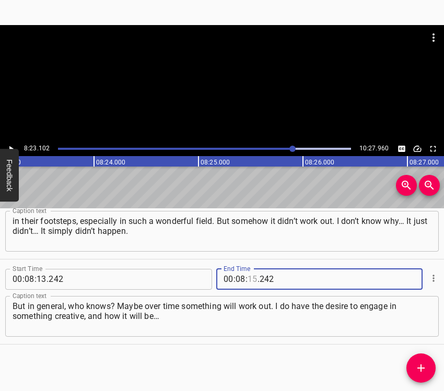
click at [251, 281] on input "number" at bounding box center [252, 279] width 10 height 21
type input "23"
type input "102"
click at [426, 361] on icon "Add Cue" at bounding box center [420, 368] width 13 height 13
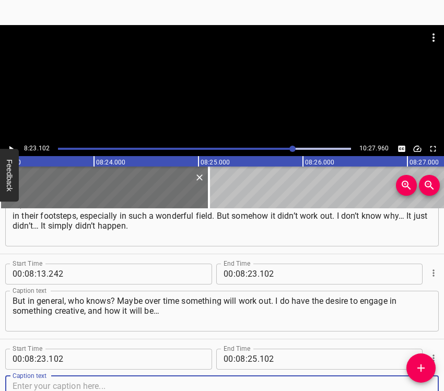
scroll to position [3780, 0]
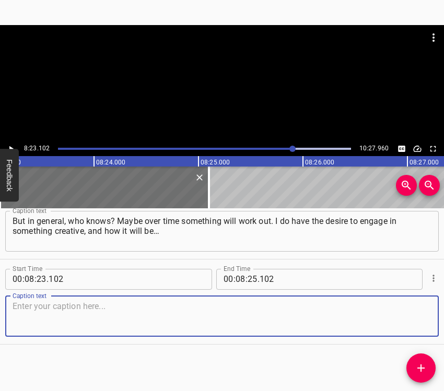
drag, startPoint x: 402, startPoint y: 314, endPoint x: 414, endPoint y: 318, distance: 12.6
click at [406, 317] on textarea at bounding box center [222, 316] width 419 height 30
click at [82, 310] on textarea at bounding box center [222, 316] width 419 height 30
paste textarea "Maybe when I get a bit more free time, and there’s an opportunity, then I will …"
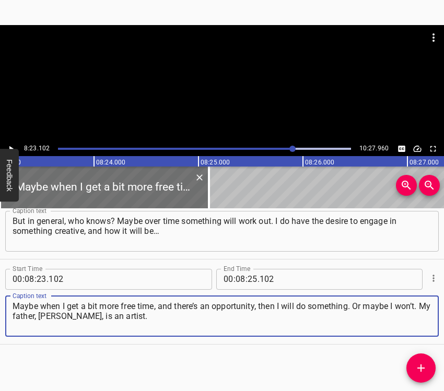
type textarea "Maybe when I get a bit more free time, and there’s an opportunity, then I will …"
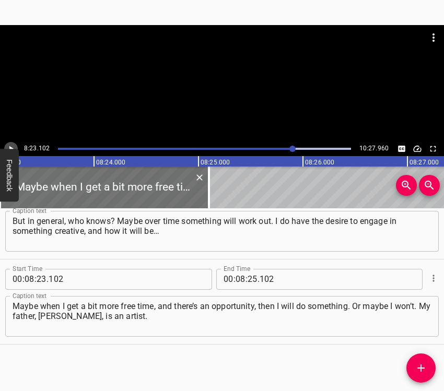
click at [12, 146] on icon "Play/Pause" at bounding box center [10, 148] width 9 height 9
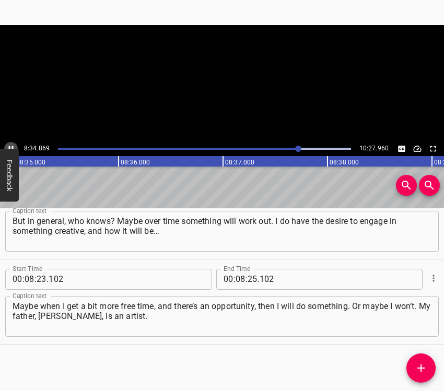
click at [12, 146] on icon "Play/Pause" at bounding box center [11, 149] width 5 height 6
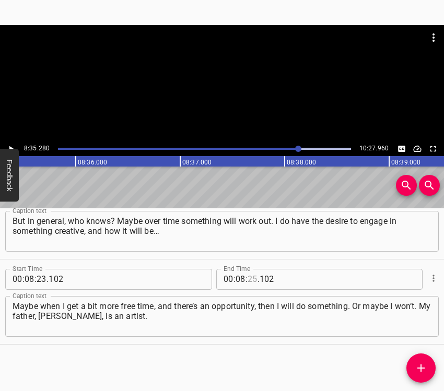
click at [248, 277] on input "number" at bounding box center [252, 279] width 10 height 21
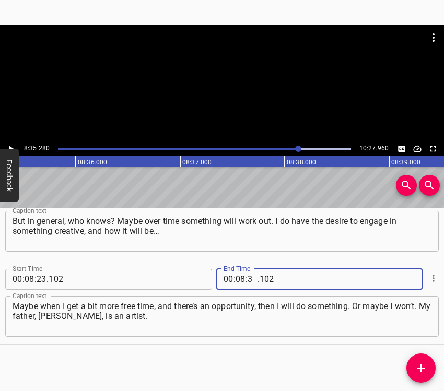
type input "35"
type input "280"
click at [422, 361] on button "Add Cue" at bounding box center [420, 367] width 29 height 29
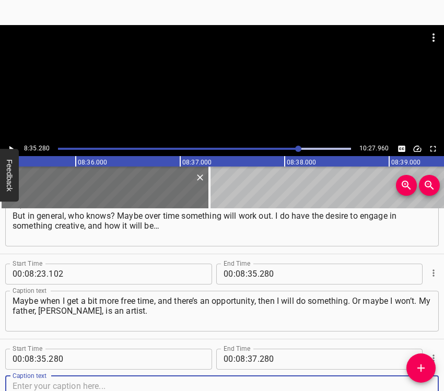
scroll to position [3865, 0]
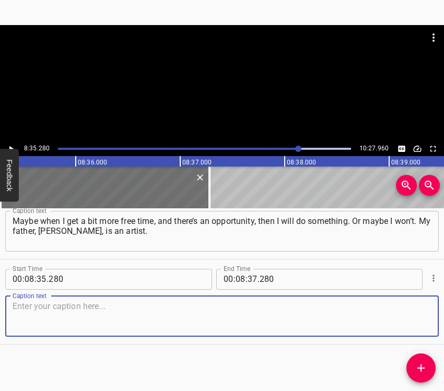
drag, startPoint x: 414, startPoint y: 310, endPoint x: 440, endPoint y: 302, distance: 26.4
click at [416, 310] on textarea at bounding box center [222, 316] width 419 height 30
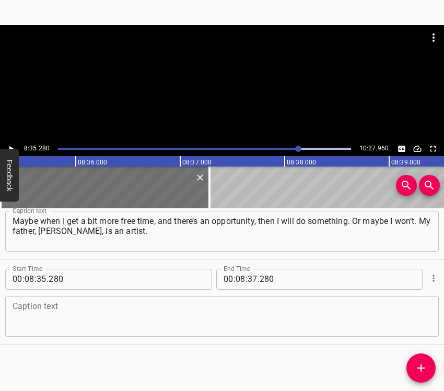
click at [76, 314] on textarea at bounding box center [222, 316] width 419 height 30
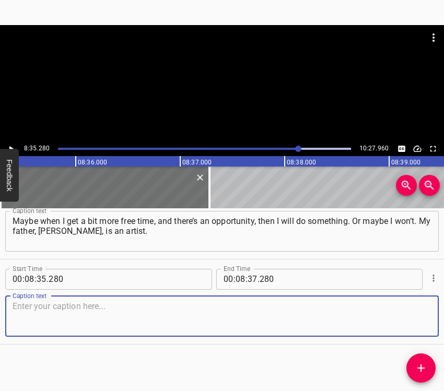
paste textarea "He is a member of the National Union of Artists of Ukraine. Right now, there is…"
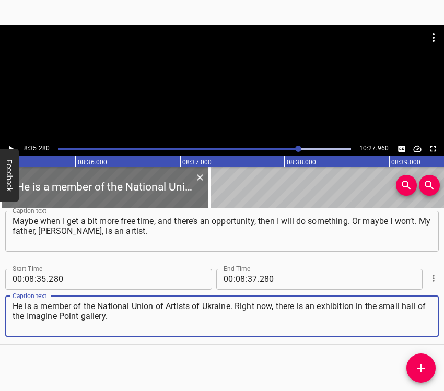
type textarea "He is a member of the National Union of Artists of Ukraine. Right now, there is…"
click at [7, 149] on button "Feedback" at bounding box center [9, 175] width 19 height 53
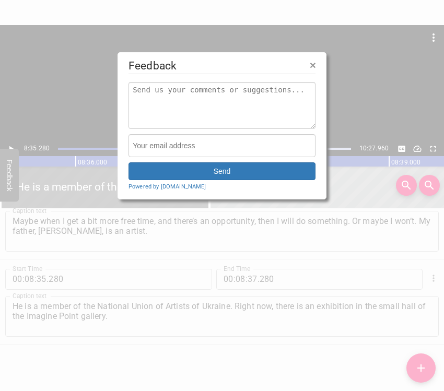
click at [10, 147] on div at bounding box center [222, 195] width 444 height 391
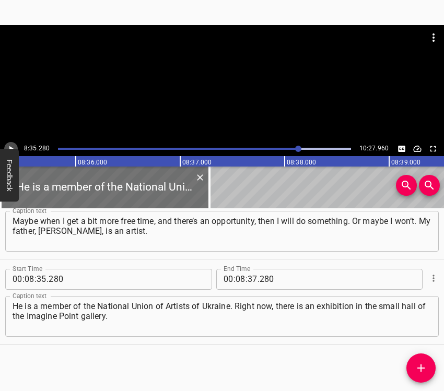
click at [10, 145] on icon "Play/Pause" at bounding box center [10, 148] width 9 height 9
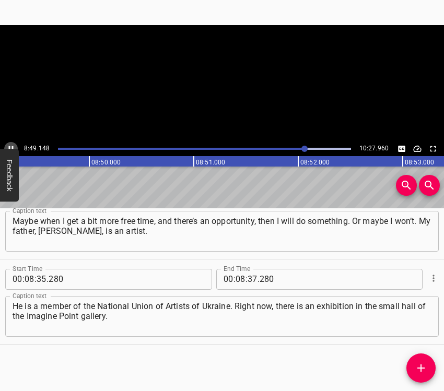
click at [11, 145] on icon "Play/Pause" at bounding box center [10, 148] width 9 height 9
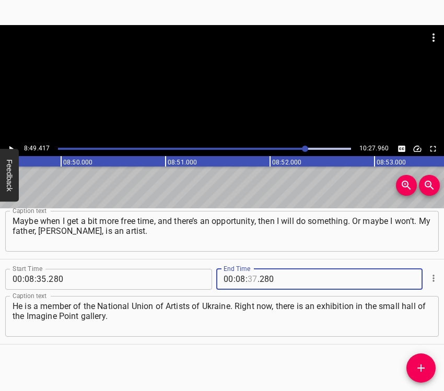
click at [251, 277] on input "number" at bounding box center [252, 279] width 10 height 21
type input "49"
type input "417"
click at [415, 361] on icon "Add Cue" at bounding box center [420, 368] width 13 height 13
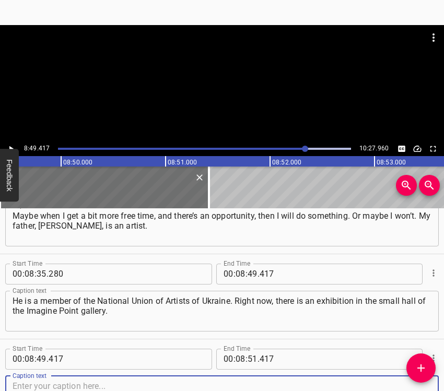
scroll to position [3950, 0]
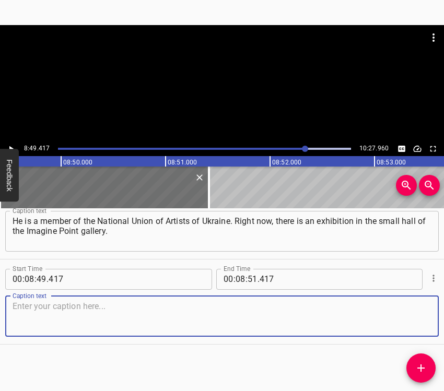
click at [414, 325] on textarea at bounding box center [222, 316] width 419 height 30
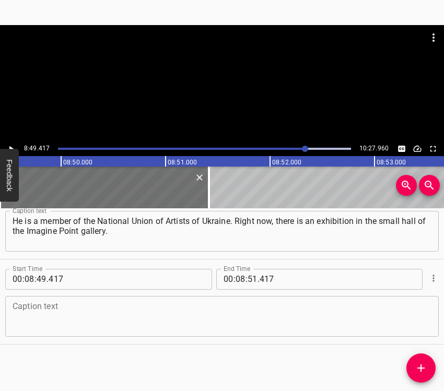
click at [148, 322] on textarea at bounding box center [222, 316] width 419 height 30
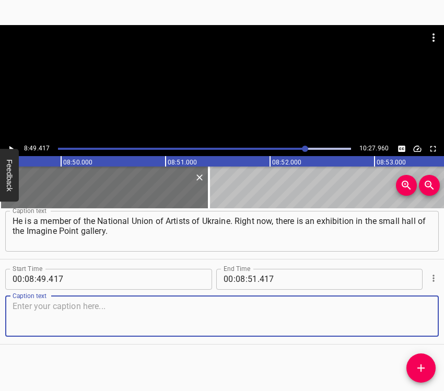
paste textarea "A wonderful exhibition. Be sure to visit — it’s really great. Also, Stakho Smyr…"
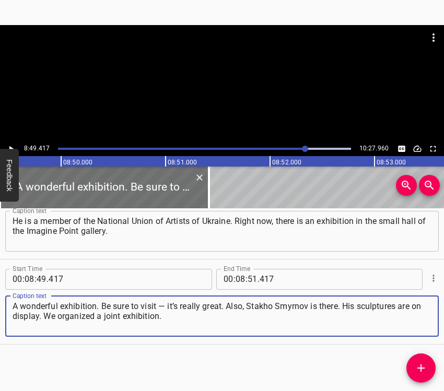
type textarea "A wonderful exhibition. Be sure to visit — it’s really great. Also, Stakho Smyr…"
click at [13, 141] on div at bounding box center [222, 83] width 444 height 116
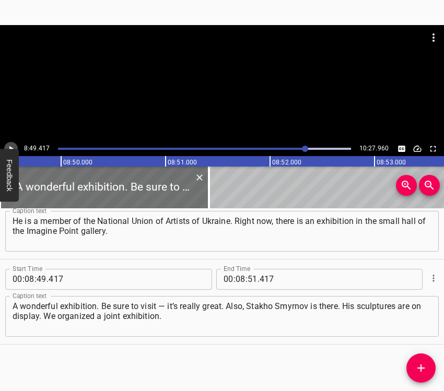
click at [11, 145] on icon "Play/Pause" at bounding box center [10, 148] width 9 height 9
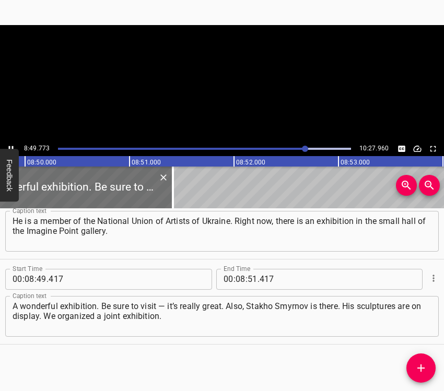
scroll to position [0, 55309]
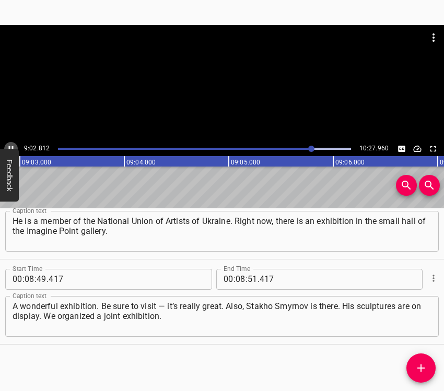
click at [11, 144] on icon "Play/Pause" at bounding box center [10, 148] width 9 height 9
click at [238, 277] on input "number" at bounding box center [240, 279] width 10 height 21
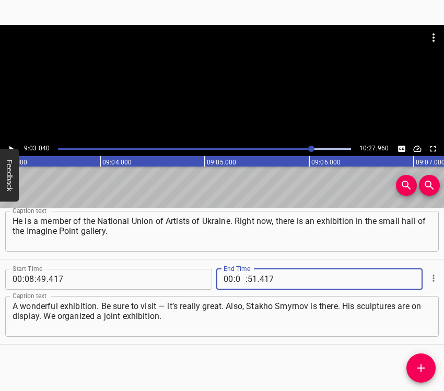
type input "09"
type input "03"
type input "040"
click at [418, 359] on button "Add Cue" at bounding box center [420, 367] width 29 height 29
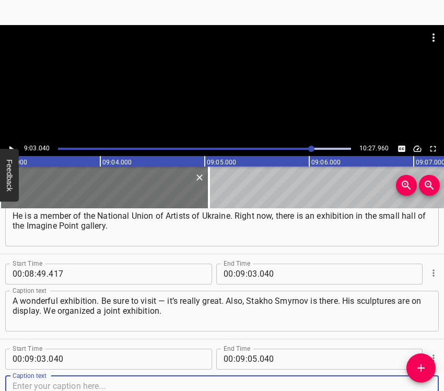
scroll to position [4035, 0]
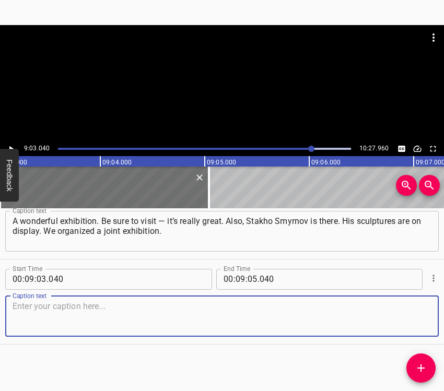
click at [412, 326] on textarea at bounding box center [222, 316] width 419 height 30
click at [147, 317] on textarea at bounding box center [222, 316] width 419 height 30
paste textarea "It’s really wonderful, great. I am optimistic and believe that… I want to build…"
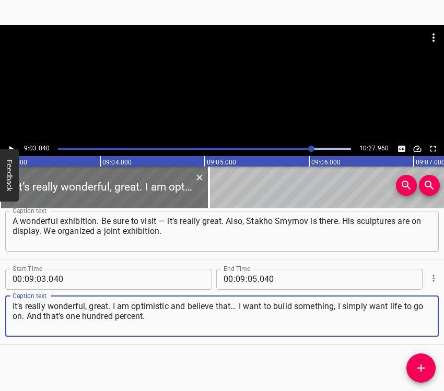
type textarea "It’s really wonderful, great. I am optimistic and believe that… I want to build…"
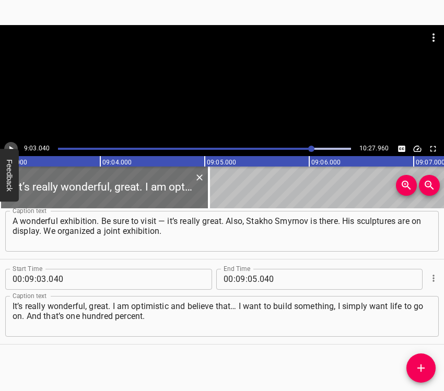
click at [14, 146] on icon "Play/Pause" at bounding box center [10, 148] width 9 height 9
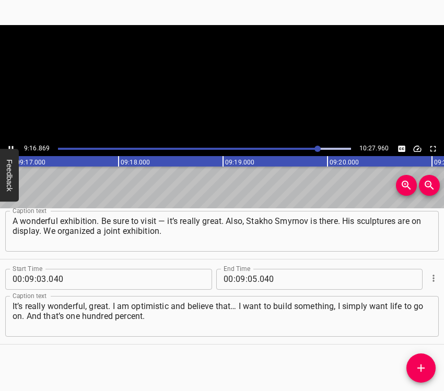
click at [14, 146] on icon "Play/Pause" at bounding box center [10, 148] width 9 height 9
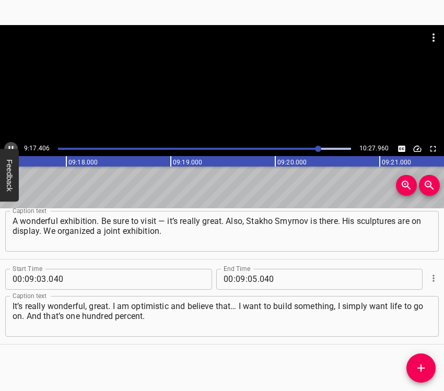
click at [14, 146] on icon "Play/Pause" at bounding box center [10, 148] width 9 height 9
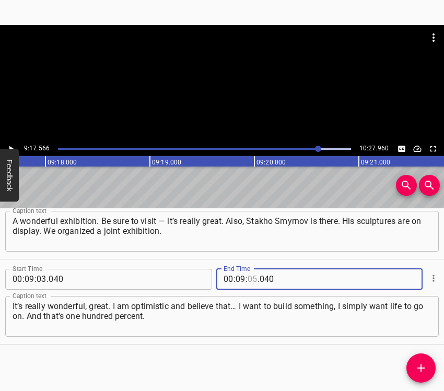
click at [248, 280] on input "number" at bounding box center [252, 279] width 10 height 21
type input "17"
type input "566"
click at [422, 361] on icon "Add Cue" at bounding box center [420, 368] width 13 height 13
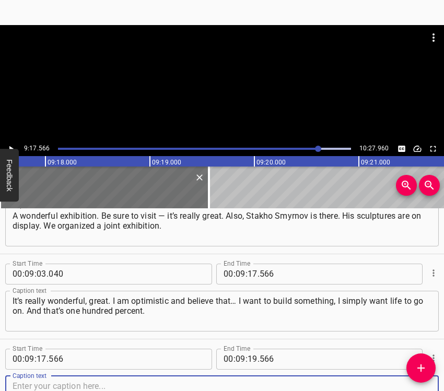
scroll to position [4120, 0]
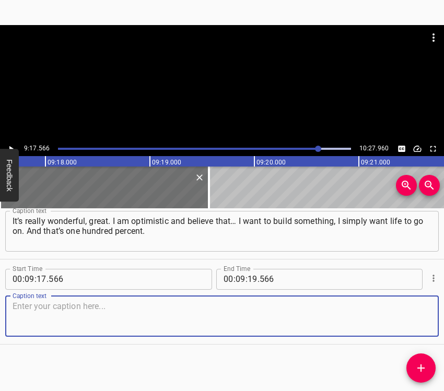
click at [414, 312] on textarea at bounding box center [222, 316] width 419 height 30
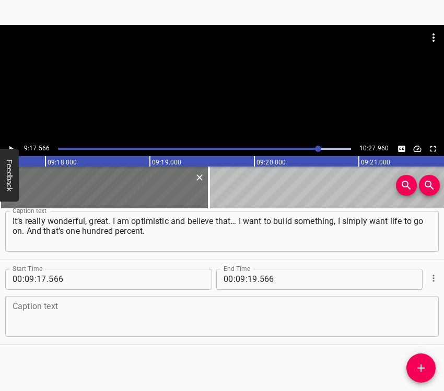
click at [138, 305] on textarea at bounding box center [222, 316] width 419 height 30
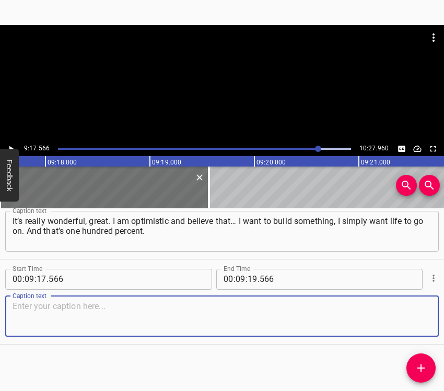
paste textarea "There is no apathy or anything like that. Of course, I constantly explain. We c…"
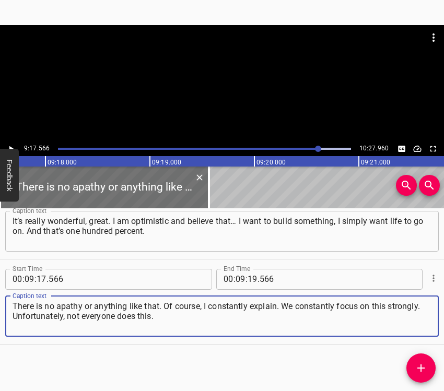
type textarea "There is no apathy or anything like that. Of course, I constantly explain. We c…"
click at [15, 143] on div "9:17.566 10:27.960" at bounding box center [222, 148] width 444 height 15
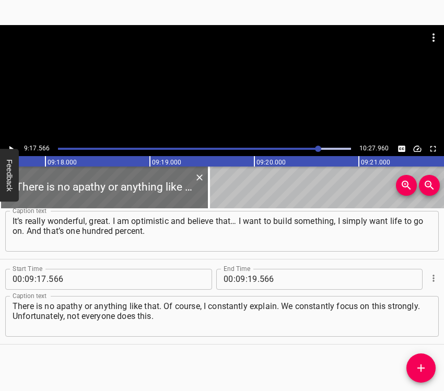
click at [9, 145] on icon "Play/Pause" at bounding box center [10, 148] width 9 height 9
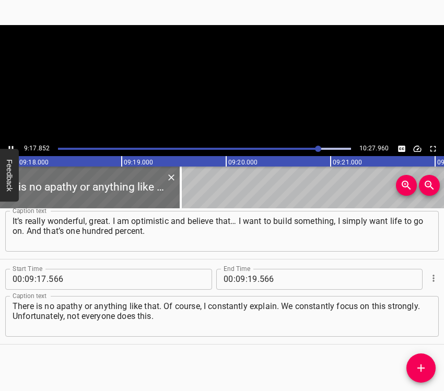
scroll to position [0, 58267]
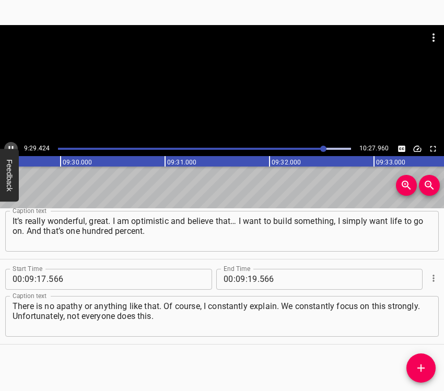
click at [11, 146] on icon "Play/Pause" at bounding box center [10, 148] width 9 height 9
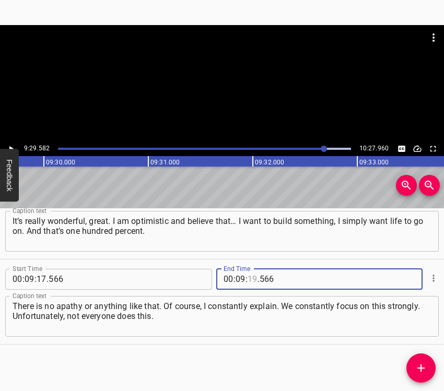
click at [248, 279] on input "number" at bounding box center [252, 279] width 10 height 21
type input "29"
type input "582"
click at [420, 361] on icon "Add Cue" at bounding box center [420, 368] width 13 height 13
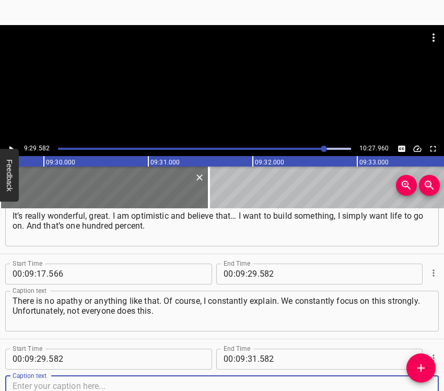
scroll to position [4205, 0]
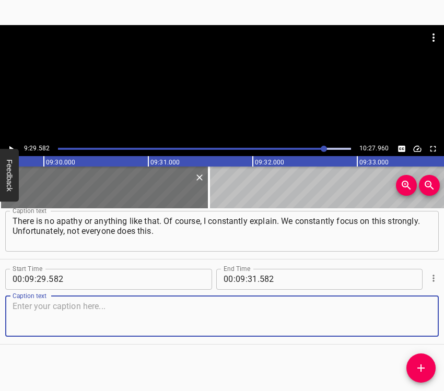
click at [417, 322] on textarea at bounding box center [222, 316] width 419 height 30
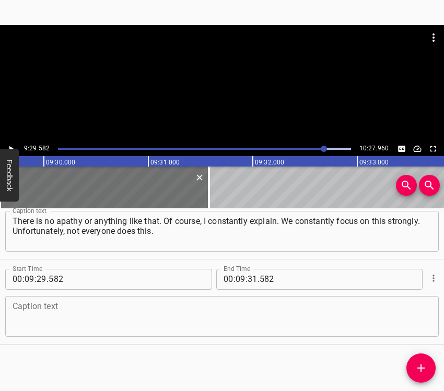
click at [101, 317] on textarea at bounding box center [222, 316] width 419 height 30
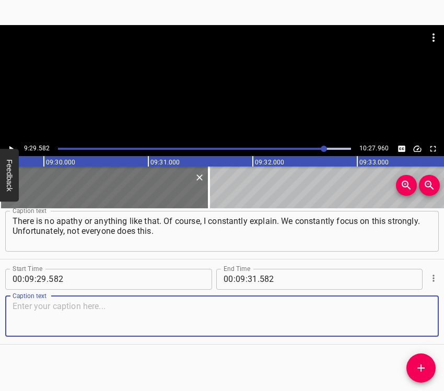
paste textarea "And I would like people to pay attention to the future, to our children, and in…"
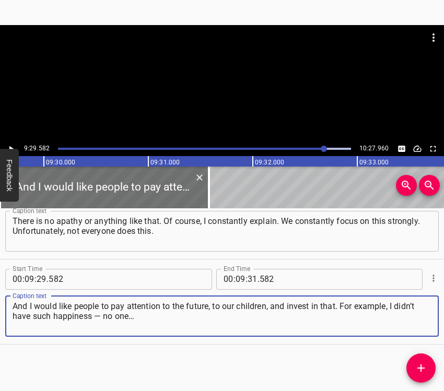
type textarea "And I would like people to pay attention to the future, to our children, and in…"
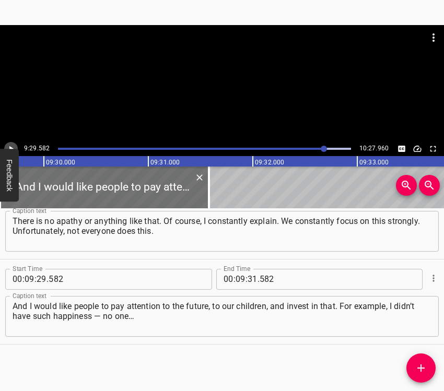
click at [12, 145] on icon "Play/Pause" at bounding box center [10, 148] width 9 height 9
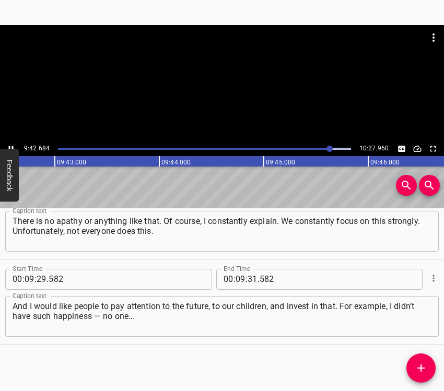
click at [8, 144] on icon "Play/Pause" at bounding box center [10, 148] width 9 height 9
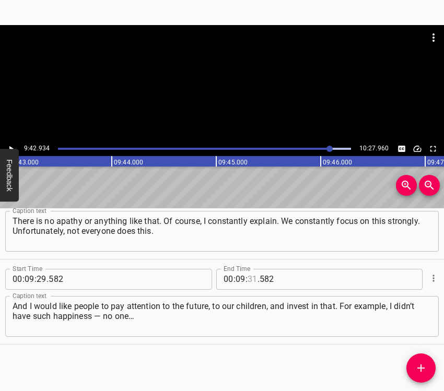
click at [247, 278] on input "number" at bounding box center [252, 279] width 10 height 21
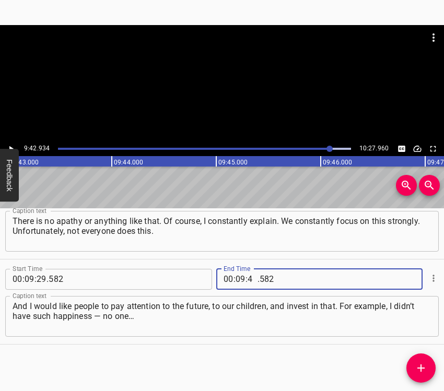
type input "42"
type input "934"
click at [423, 361] on button "Add Cue" at bounding box center [420, 367] width 29 height 29
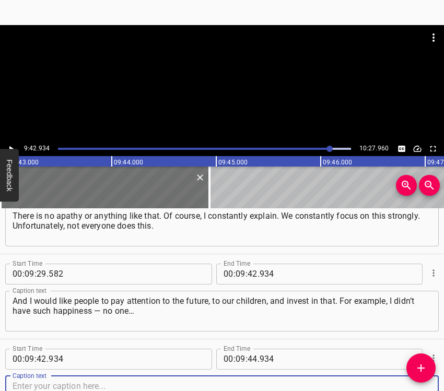
scroll to position [4290, 0]
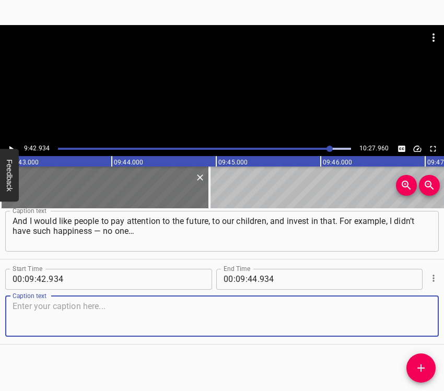
drag, startPoint x: 413, startPoint y: 320, endPoint x: 440, endPoint y: 316, distance: 26.9
click at [413, 319] on textarea at bounding box center [222, 316] width 419 height 30
click at [227, 326] on textarea at bounding box center [222, 316] width 419 height 30
paste textarea "Somehow, back then, it was all perceived differently. Although my father was ve…"
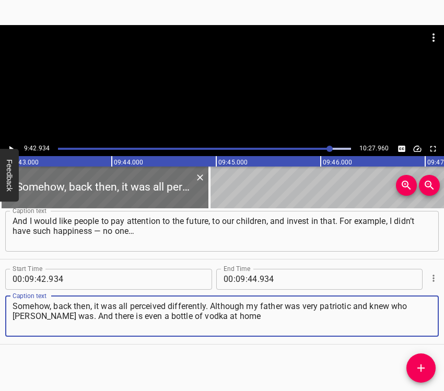
type textarea "Somehow, back then, it was all perceived differently. Although my father was ve…"
click at [11, 145] on icon "Play/Pause" at bounding box center [10, 148] width 9 height 9
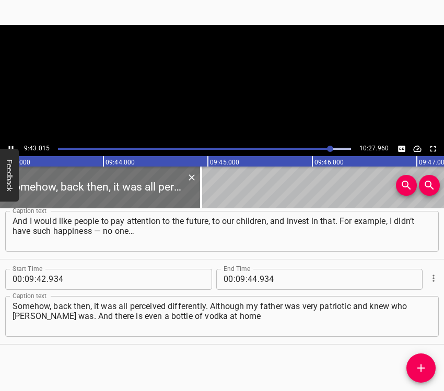
scroll to position [0, 60893]
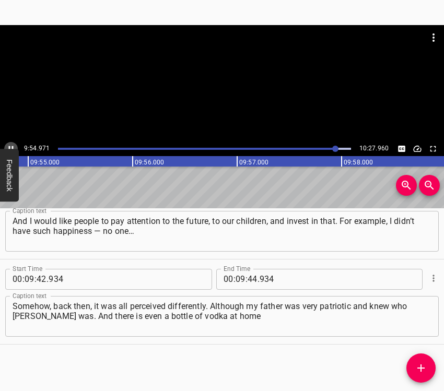
click at [11, 144] on icon "Play/Pause" at bounding box center [10, 148] width 9 height 9
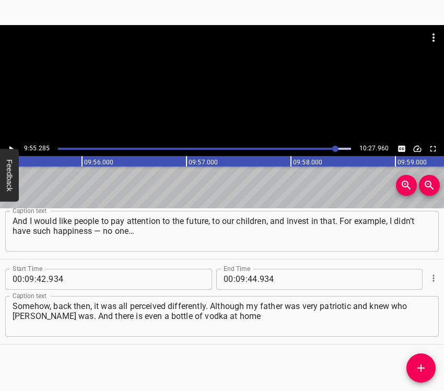
scroll to position [0, 62149]
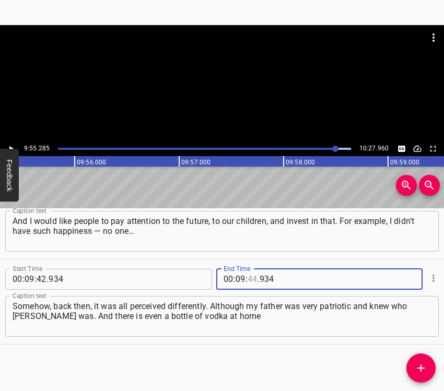
click at [249, 279] on input "number" at bounding box center [252, 279] width 10 height 21
type input "55"
type input "285"
click at [421, 361] on icon "Add Cue" at bounding box center [420, 368] width 13 height 13
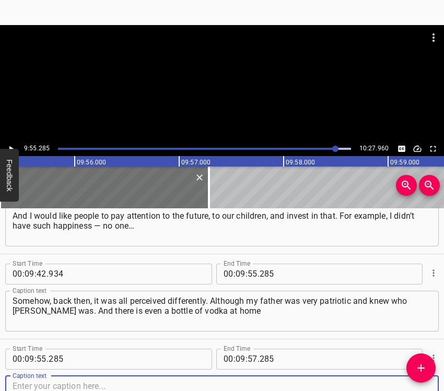
scroll to position [4376, 0]
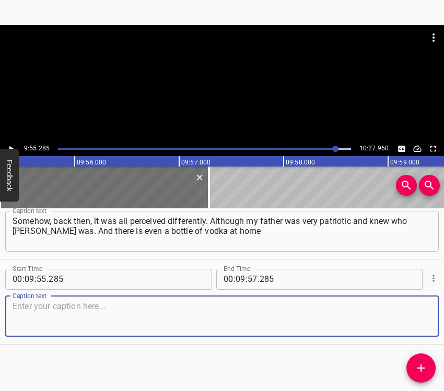
drag, startPoint x: 418, startPoint y: 322, endPoint x: 442, endPoint y: 316, distance: 24.7
click at [418, 321] on textarea at bounding box center [222, 316] width 419 height 30
click at [27, 306] on textarea at bounding box center [222, 316] width 419 height 30
paste textarea "called “When putin Dies.” We will open it and even pour it out somewhere, becau…"
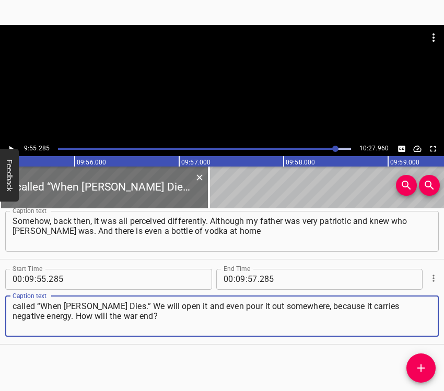
type textarea "called “When putin Dies.” We will open it and even pour it out somewhere, becau…"
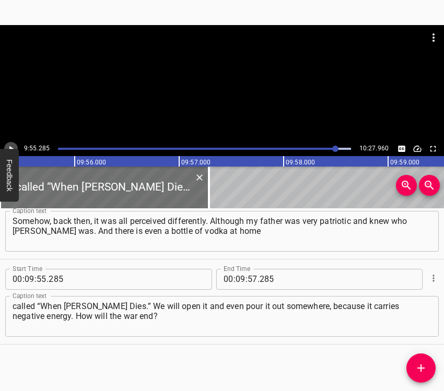
click at [13, 147] on icon "Play/Pause" at bounding box center [10, 148] width 9 height 9
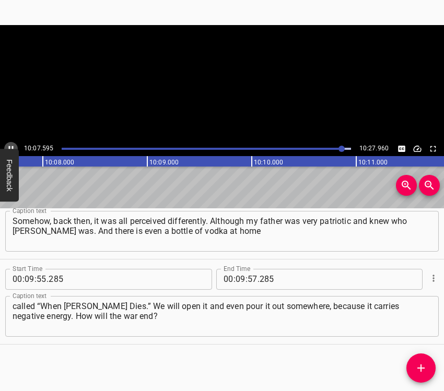
click at [13, 147] on icon "Play/Pause" at bounding box center [11, 149] width 5 height 6
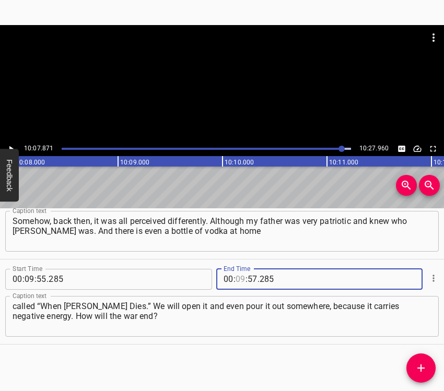
click at [235, 274] on input "number" at bounding box center [240, 279] width 10 height 21
type input "10"
type input "07"
type input "871"
click at [425, 361] on span "Add Cue" at bounding box center [420, 368] width 29 height 13
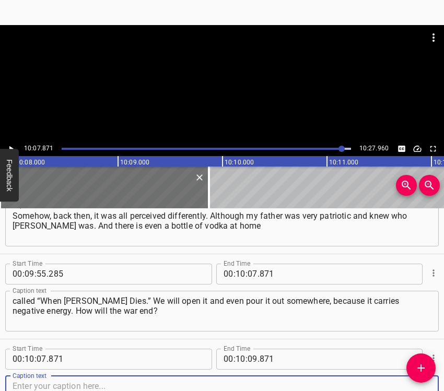
scroll to position [4461, 0]
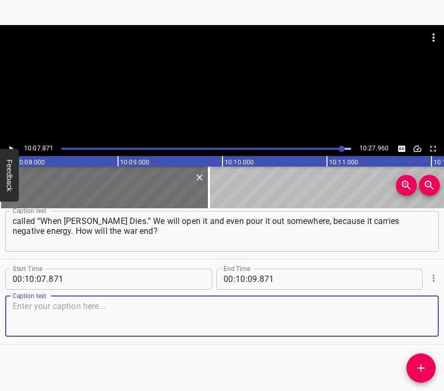
click at [411, 328] on textarea at bounding box center [222, 316] width 419 height 30
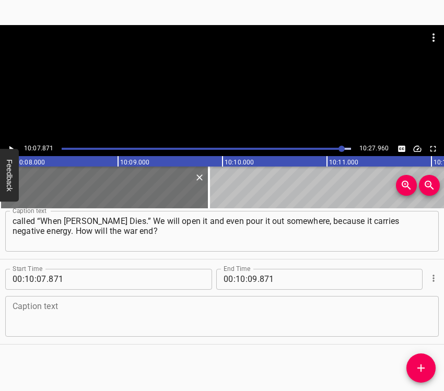
click at [45, 302] on div "Caption text" at bounding box center [221, 316] width 433 height 41
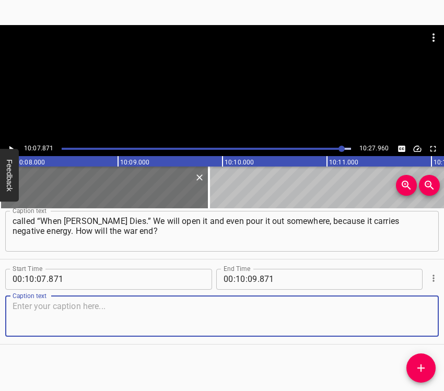
paste textarea "The war will end — and all our people will return, all Ukrainians: children, wo…"
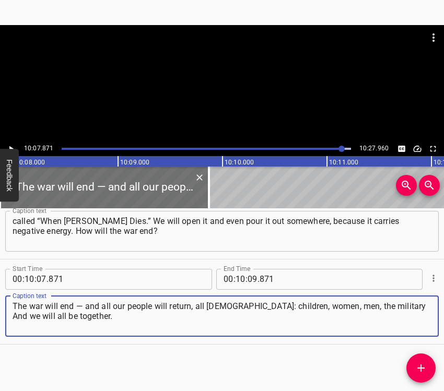
type textarea "The war will end — and all our people will return, all Ukrainians: children, wo…"
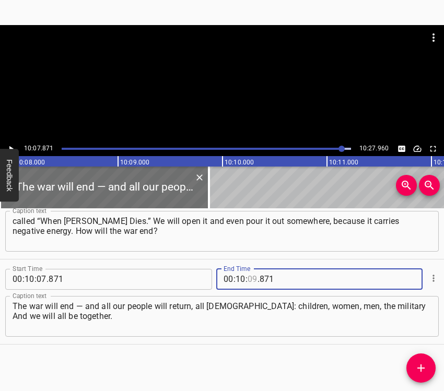
click at [248, 274] on input "number" at bounding box center [252, 279] width 10 height 21
type input "17"
type input "960"
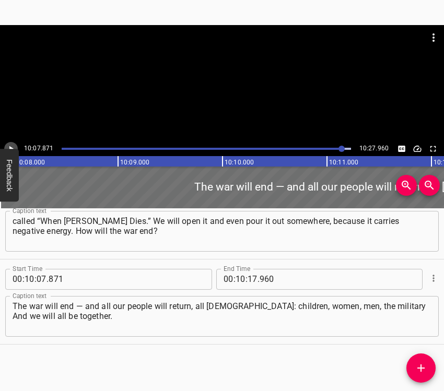
click at [10, 144] on icon "Play/Pause" at bounding box center [10, 148] width 9 height 9
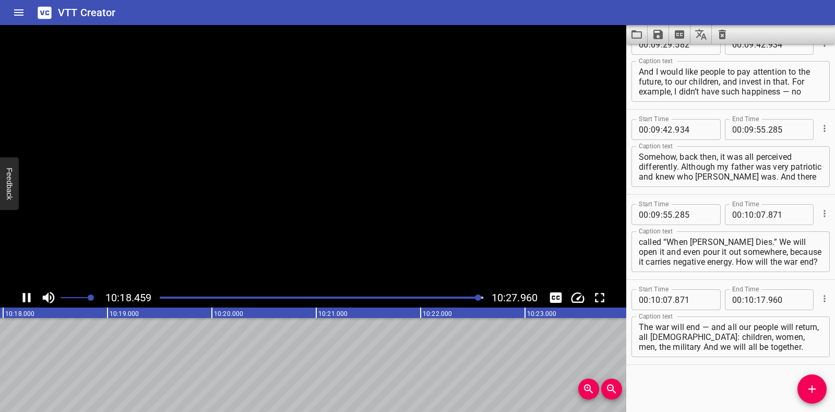
scroll to position [4276, 0]
click at [443, 32] on icon "Save captions to file" at bounding box center [658, 34] width 13 height 13
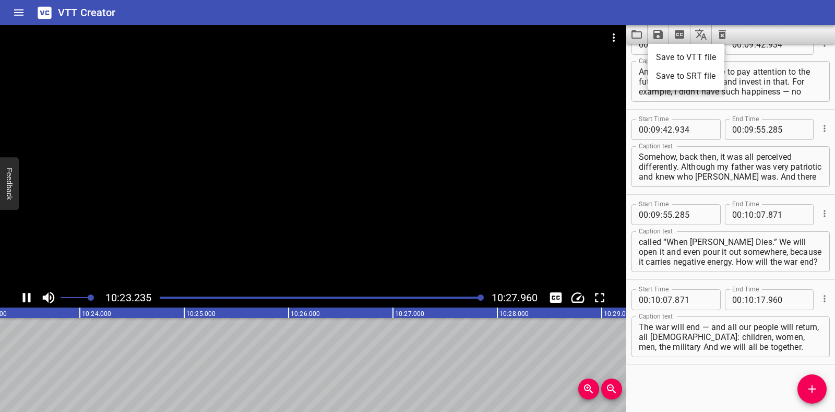
click at [443, 55] on li "Save to VTT file" at bounding box center [686, 57] width 77 height 19
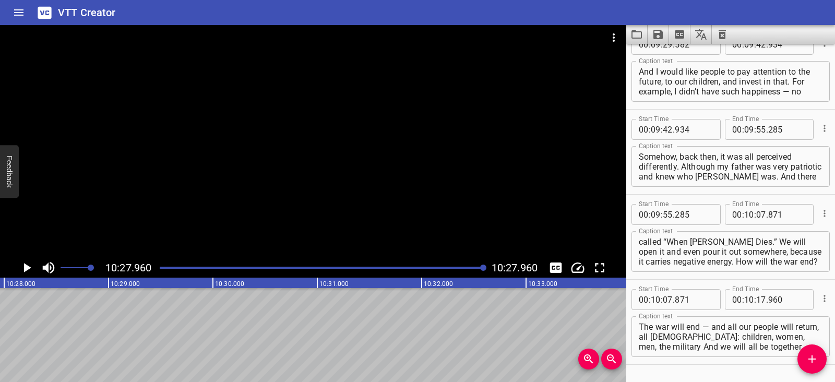
scroll to position [4306, 0]
